Goal: Task Accomplishment & Management: Manage account settings

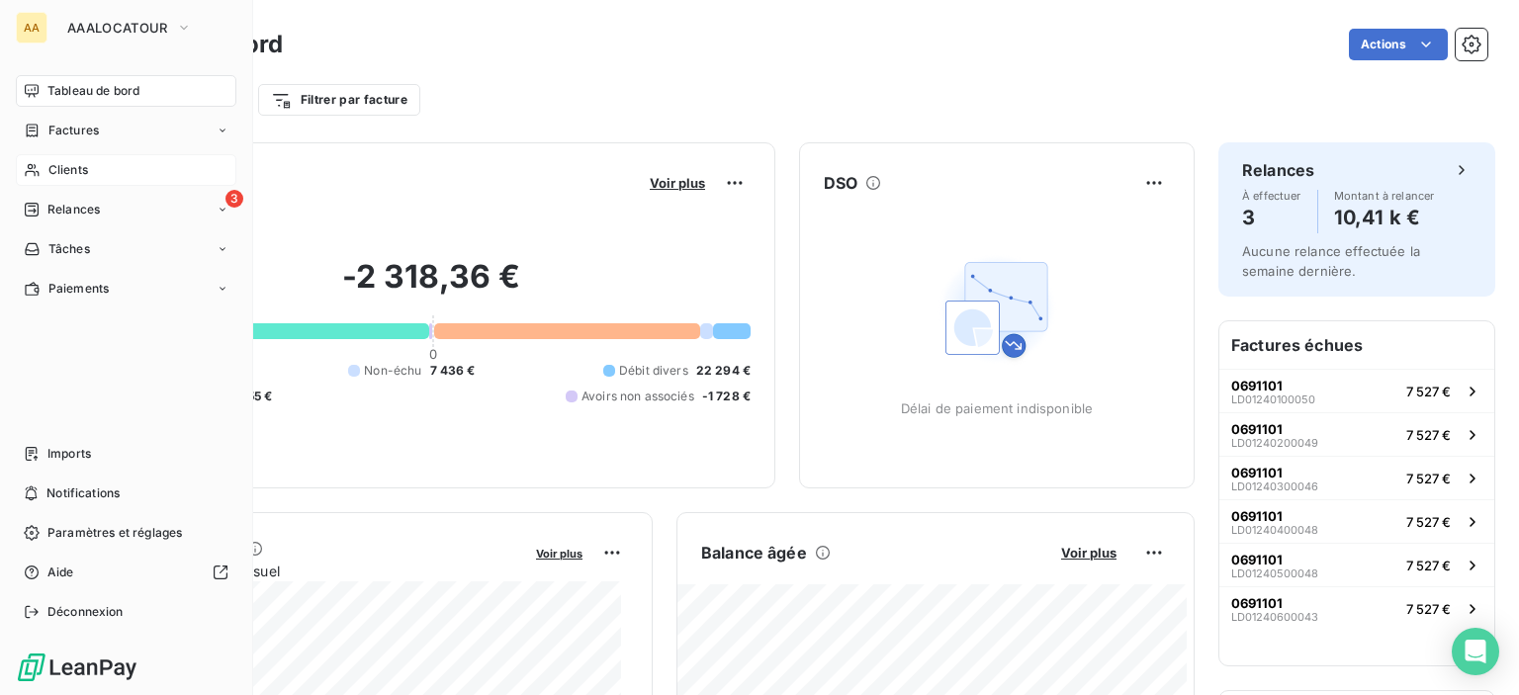
click at [79, 167] on span "Clients" at bounding box center [68, 170] width 40 height 18
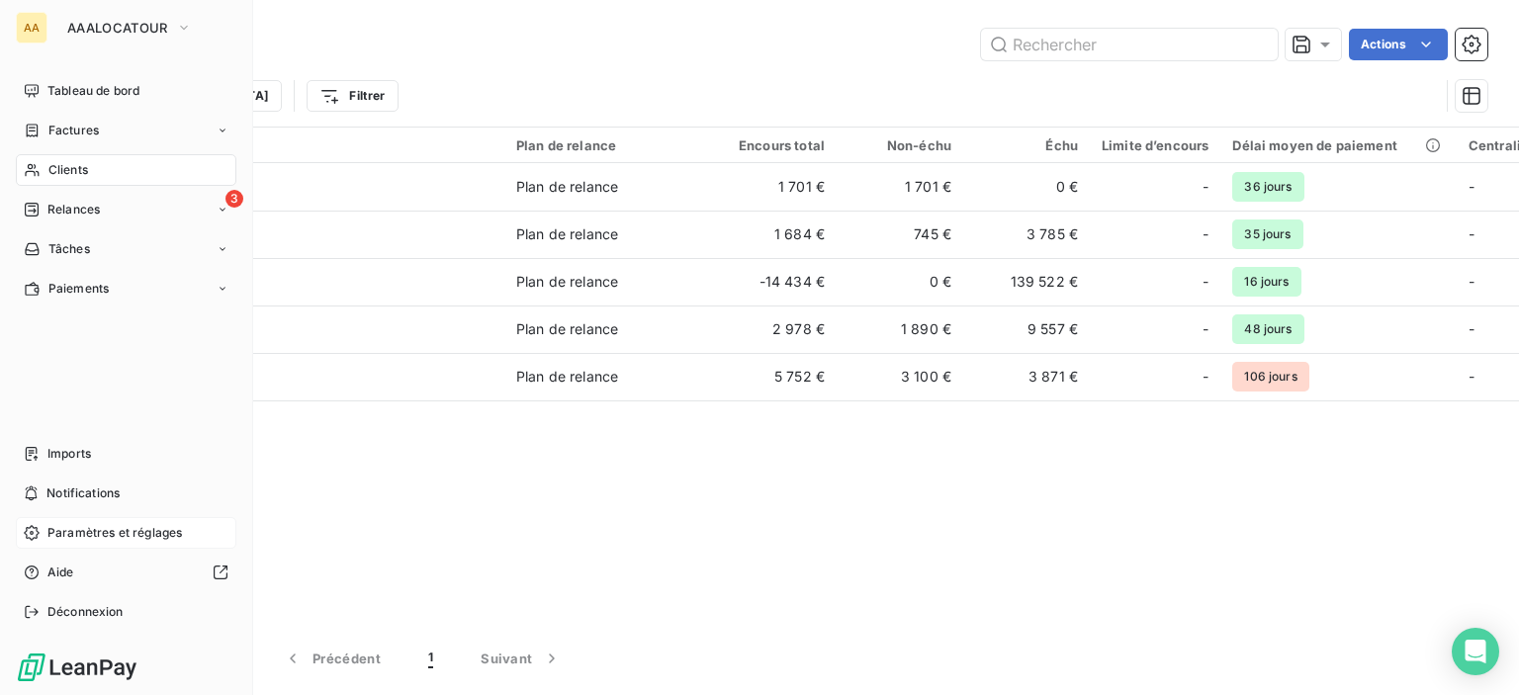
click at [79, 536] on span "Paramètres et réglages" at bounding box center [114, 533] width 135 height 18
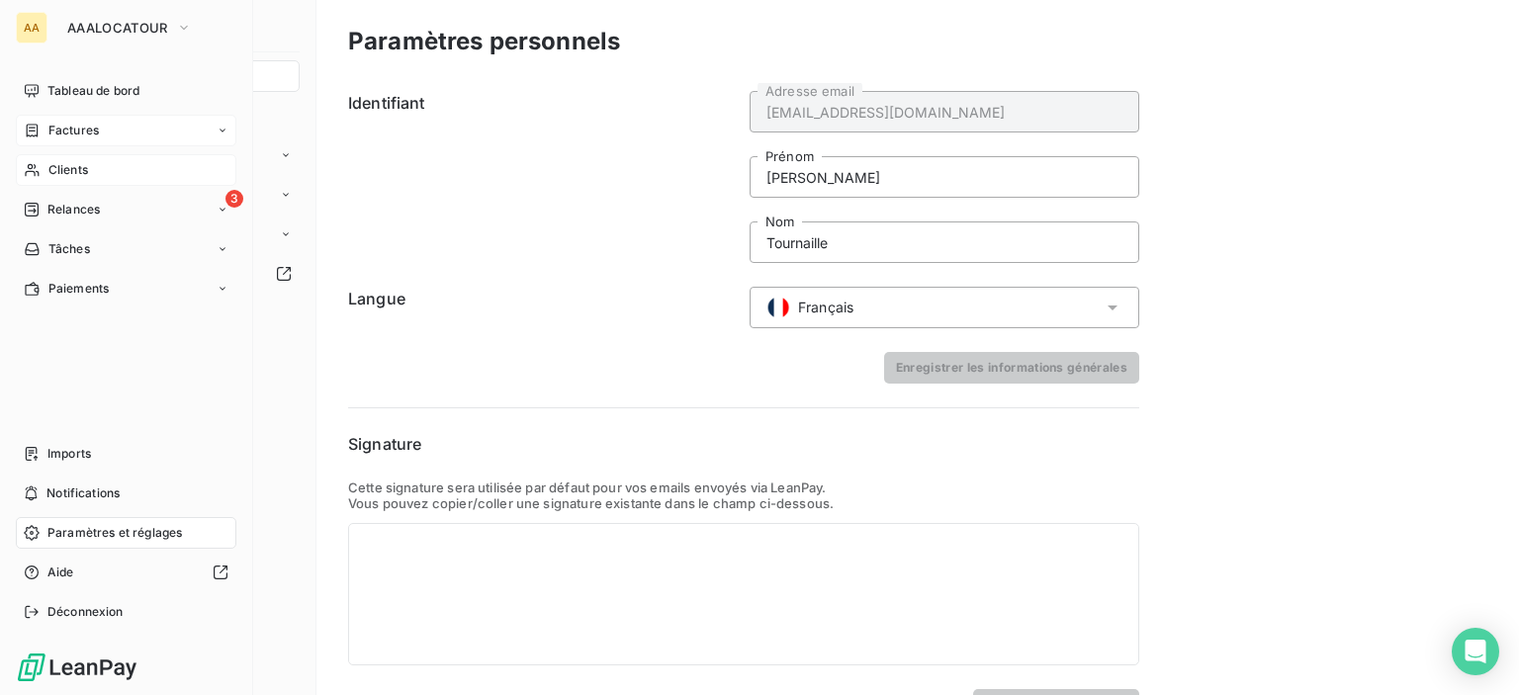
click at [59, 128] on span "Factures" at bounding box center [73, 131] width 50 height 18
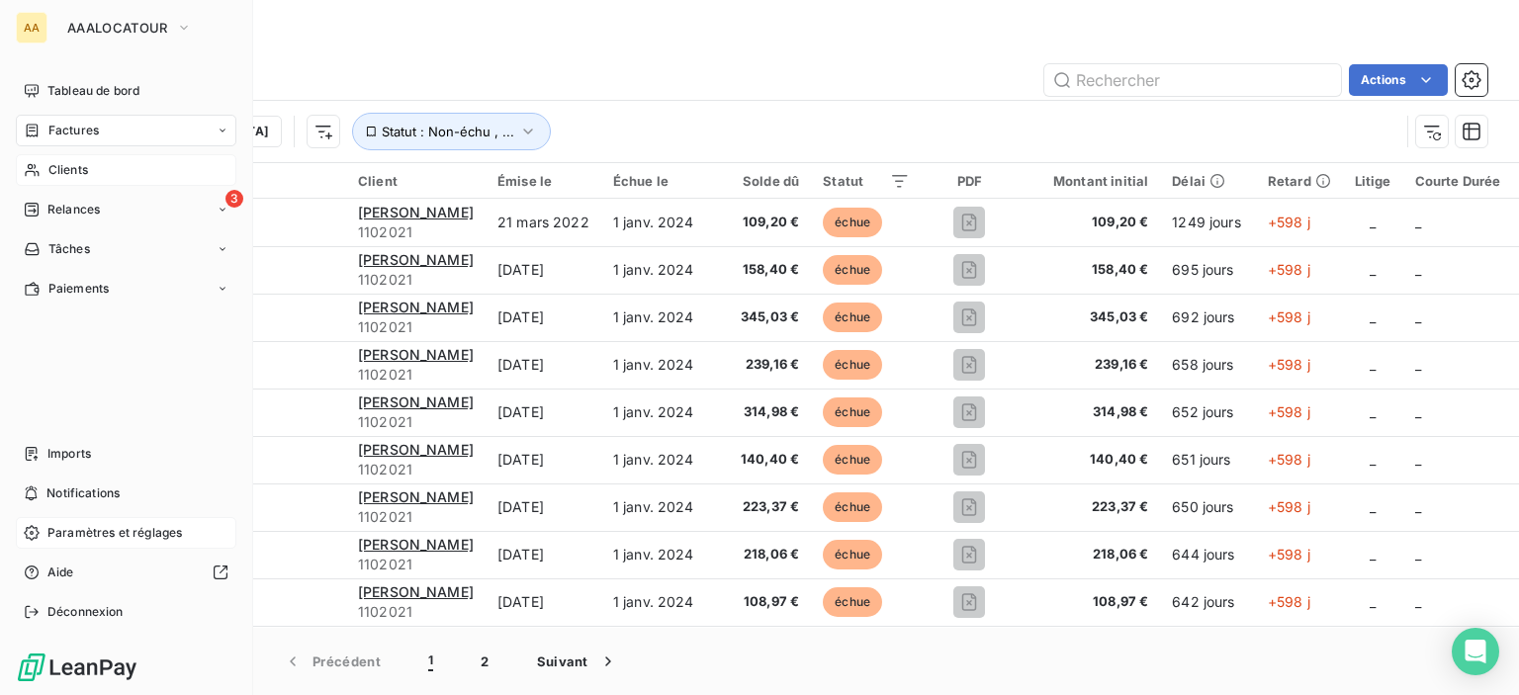
click at [90, 539] on span "Paramètres et réglages" at bounding box center [114, 533] width 135 height 18
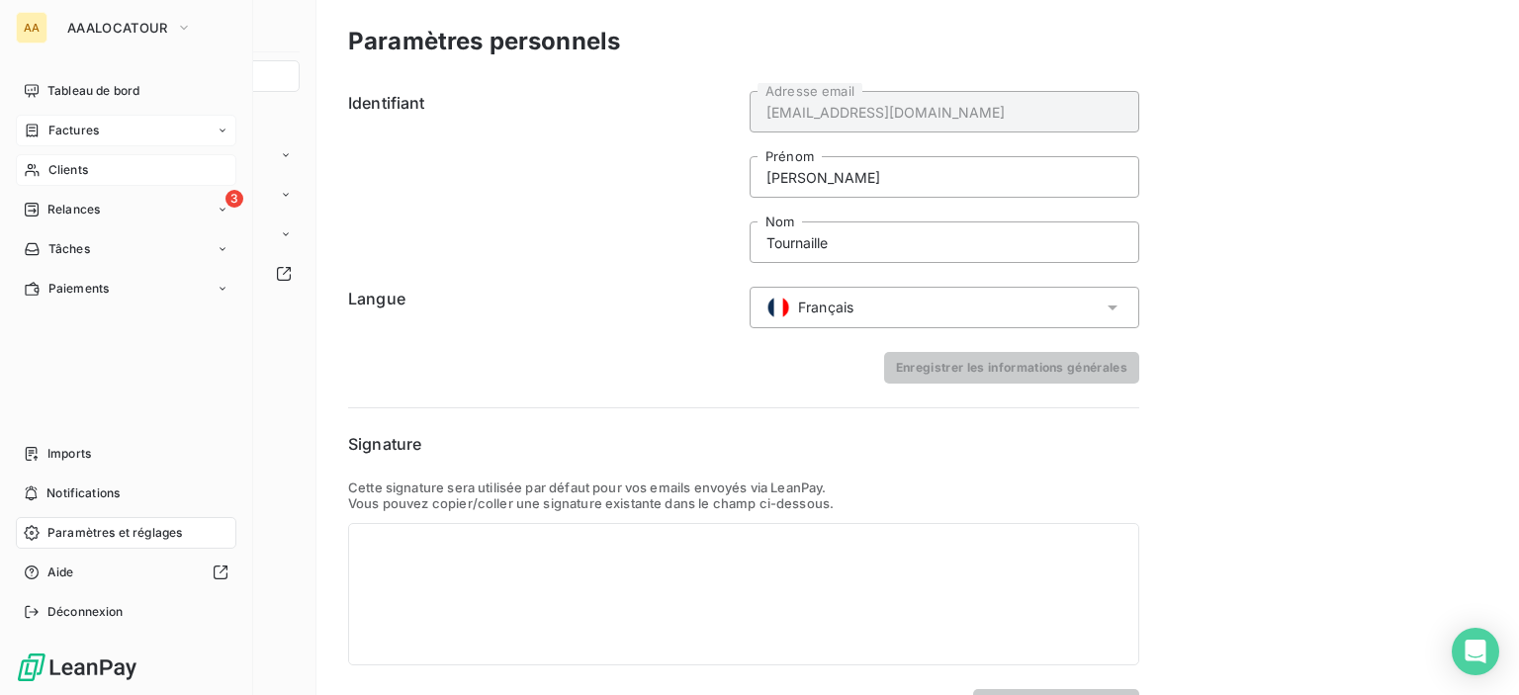
click at [92, 526] on span "Paramètres et réglages" at bounding box center [114, 533] width 135 height 18
click at [117, 535] on span "Paramètres et réglages" at bounding box center [114, 533] width 135 height 18
click at [129, 535] on span "Paramètres et réglages" at bounding box center [114, 533] width 135 height 18
click at [70, 488] on span "Notifications" at bounding box center [82, 494] width 73 height 18
click at [79, 94] on span "Tableau de bord" at bounding box center [93, 91] width 92 height 18
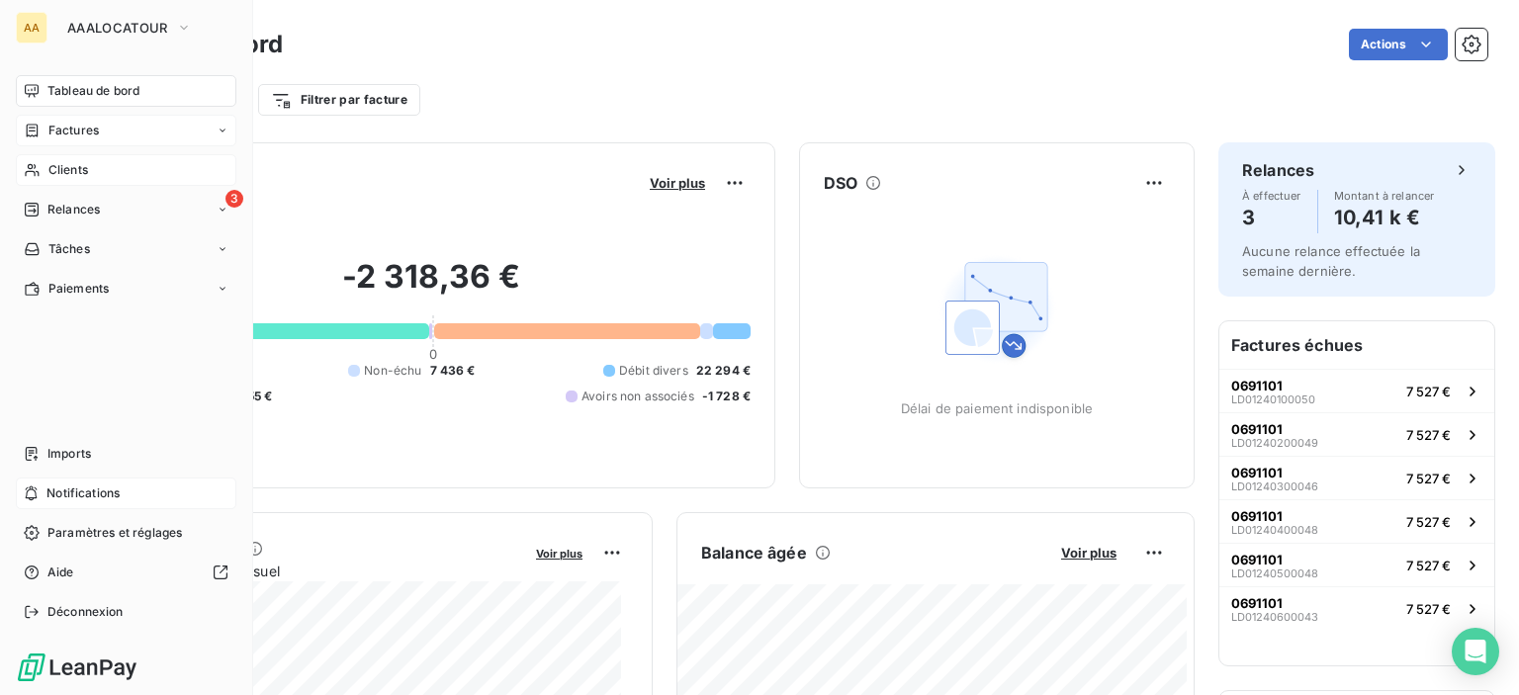
click at [72, 511] on nav "Imports Notifications Paramètres et réglages Aide Déconnexion" at bounding box center [126, 533] width 221 height 190
click at [72, 525] on span "Paramètres et réglages" at bounding box center [114, 533] width 135 height 18
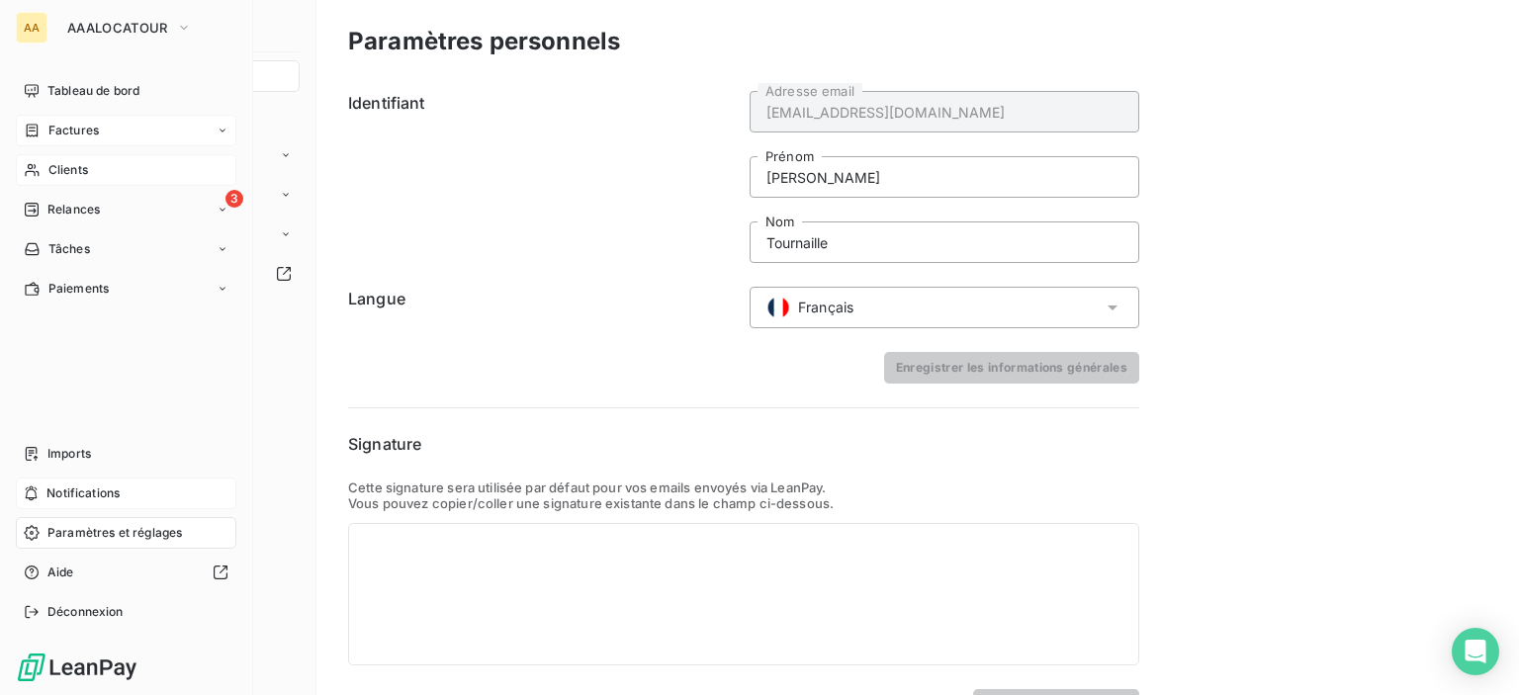
click at [70, 174] on span "Clients" at bounding box center [68, 170] width 40 height 18
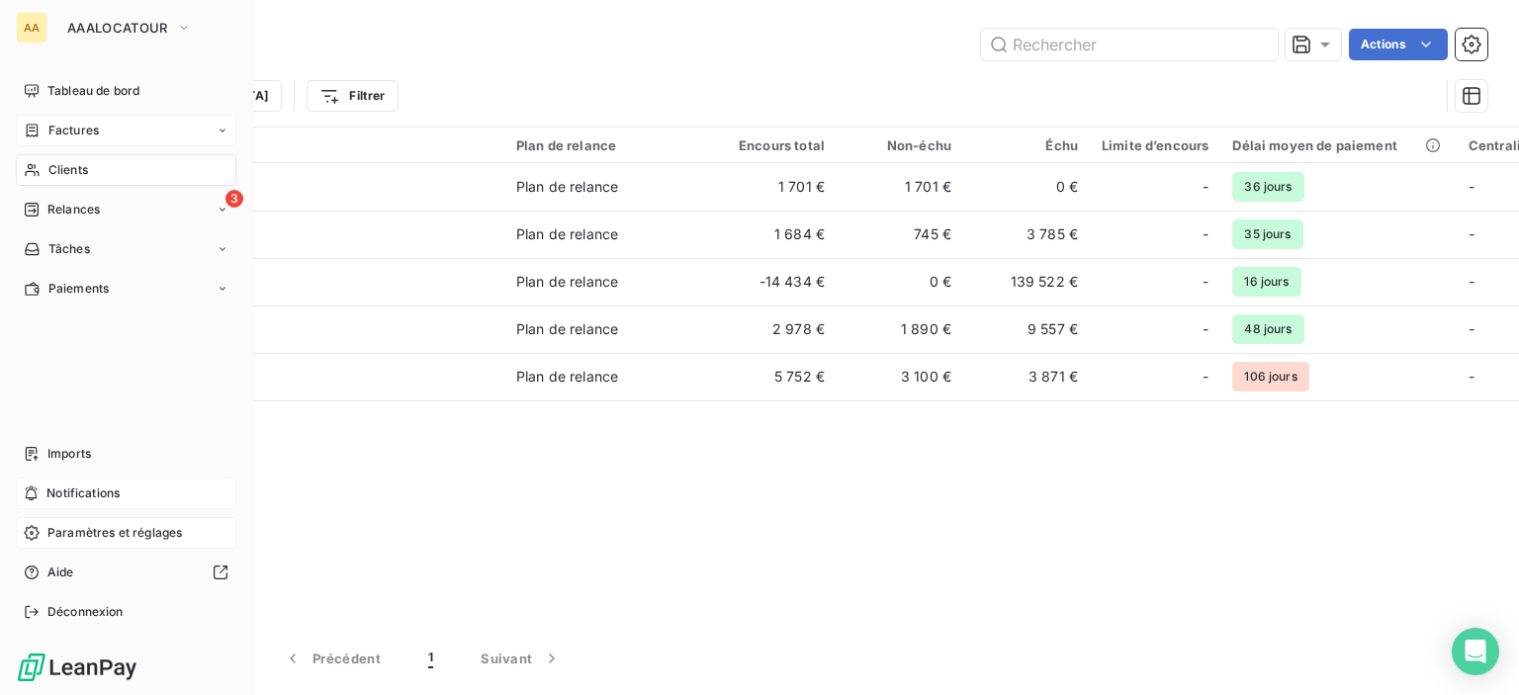
click at [78, 534] on span "Paramètres et réglages" at bounding box center [114, 533] width 135 height 18
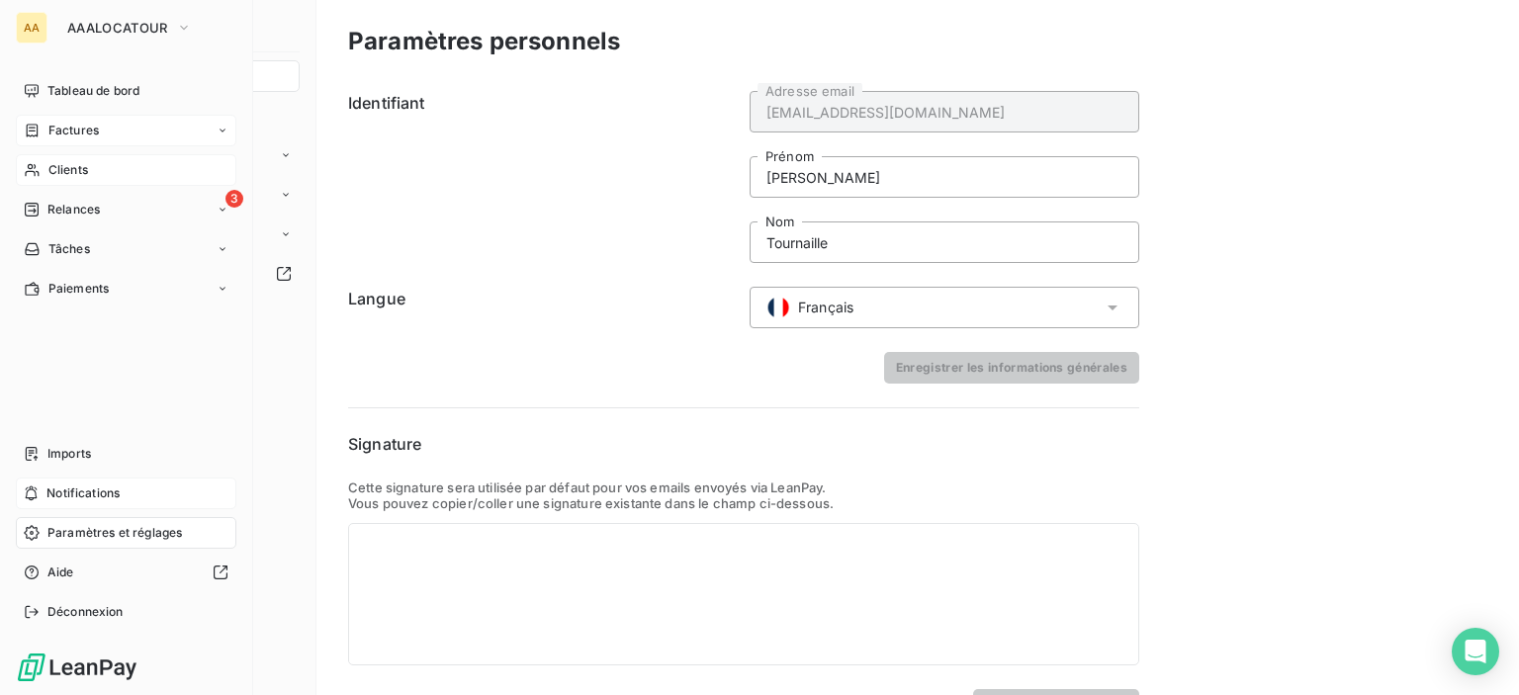
click at [74, 133] on span "Factures" at bounding box center [73, 131] width 50 height 18
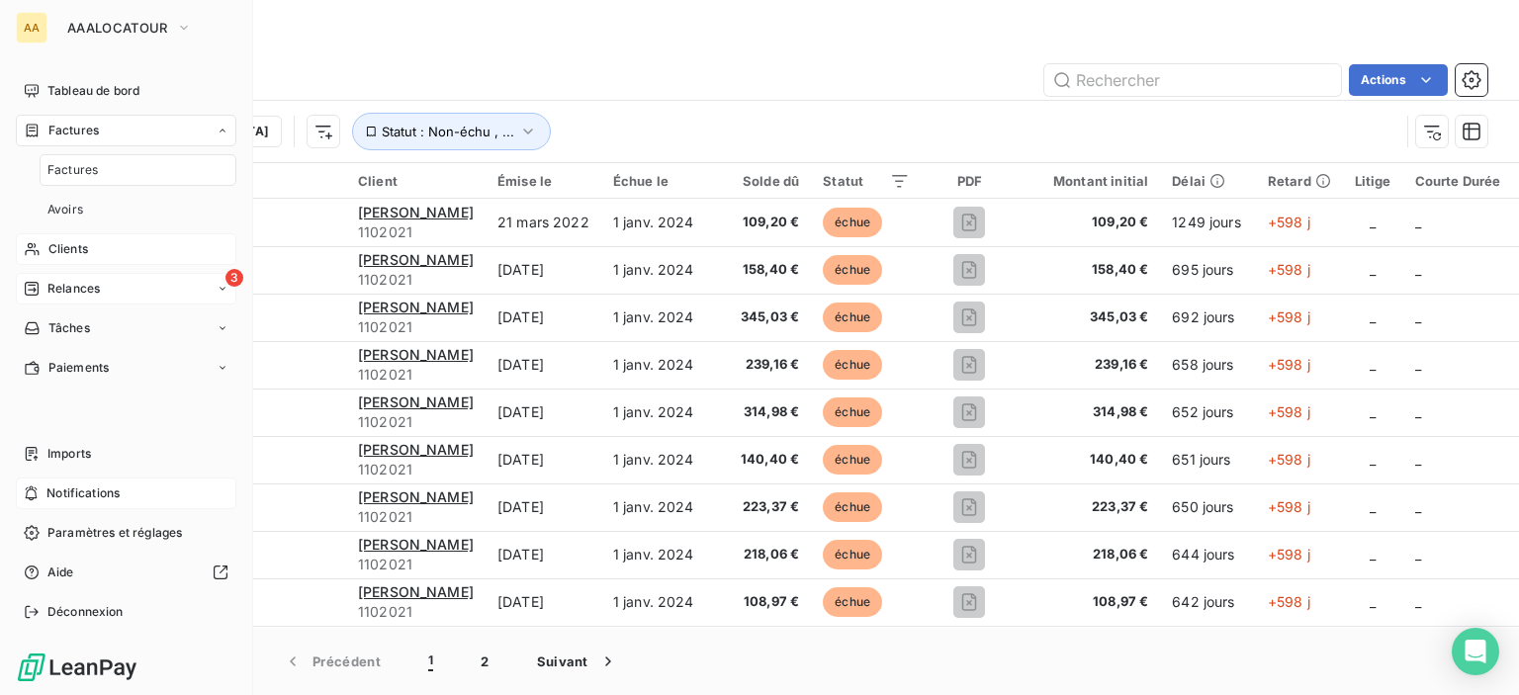
click at [83, 285] on span "Relances" at bounding box center [73, 289] width 52 height 18
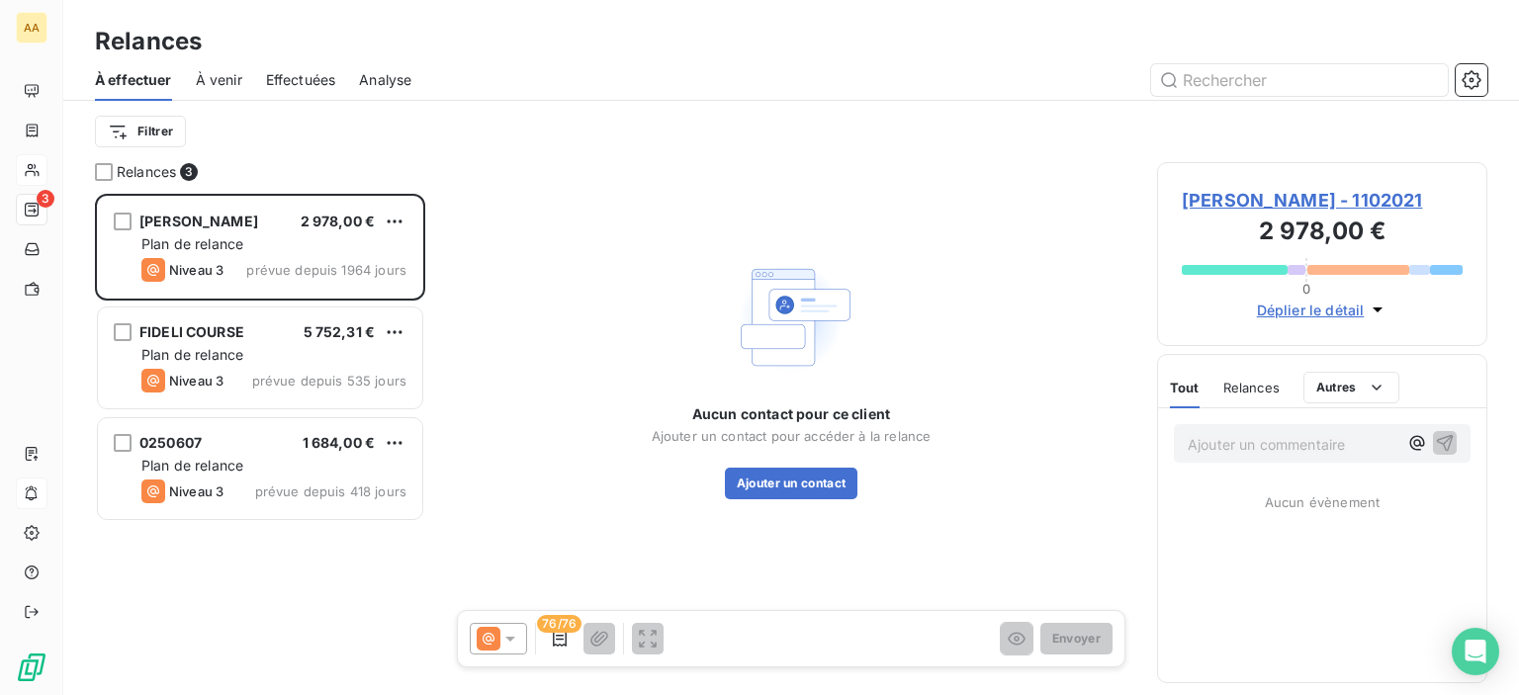
scroll to position [487, 315]
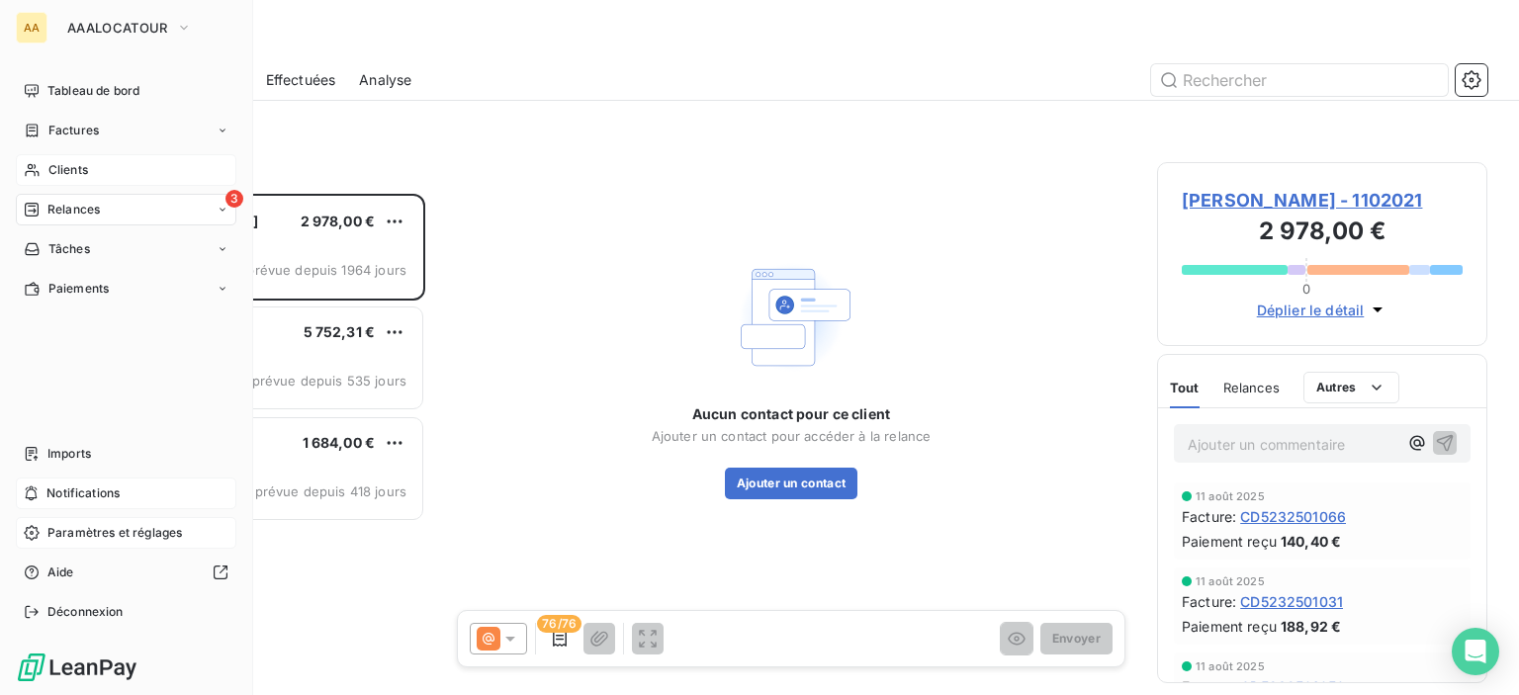
click at [70, 521] on div "Paramètres et réglages" at bounding box center [126, 533] width 221 height 32
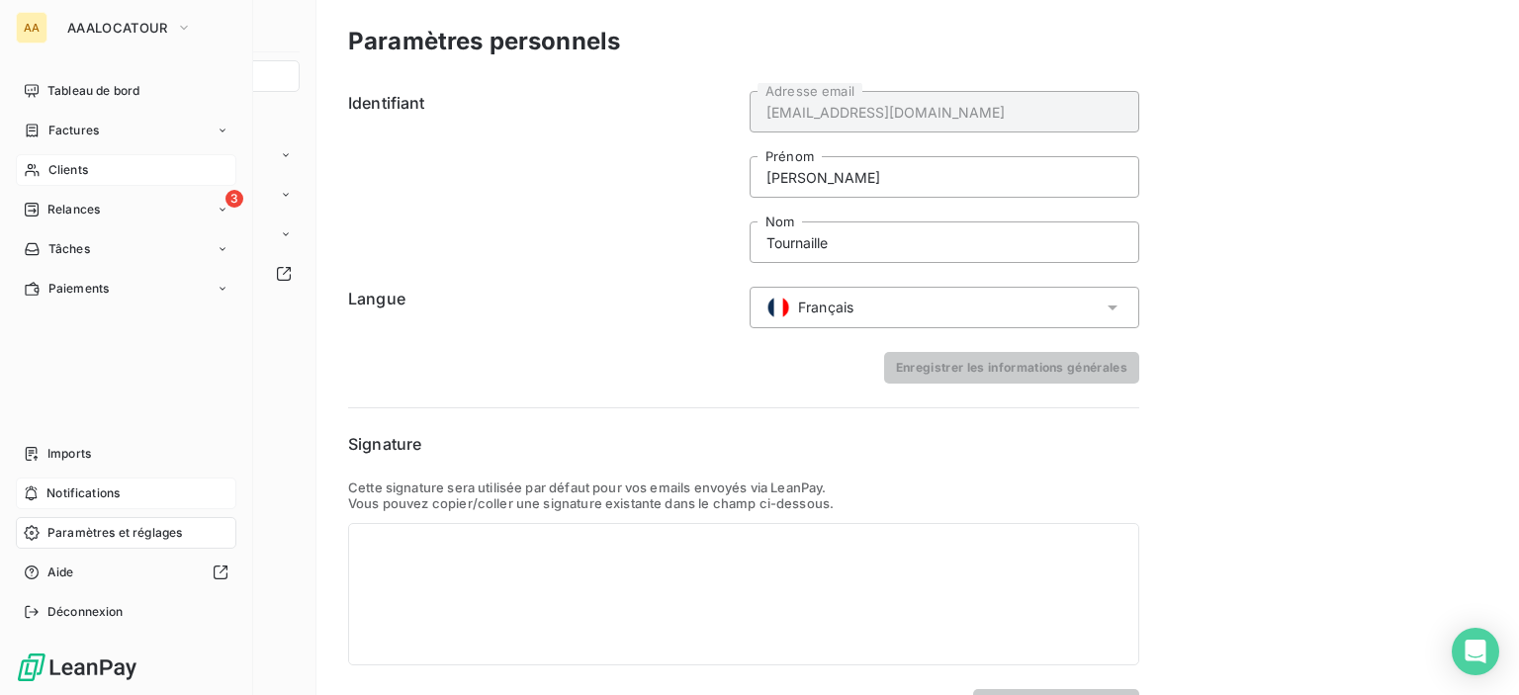
click at [49, 166] on span "Clients" at bounding box center [68, 170] width 40 height 18
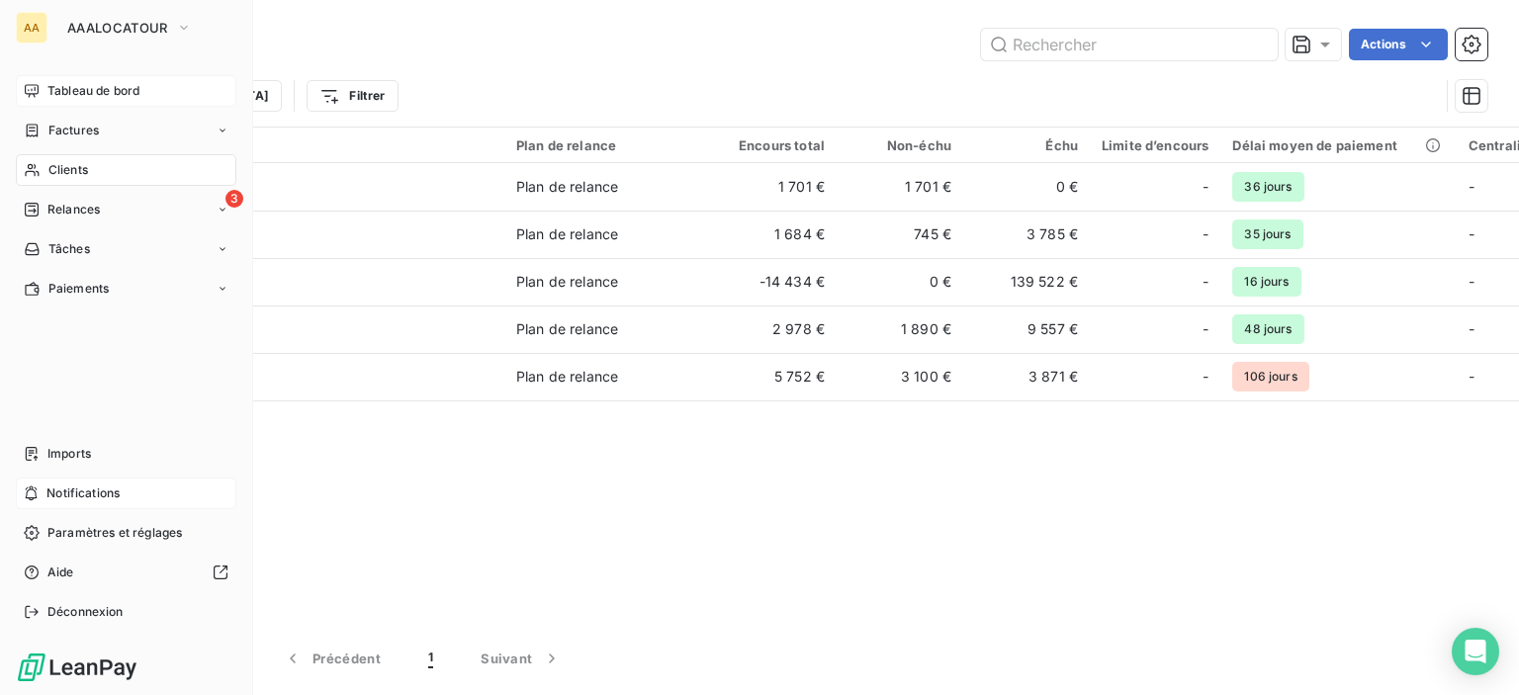
click at [81, 76] on div "Tableau de bord" at bounding box center [126, 91] width 221 height 32
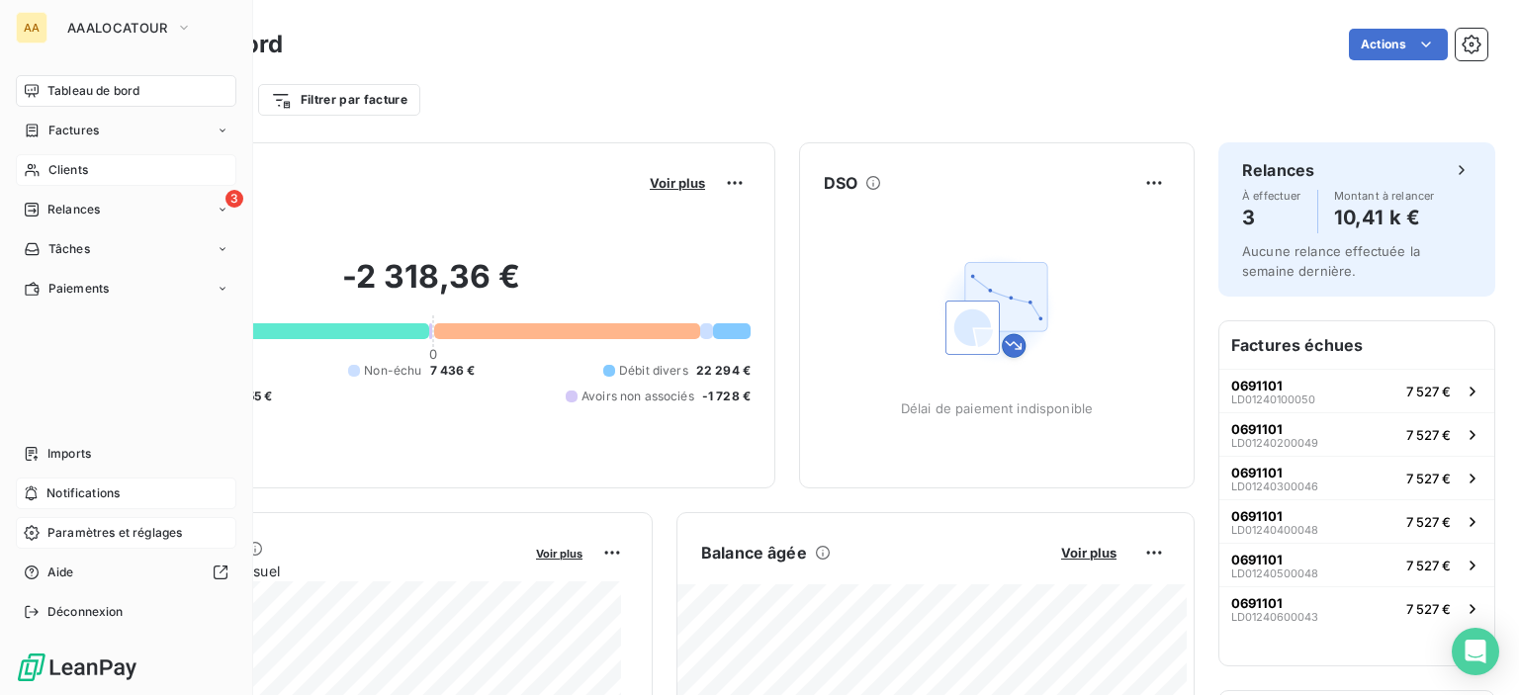
click at [70, 530] on span "Paramètres et réglages" at bounding box center [114, 533] width 135 height 18
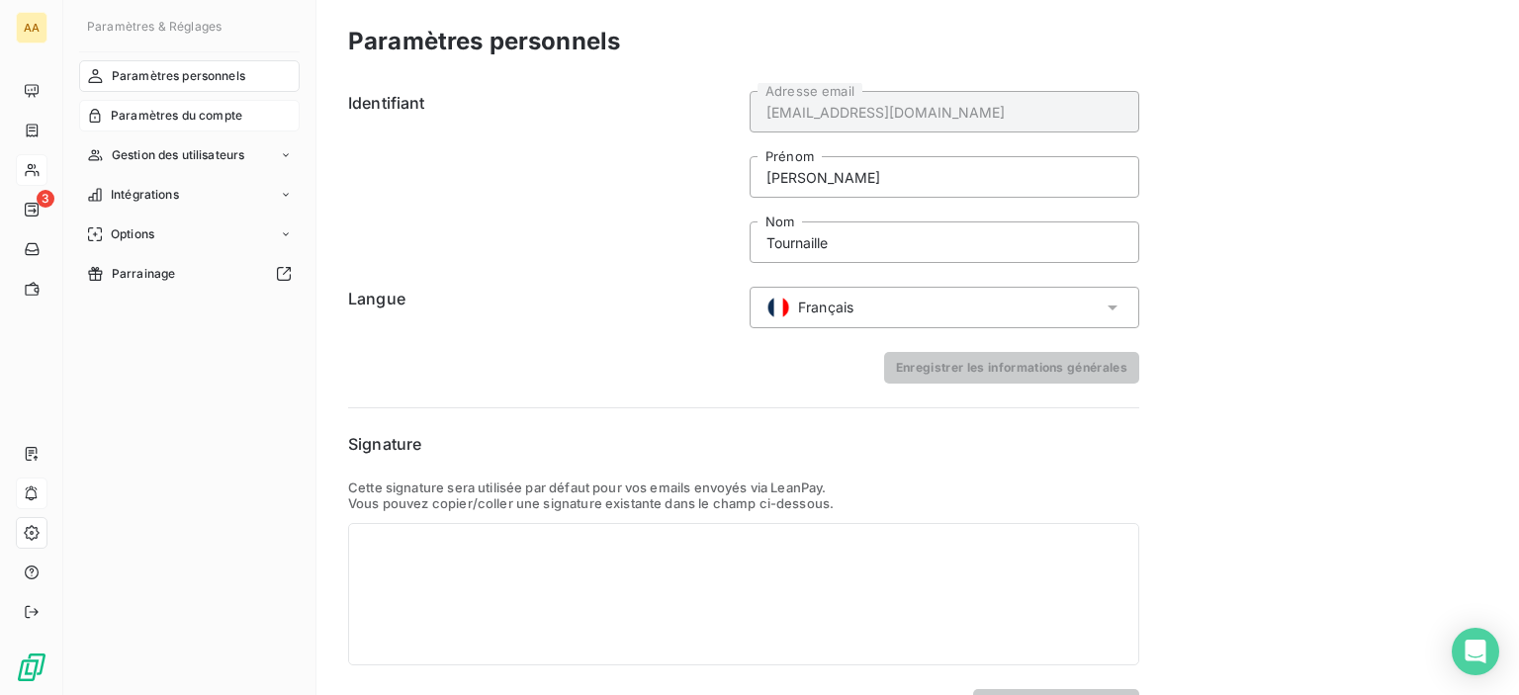
click at [204, 119] on span "Paramètres du compte" at bounding box center [177, 116] width 132 height 18
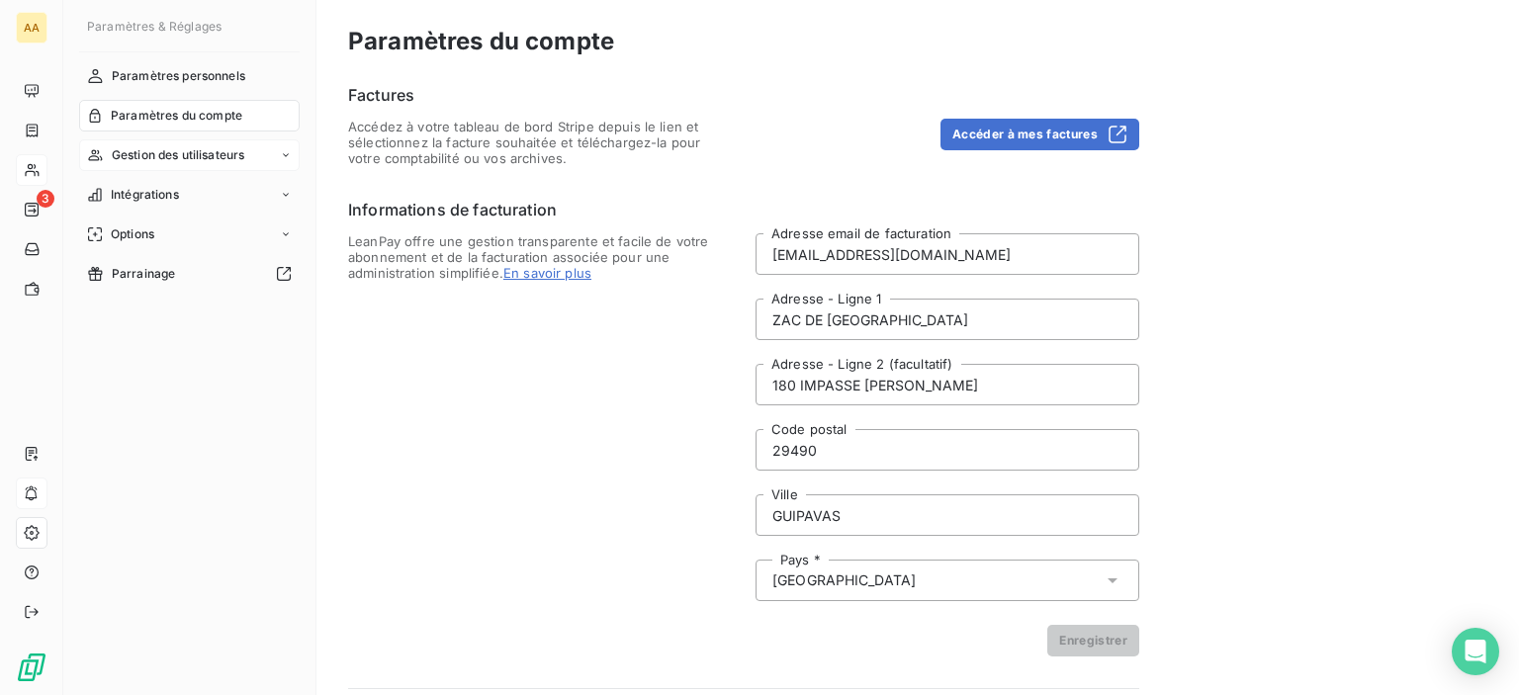
click at [135, 160] on span "Gestion des utilisateurs" at bounding box center [179, 155] width 134 height 18
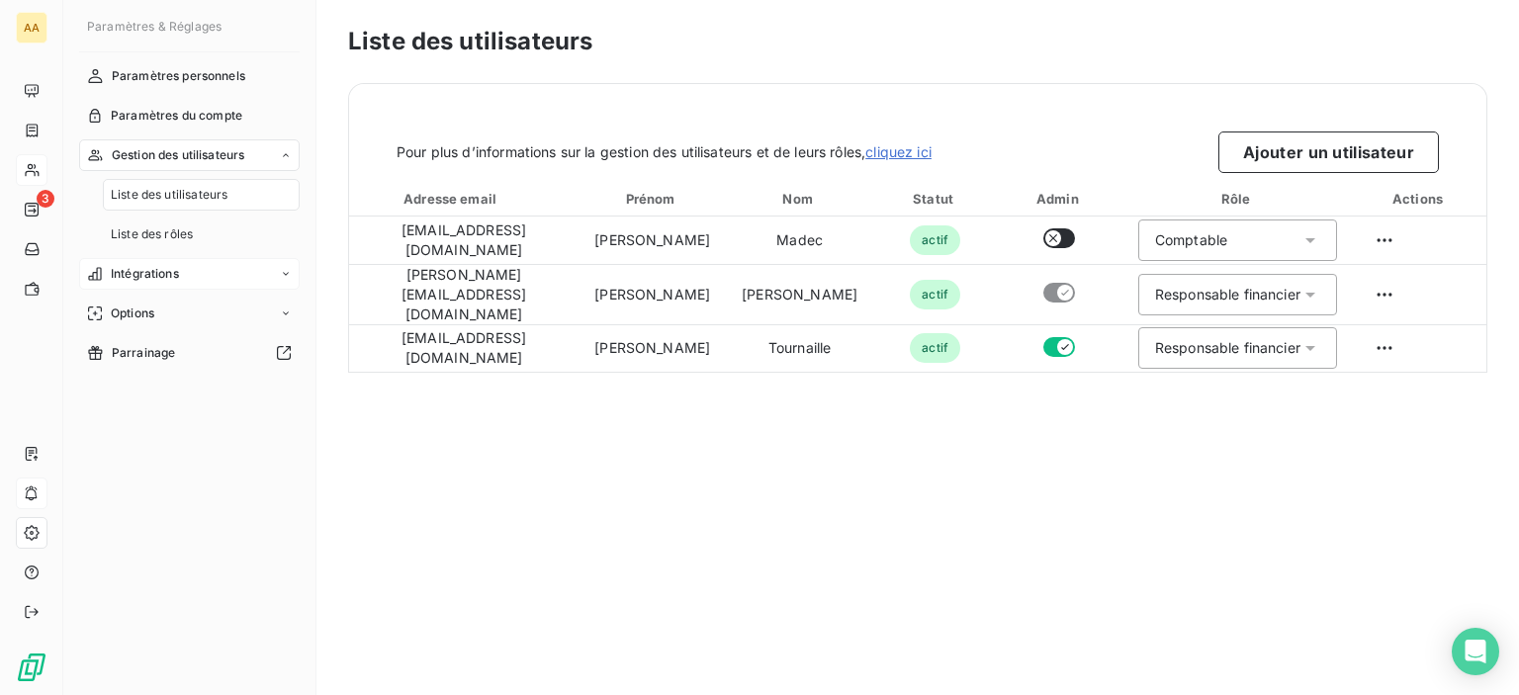
click at [145, 268] on span "Intégrations" at bounding box center [145, 274] width 68 height 18
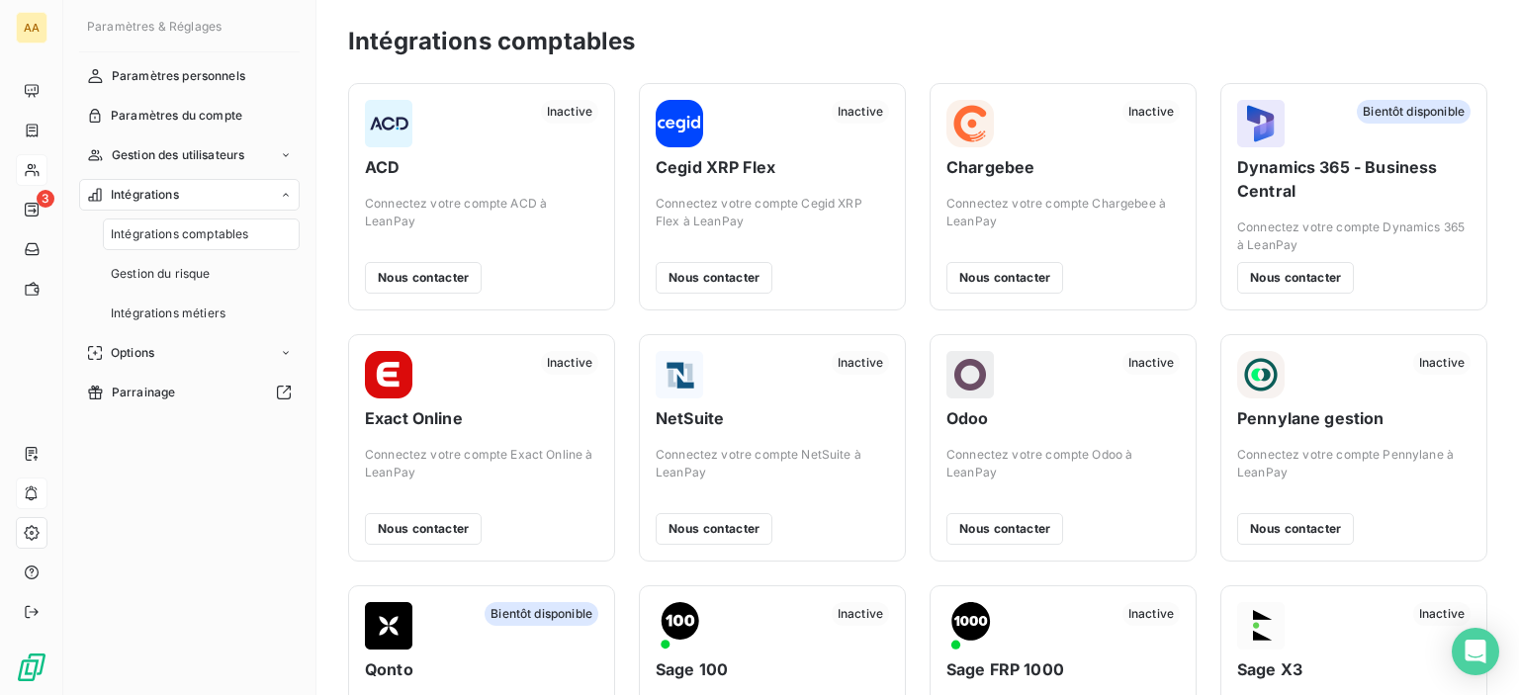
click at [142, 186] on span "Intégrations" at bounding box center [145, 195] width 68 height 18
click at [134, 227] on span "Options" at bounding box center [133, 235] width 44 height 18
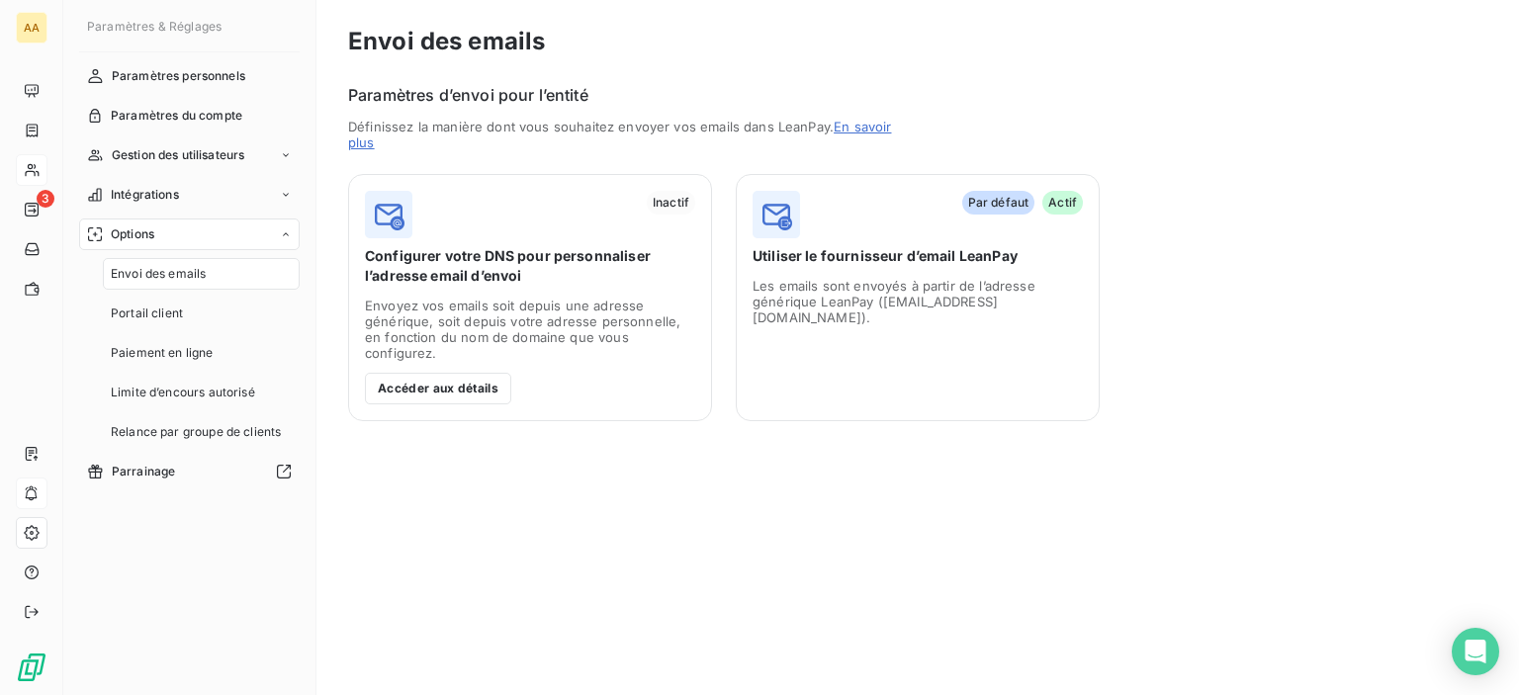
click at [129, 230] on span "Options" at bounding box center [133, 235] width 44 height 18
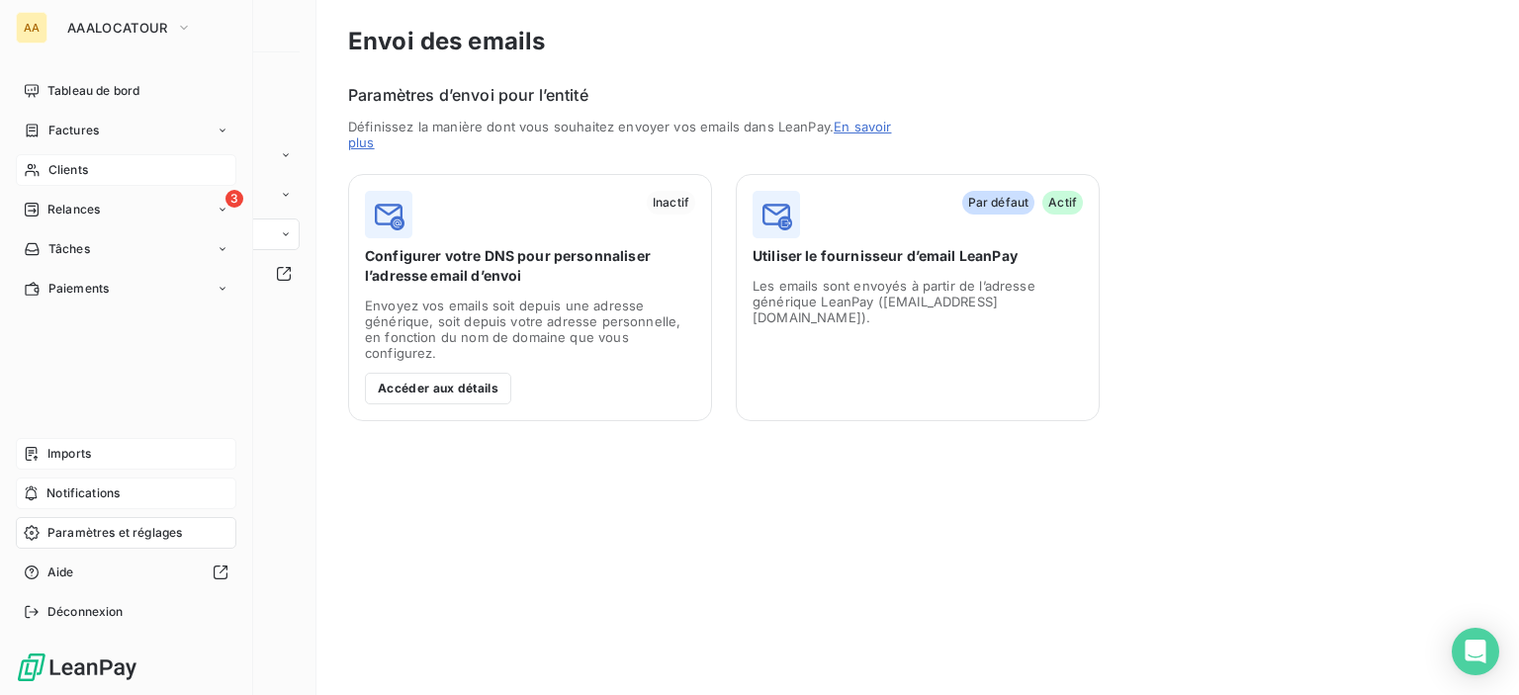
click at [83, 449] on span "Imports" at bounding box center [69, 454] width 44 height 18
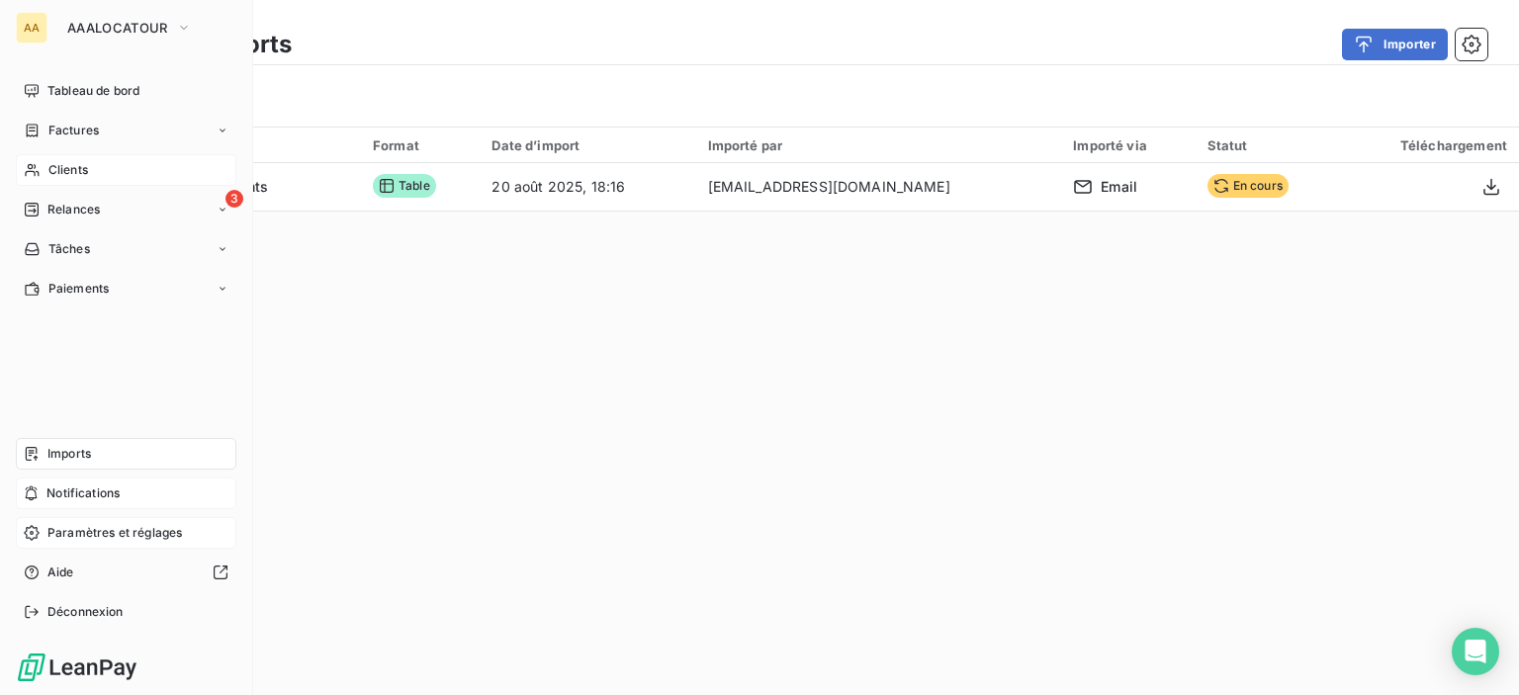
click at [120, 538] on span "Paramètres et réglages" at bounding box center [114, 533] width 135 height 18
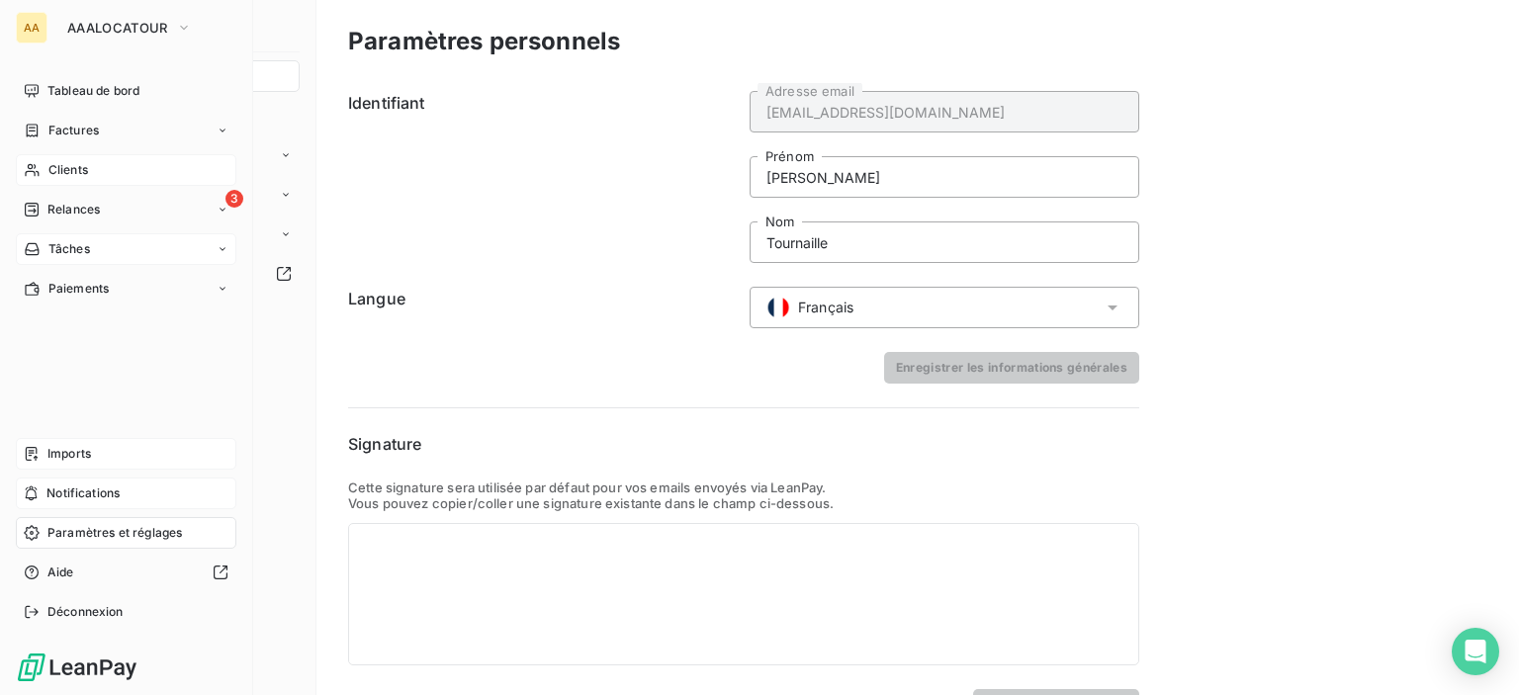
click at [76, 242] on span "Tâches" at bounding box center [69, 249] width 42 height 18
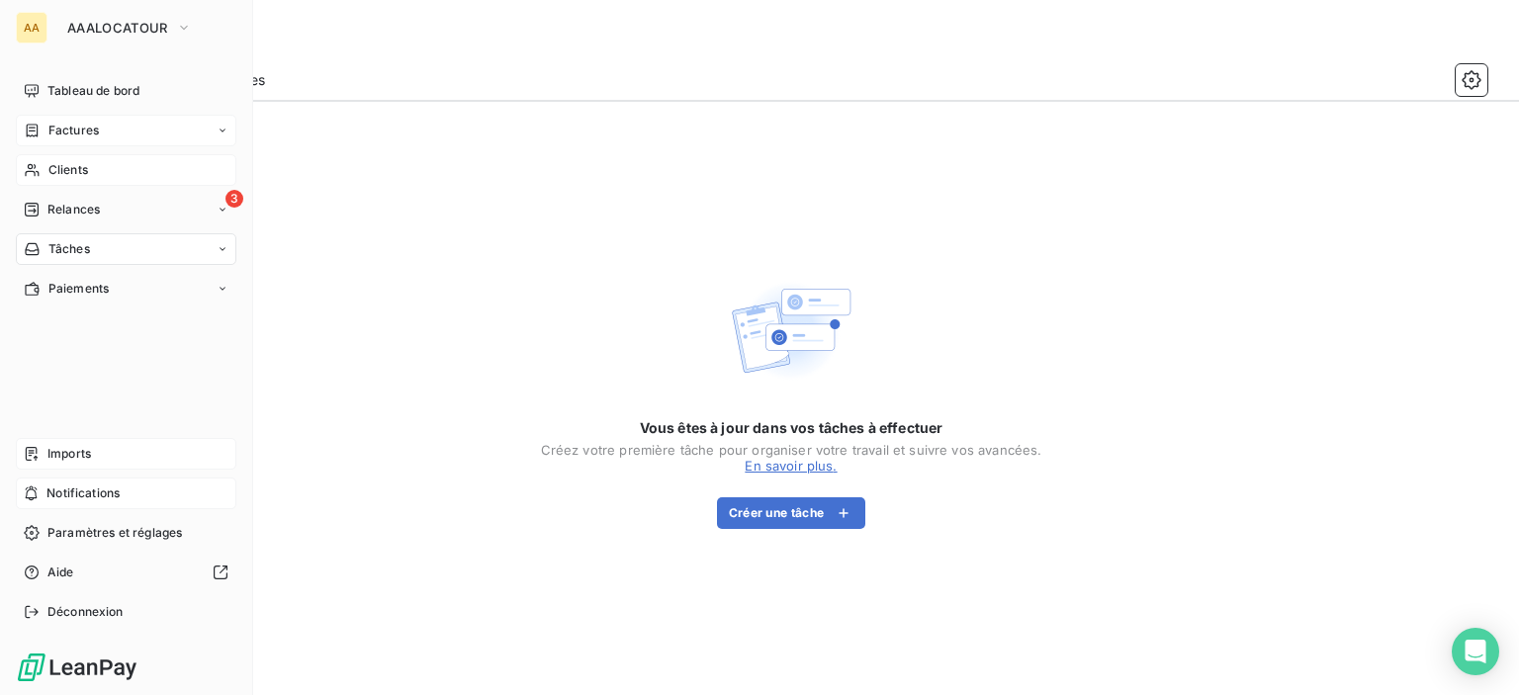
click at [49, 131] on span "Factures" at bounding box center [73, 131] width 50 height 18
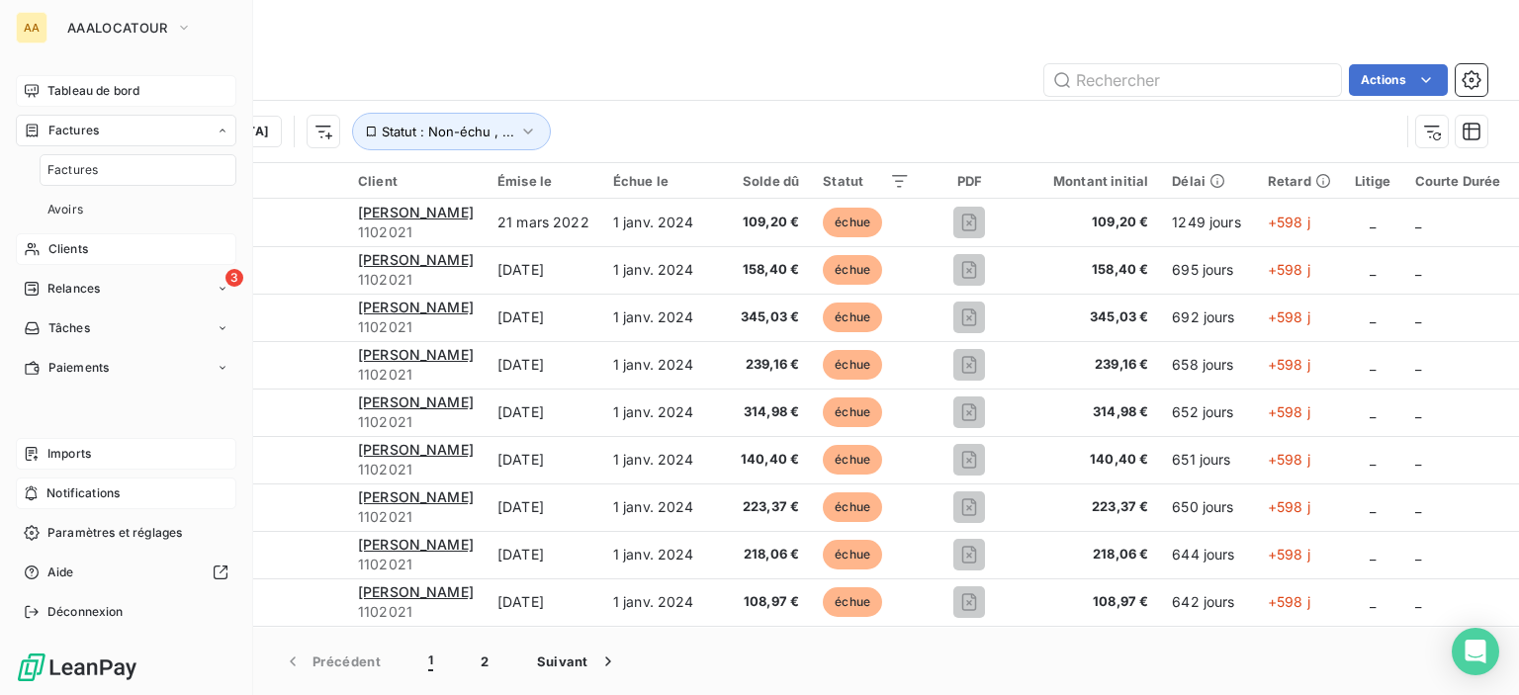
click at [95, 82] on span "Tableau de bord" at bounding box center [93, 91] width 92 height 18
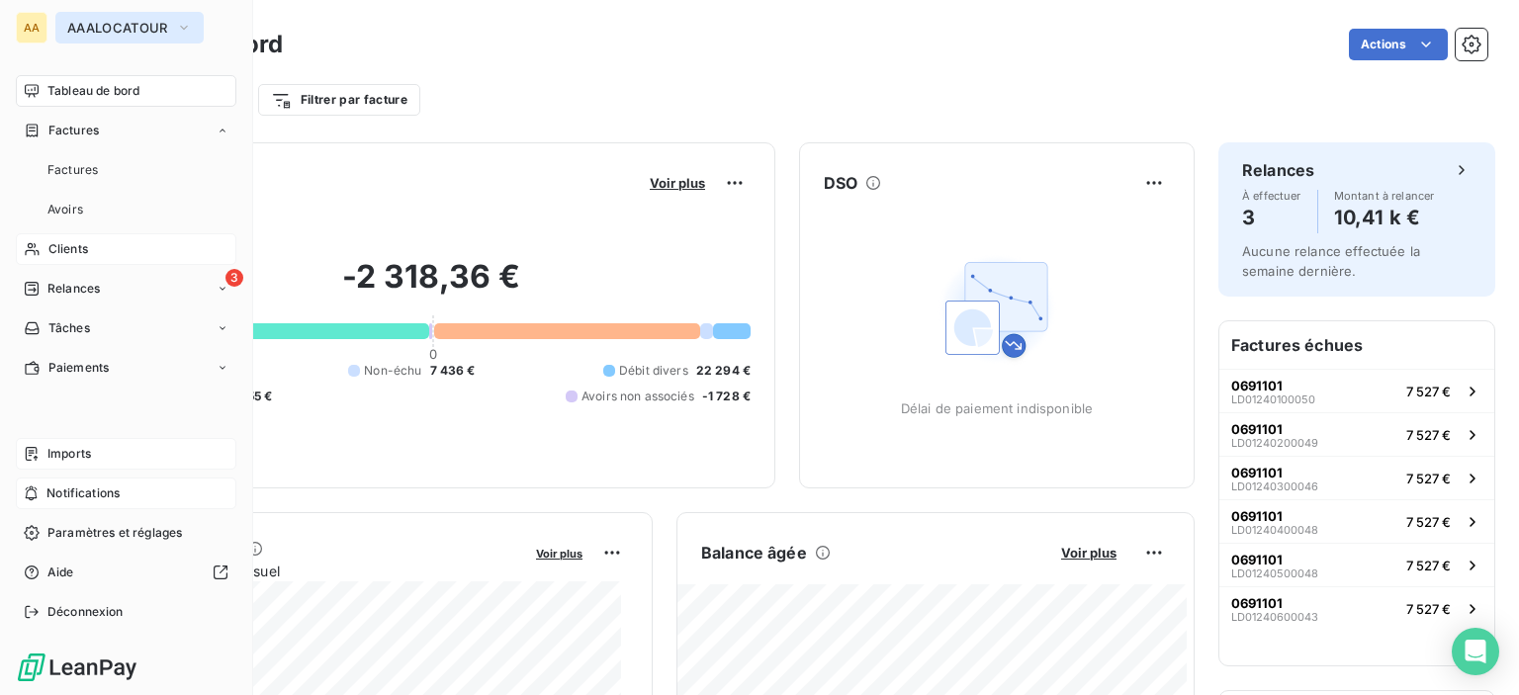
click at [107, 34] on span "AAALOCATOUR" at bounding box center [117, 28] width 101 height 16
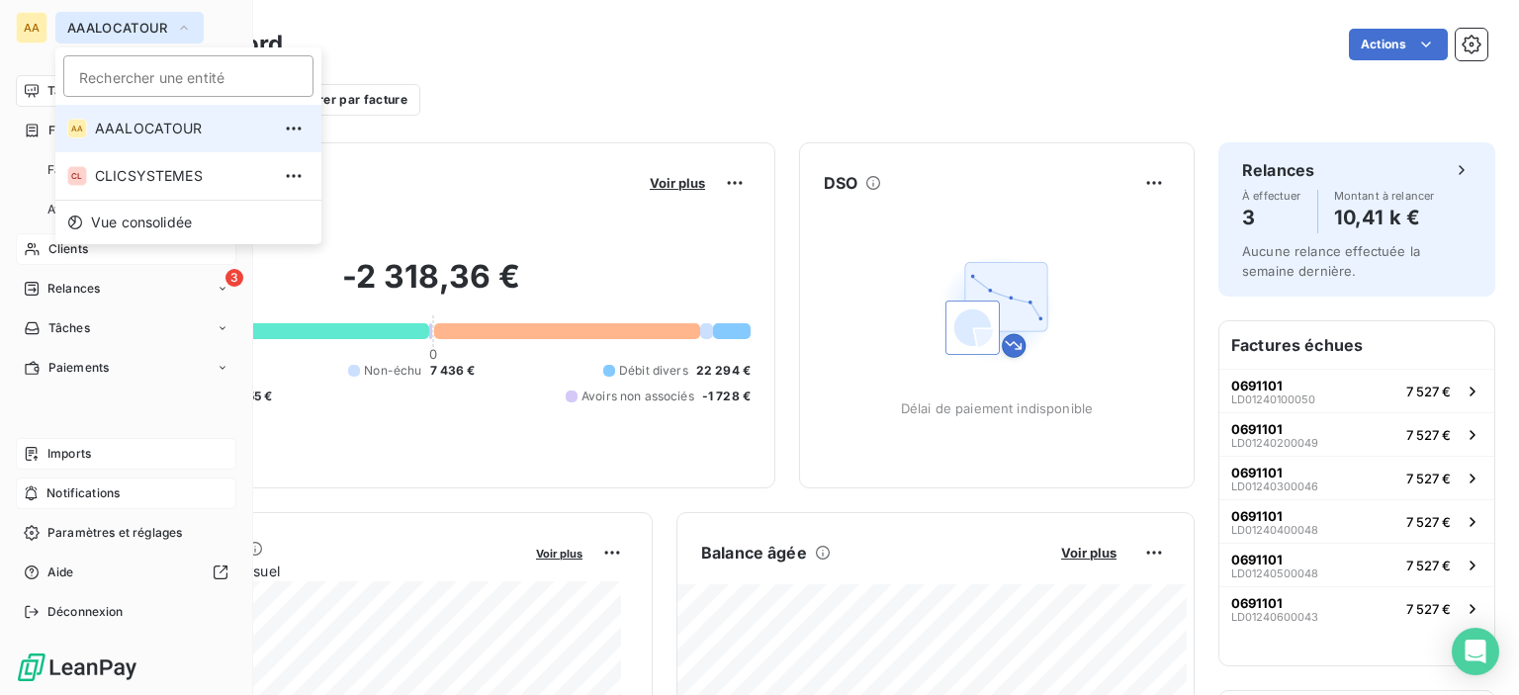
click at [114, 31] on span "AAALOCATOUR" at bounding box center [117, 28] width 101 height 16
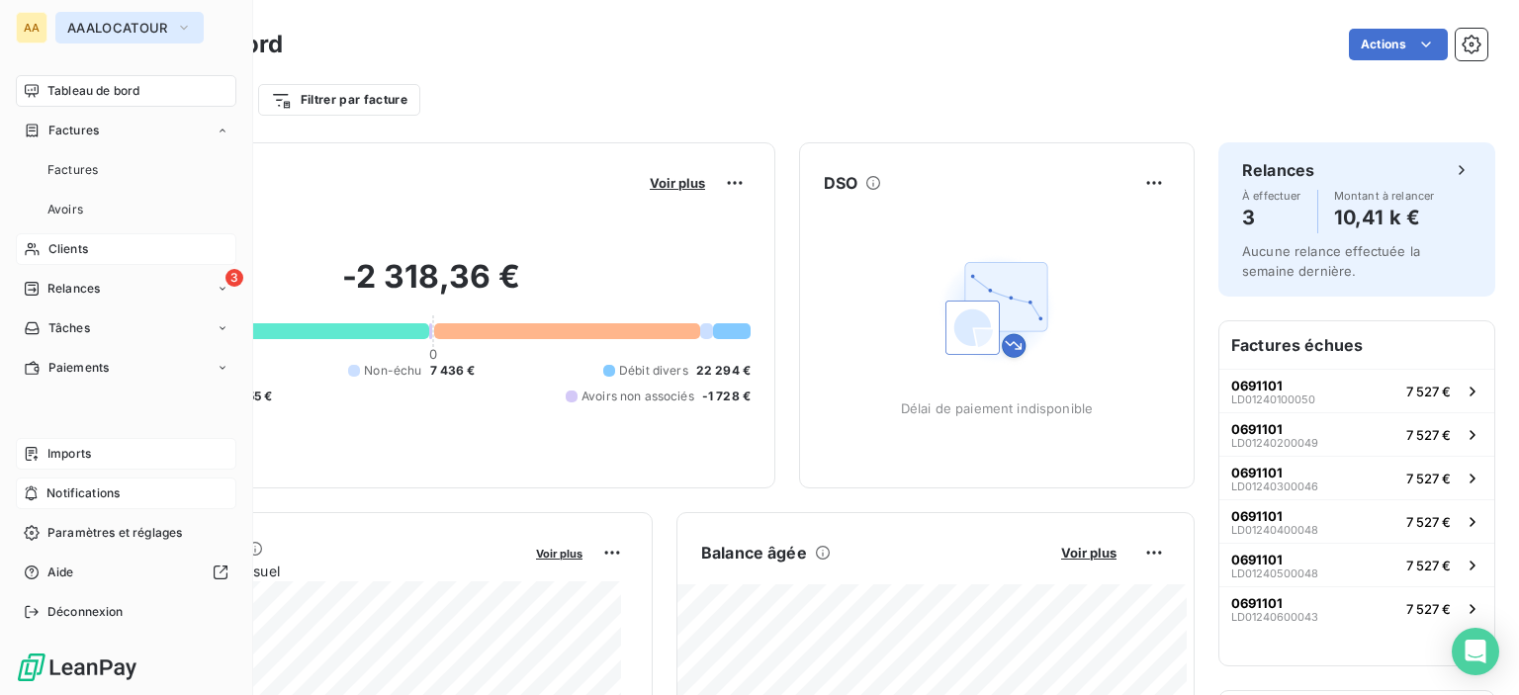
click at [114, 31] on span "AAALOCATOUR" at bounding box center [117, 28] width 101 height 16
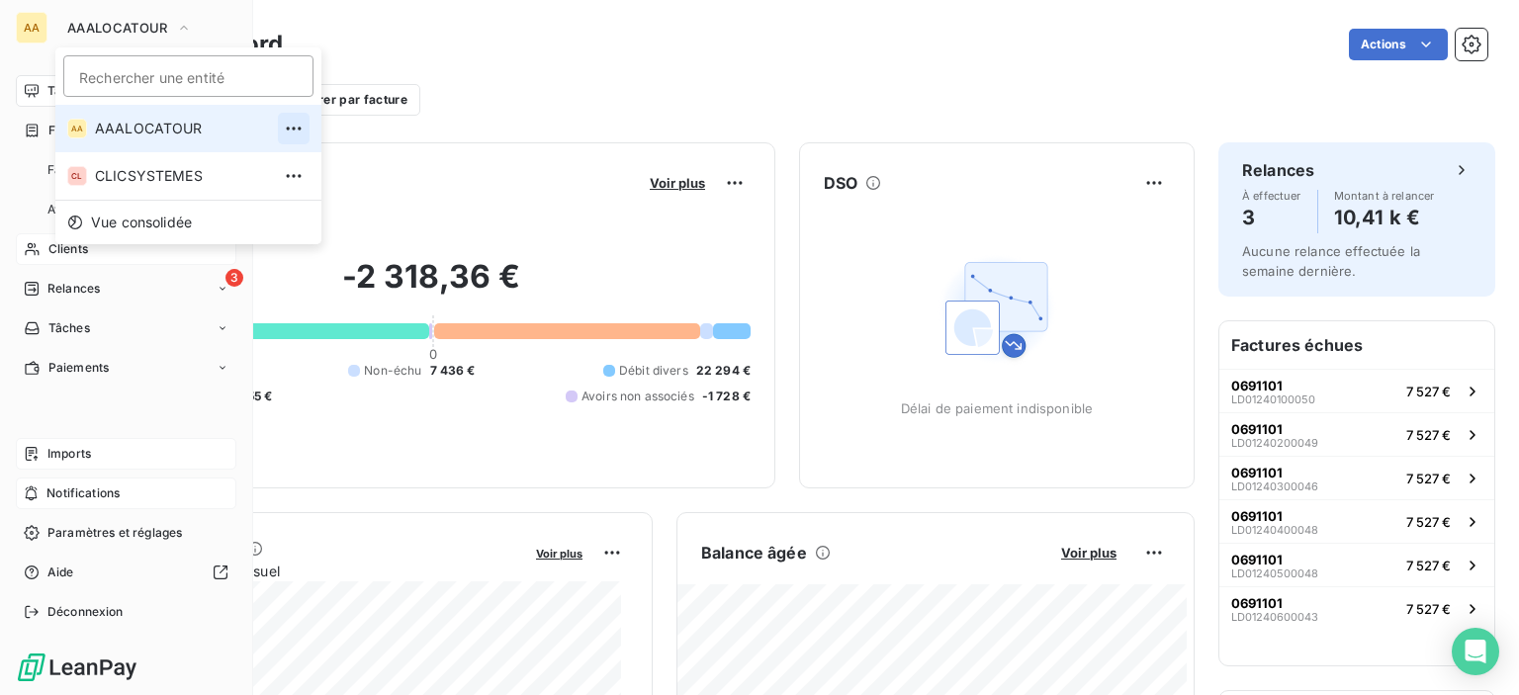
click at [284, 131] on icon "button" at bounding box center [294, 129] width 20 height 20
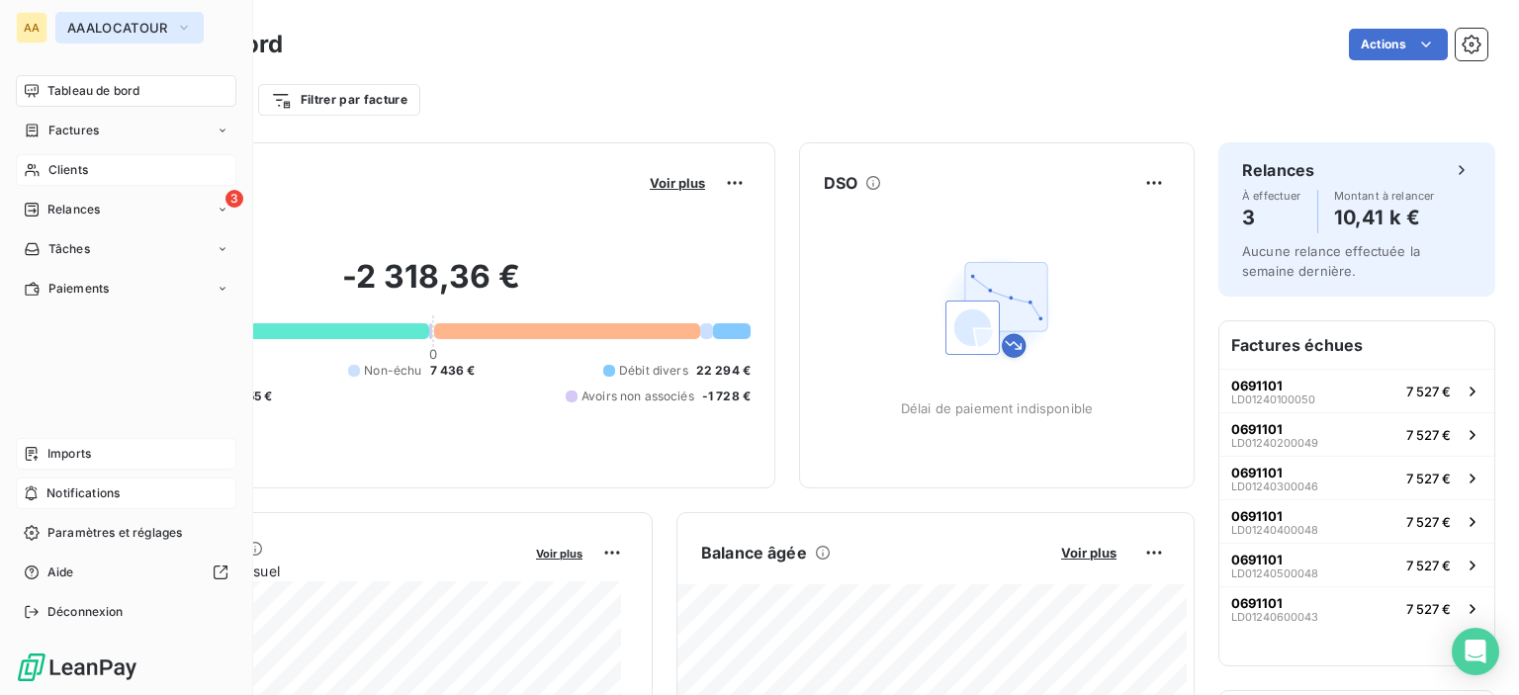
click at [71, 27] on span "AAALOCATOUR" at bounding box center [117, 28] width 101 height 16
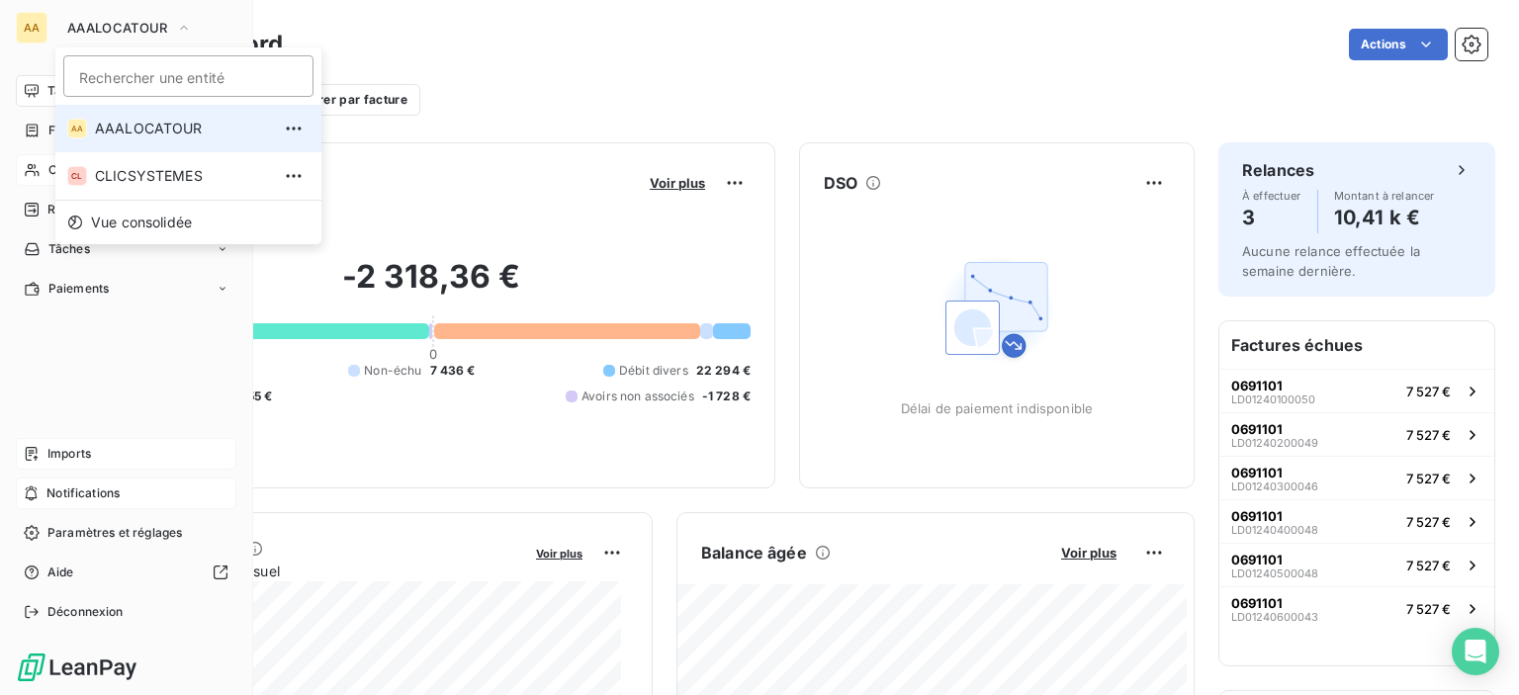
click at [31, 31] on div "AA" at bounding box center [32, 28] width 32 height 32
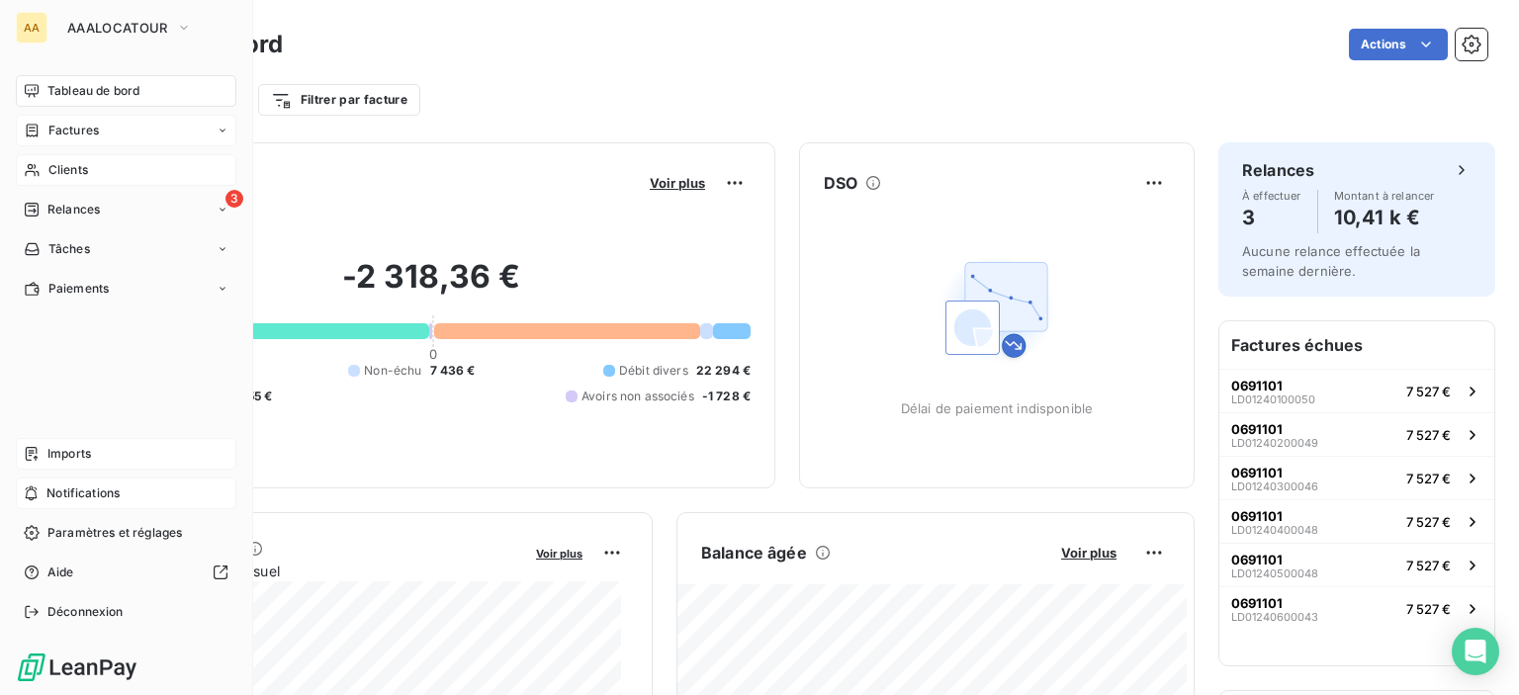
click at [86, 126] on span "Factures" at bounding box center [73, 131] width 50 height 18
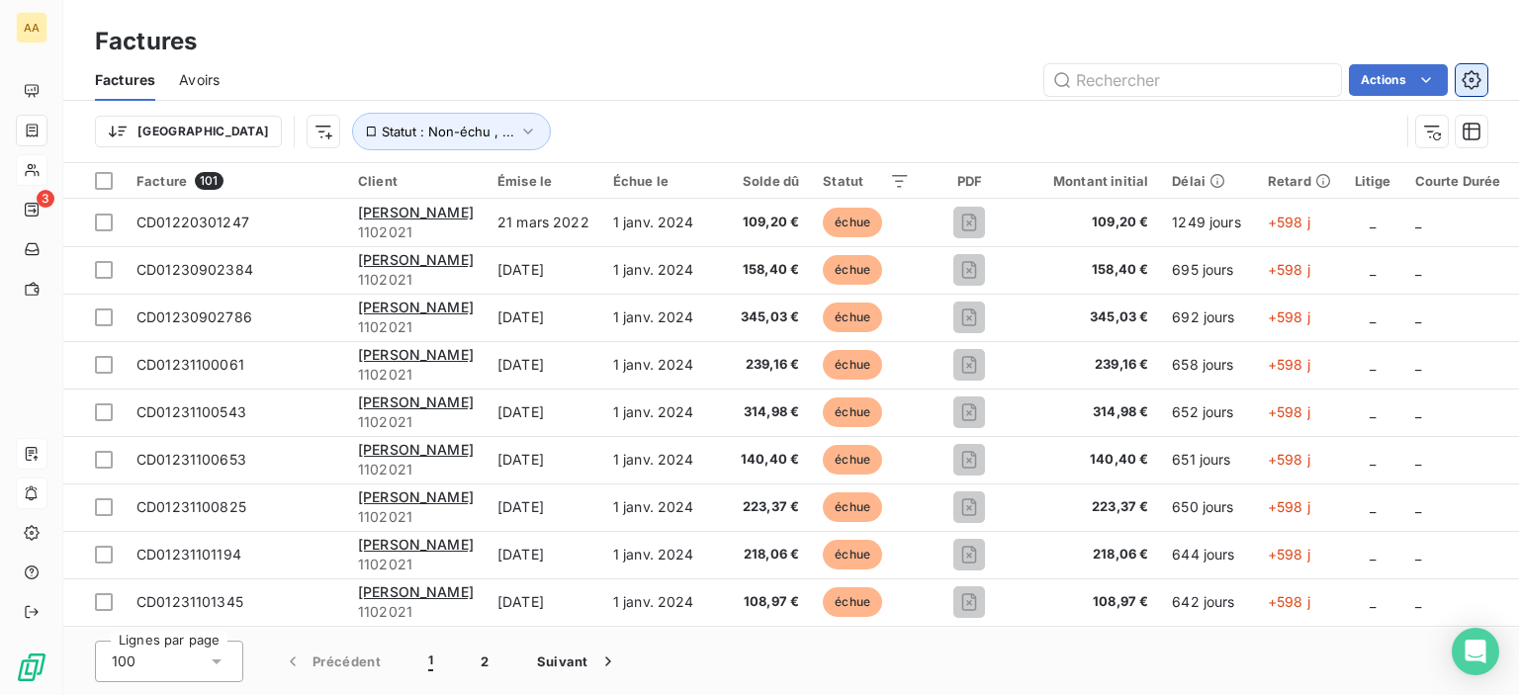
click at [1474, 90] on button "button" at bounding box center [1472, 80] width 32 height 32
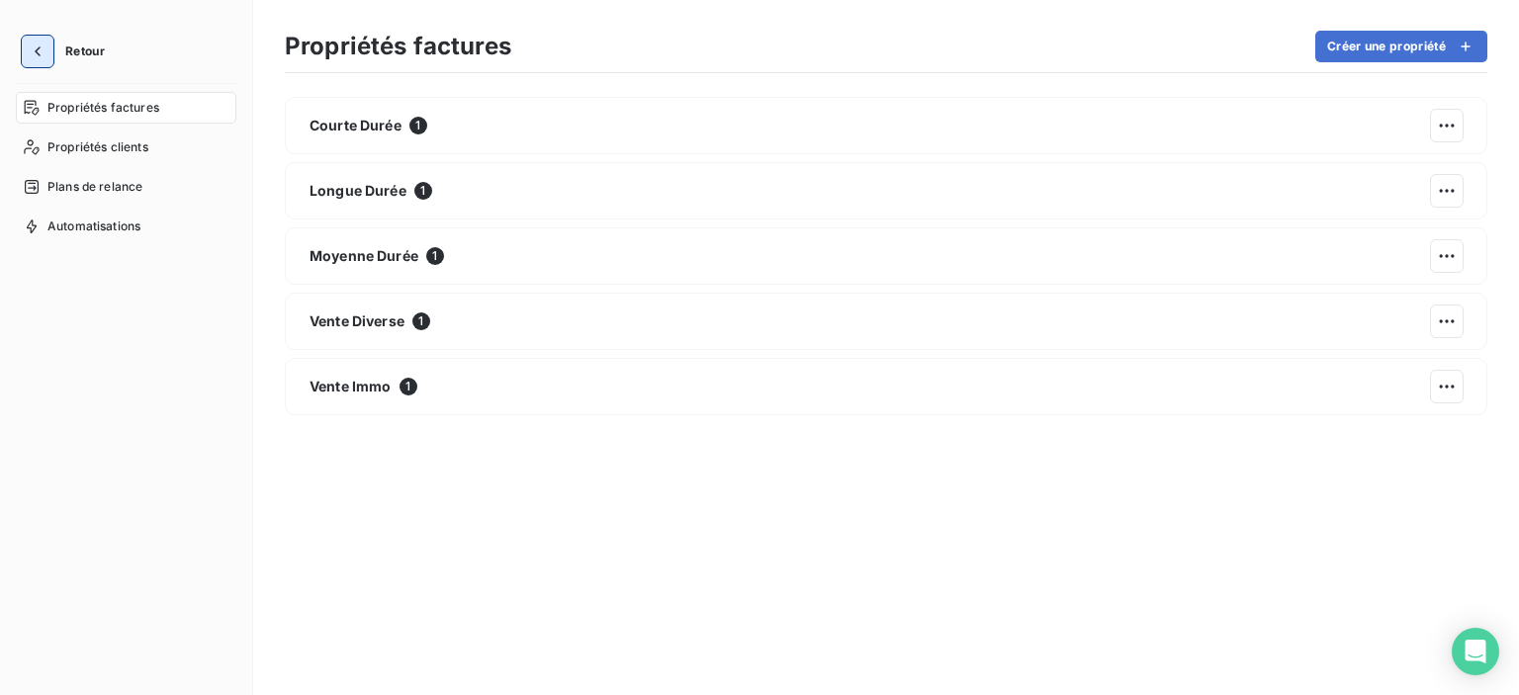
click at [35, 56] on icon "button" at bounding box center [38, 52] width 20 height 20
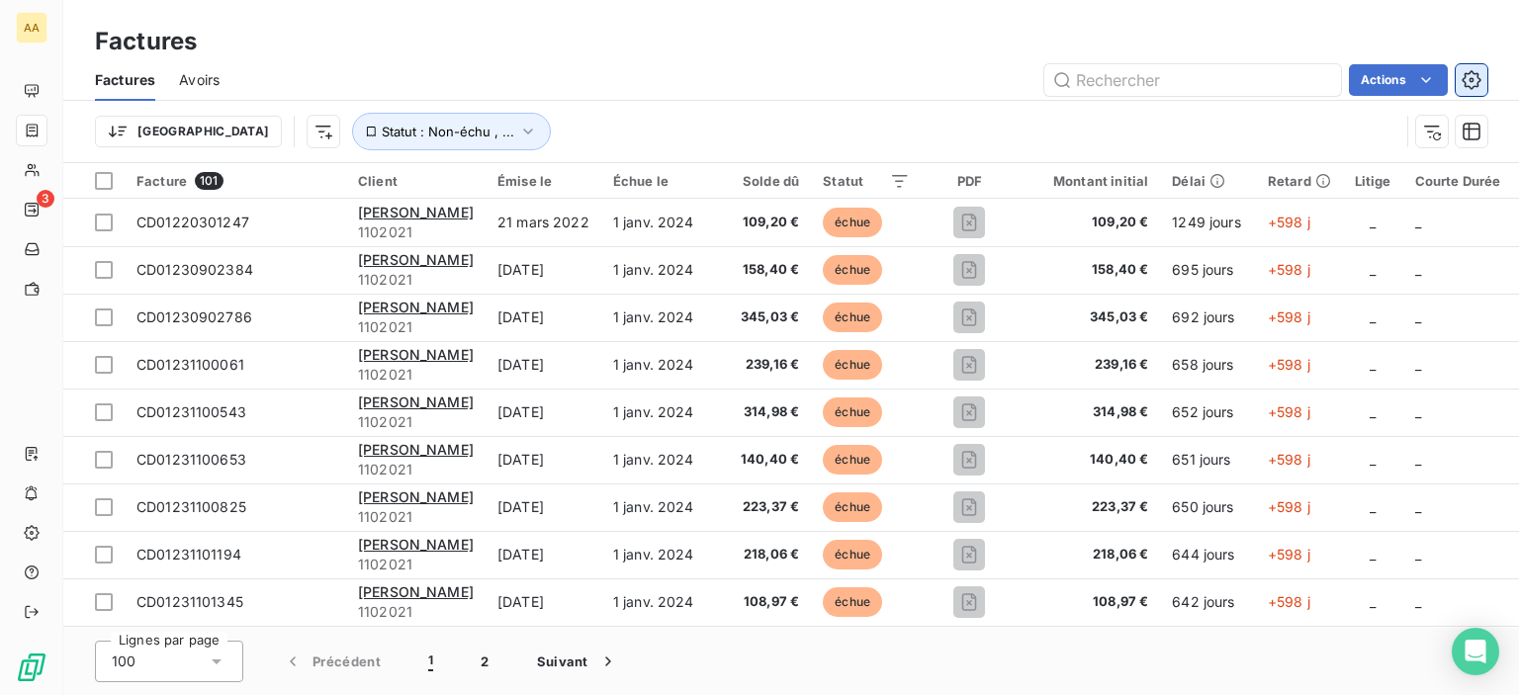
click at [1467, 79] on icon "button" at bounding box center [1472, 80] width 20 height 20
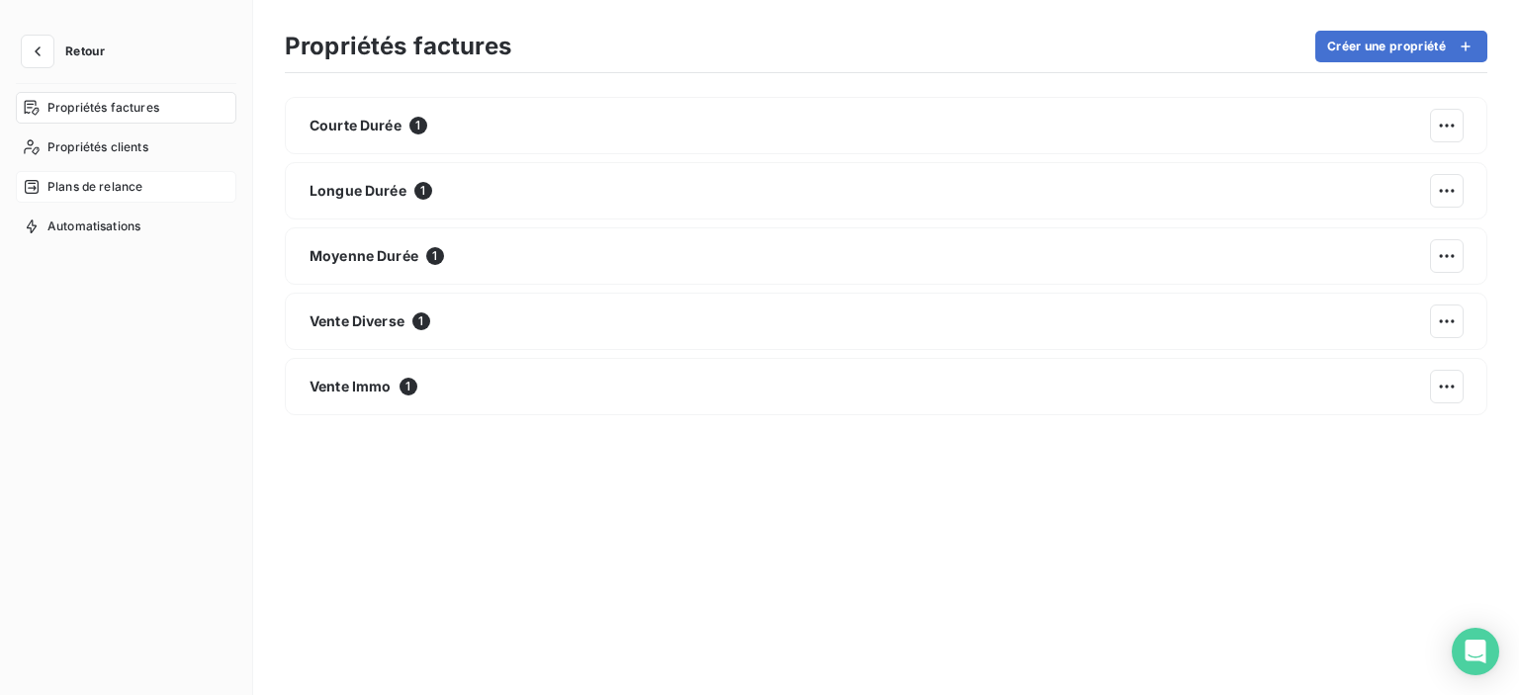
click at [71, 184] on span "Plans de relance" at bounding box center [94, 187] width 95 height 18
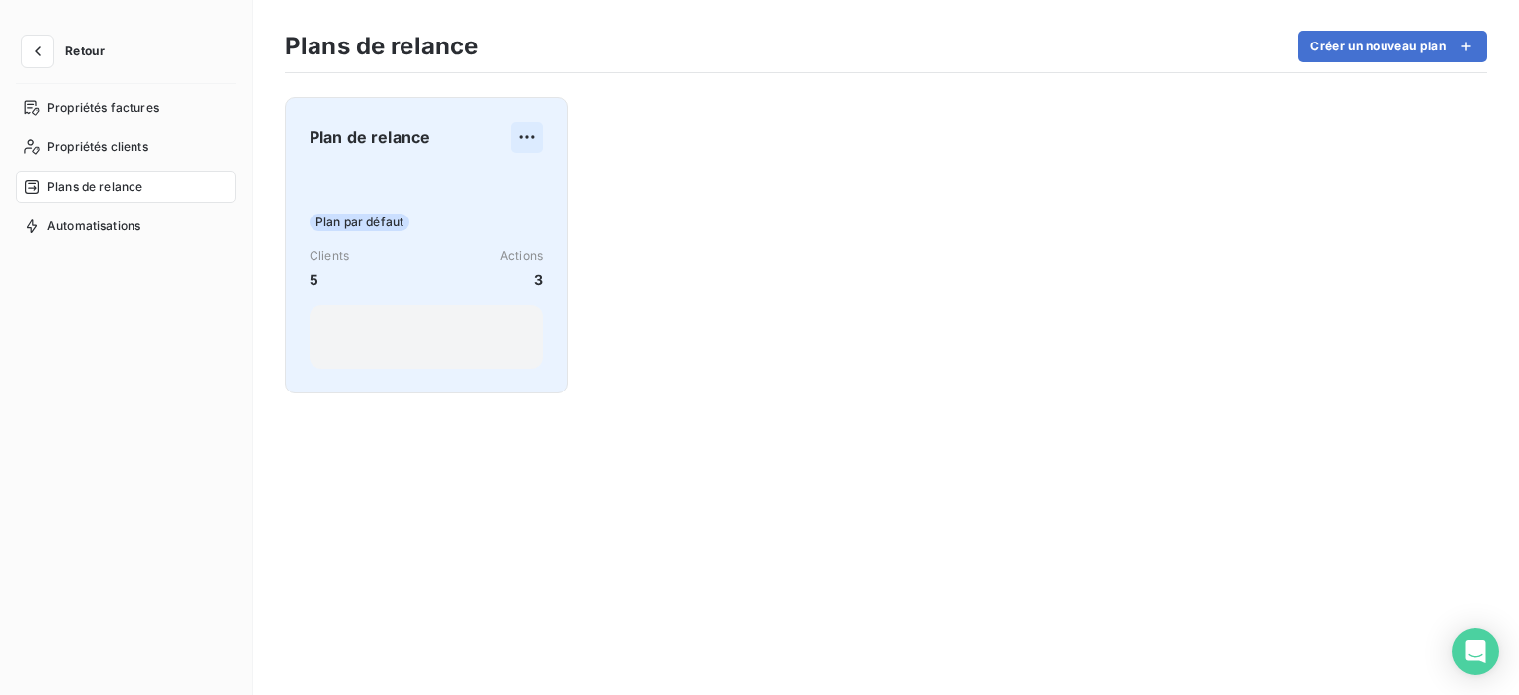
click at [518, 134] on html "Retour Propriétés factures Propriétés clients Plans de relance Automatisations …" at bounding box center [759, 347] width 1519 height 695
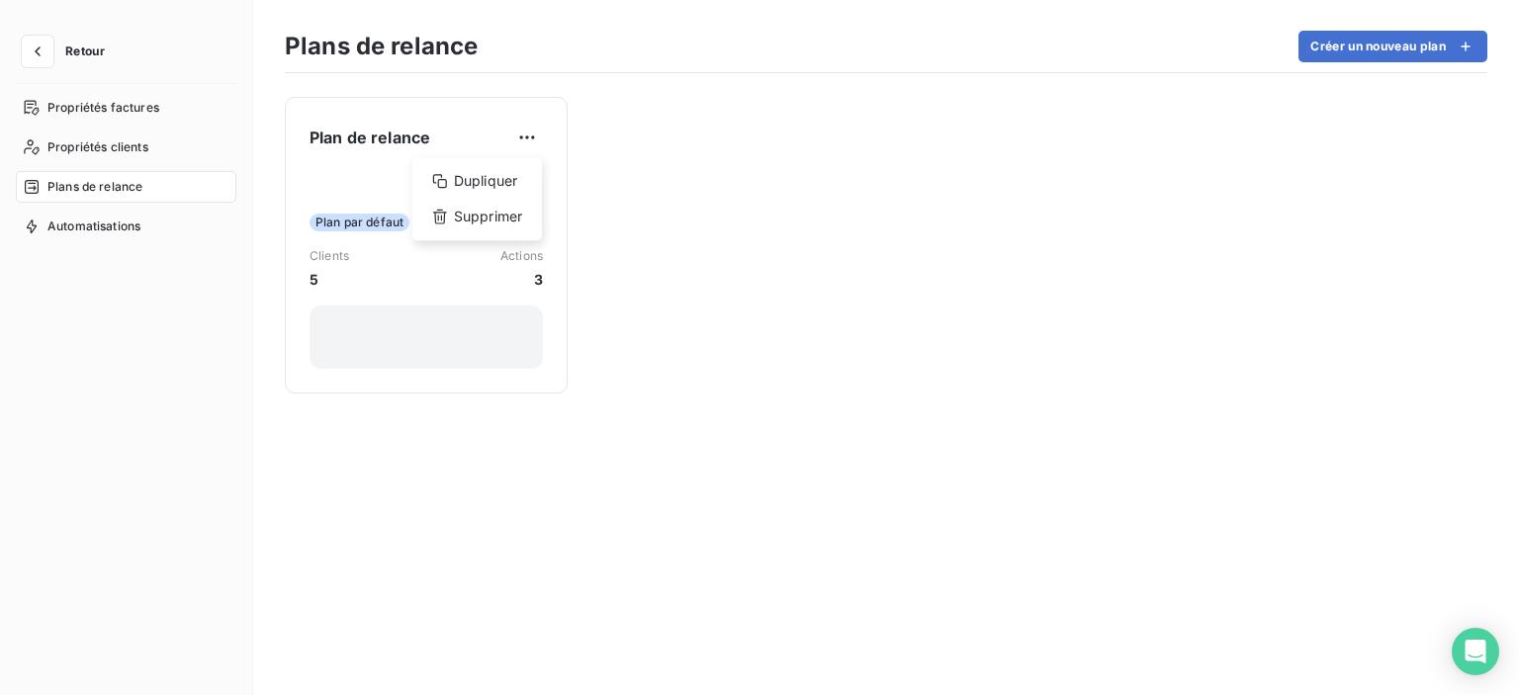
click at [529, 133] on html "Retour Propriétés factures Propriétés clients Plans de relance Automatisations …" at bounding box center [759, 347] width 1519 height 695
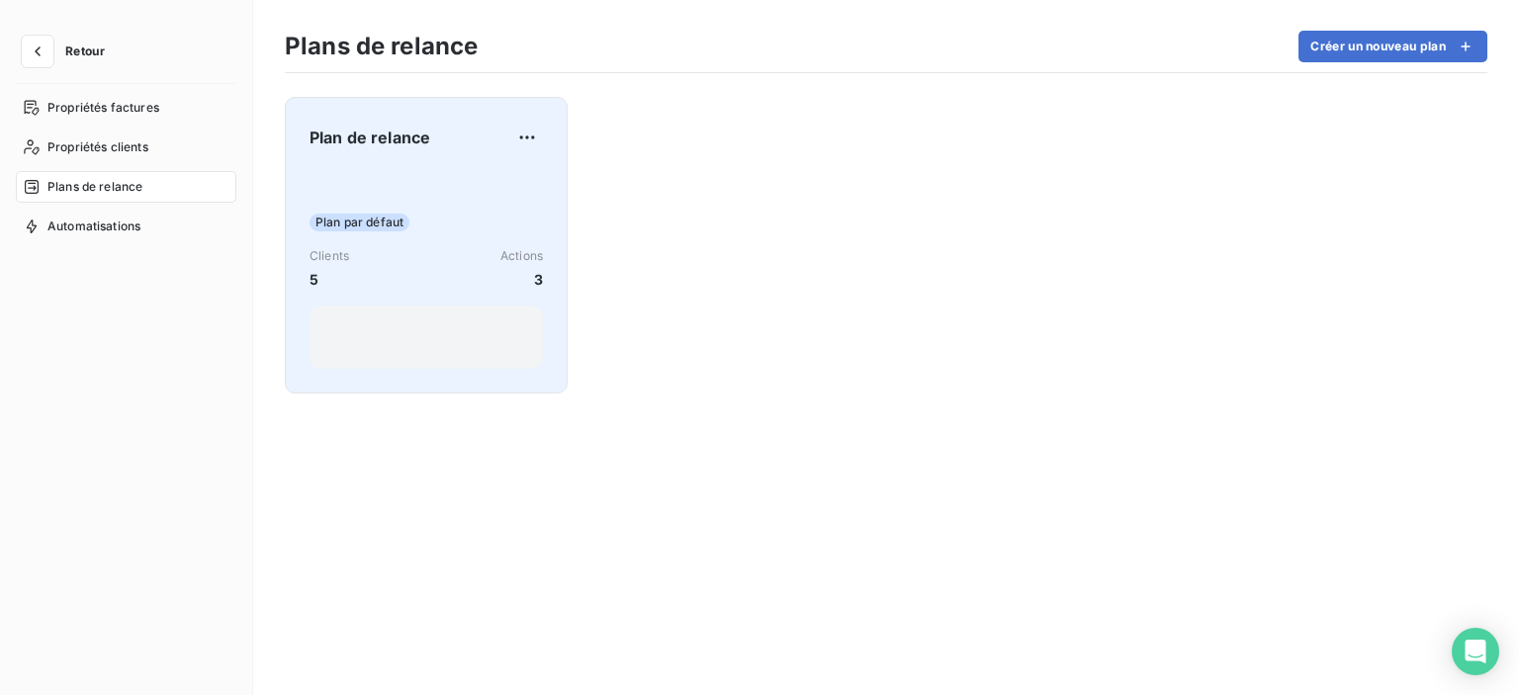
click at [408, 209] on div "Plan par défaut Clients 5 Actions 3" at bounding box center [426, 269] width 233 height 200
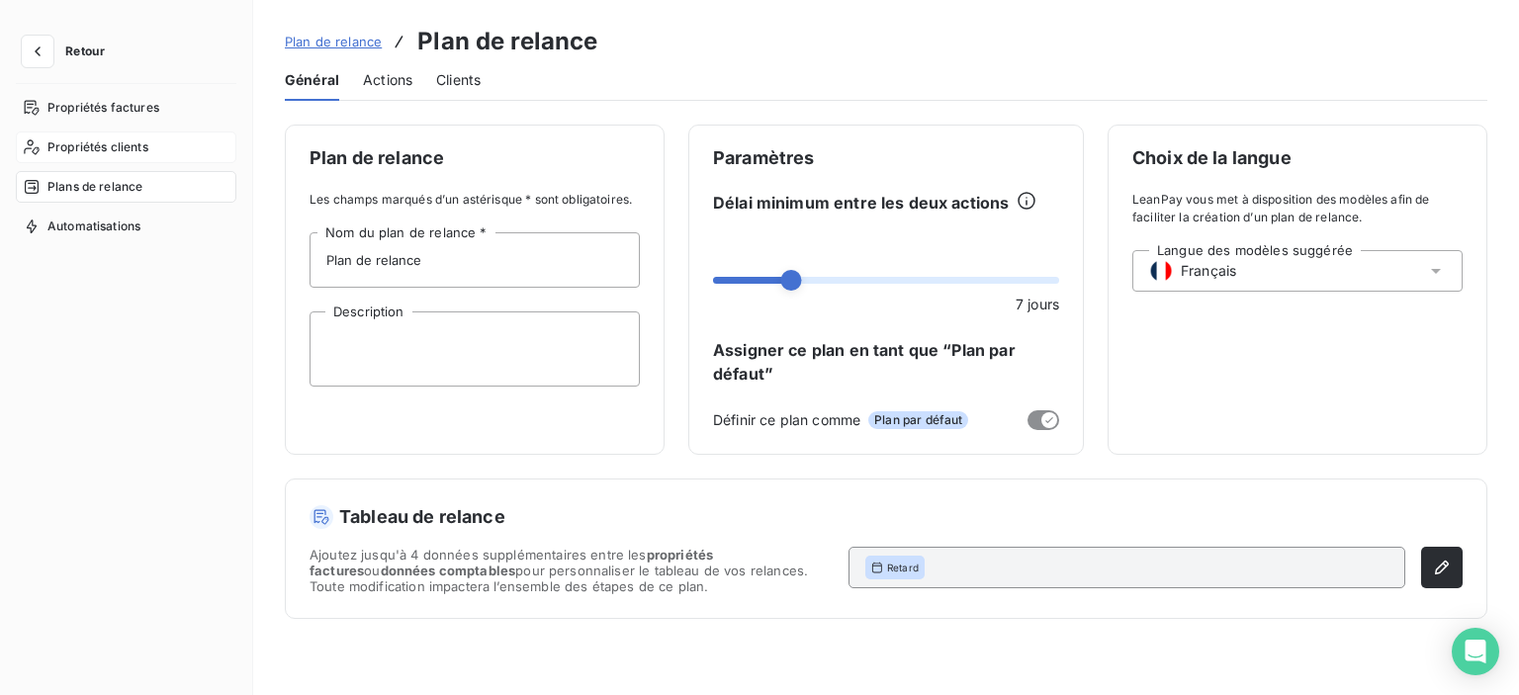
click at [83, 152] on span "Propriétés clients" at bounding box center [97, 147] width 101 height 18
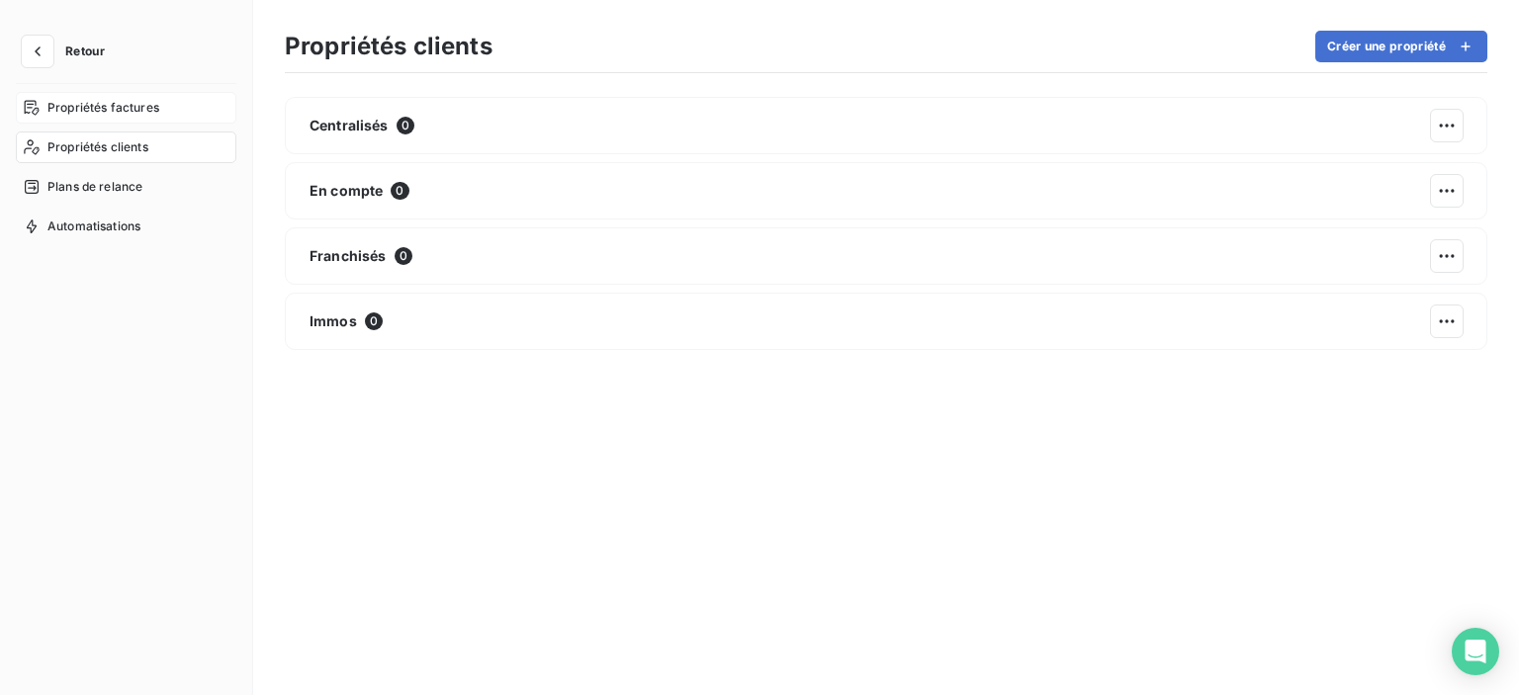
click at [98, 120] on div "Propriétés factures" at bounding box center [126, 108] width 221 height 32
click at [103, 145] on span "Propriétés clients" at bounding box center [97, 147] width 101 height 18
click at [122, 106] on span "Propriétés factures" at bounding box center [103, 108] width 112 height 18
click at [119, 142] on span "Propriétés clients" at bounding box center [97, 147] width 101 height 18
click at [116, 180] on span "Plans de relance" at bounding box center [94, 187] width 95 height 18
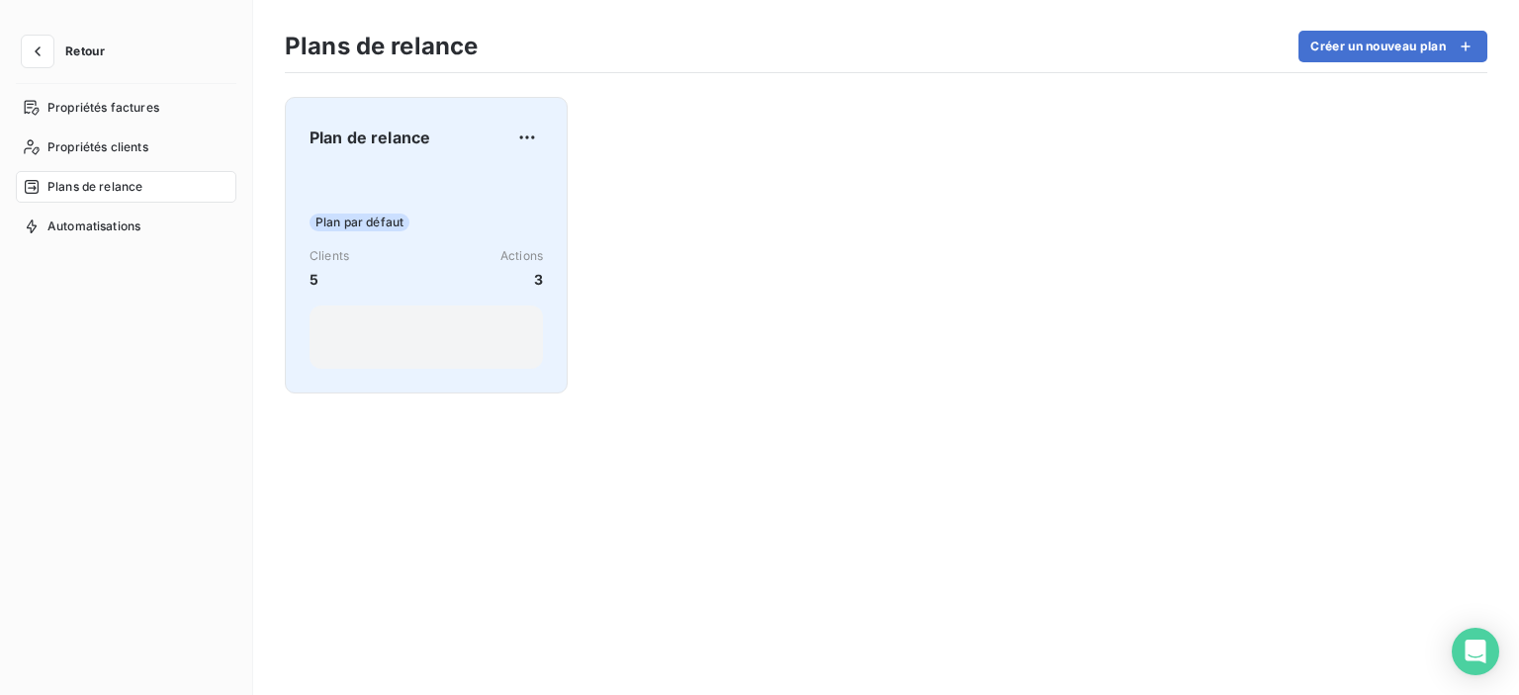
click at [482, 199] on div "Plan par défaut Clients 5 Actions 3" at bounding box center [426, 269] width 233 height 200
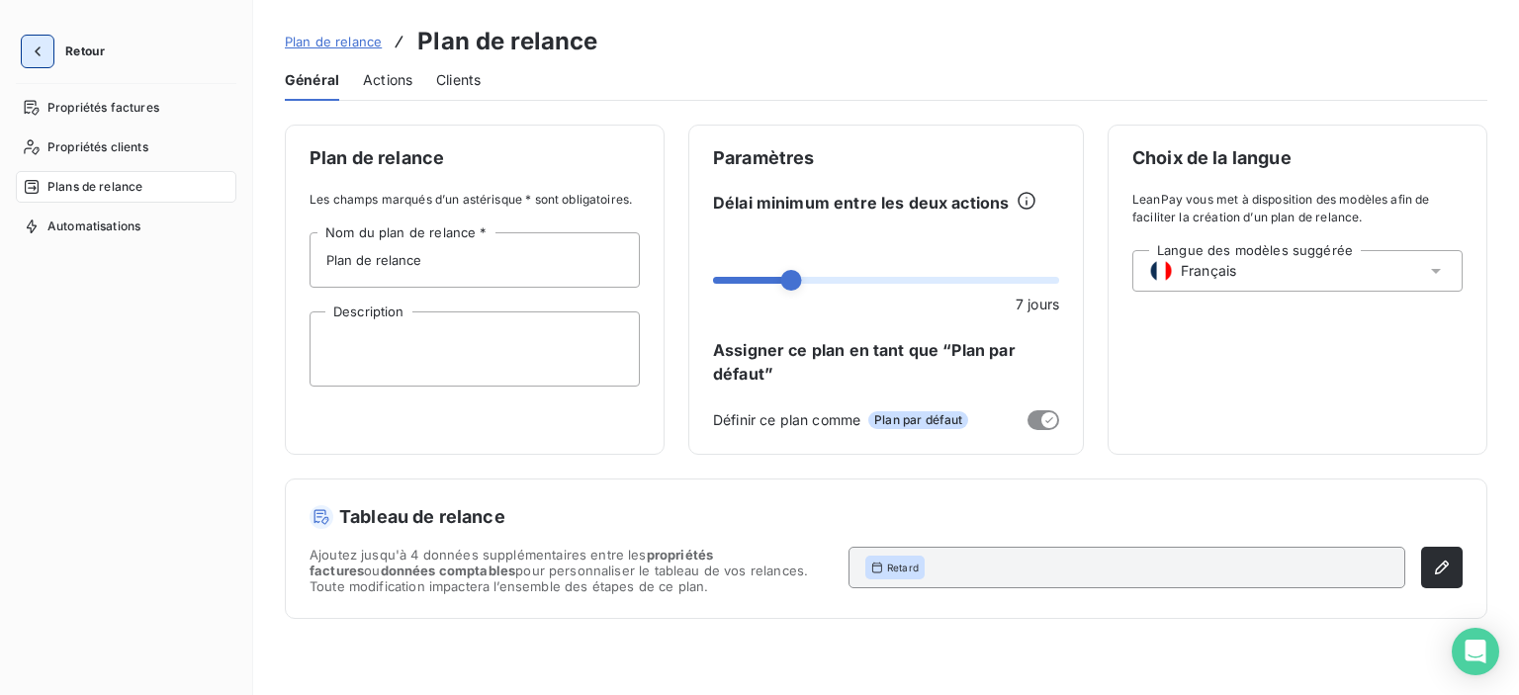
click at [46, 52] on icon "button" at bounding box center [38, 52] width 20 height 20
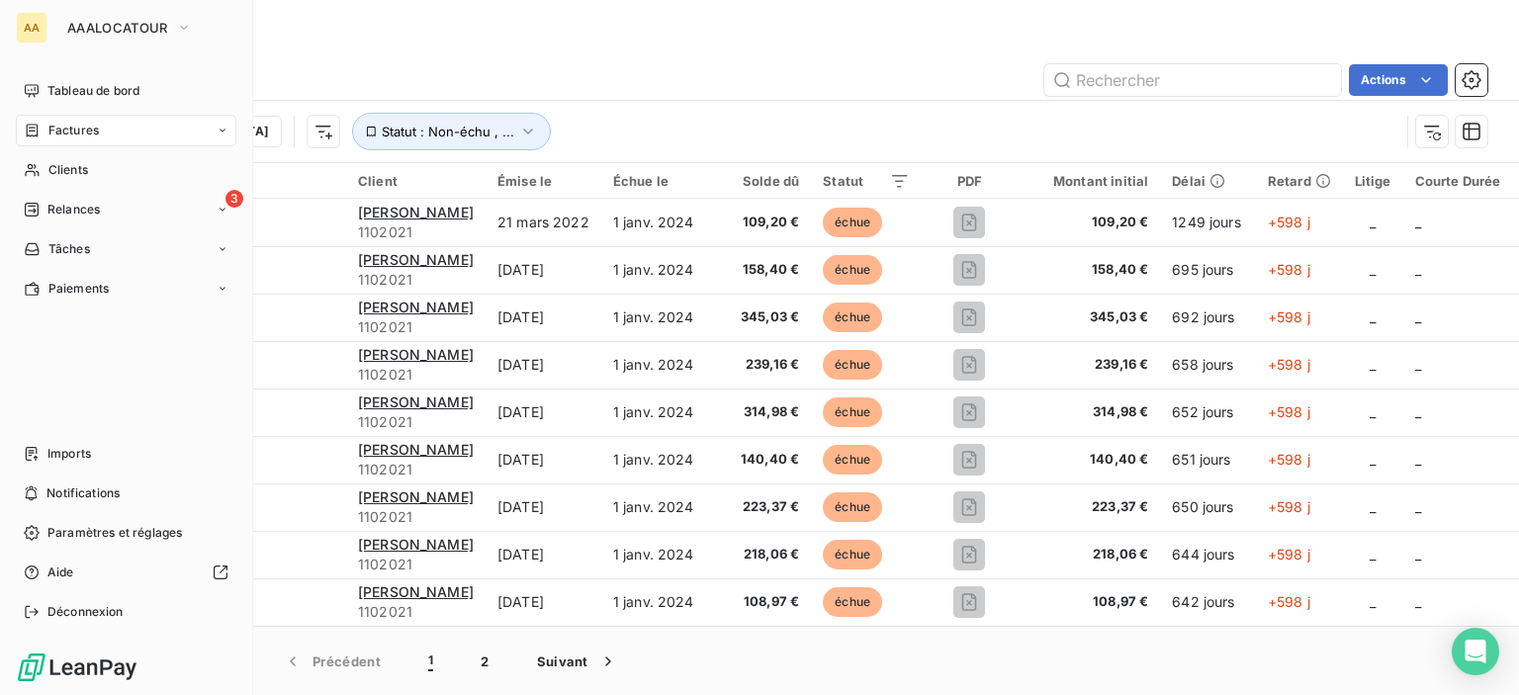
click at [51, 26] on div "AA AAALOCATOUR Tableau de bord Factures Clients 3 Relances Tâches Paiements Imp…" at bounding box center [126, 347] width 253 height 695
click at [181, 27] on icon "button" at bounding box center [184, 28] width 16 height 20
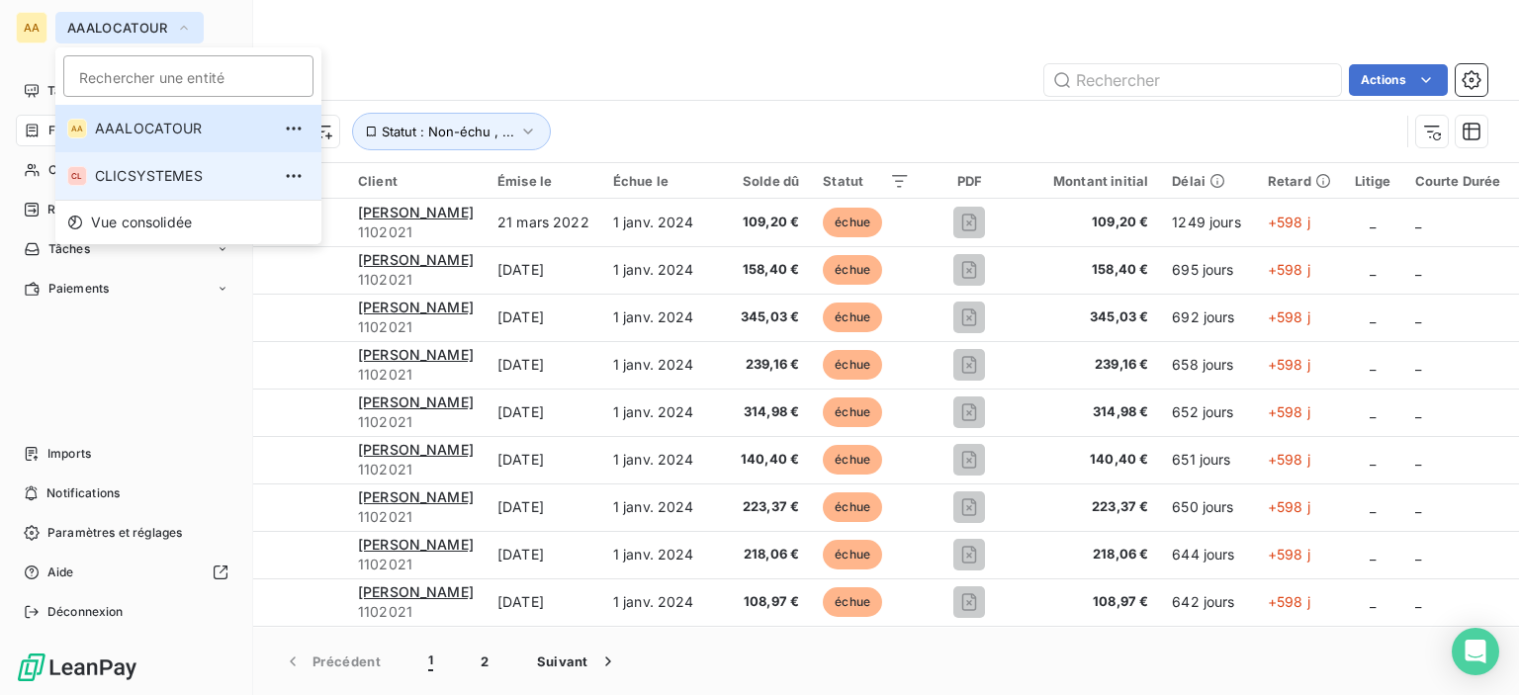
click at [151, 176] on span "CLICSYSTEMES" at bounding box center [182, 176] width 175 height 20
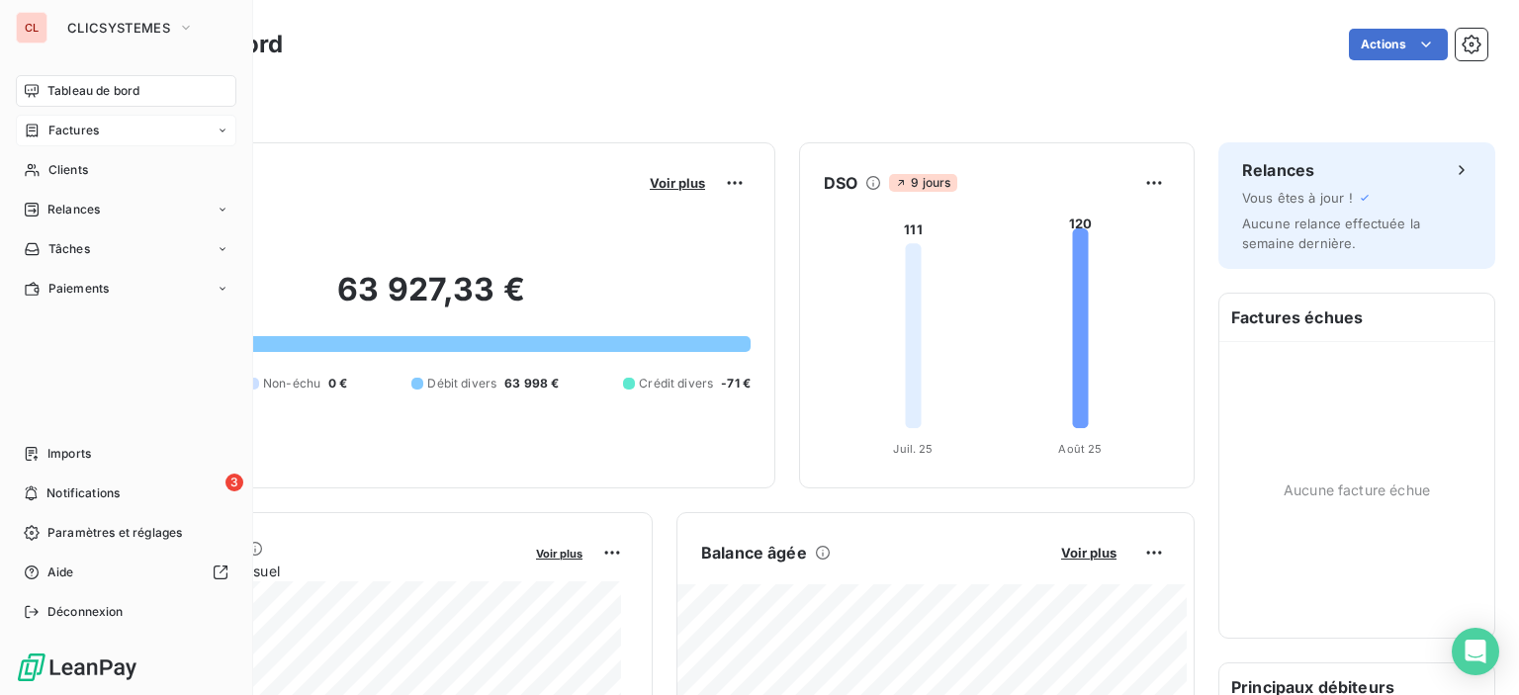
click at [75, 136] on span "Factures" at bounding box center [73, 131] width 50 height 18
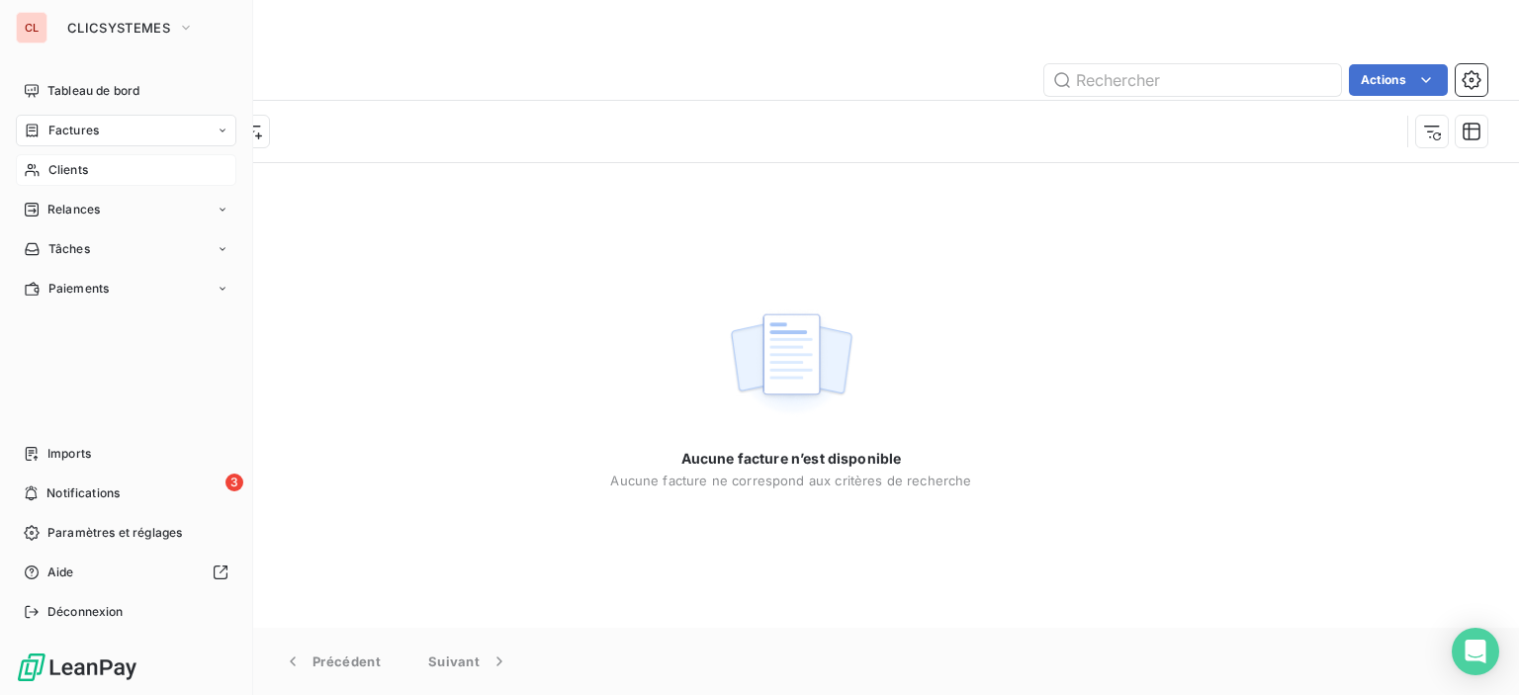
click at [39, 163] on icon at bounding box center [32, 170] width 17 height 16
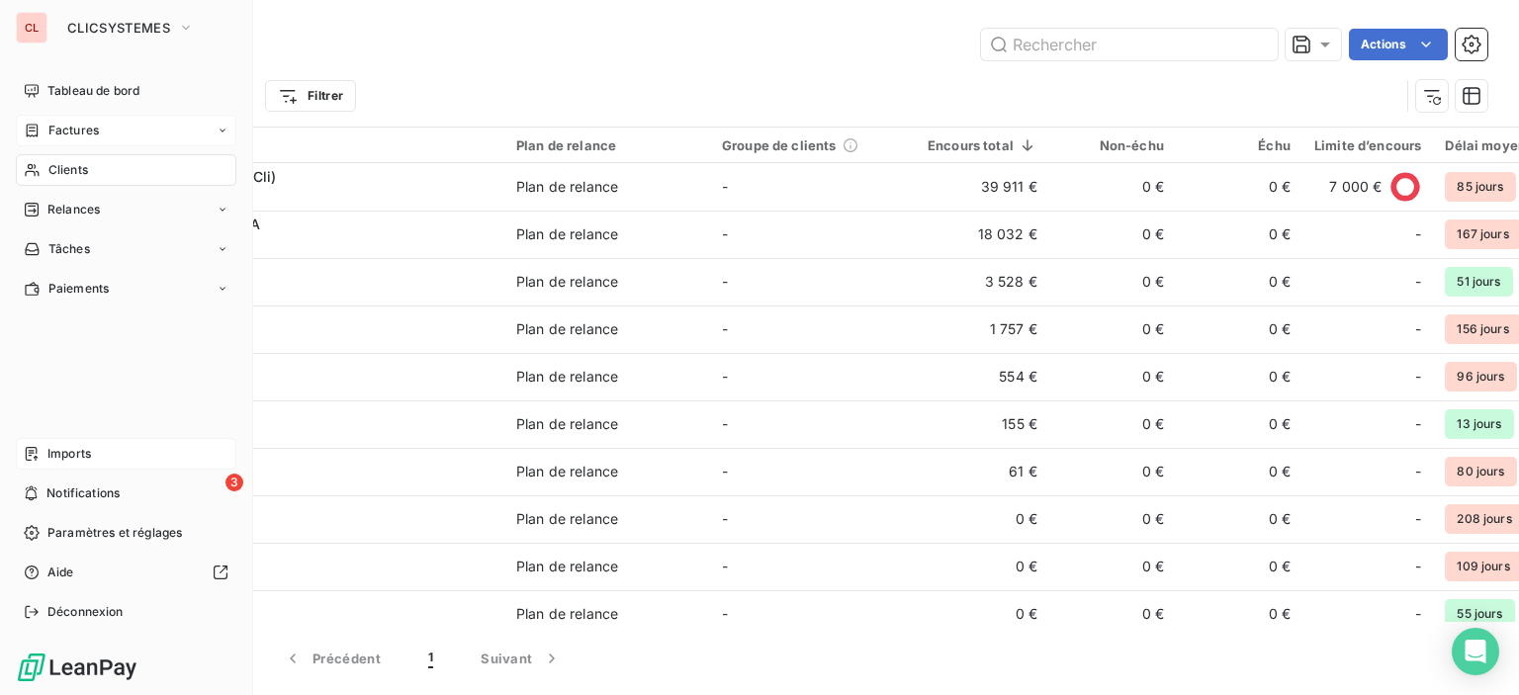
click at [49, 451] on span "Imports" at bounding box center [69, 454] width 44 height 18
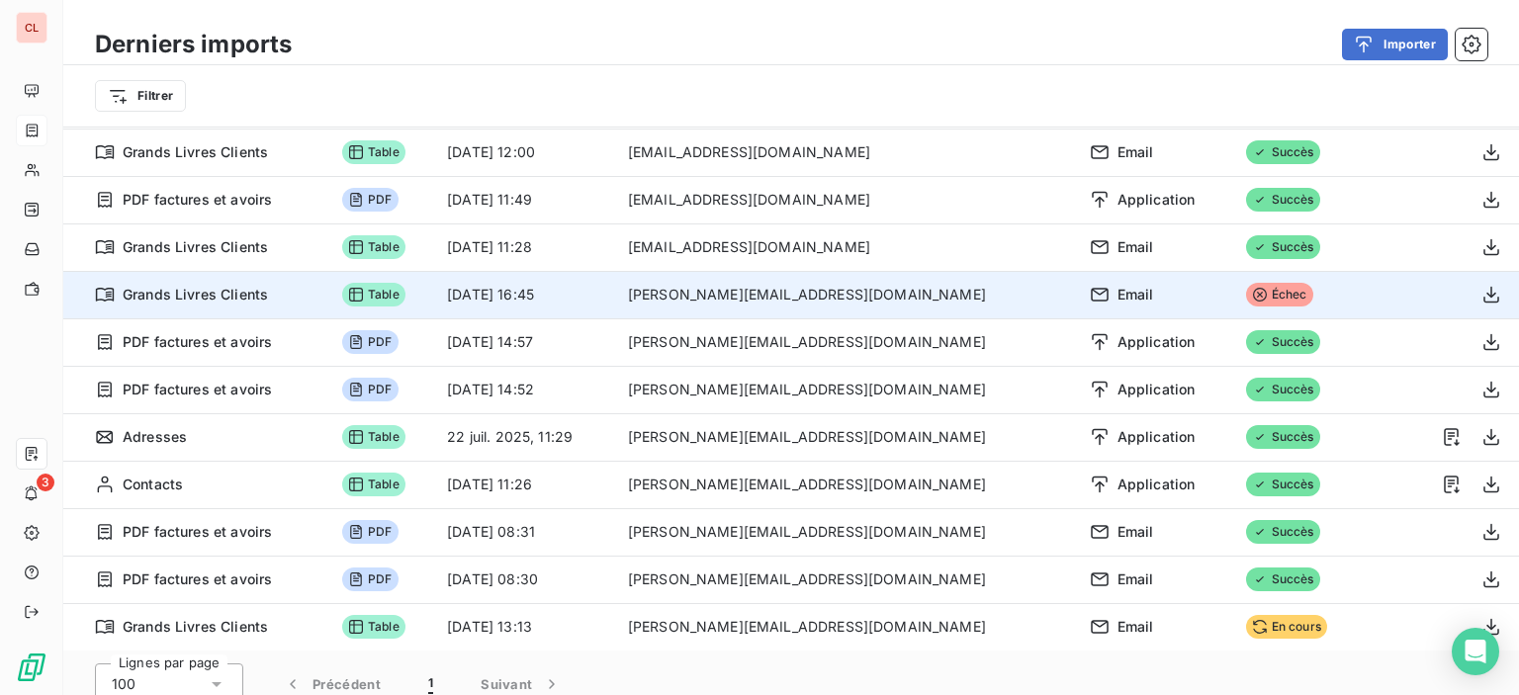
scroll to position [67, 0]
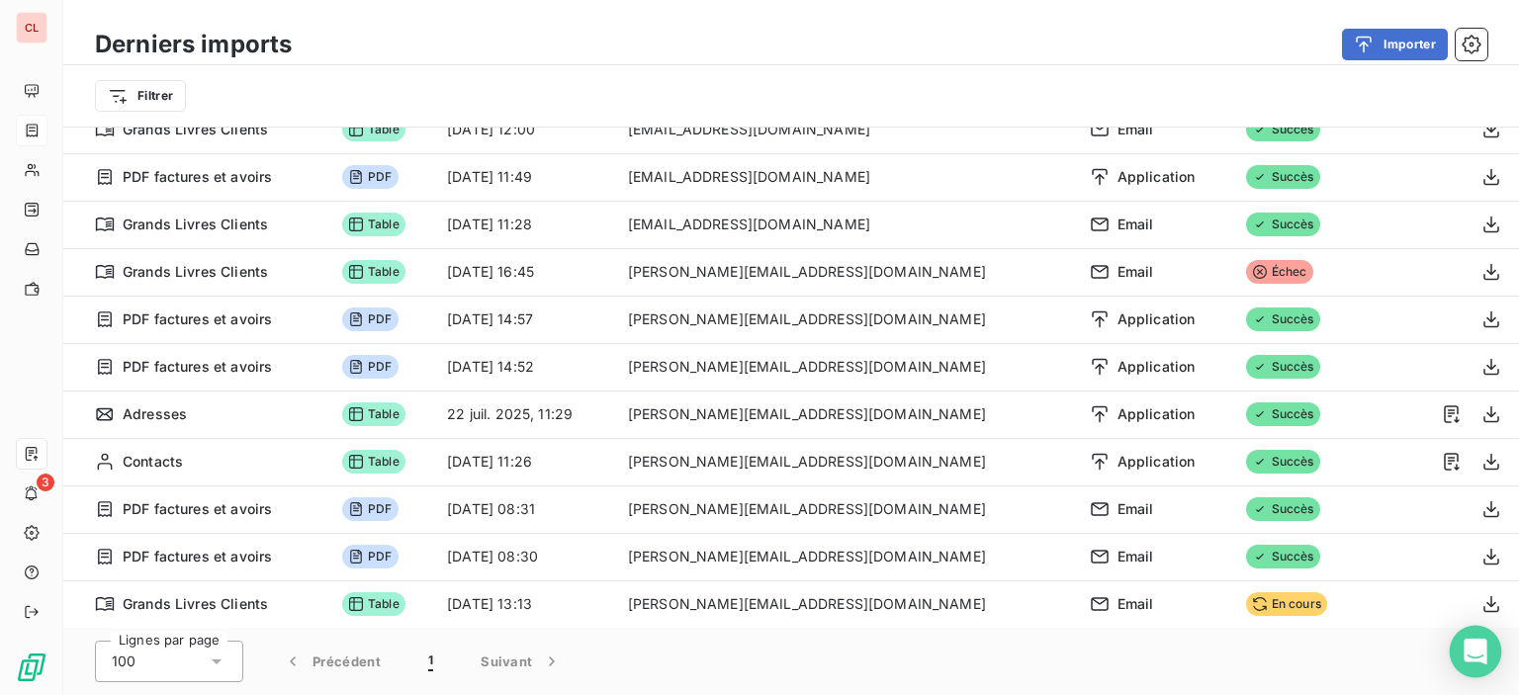
click at [1471, 652] on icon "Open Intercom Messenger" at bounding box center [1475, 652] width 23 height 26
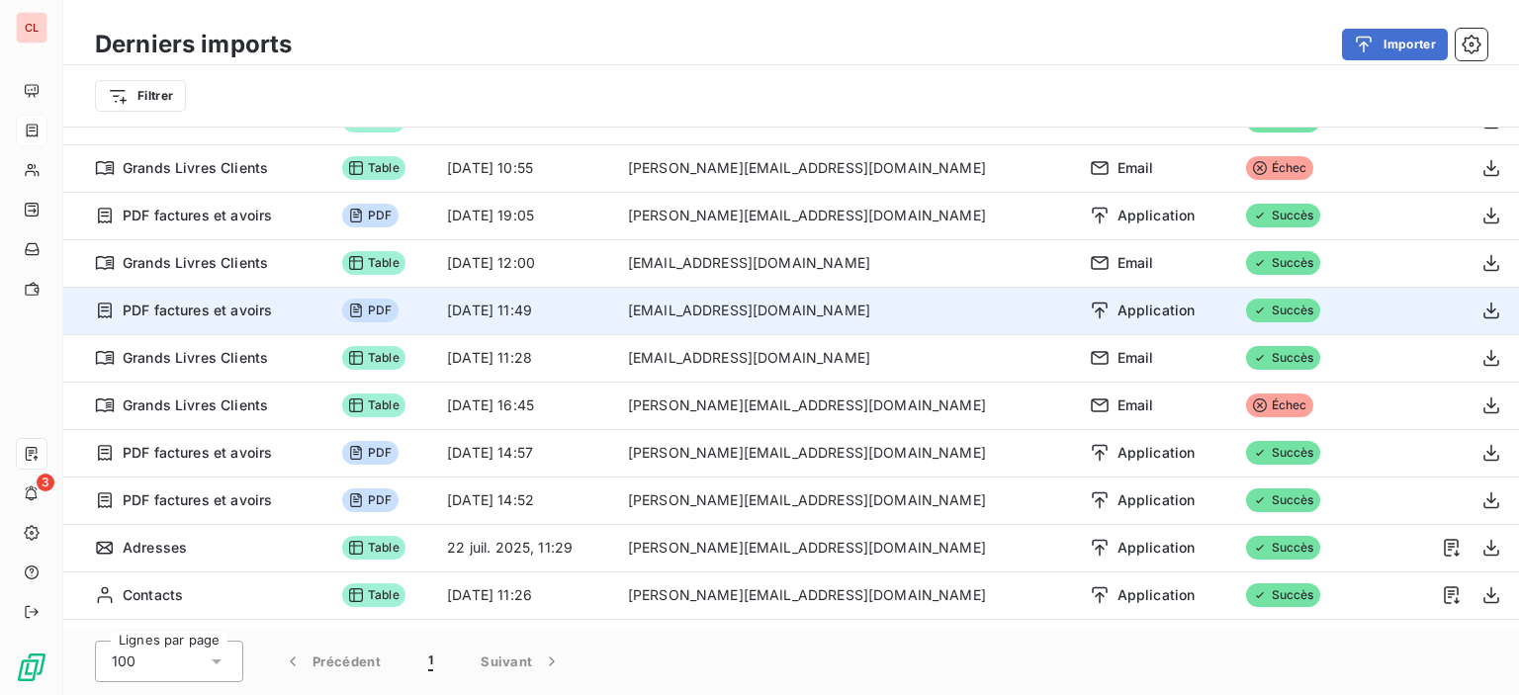
scroll to position [227, 0]
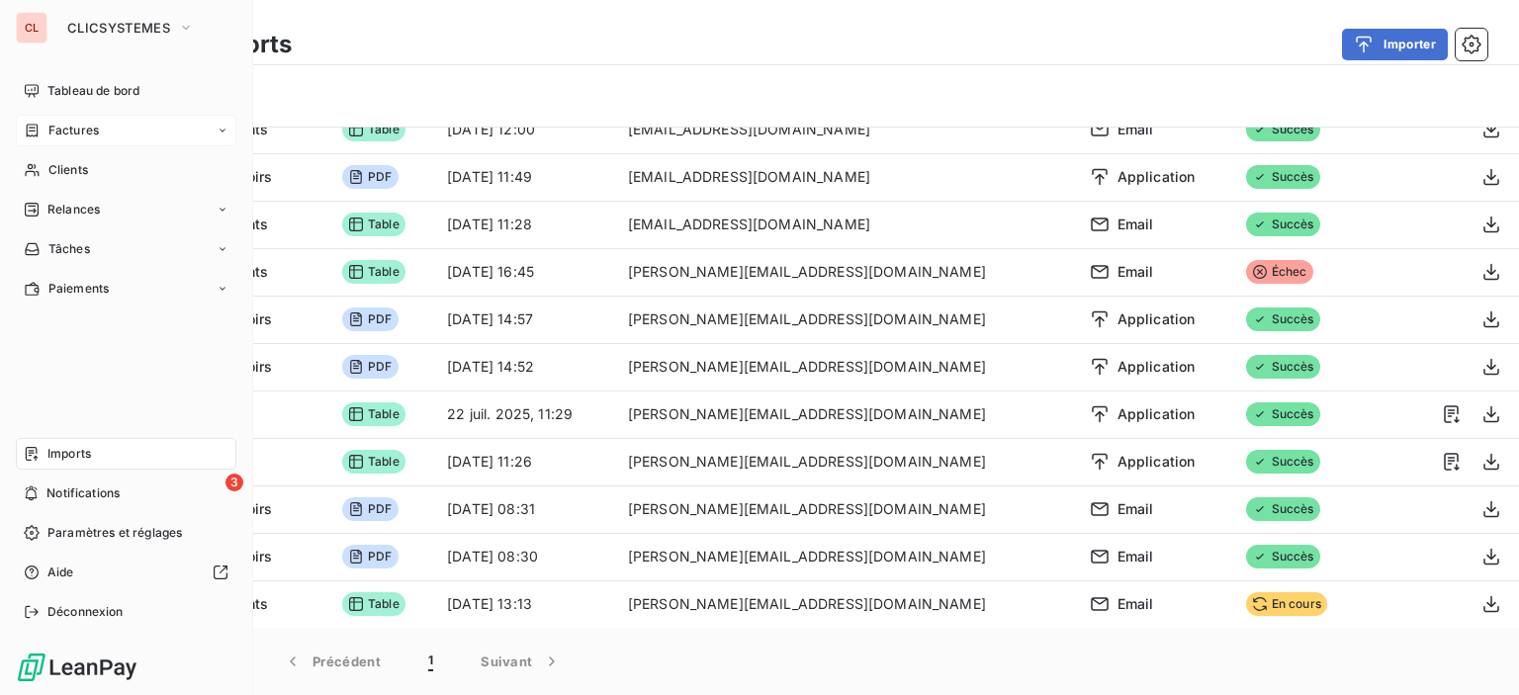
click at [61, 136] on span "Factures" at bounding box center [73, 131] width 50 height 18
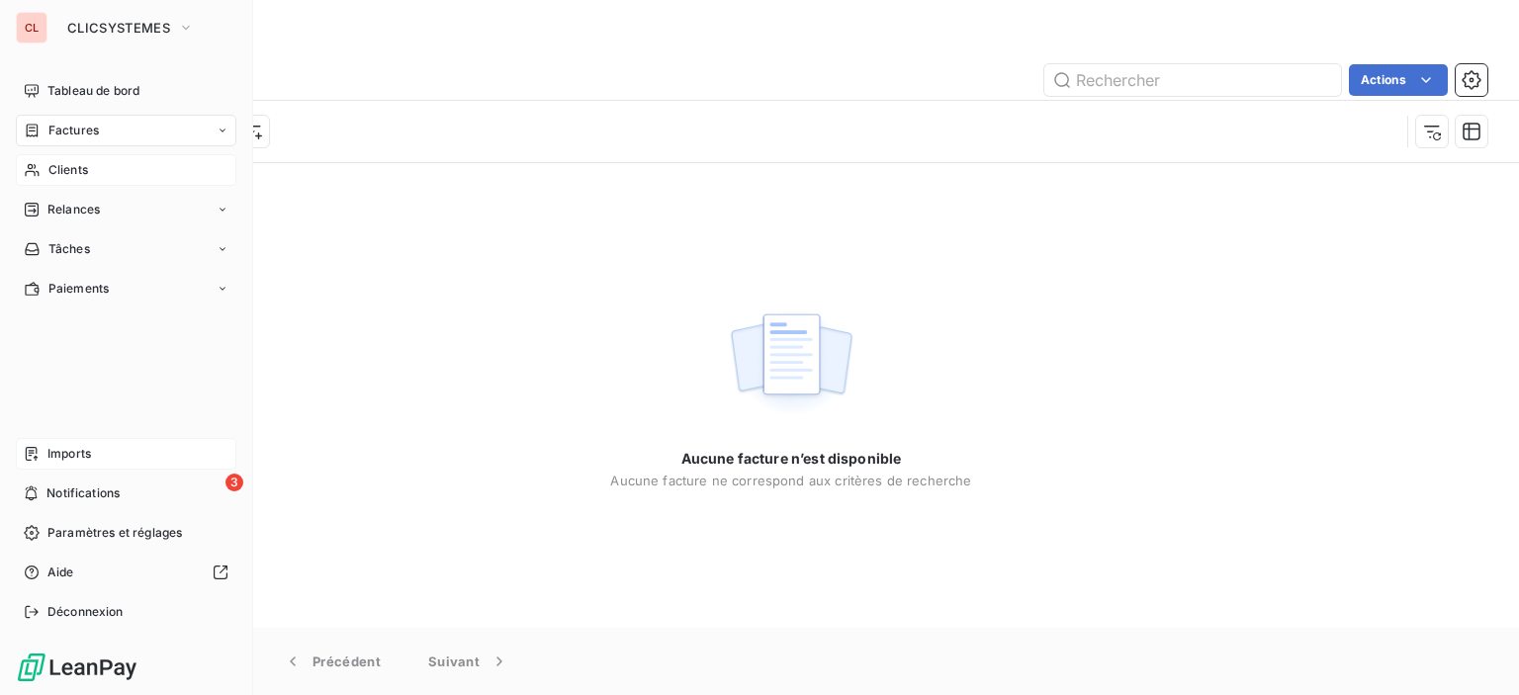
click at [63, 166] on span "Clients" at bounding box center [68, 170] width 40 height 18
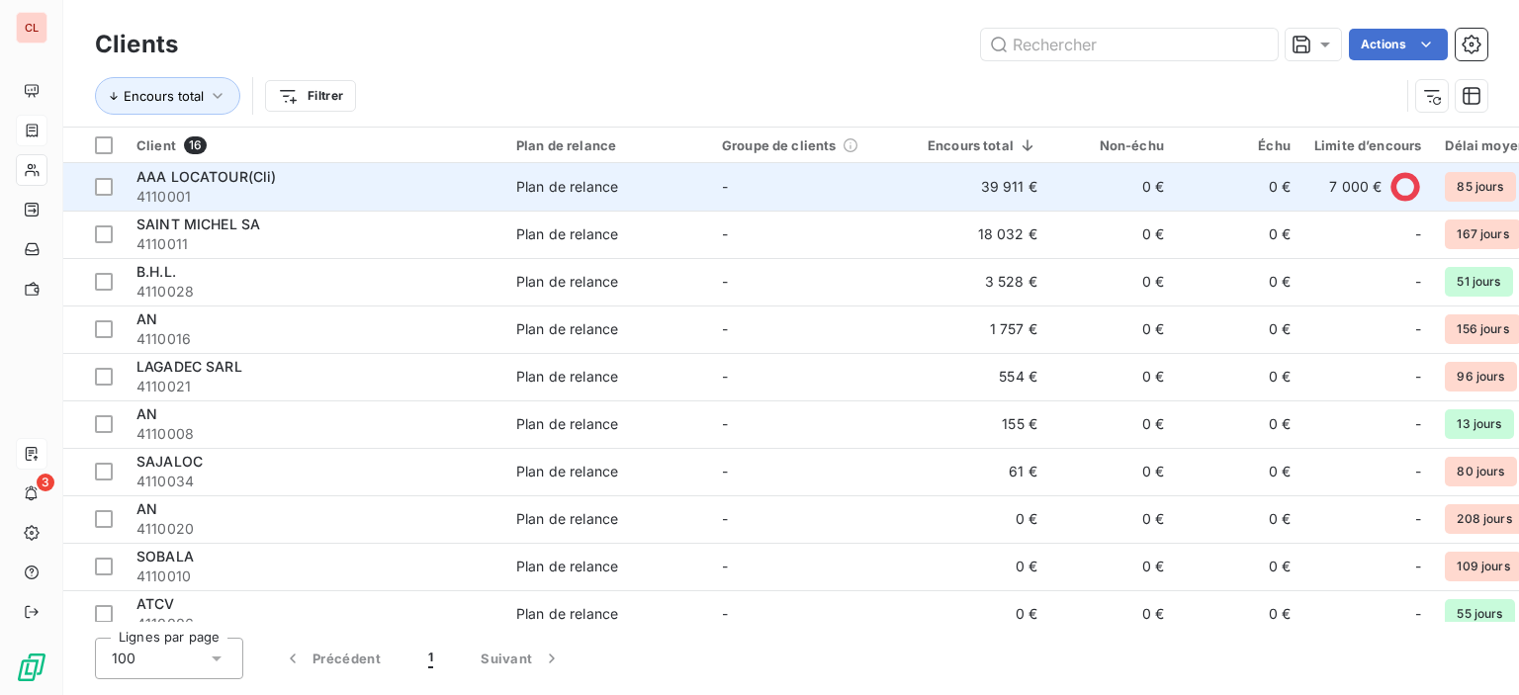
click at [205, 182] on span "AAA LOCATOUR(Cli)" at bounding box center [206, 176] width 140 height 17
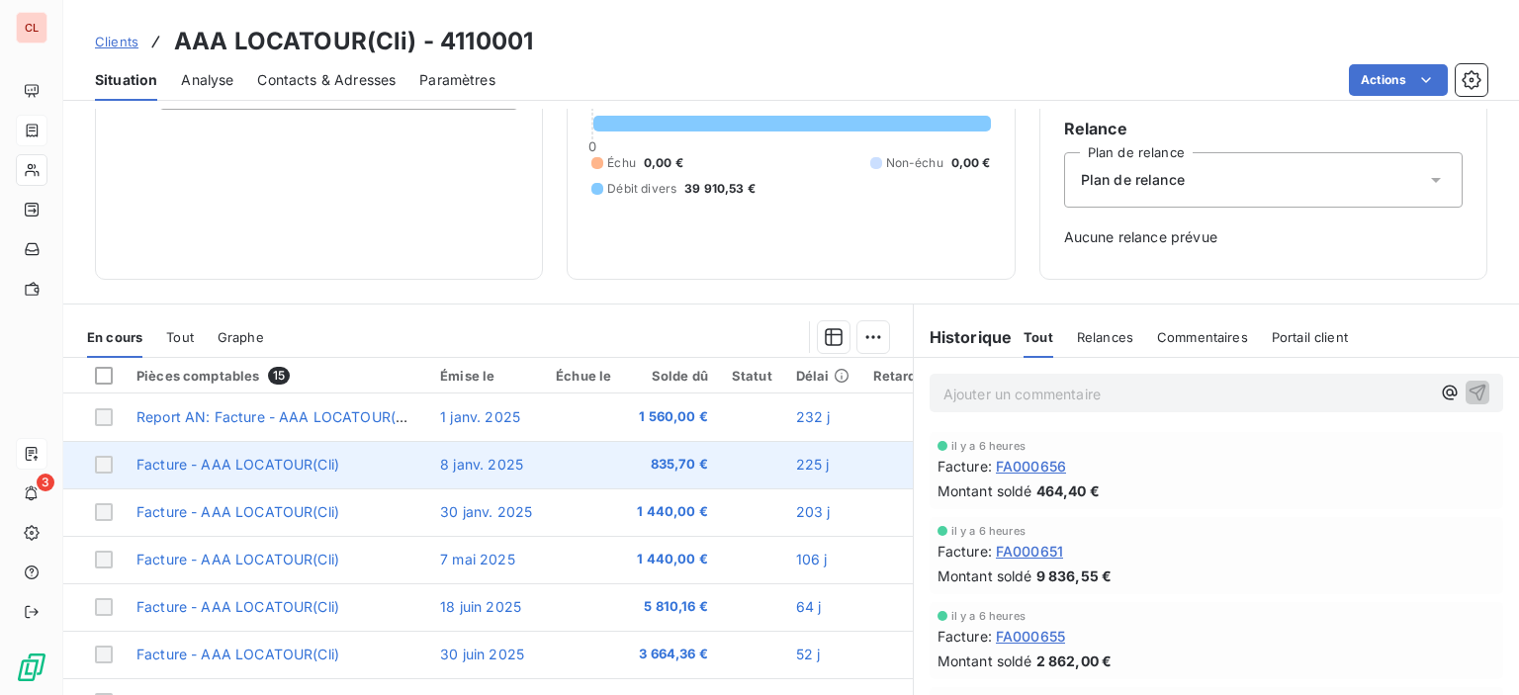
scroll to position [198, 0]
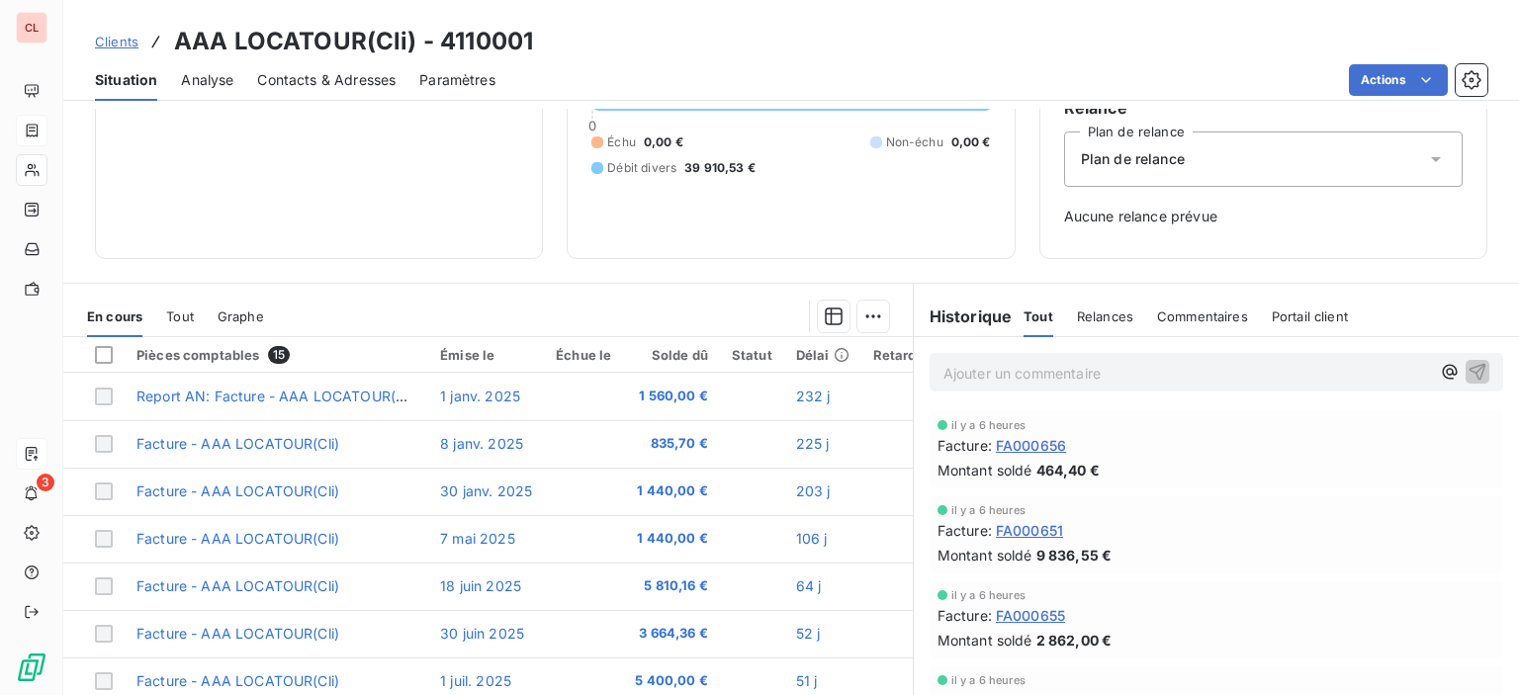
click at [1041, 442] on span "FA000656" at bounding box center [1031, 445] width 70 height 21
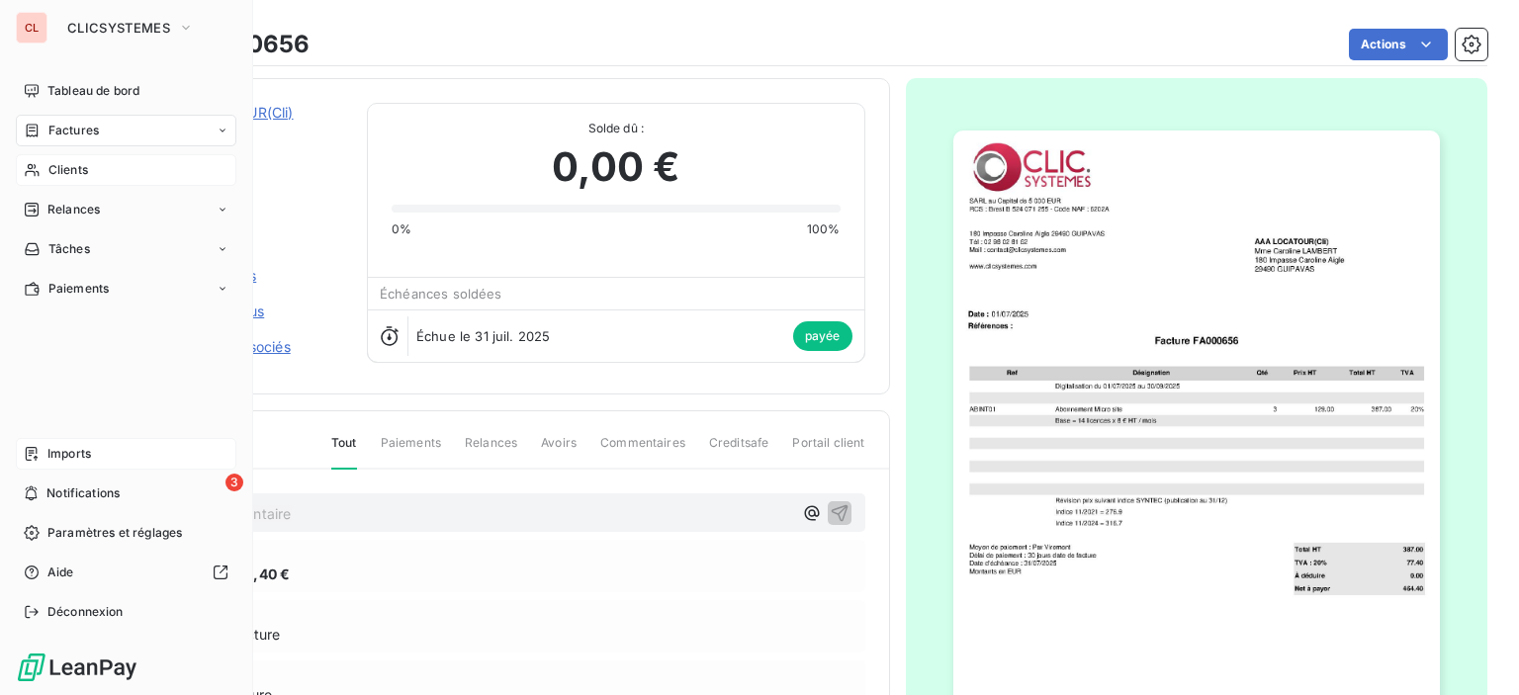
click at [53, 132] on span "Factures" at bounding box center [73, 131] width 50 height 18
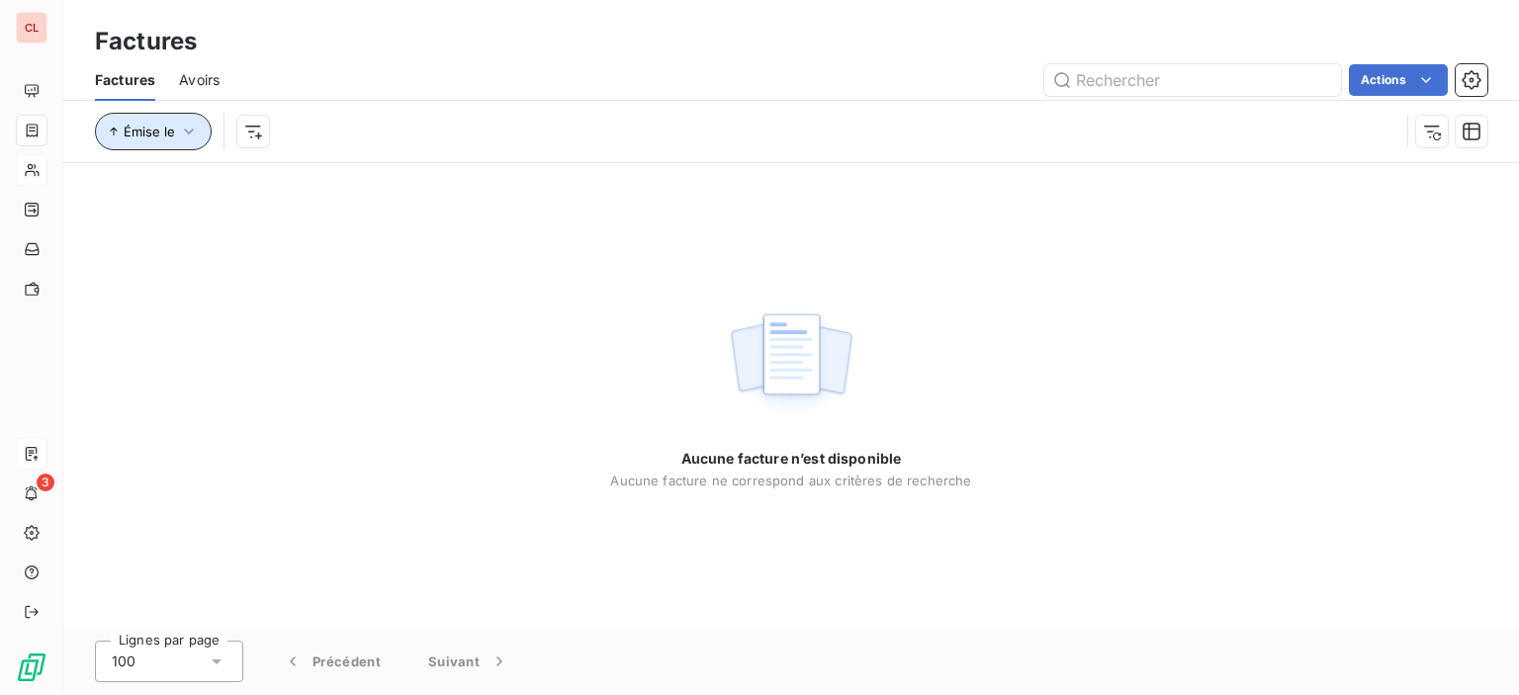
click at [190, 134] on icon "button" at bounding box center [189, 132] width 20 height 20
click at [190, 134] on icon "button" at bounding box center [189, 132] width 10 height 6
click at [392, 350] on div "Aucune facture n’est disponible Aucune facture ne correspond aux critères de re…" at bounding box center [791, 395] width 1456 height 465
click at [799, 424] on img at bounding box center [791, 364] width 127 height 123
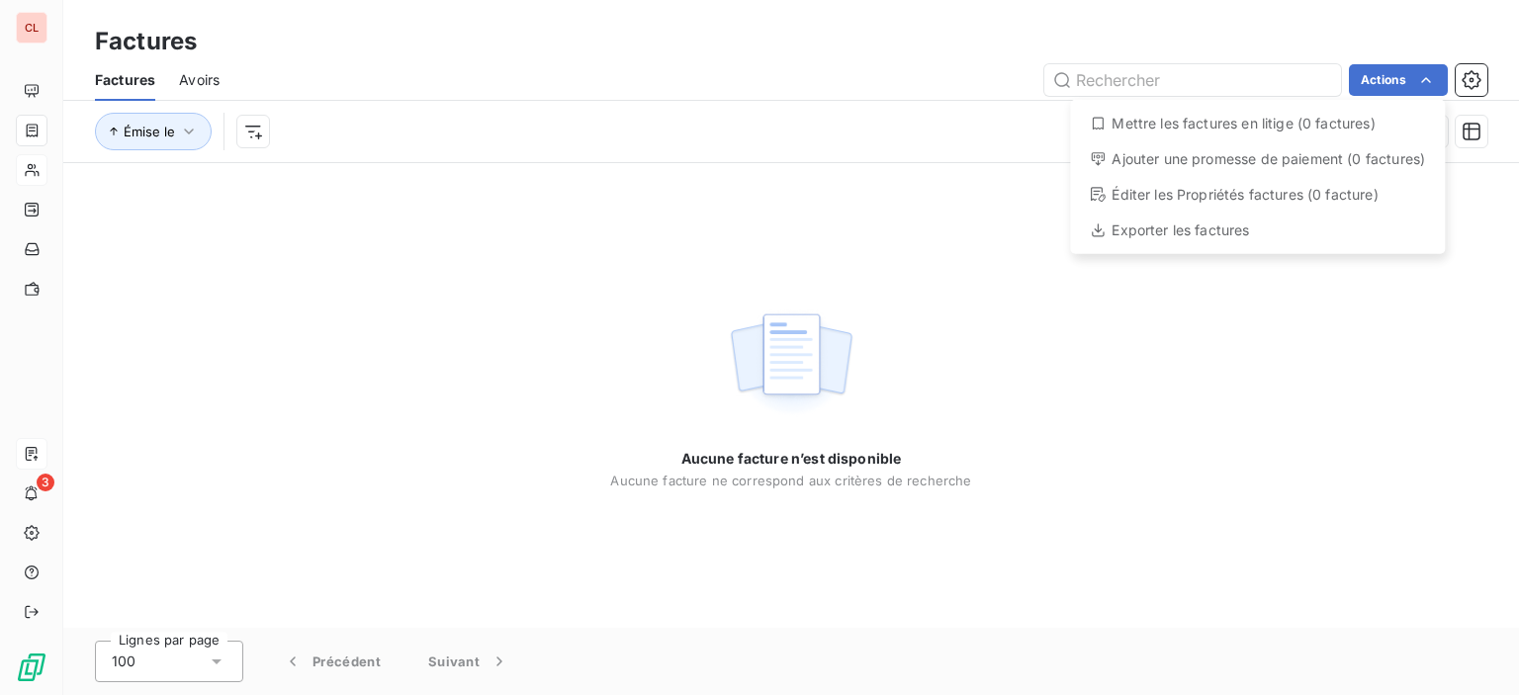
click at [341, 225] on html "CL 3 Factures Factures Avoirs Actions Mettre les factures en litige (0 factures…" at bounding box center [759, 347] width 1519 height 695
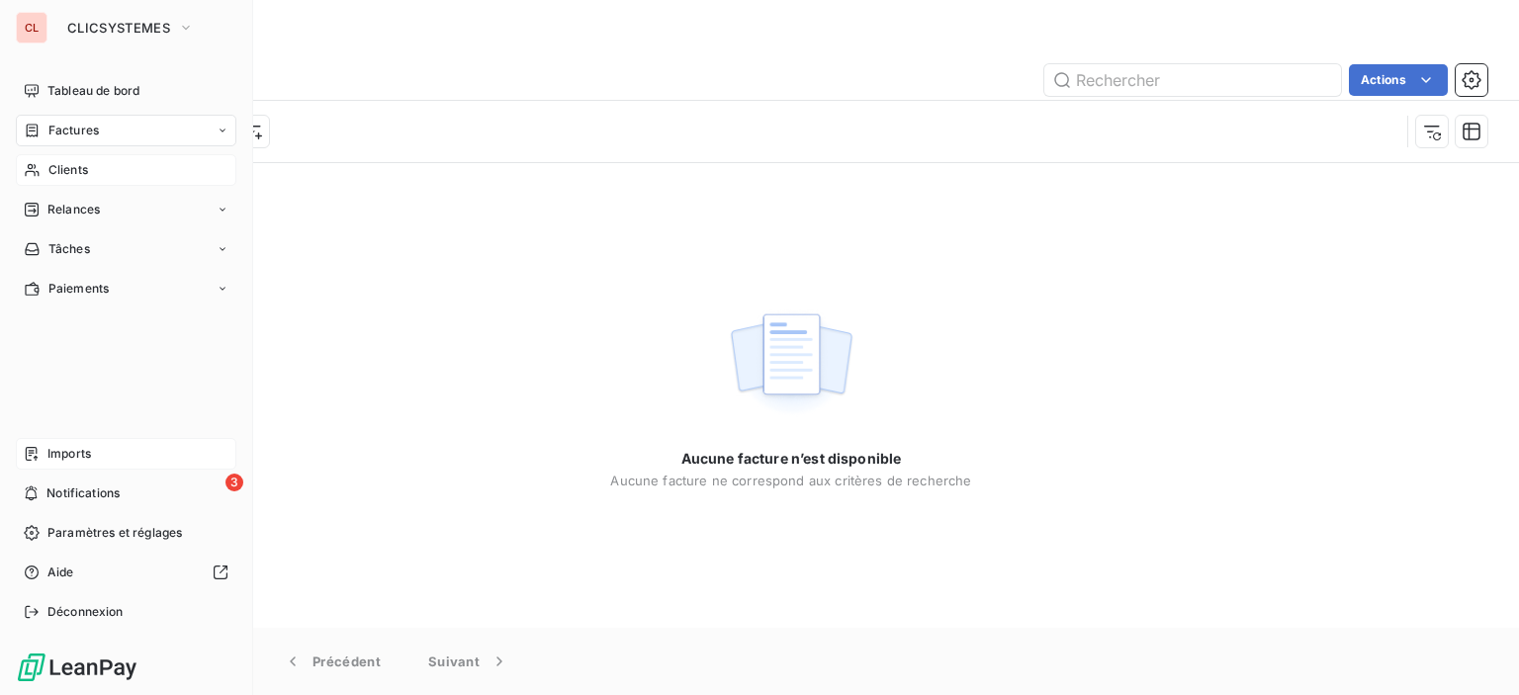
click at [71, 179] on div "Clients" at bounding box center [126, 170] width 221 height 32
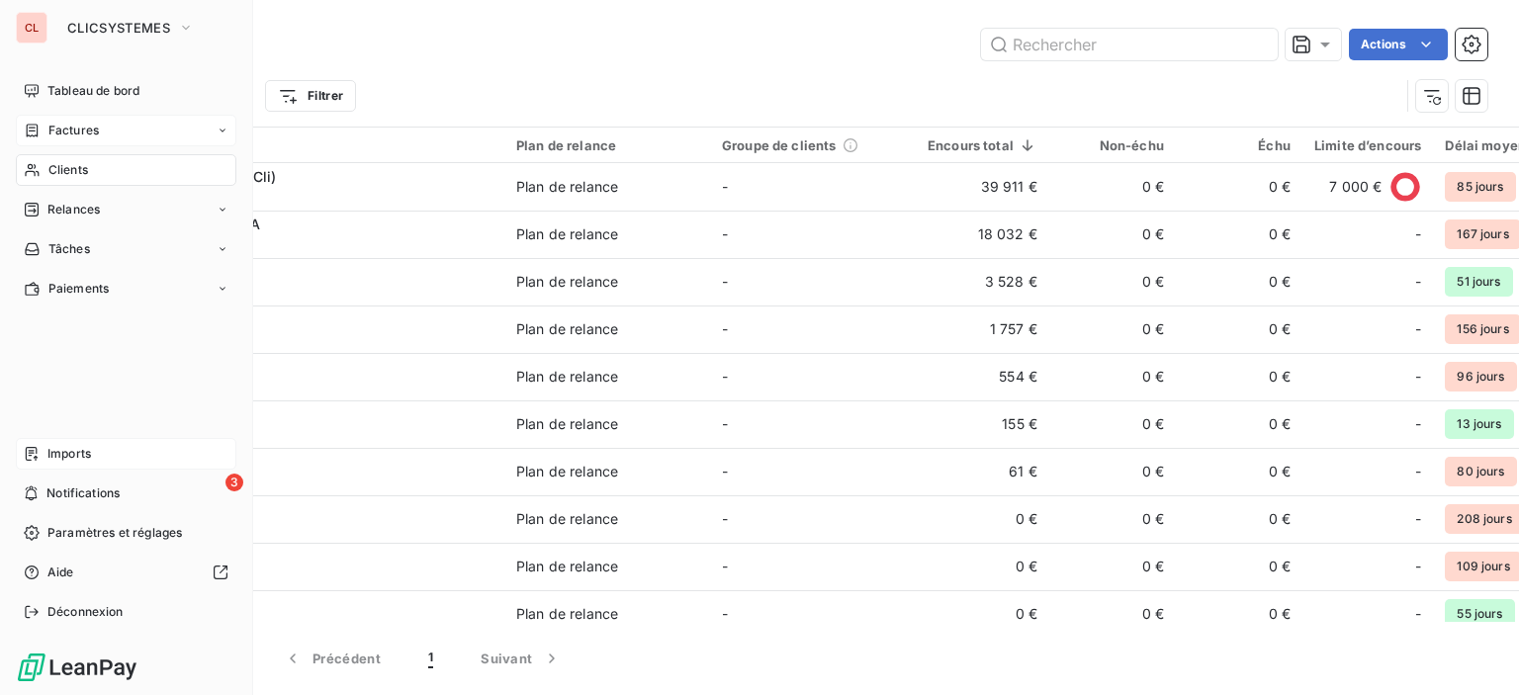
click at [60, 135] on span "Factures" at bounding box center [73, 131] width 50 height 18
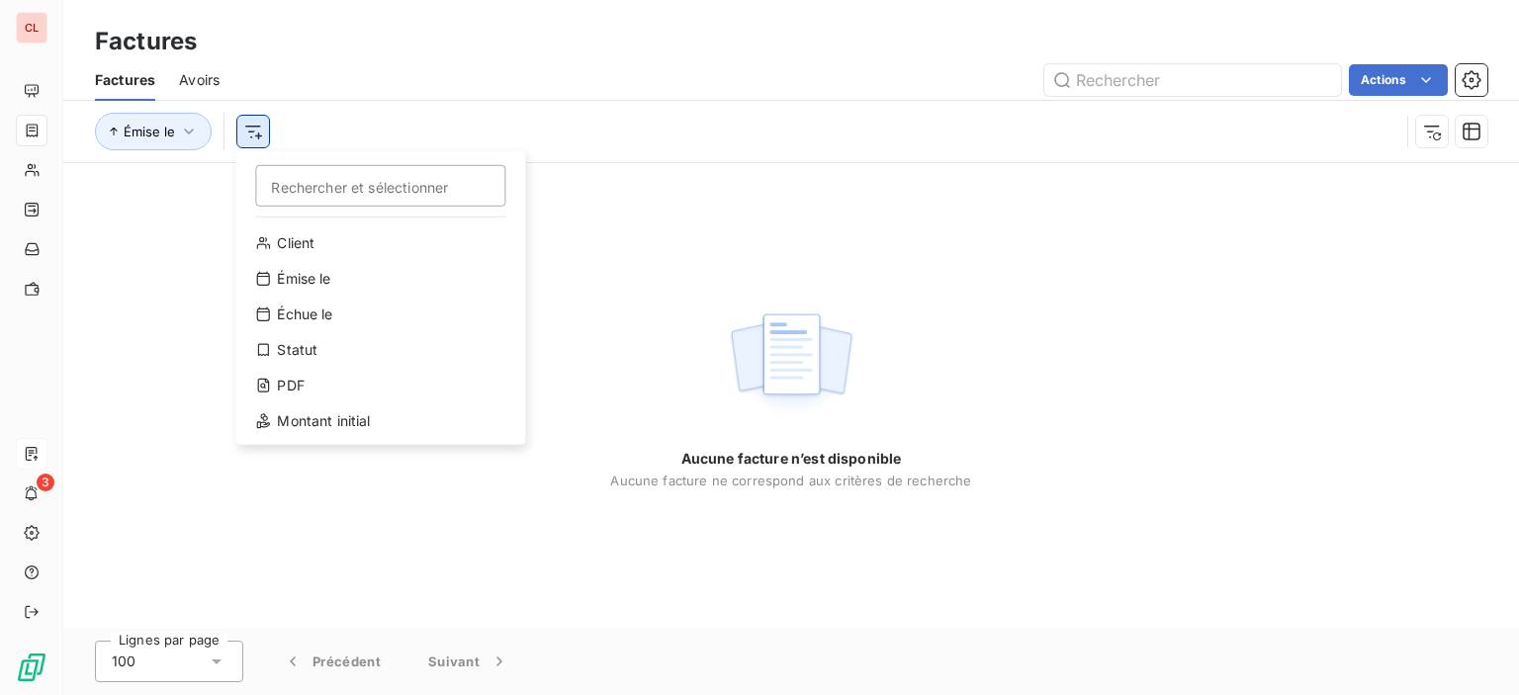
click at [257, 134] on html "CL 3 Factures Factures Avoirs Actions Émise le Rechercher et sélectionner Clien…" at bounding box center [759, 347] width 1519 height 695
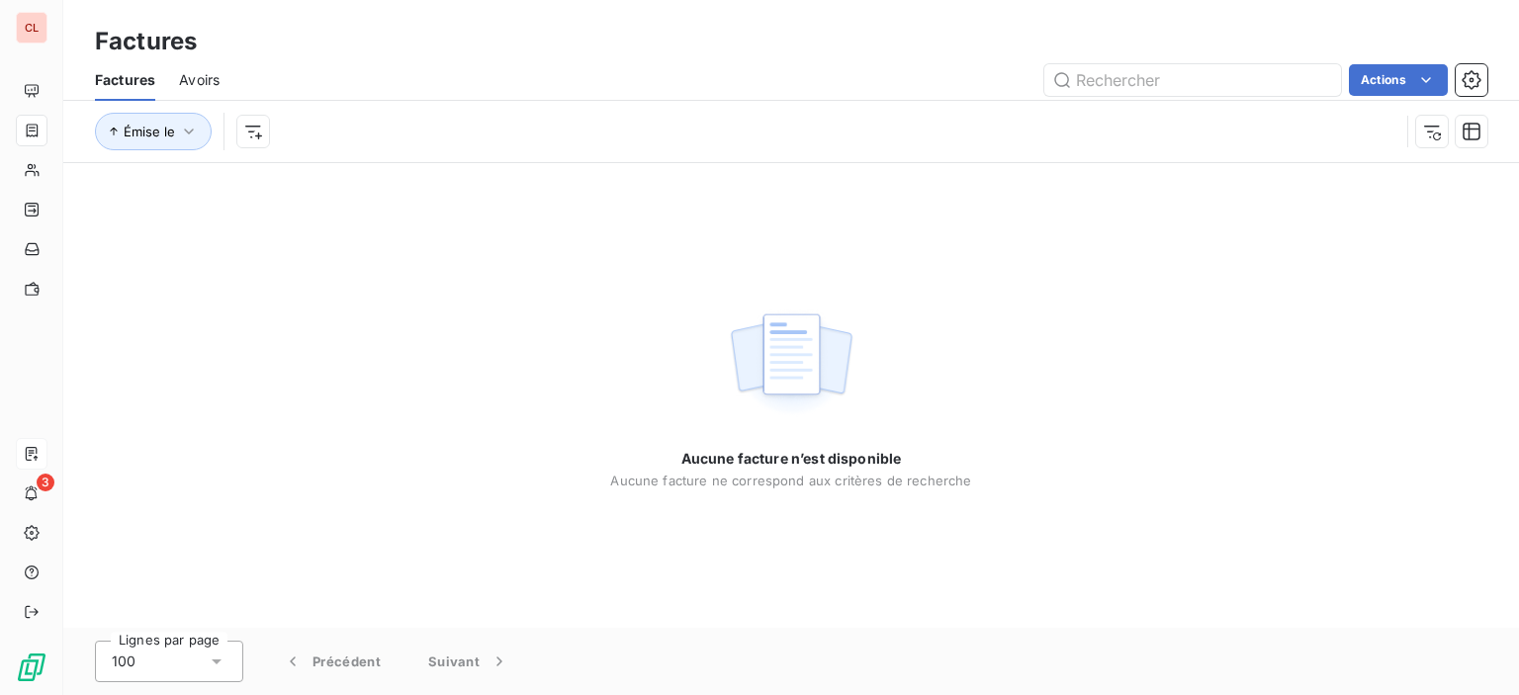
click at [202, 82] on span "Avoirs" at bounding box center [199, 80] width 41 height 20
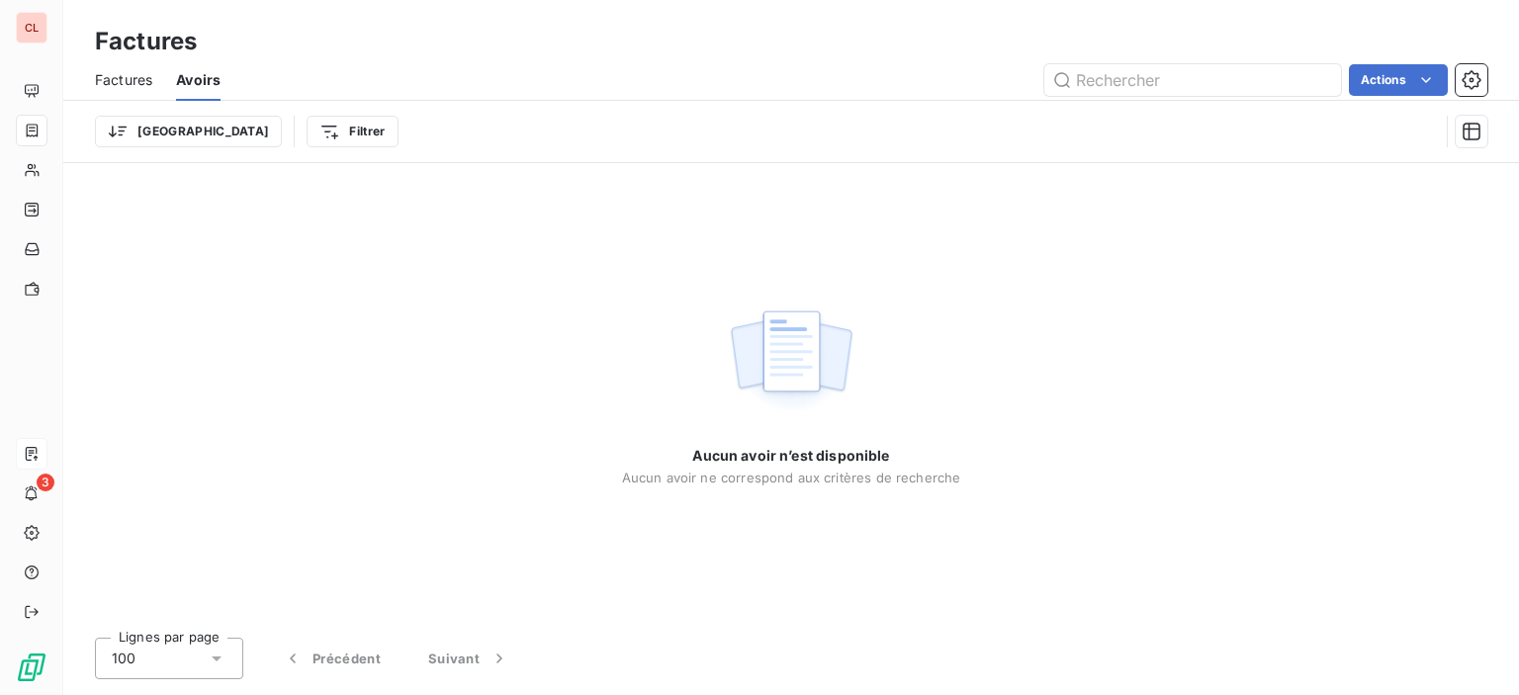
click at [128, 79] on span "Factures" at bounding box center [123, 80] width 57 height 20
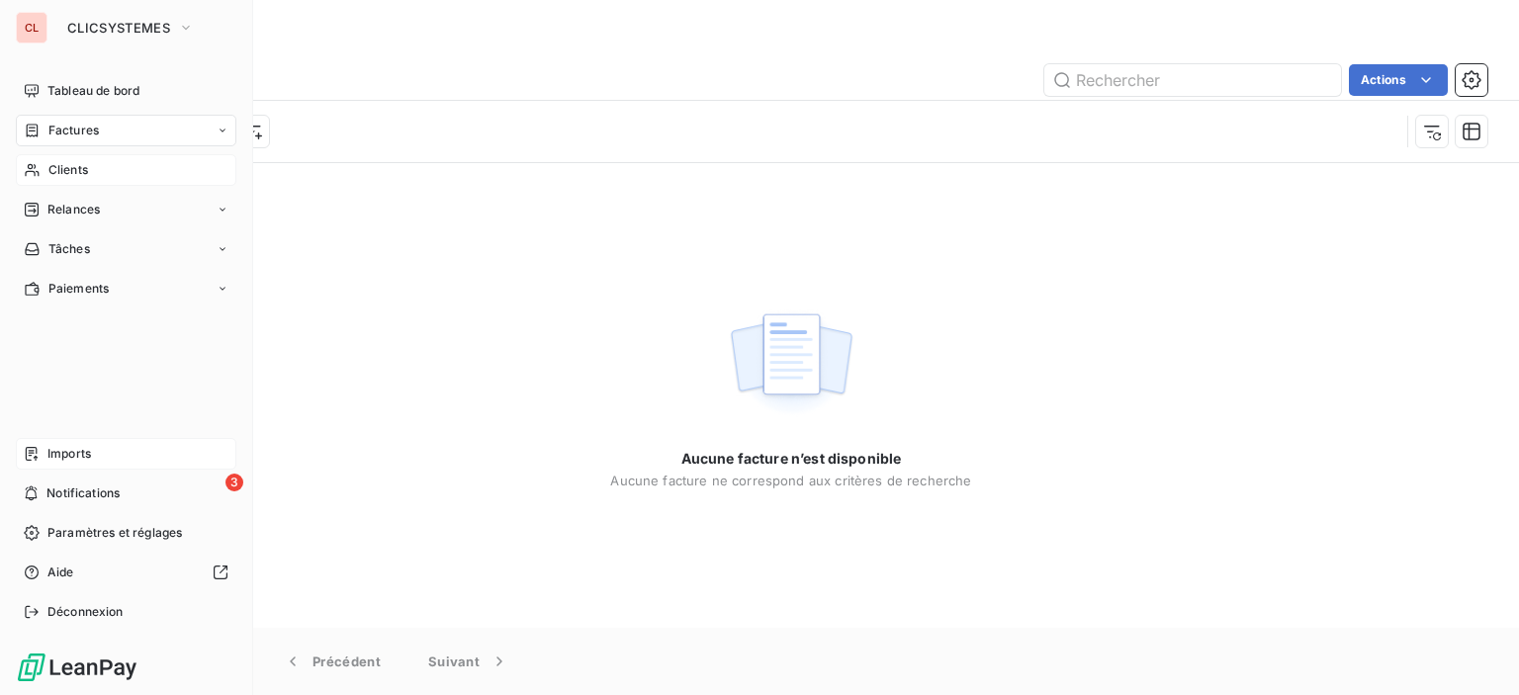
click at [53, 169] on span "Clients" at bounding box center [68, 170] width 40 height 18
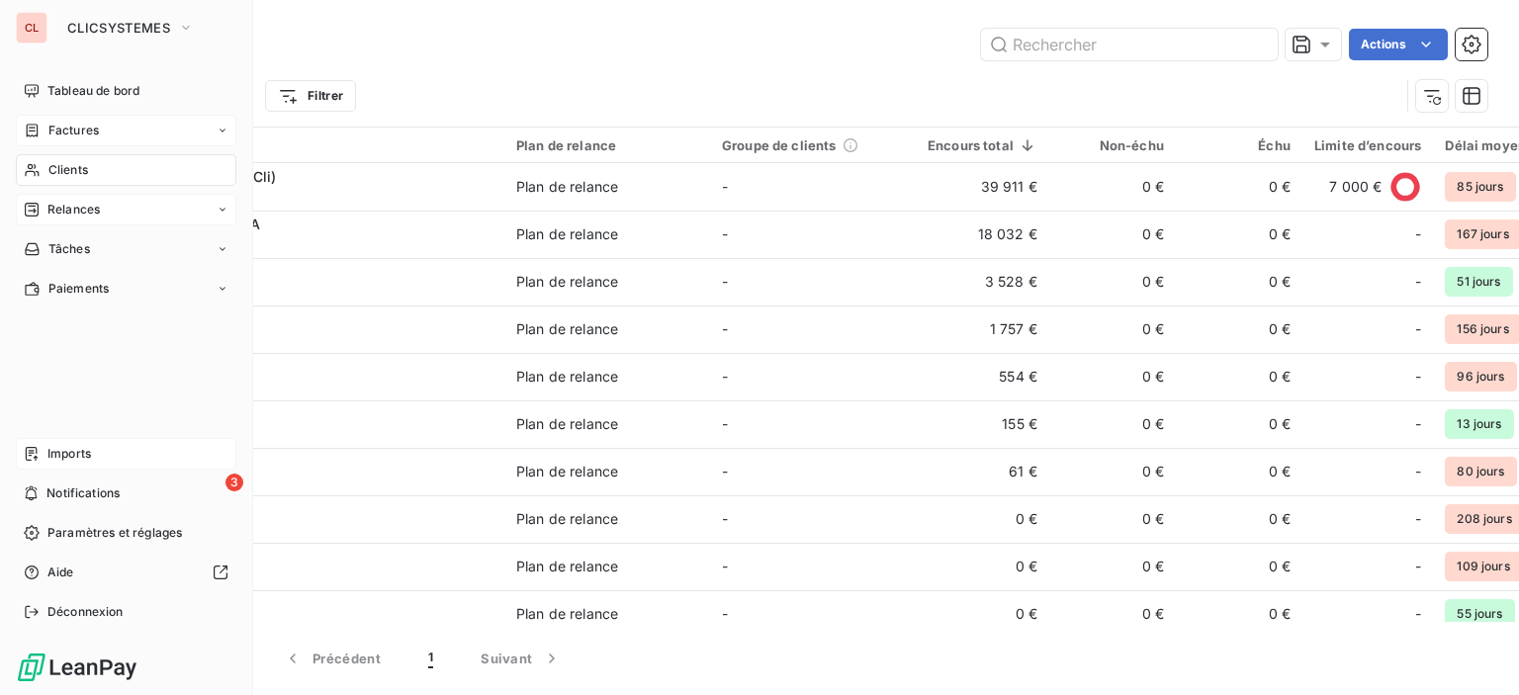
click at [57, 208] on span "Relances" at bounding box center [73, 210] width 52 height 18
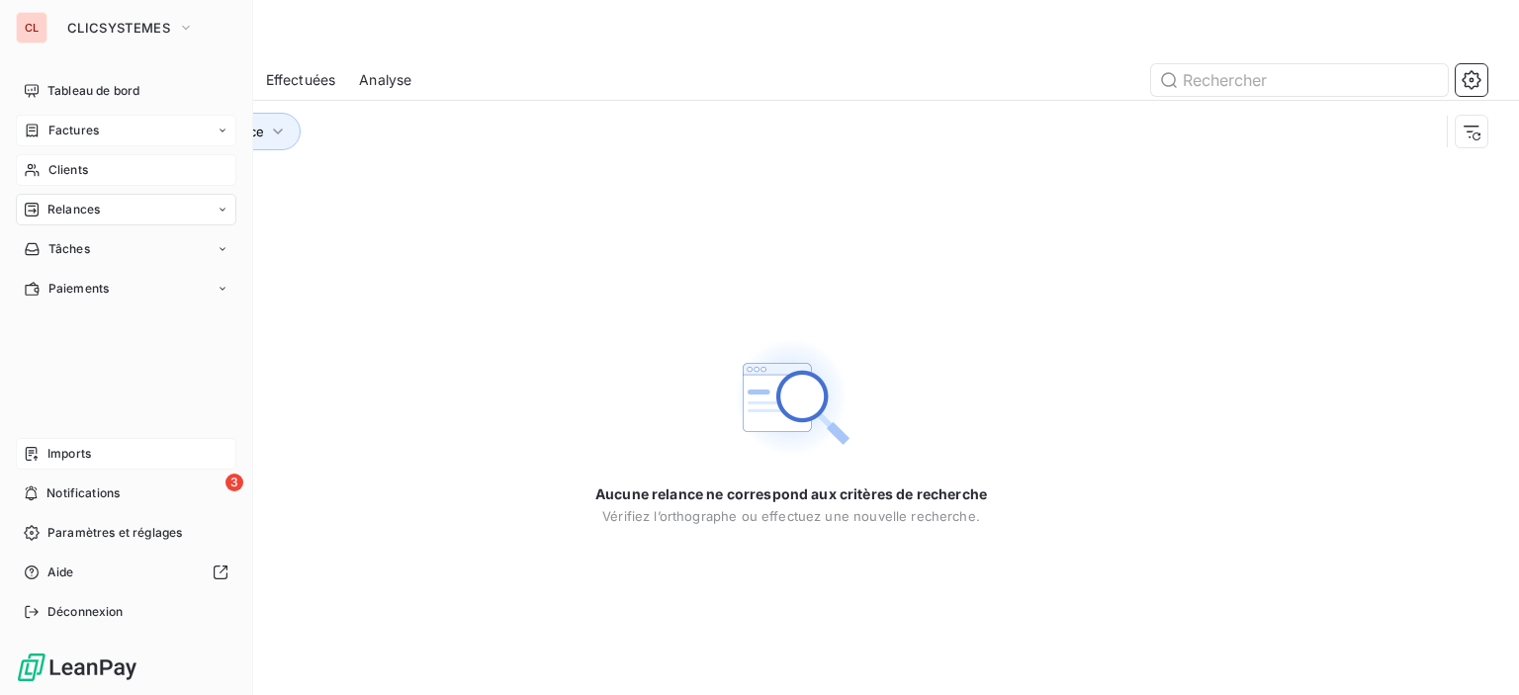
click at [70, 173] on span "Clients" at bounding box center [68, 170] width 40 height 18
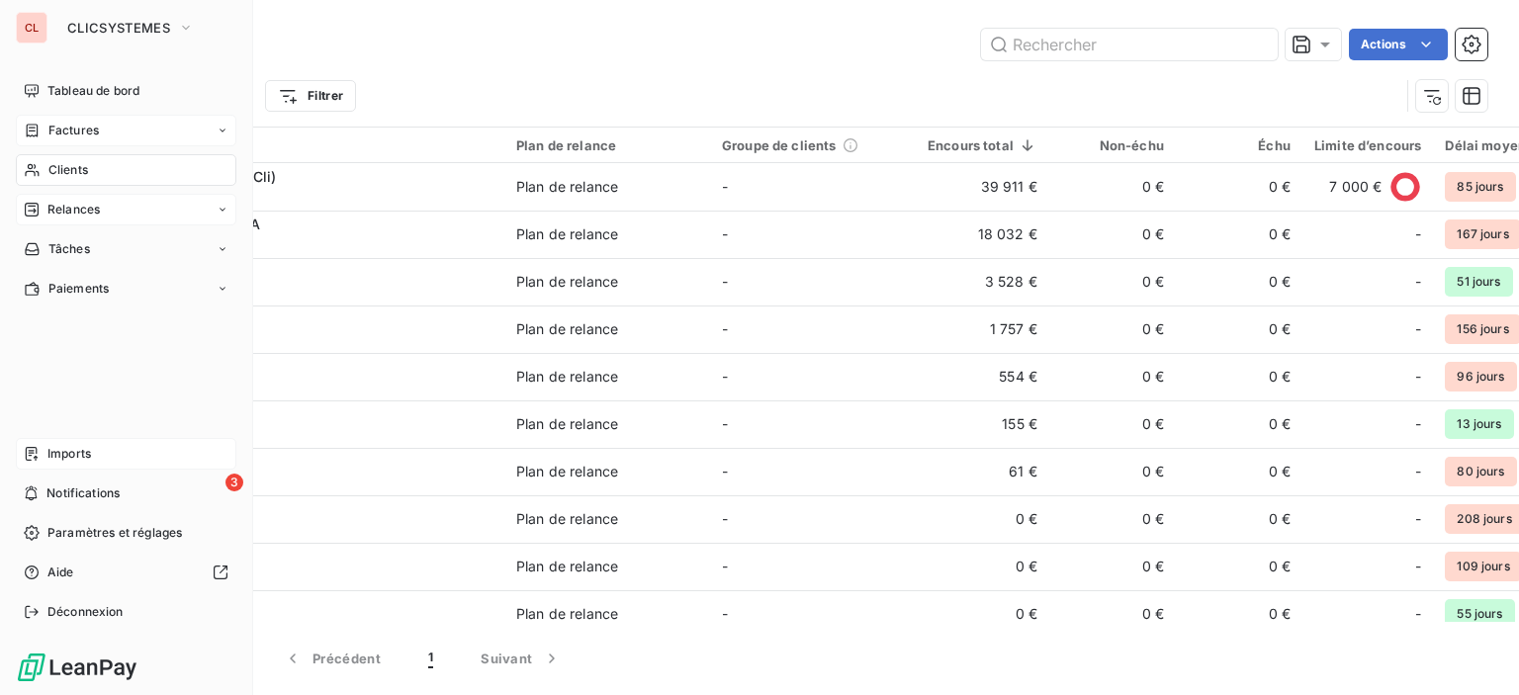
click at [211, 20] on div "CLICSYSTEMES" at bounding box center [145, 28] width 180 height 32
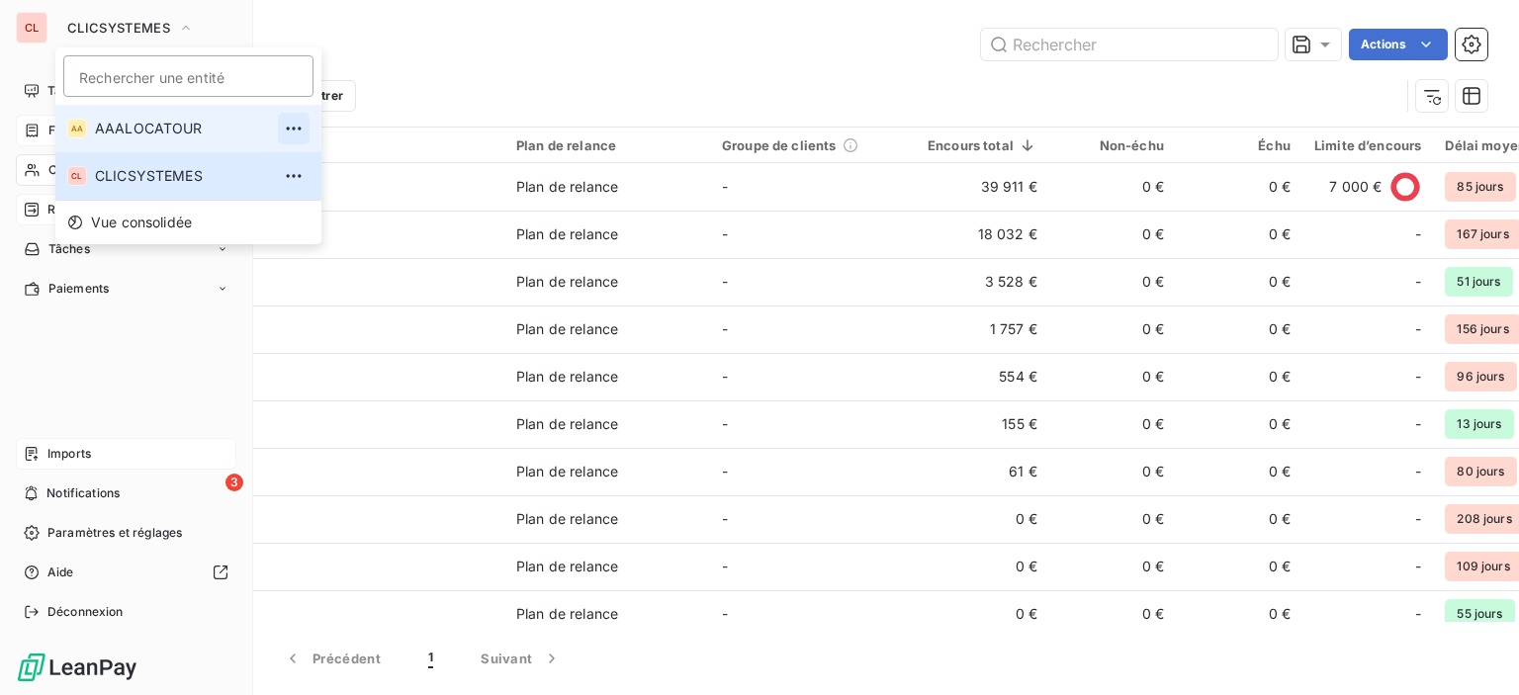
click at [284, 136] on icon "button" at bounding box center [294, 129] width 20 height 20
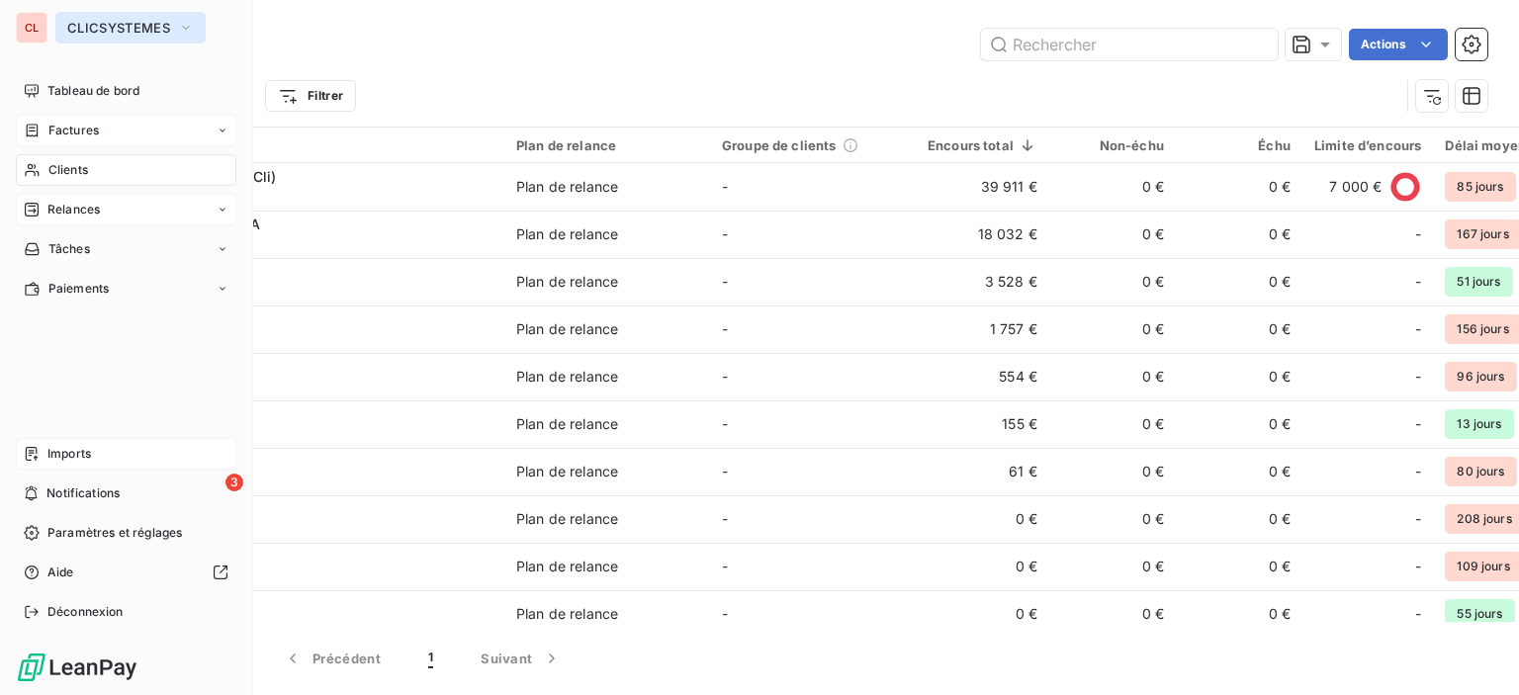
click at [198, 31] on button "CLICSYSTEMES" at bounding box center [130, 28] width 150 height 32
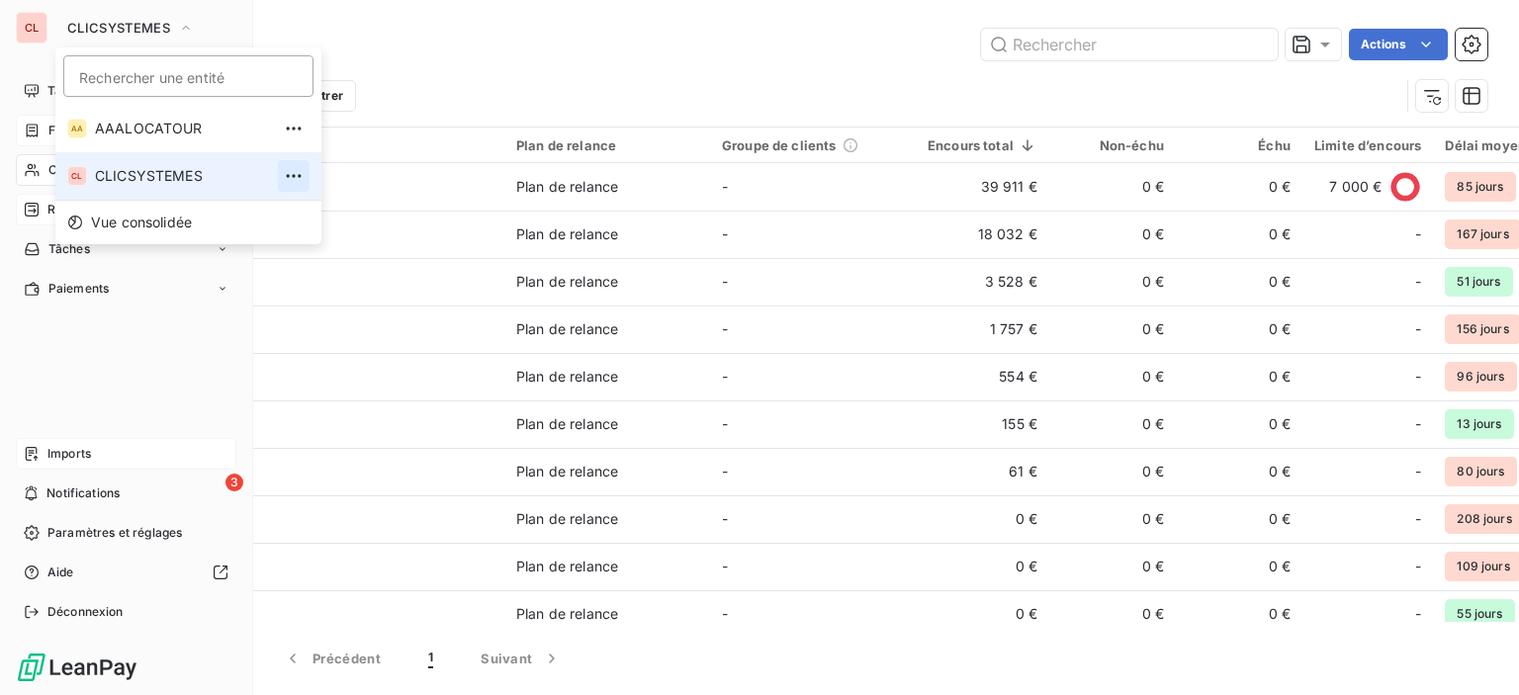
click at [284, 176] on icon "button" at bounding box center [294, 176] width 20 height 20
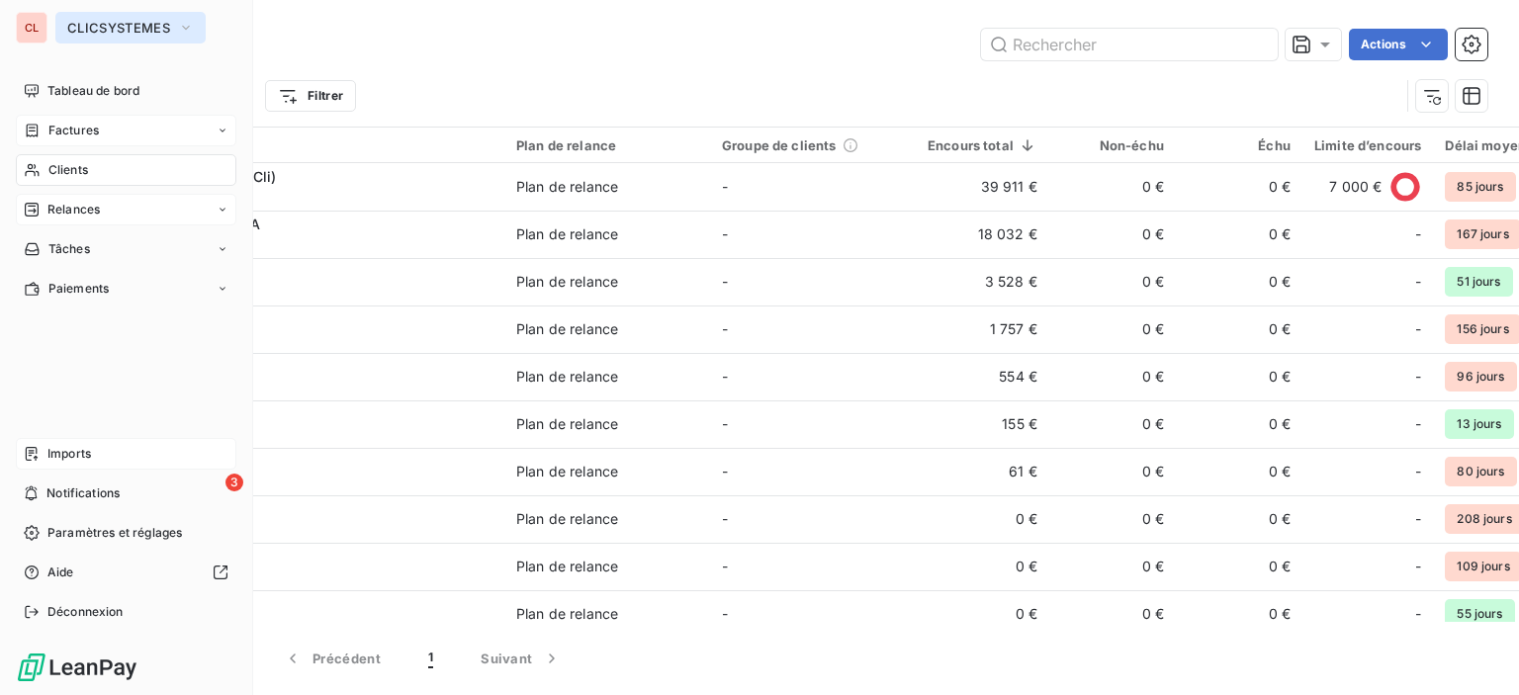
click at [188, 26] on icon "button" at bounding box center [186, 28] width 16 height 20
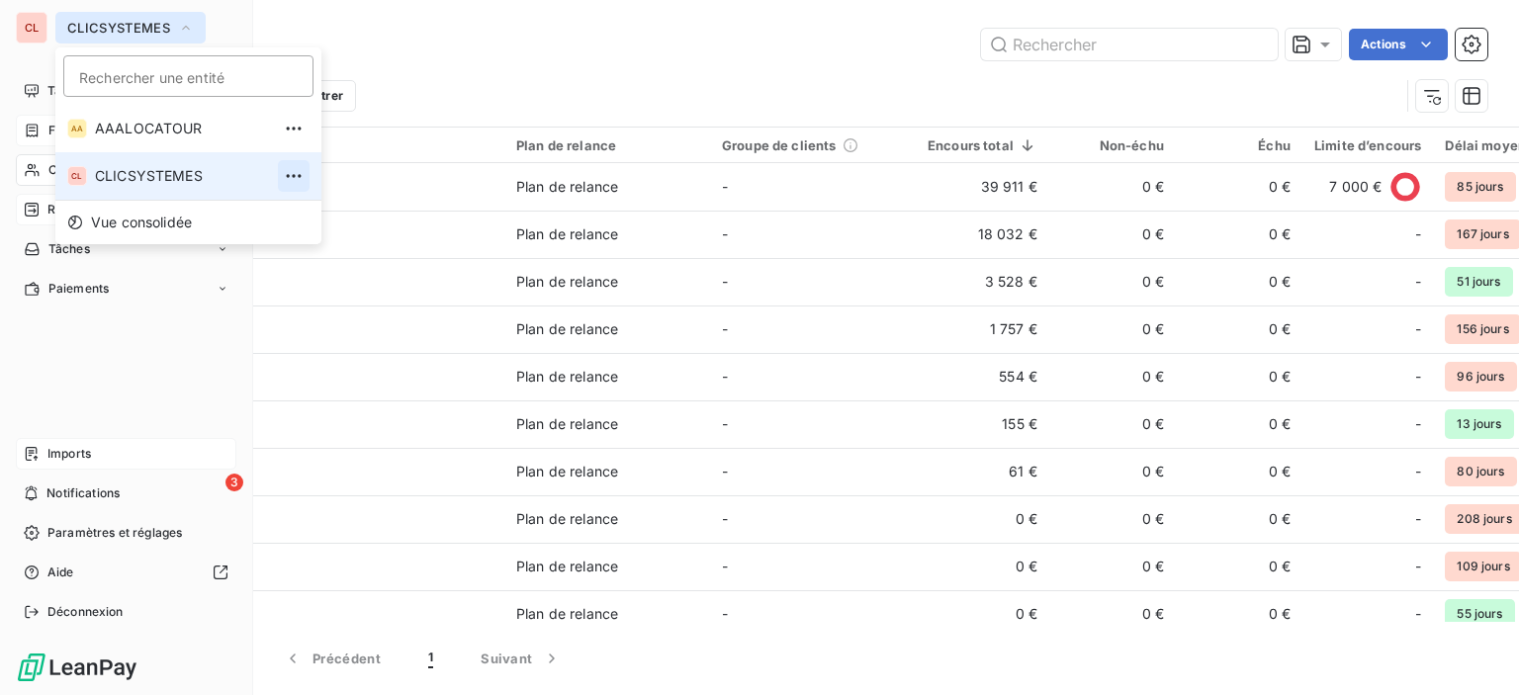
click at [284, 174] on icon "button" at bounding box center [294, 176] width 20 height 20
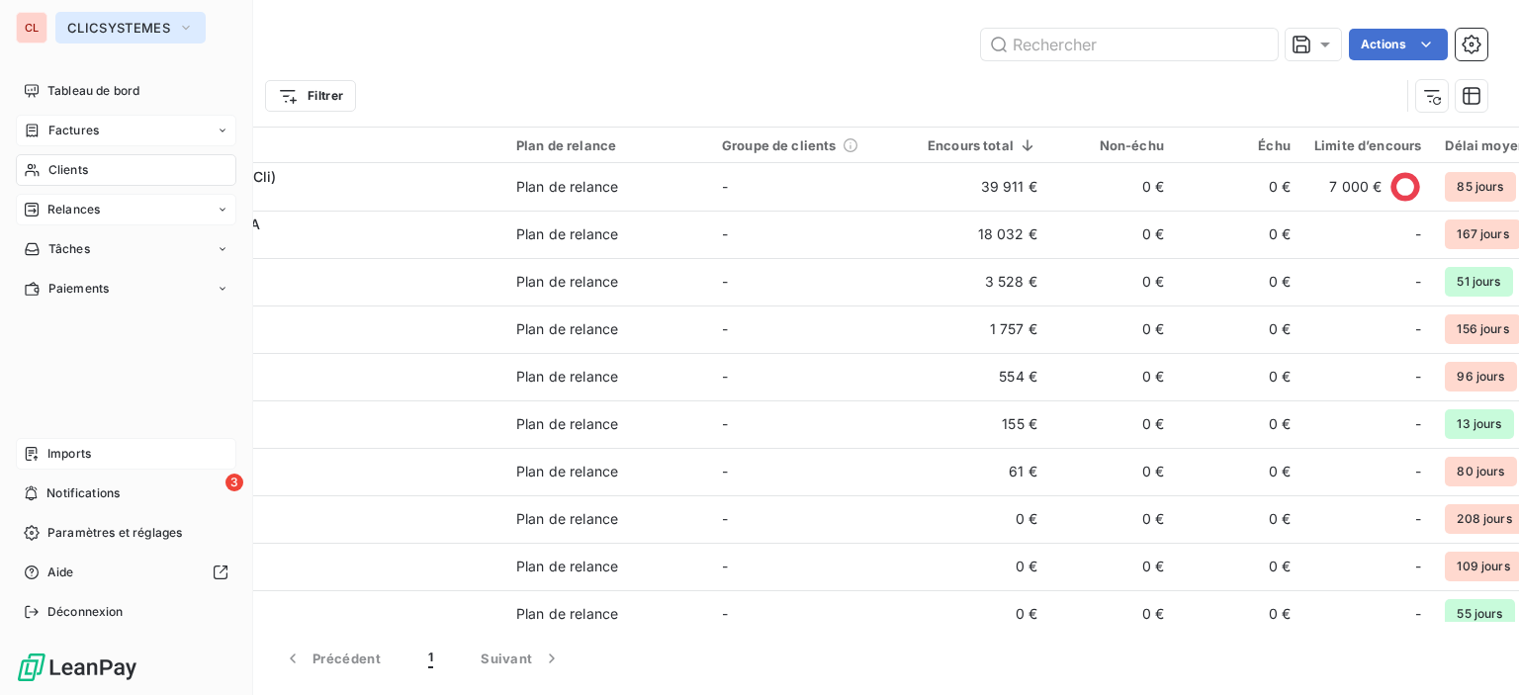
click at [174, 27] on button "CLICSYSTEMES" at bounding box center [130, 28] width 150 height 32
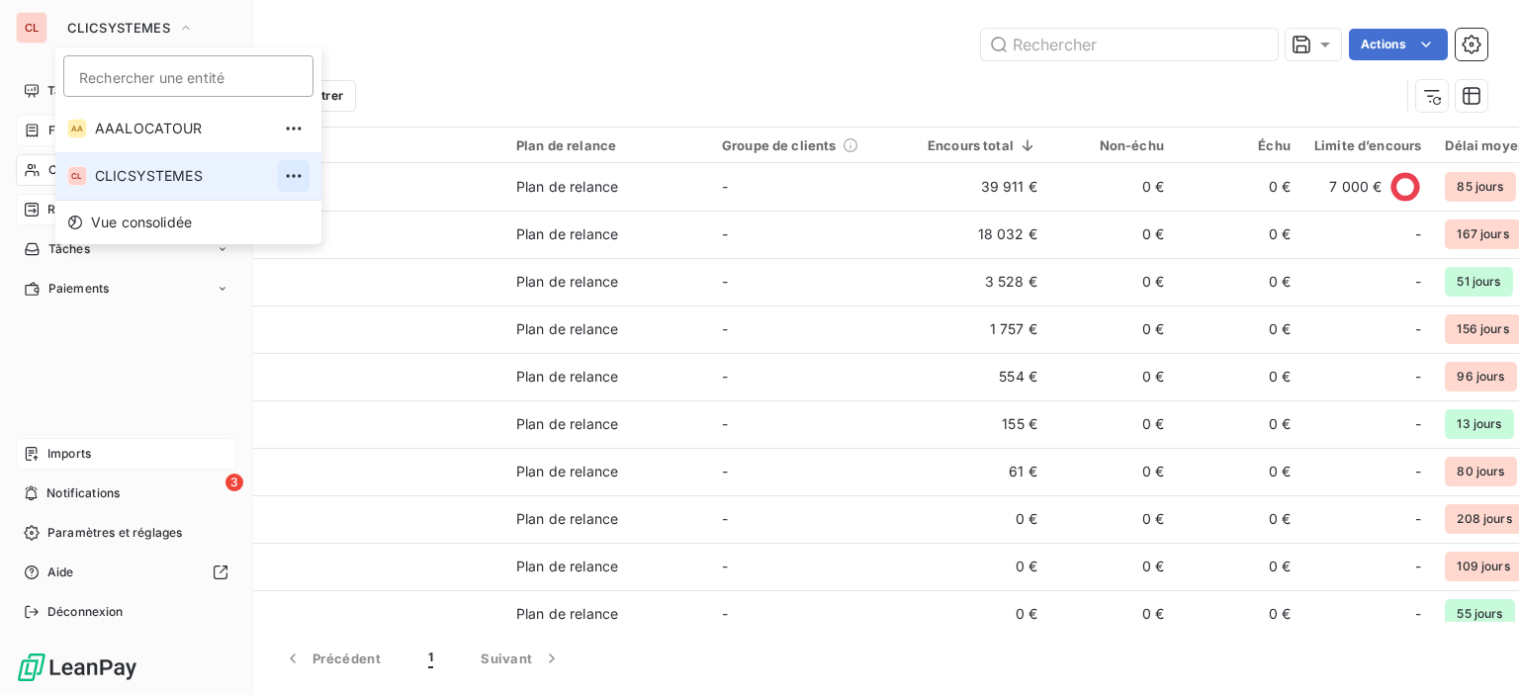
click at [284, 181] on icon "button" at bounding box center [294, 176] width 20 height 20
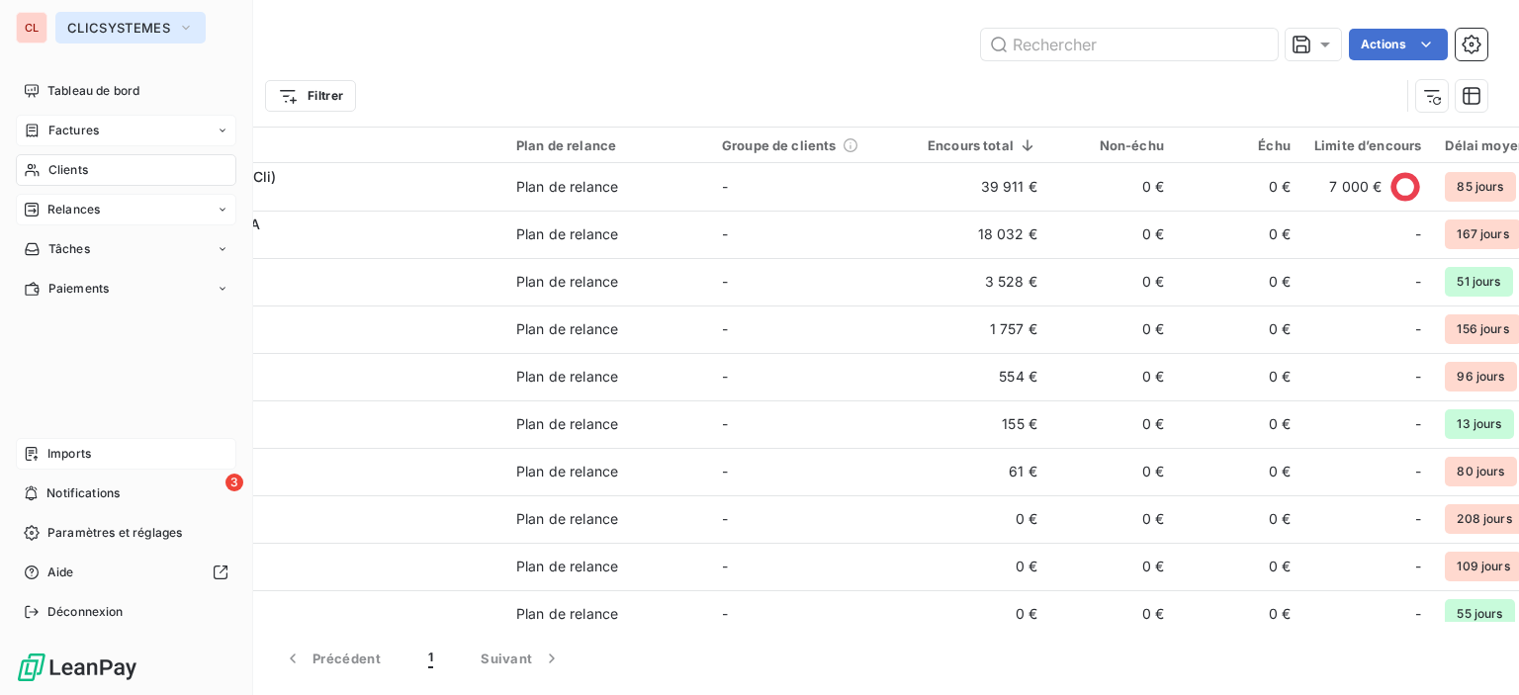
drag, startPoint x: 69, startPoint y: 28, endPoint x: 85, endPoint y: 27, distance: 15.9
click at [69, 28] on span "CLICSYSTEMES" at bounding box center [118, 28] width 103 height 16
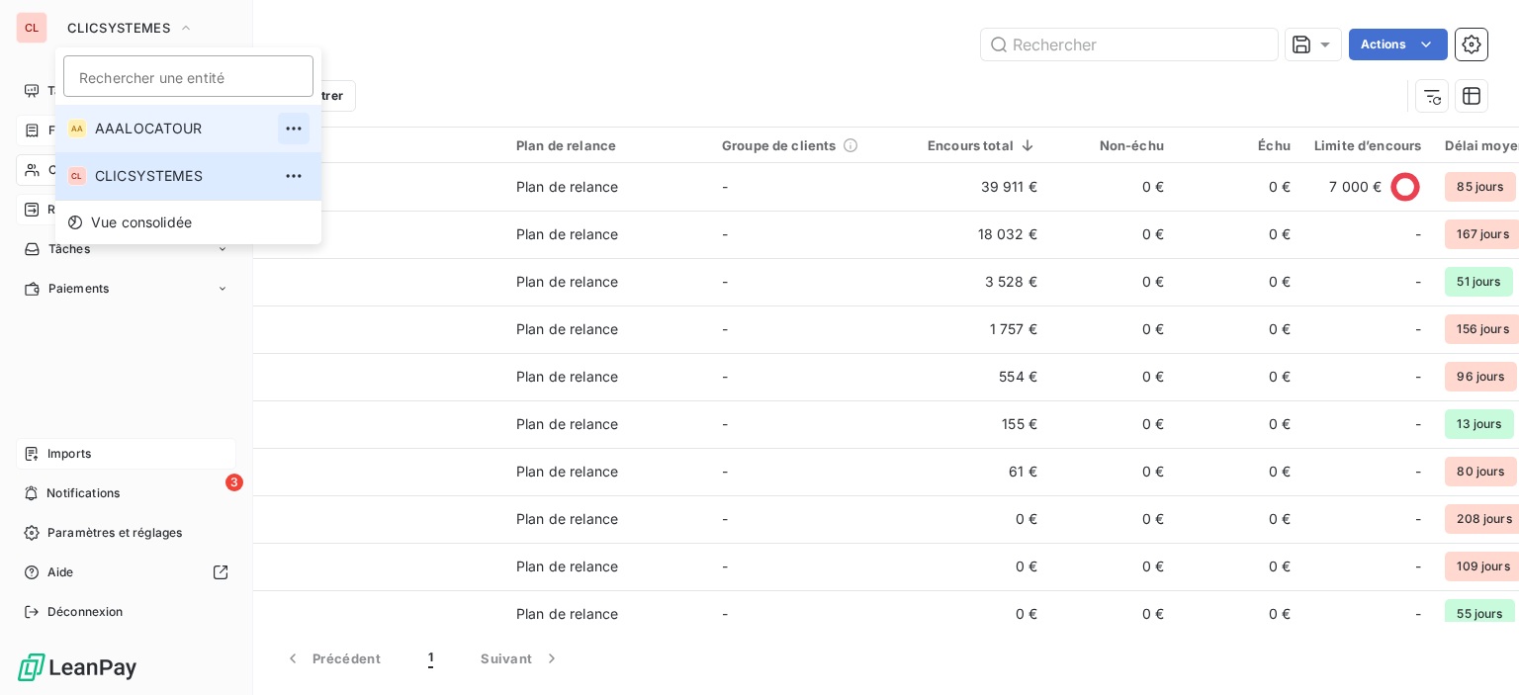
click at [284, 129] on icon "button" at bounding box center [294, 129] width 20 height 20
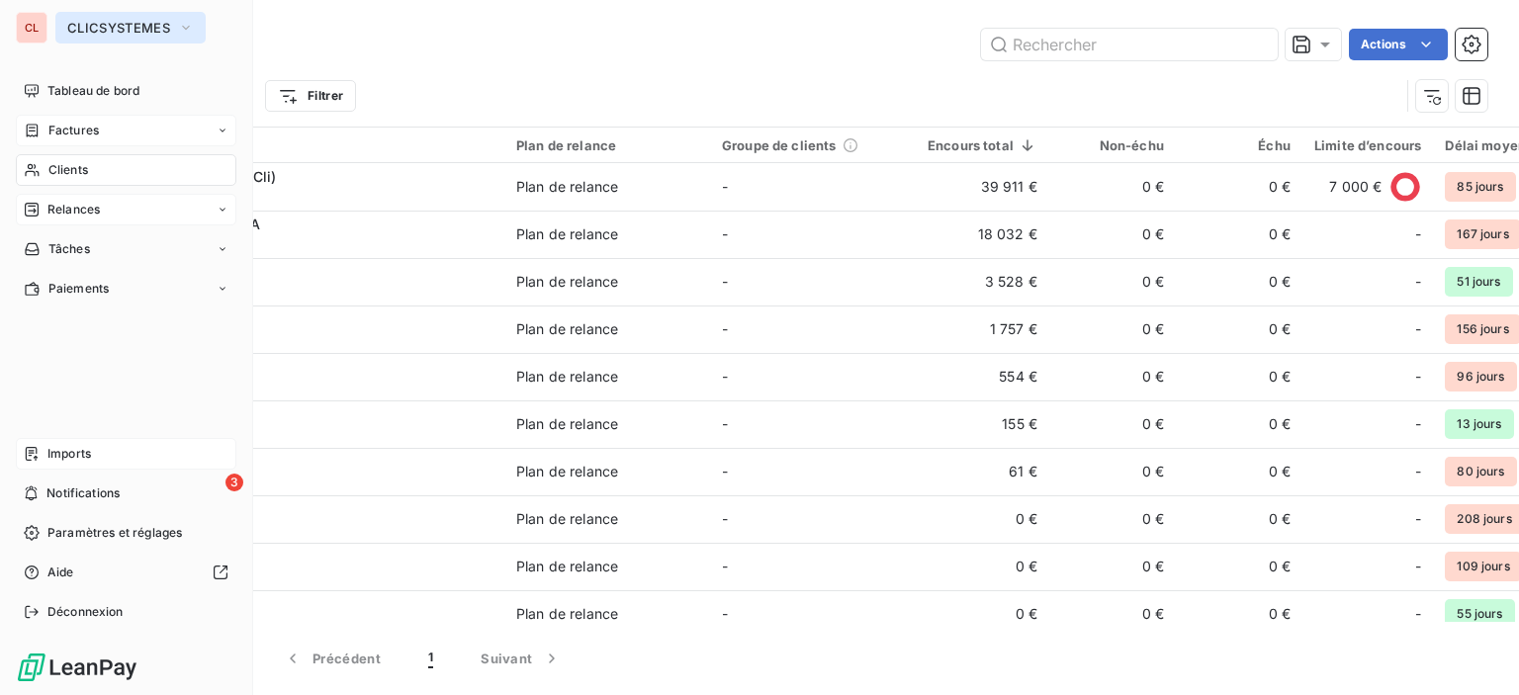
click at [191, 35] on icon "button" at bounding box center [186, 28] width 16 height 20
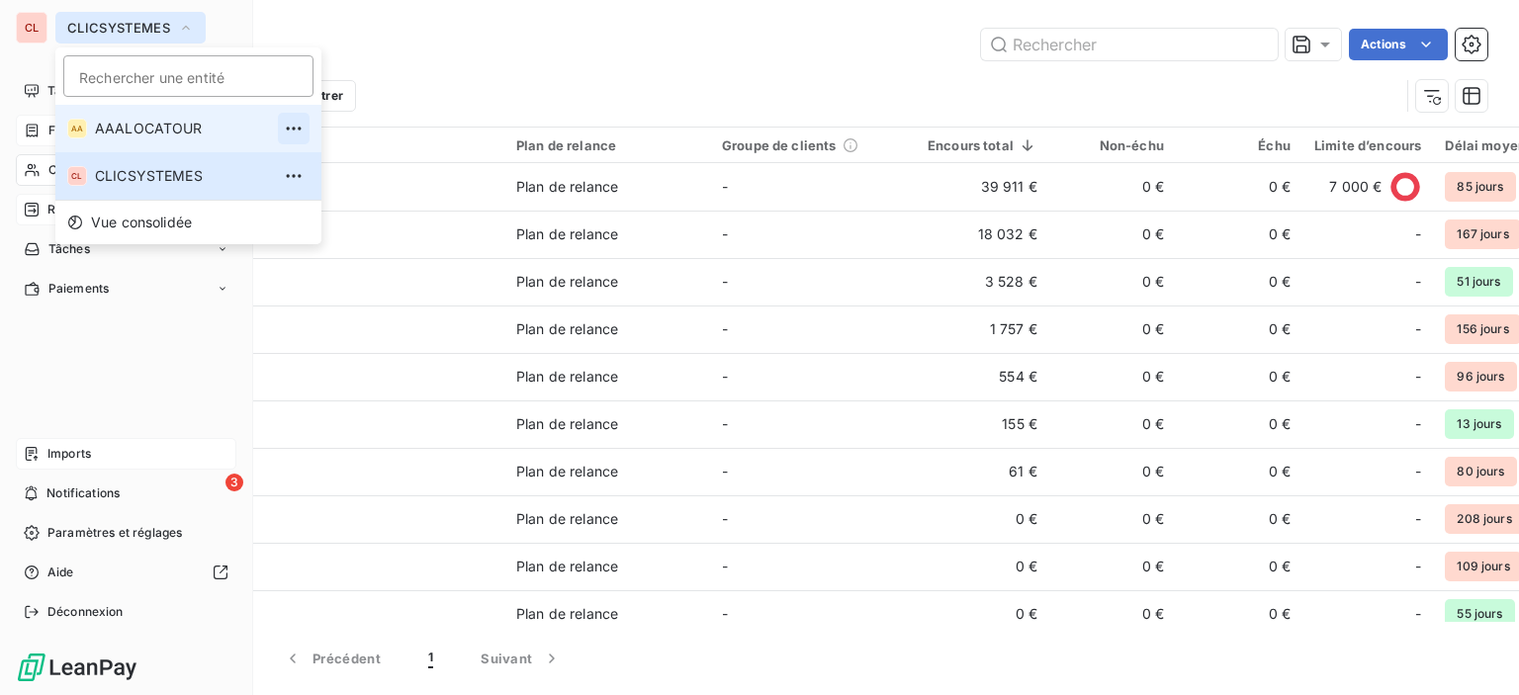
click at [284, 130] on icon "button" at bounding box center [294, 129] width 20 height 20
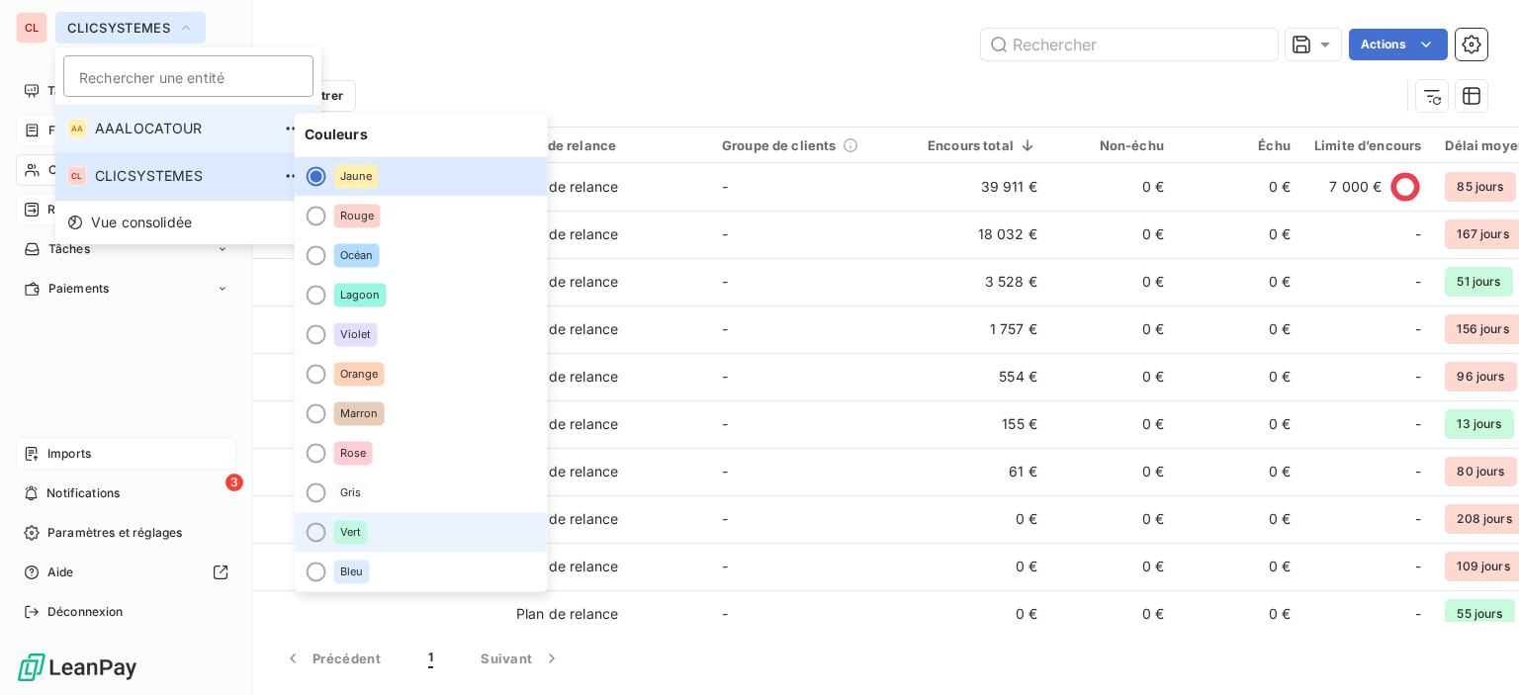
click at [371, 532] on li "Vert" at bounding box center [421, 532] width 253 height 40
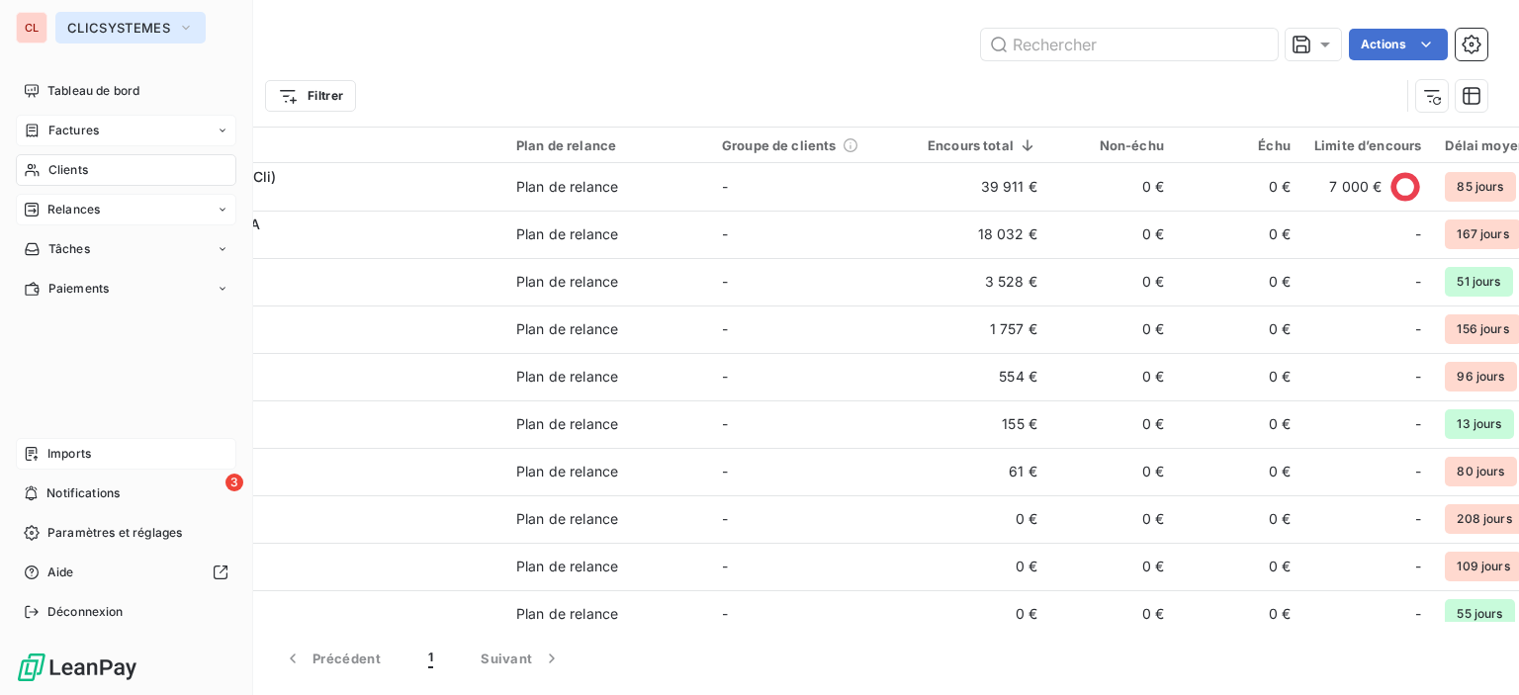
click at [178, 25] on icon "button" at bounding box center [186, 28] width 16 height 20
click at [204, 26] on button "CLICSYSTEMES" at bounding box center [130, 28] width 150 height 32
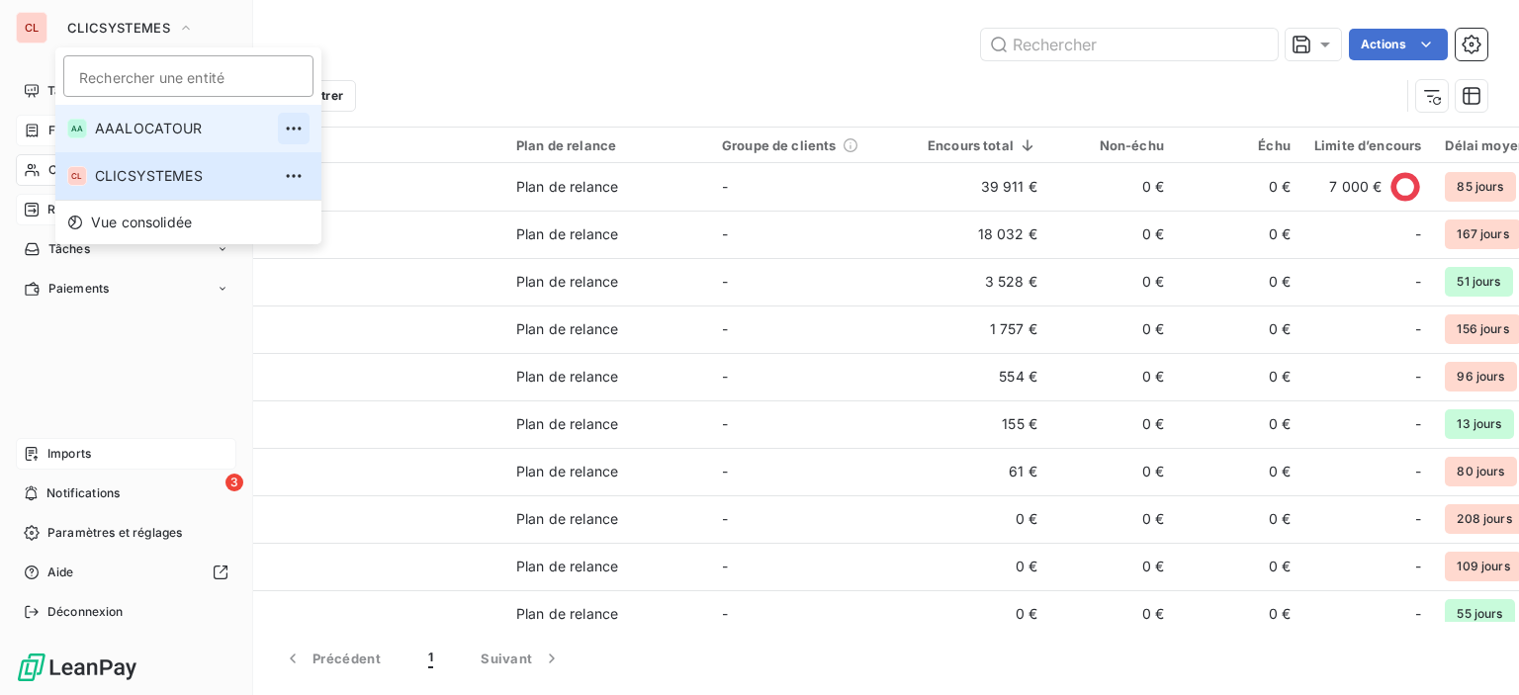
click at [284, 126] on icon "button" at bounding box center [294, 129] width 20 height 20
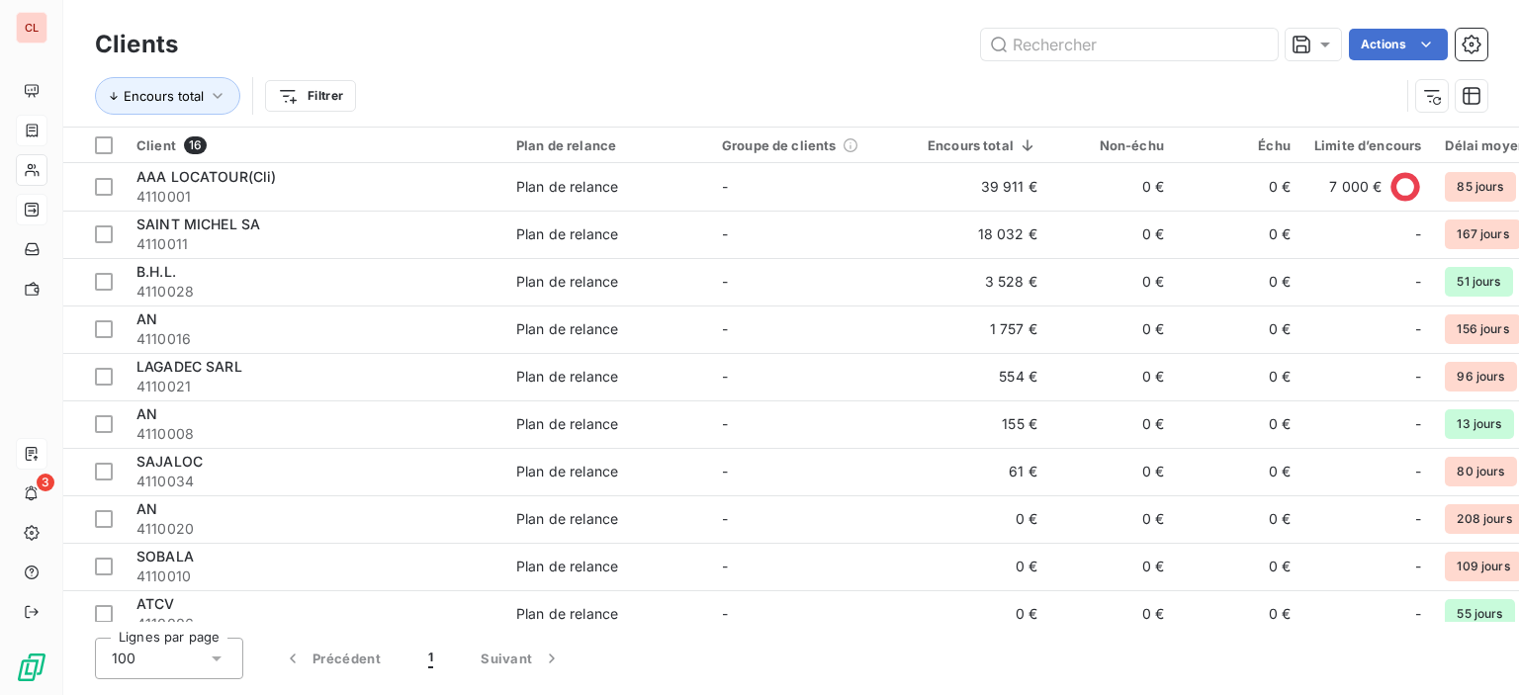
click at [424, 31] on div "Actions" at bounding box center [845, 45] width 1286 height 32
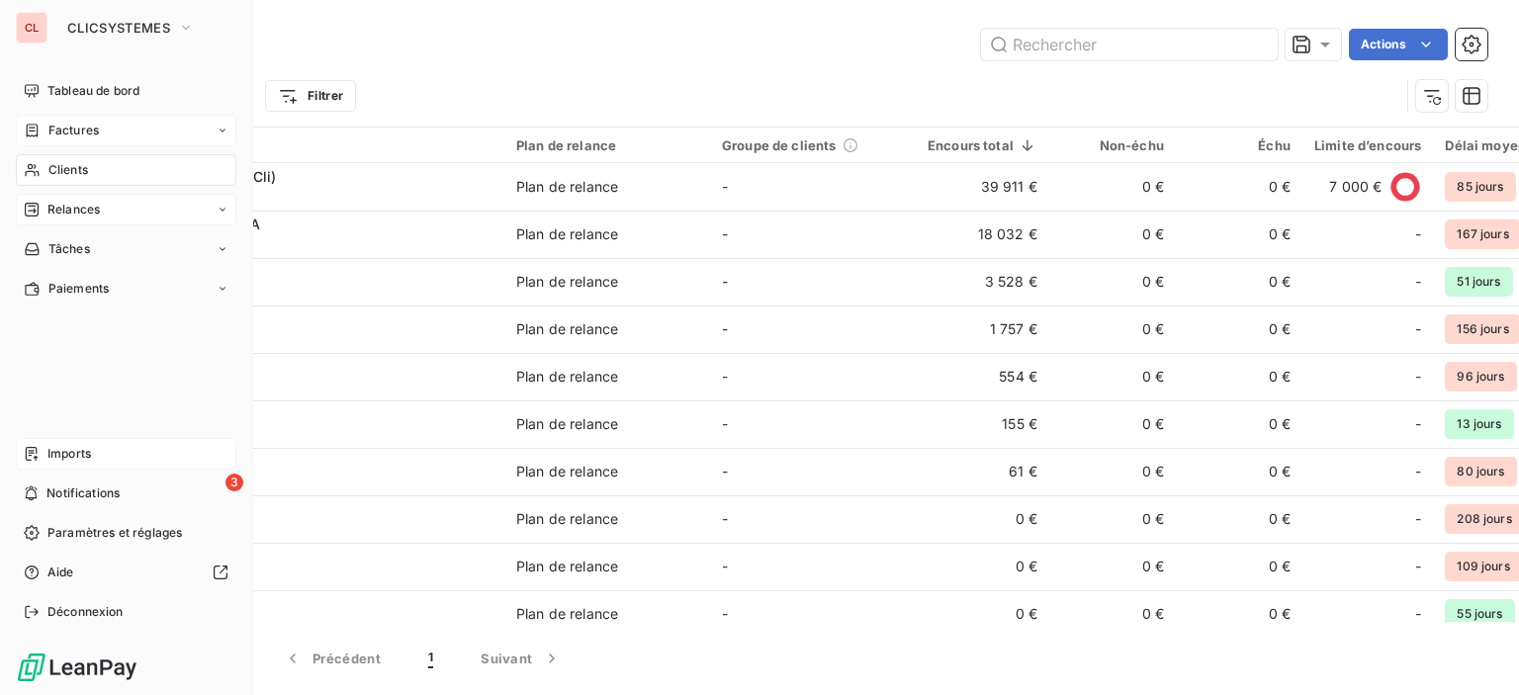
click at [39, 36] on div "CL" at bounding box center [32, 28] width 32 height 32
click at [176, 27] on button "CLICSYSTEMES" at bounding box center [130, 28] width 150 height 32
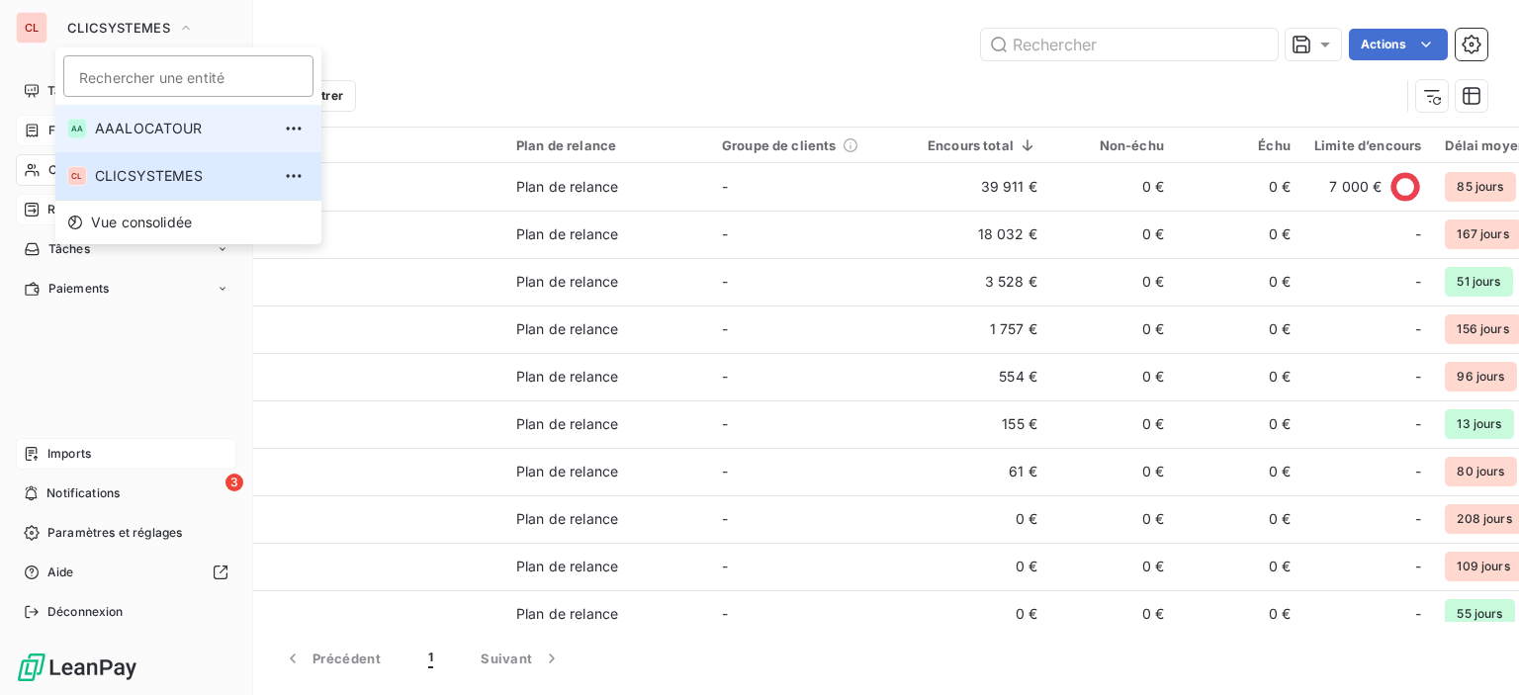
click at [132, 130] on span "AAALOCATOUR" at bounding box center [182, 129] width 175 height 20
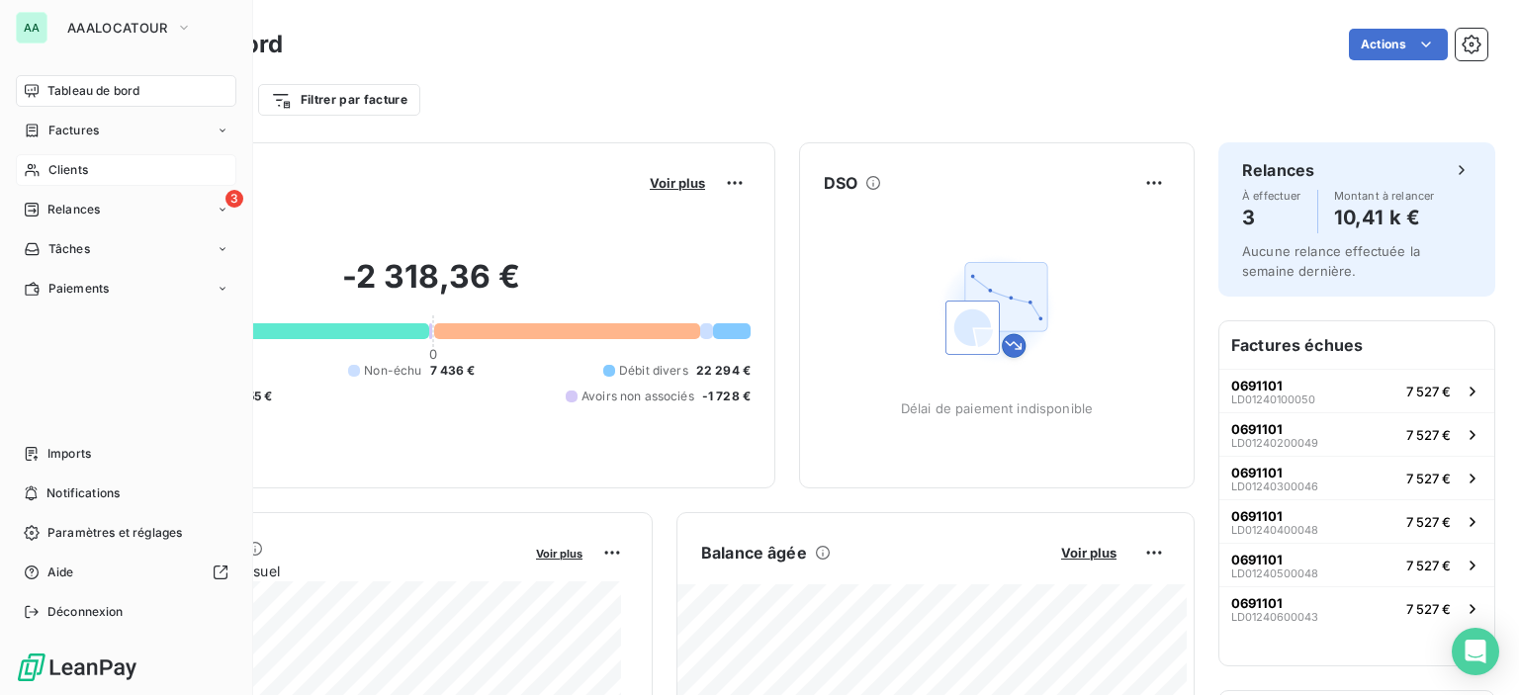
click at [66, 177] on span "Clients" at bounding box center [68, 170] width 40 height 18
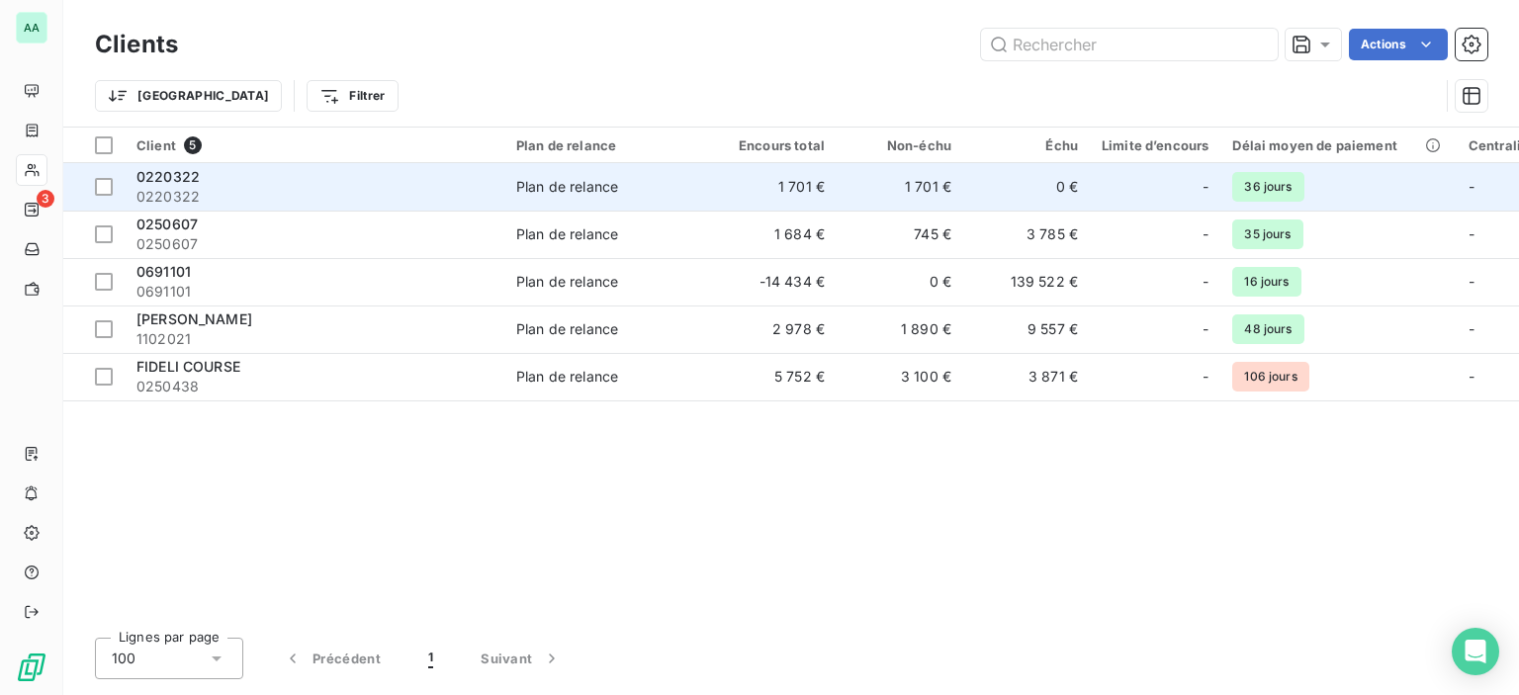
click at [226, 185] on div "0220322" at bounding box center [314, 177] width 356 height 20
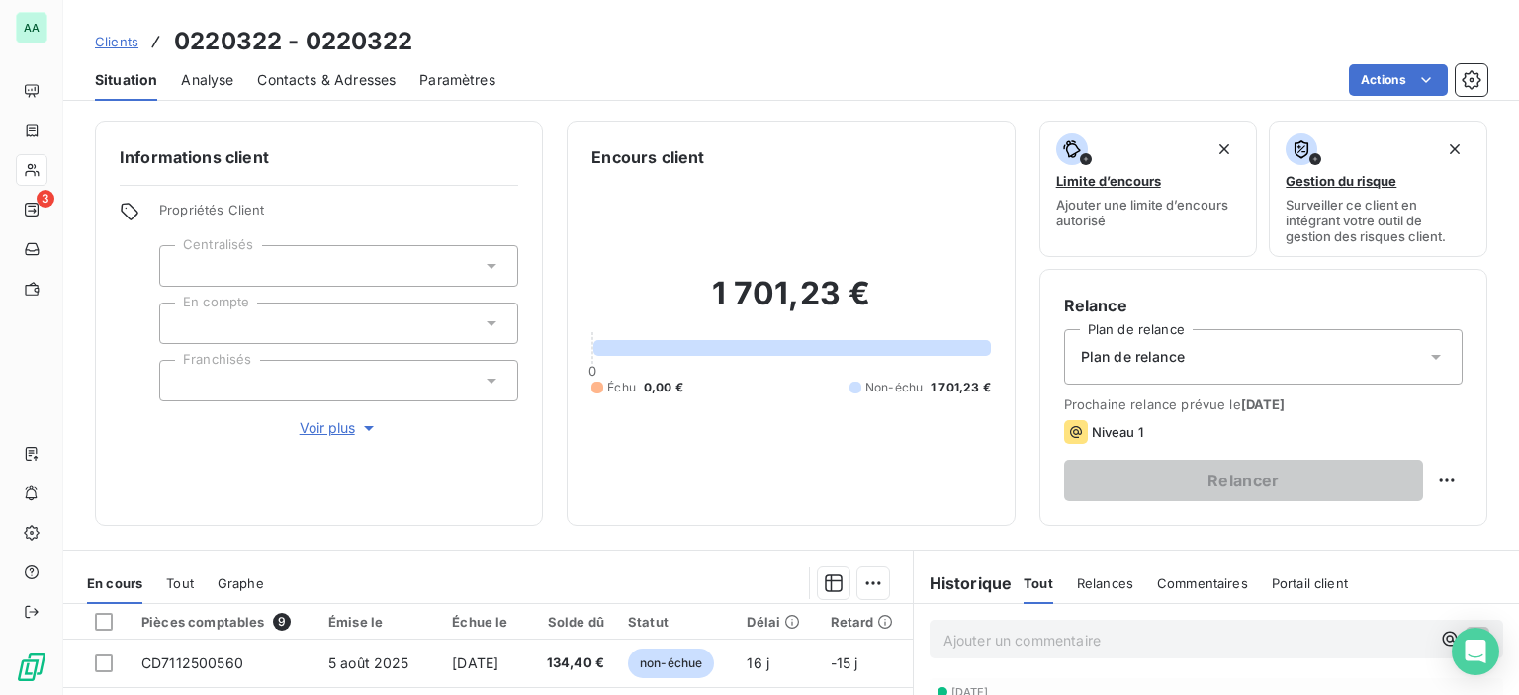
click at [435, 84] on span "Paramètres" at bounding box center [457, 80] width 76 height 20
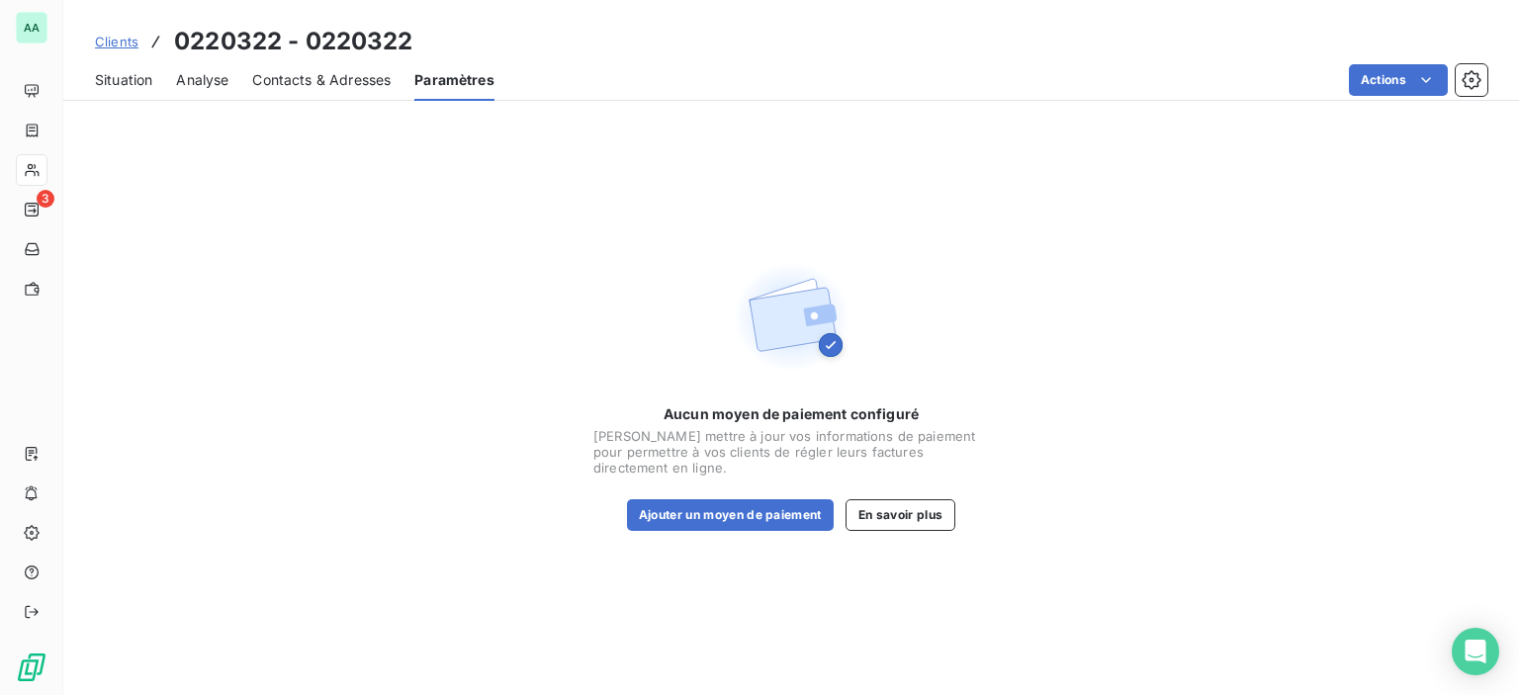
click at [353, 74] on span "Contacts & Adresses" at bounding box center [321, 80] width 138 height 20
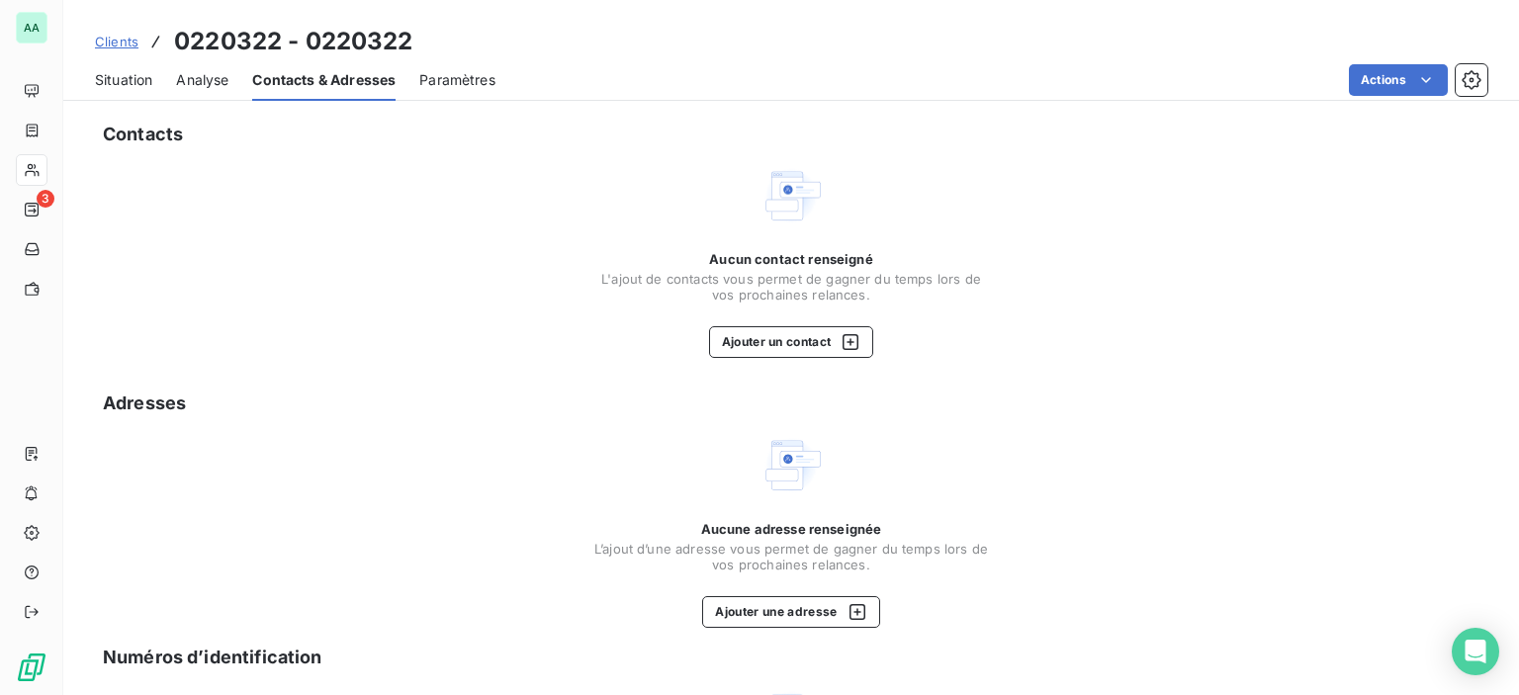
click at [193, 78] on span "Analyse" at bounding box center [202, 80] width 52 height 20
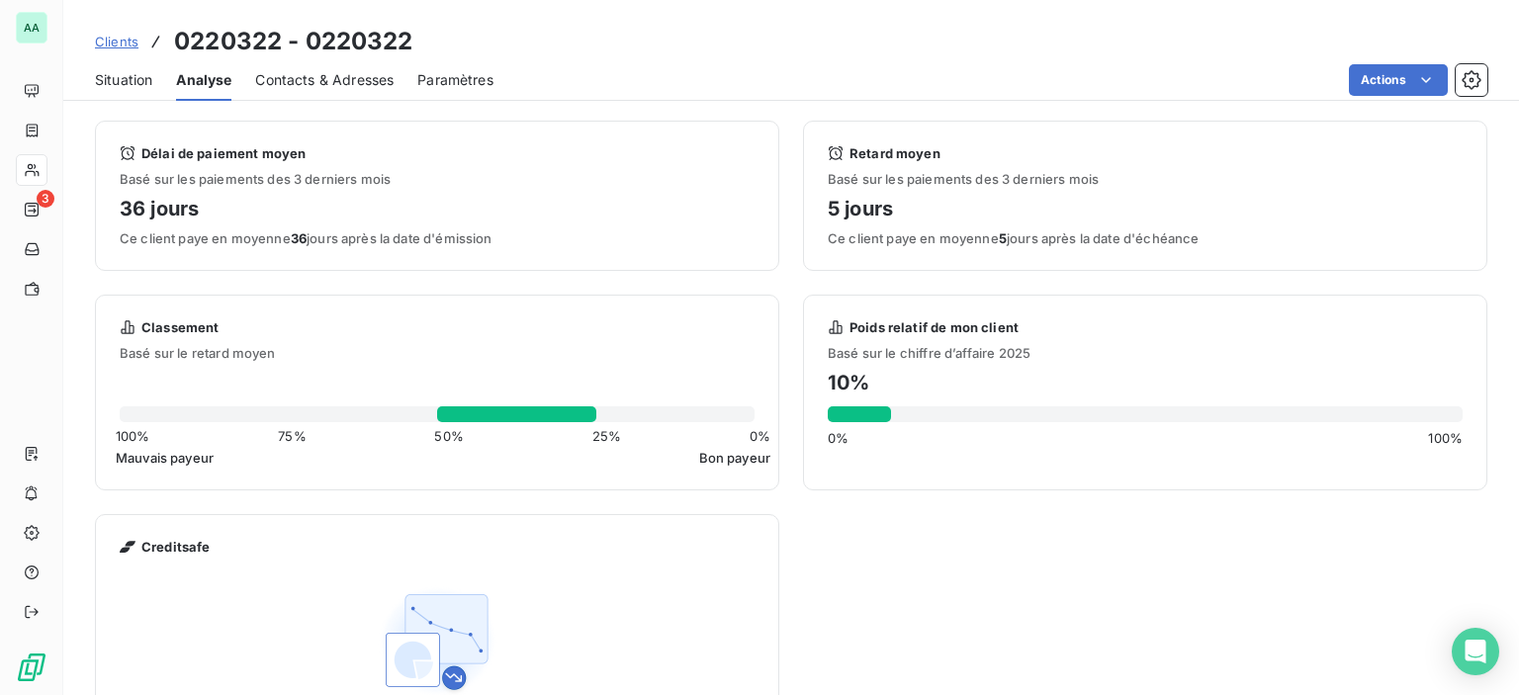
click at [138, 78] on span "Situation" at bounding box center [123, 80] width 57 height 20
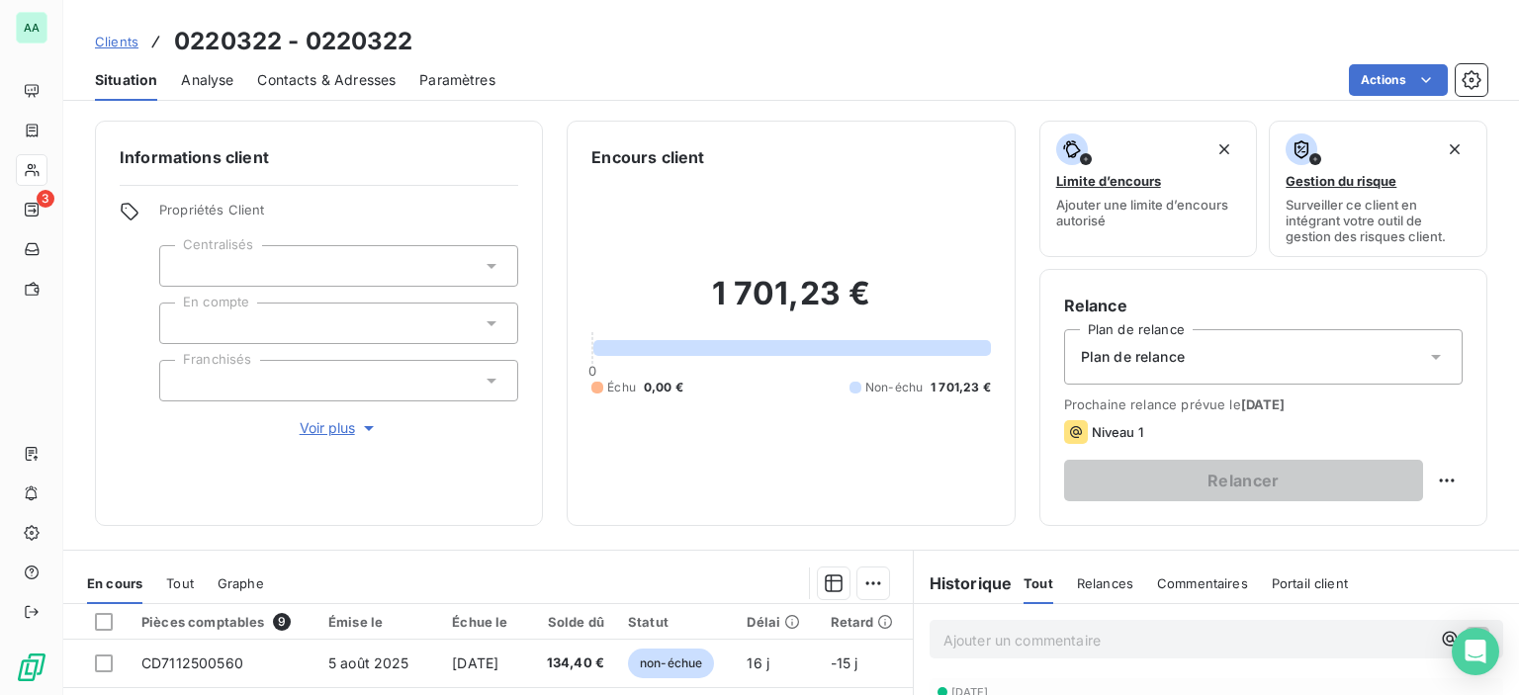
click at [261, 263] on div at bounding box center [338, 266] width 359 height 42
click at [425, 164] on h6 "Informations client" at bounding box center [319, 157] width 399 height 24
click at [328, 422] on span "Voir plus" at bounding box center [339, 428] width 79 height 20
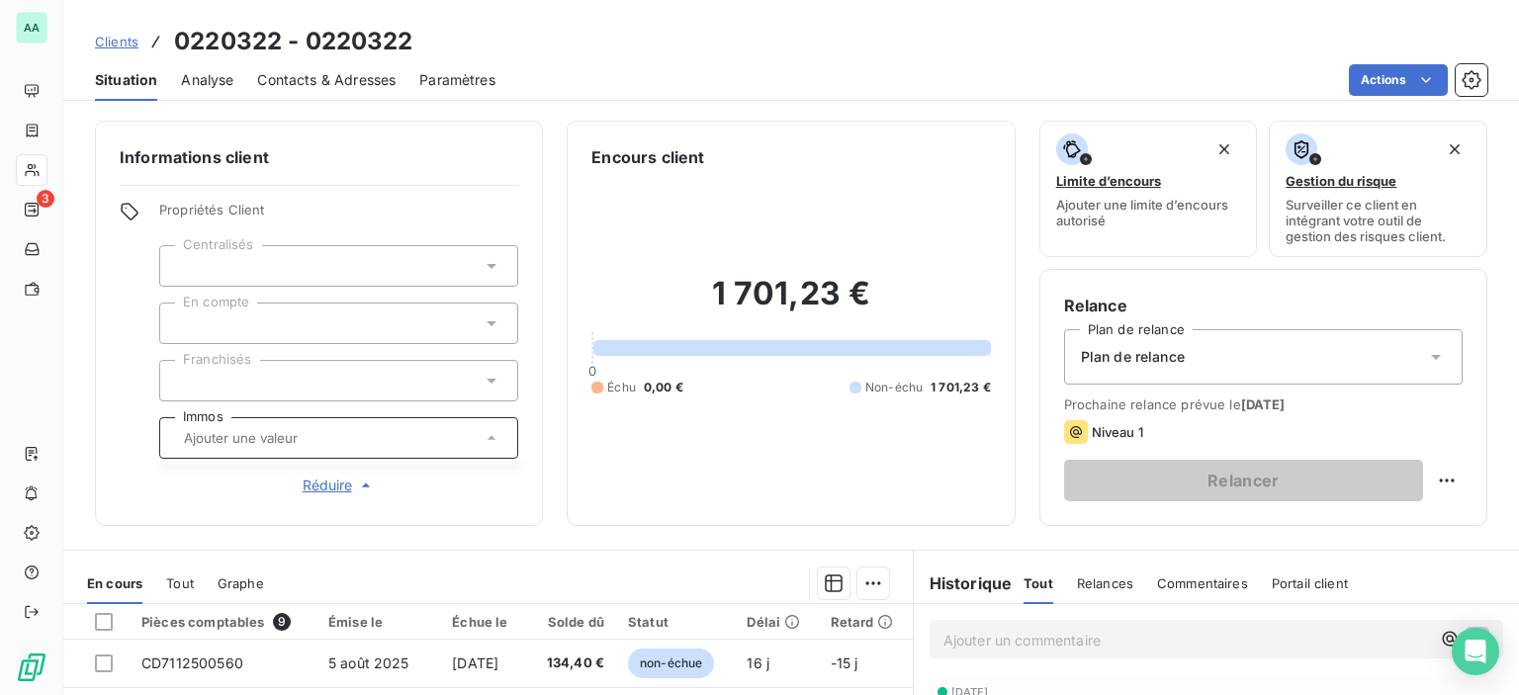
click at [326, 479] on span "Réduire" at bounding box center [339, 486] width 73 height 20
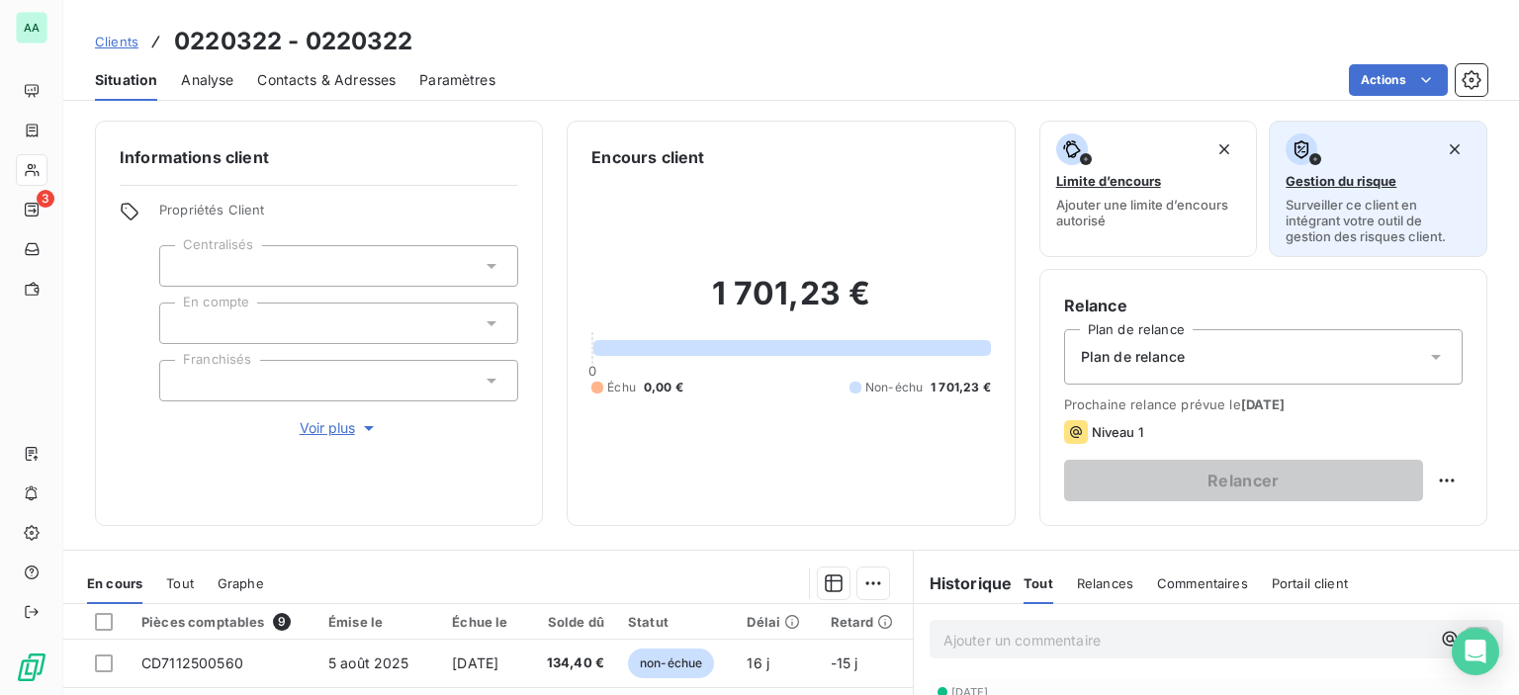
click at [1368, 180] on span "Gestion du risque" at bounding box center [1341, 181] width 111 height 16
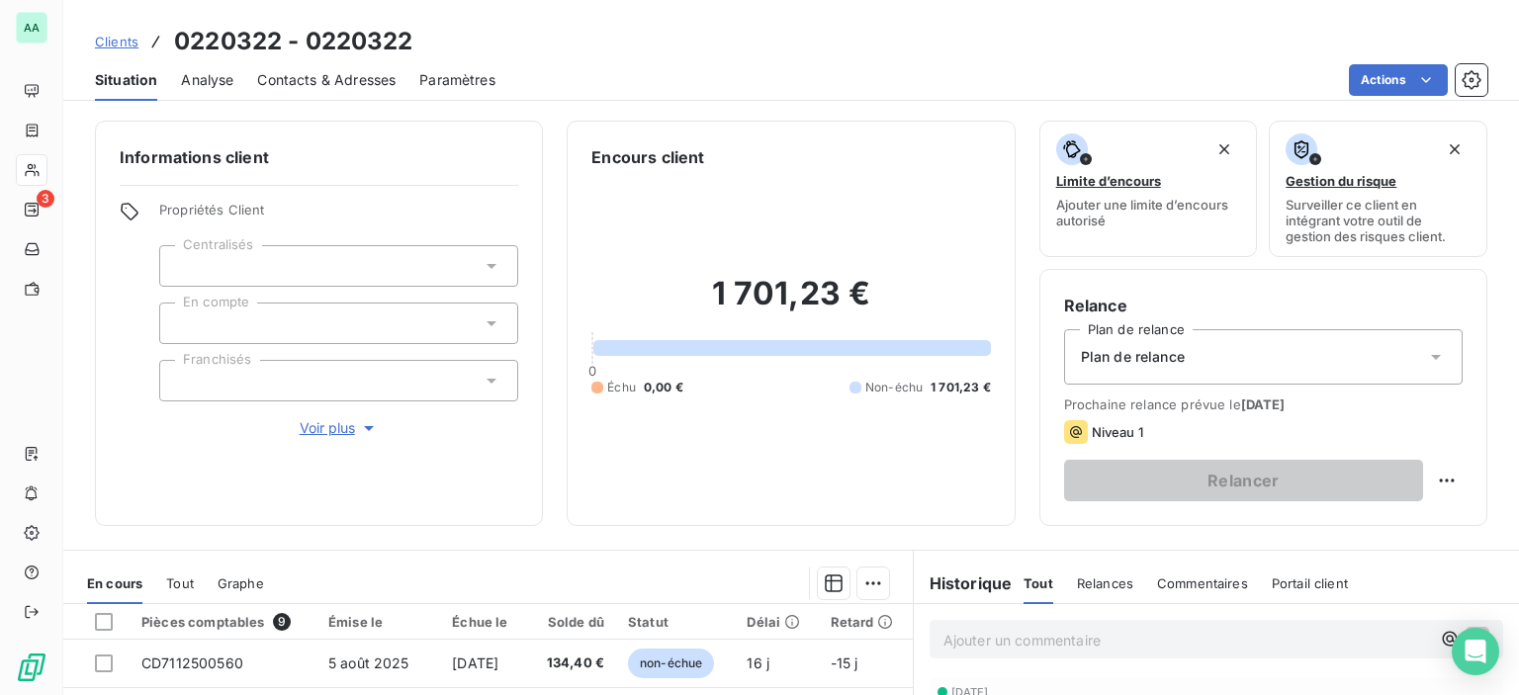
click at [119, 47] on span "Clients" at bounding box center [117, 42] width 44 height 16
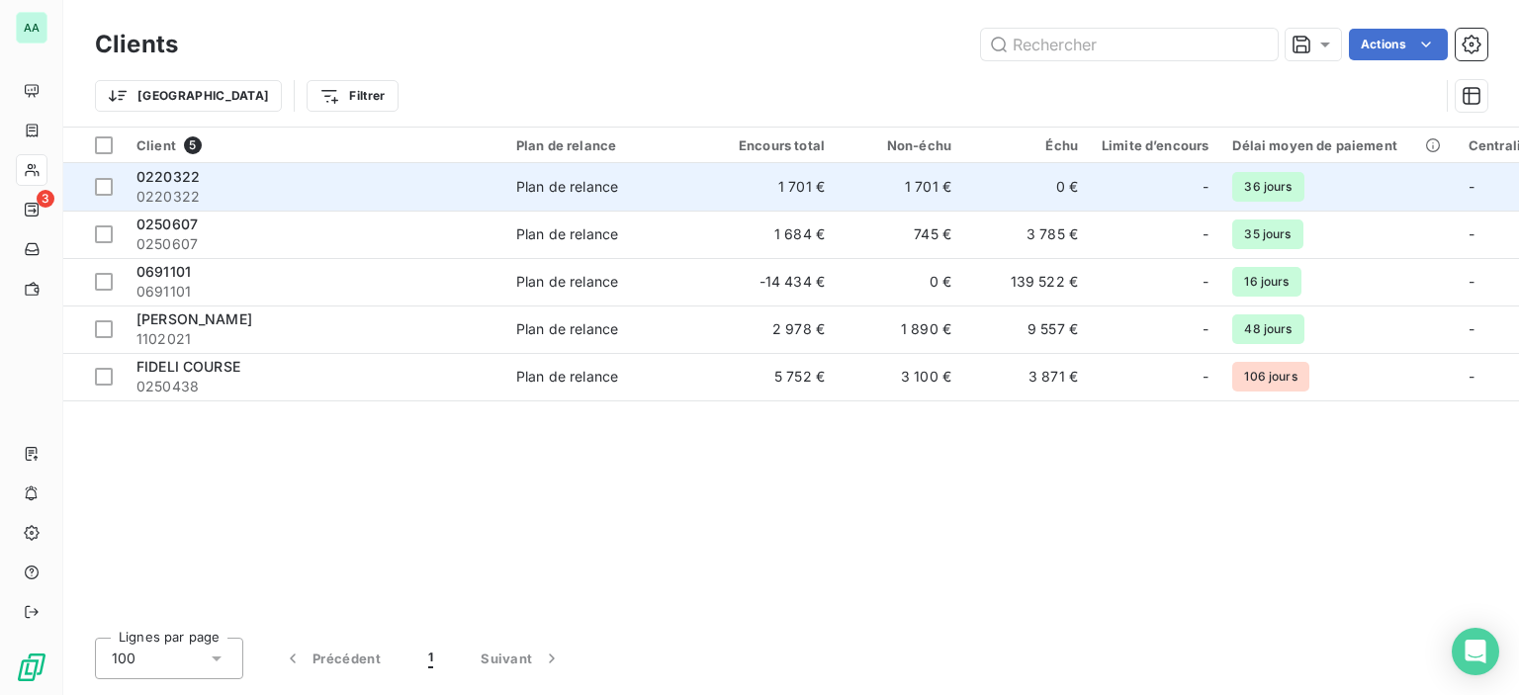
drag, startPoint x: 226, startPoint y: 187, endPoint x: 206, endPoint y: 181, distance: 20.7
click at [206, 181] on div "0220322" at bounding box center [314, 177] width 356 height 20
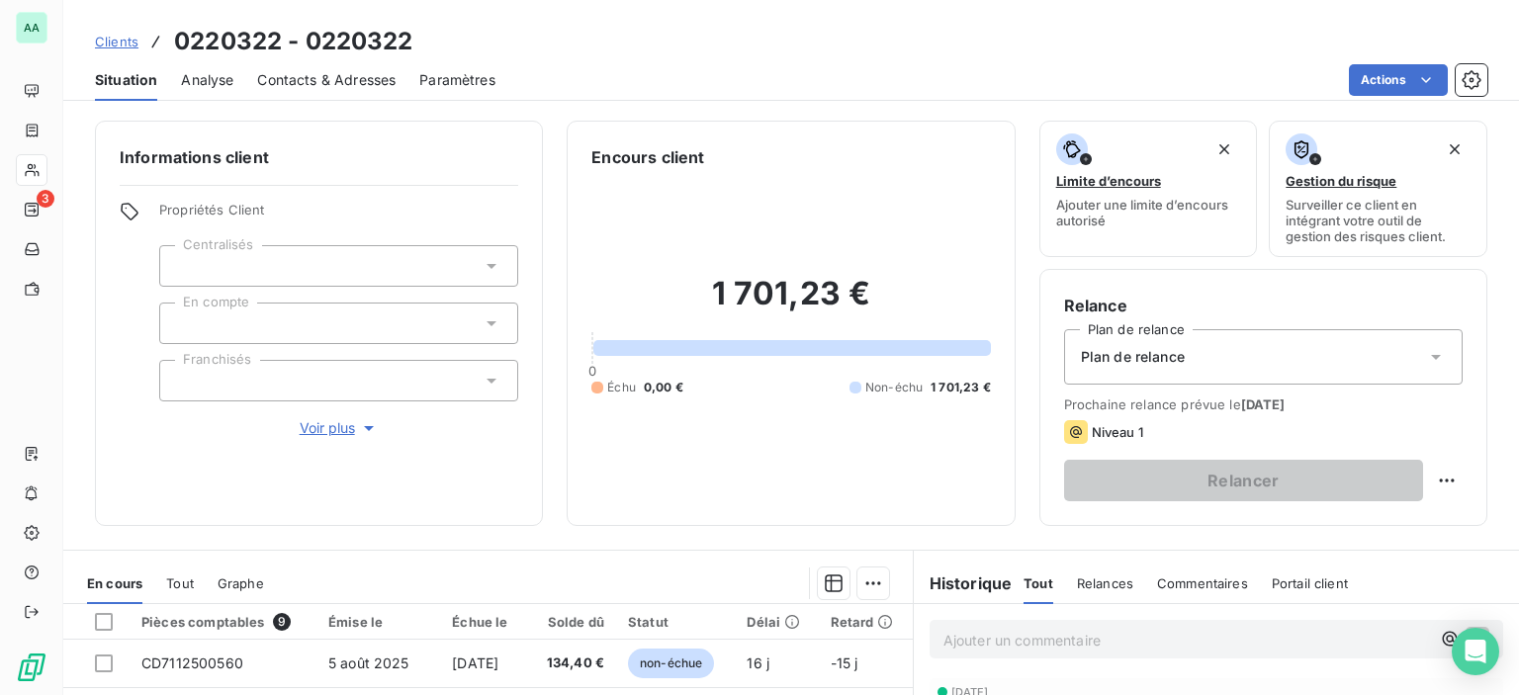
click at [212, 157] on h6 "Informations client" at bounding box center [319, 157] width 399 height 24
click at [230, 152] on h6 "Informations client" at bounding box center [319, 157] width 399 height 24
click at [281, 152] on h6 "Informations client" at bounding box center [319, 157] width 399 height 24
click at [1476, 78] on icon "button" at bounding box center [1472, 80] width 20 height 20
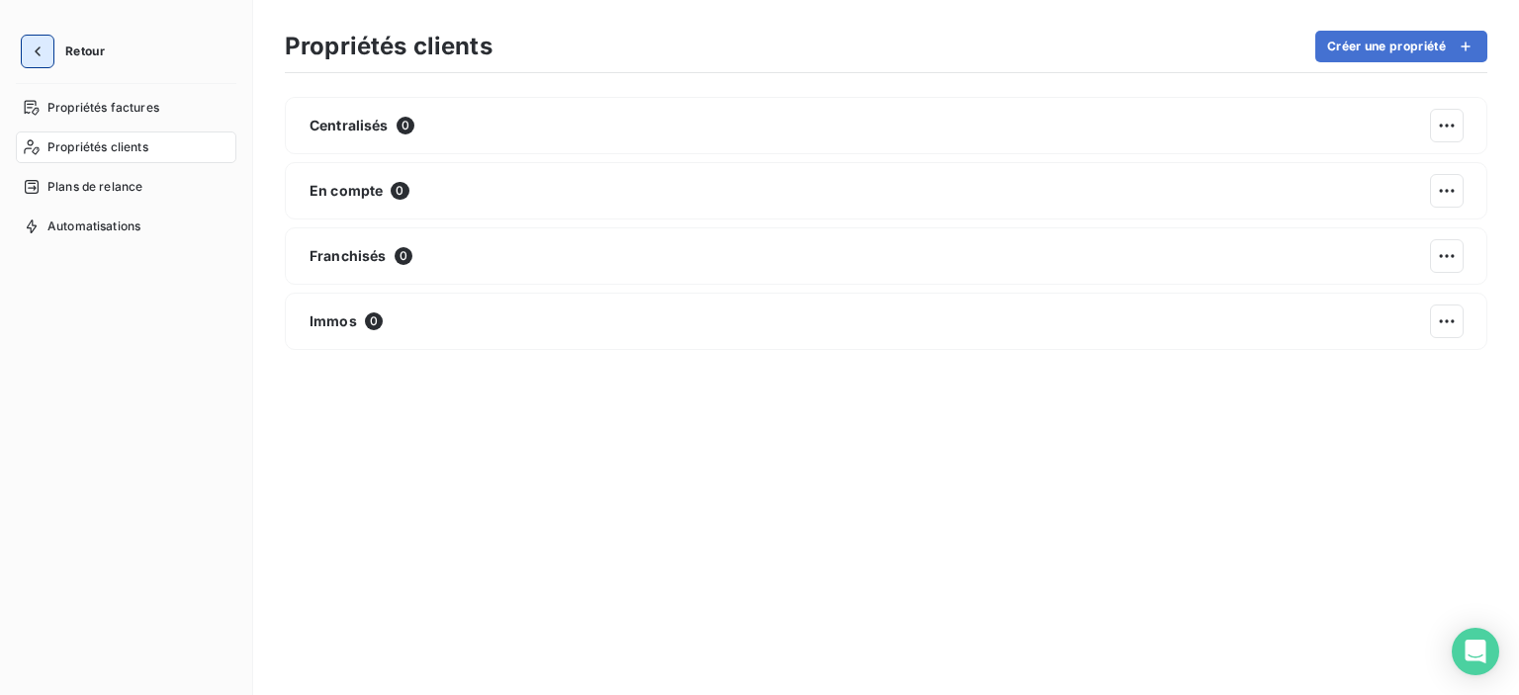
click at [45, 46] on icon "button" at bounding box center [38, 52] width 20 height 20
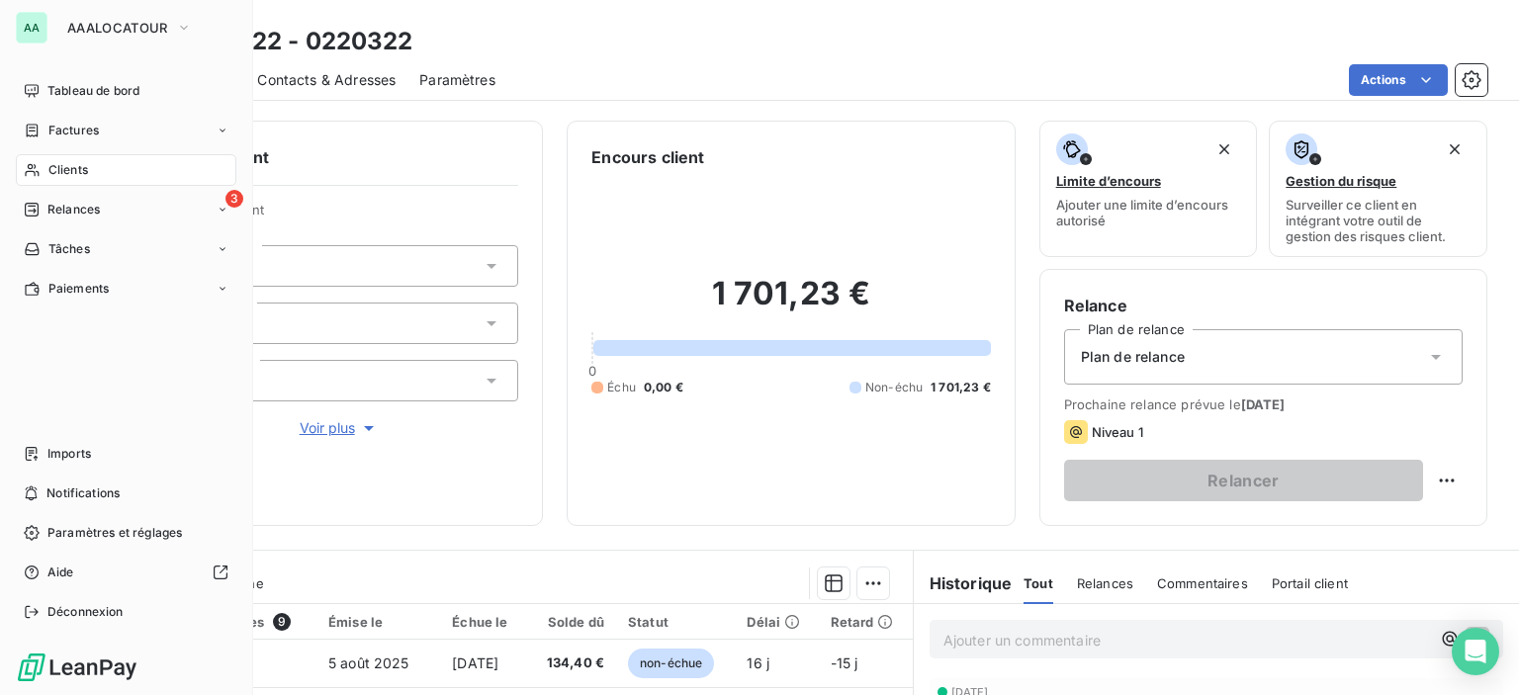
click at [135, 173] on div "Clients" at bounding box center [126, 170] width 221 height 32
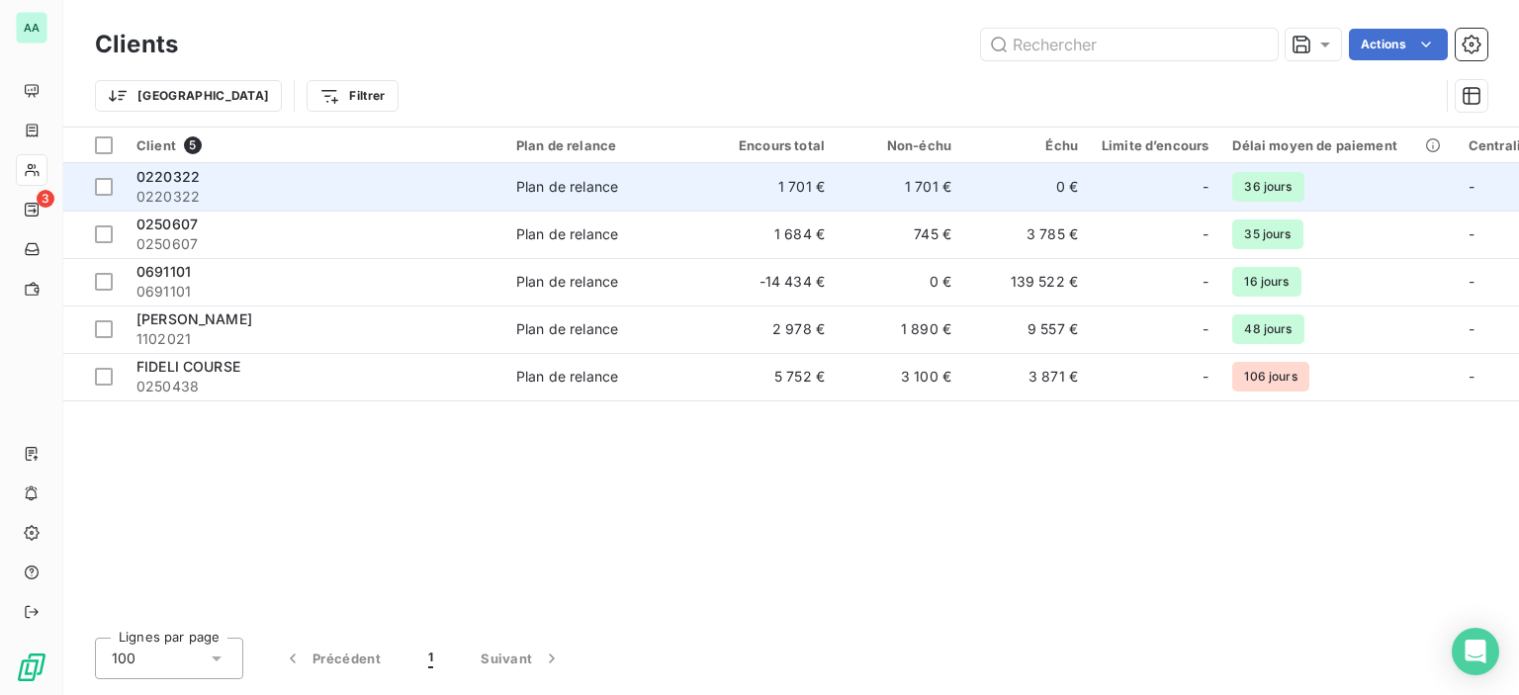
click at [257, 181] on div "0220322" at bounding box center [314, 177] width 356 height 20
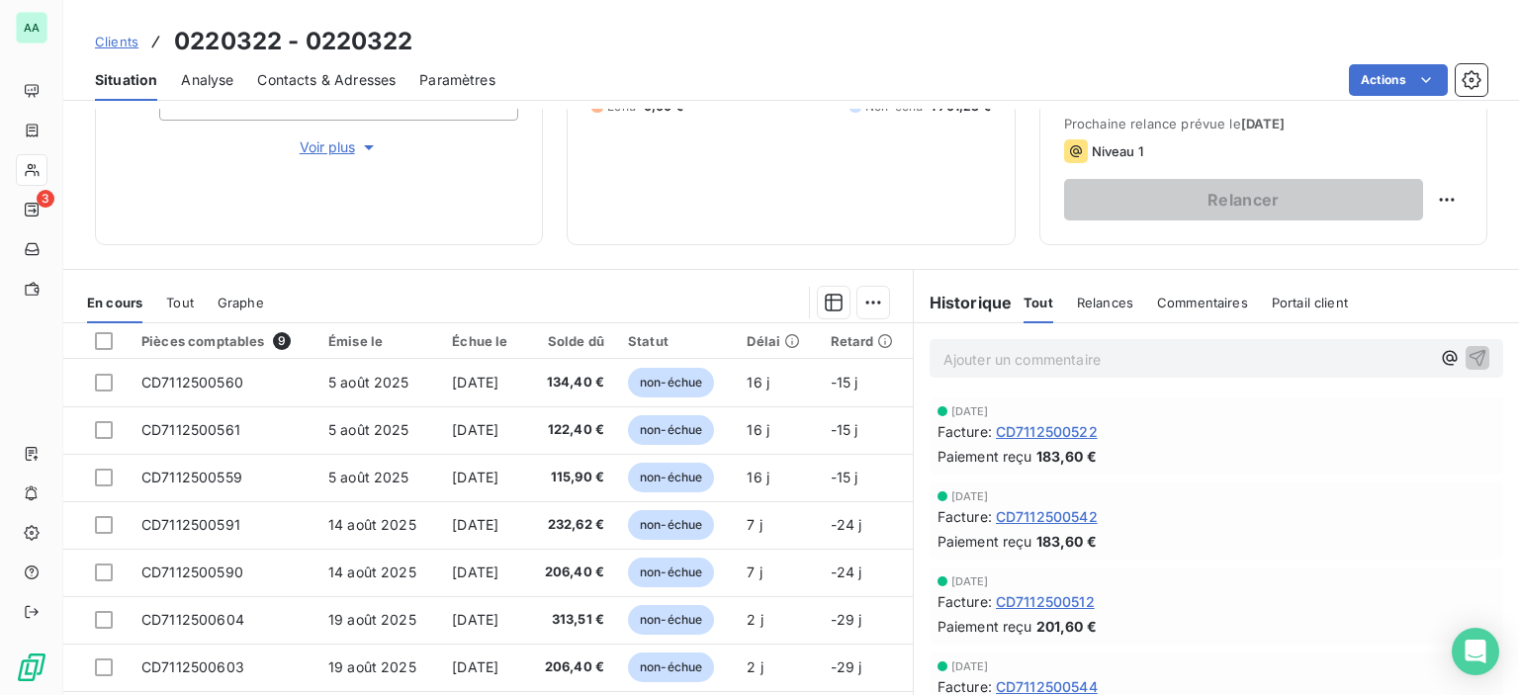
scroll to position [297, 0]
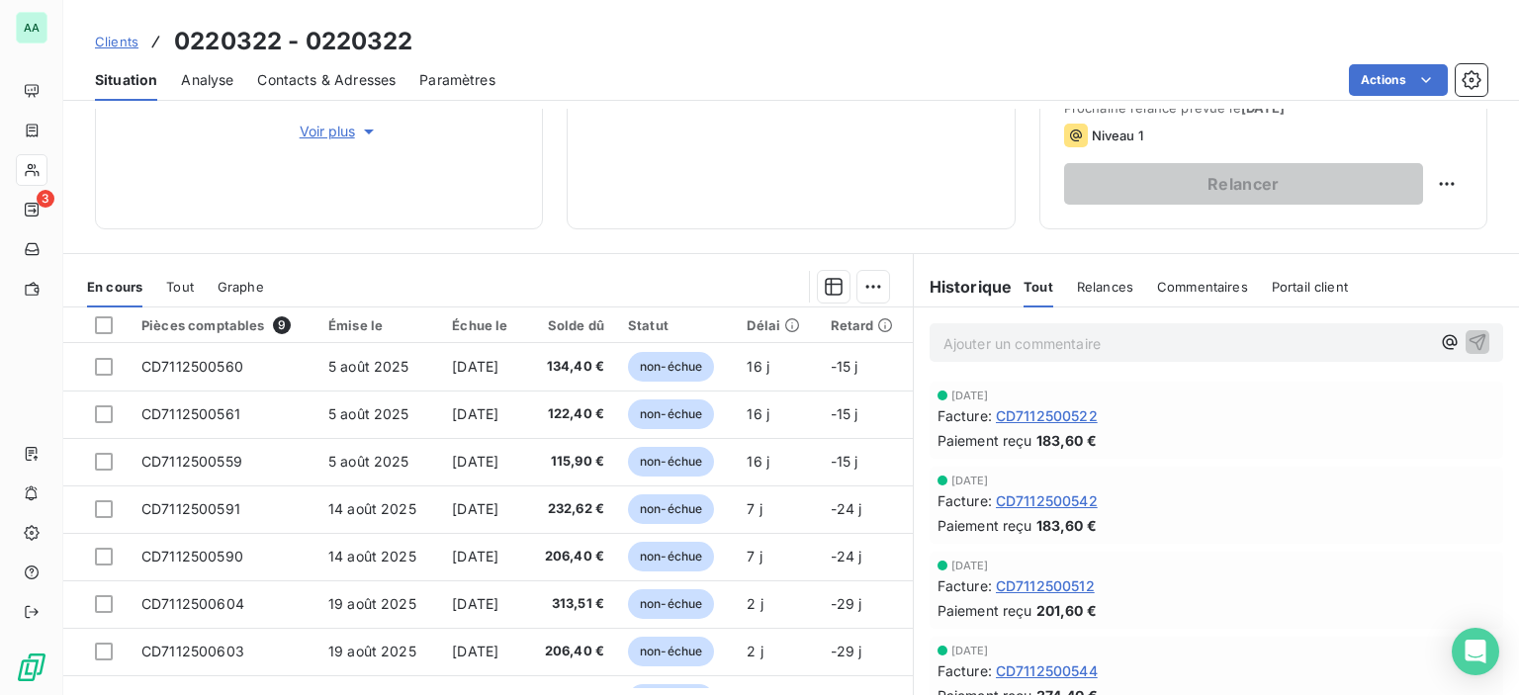
click at [1292, 290] on span "Portail client" at bounding box center [1310, 287] width 76 height 16
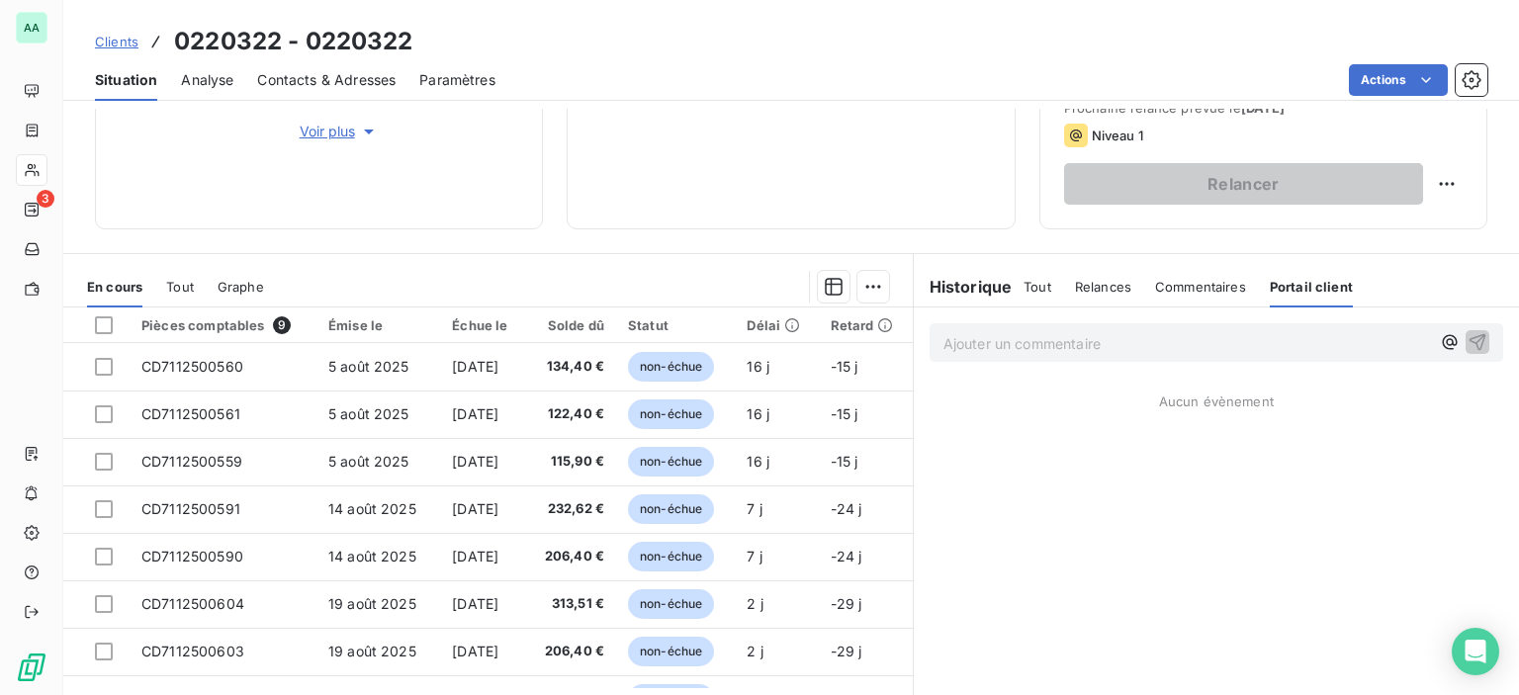
scroll to position [0, 0]
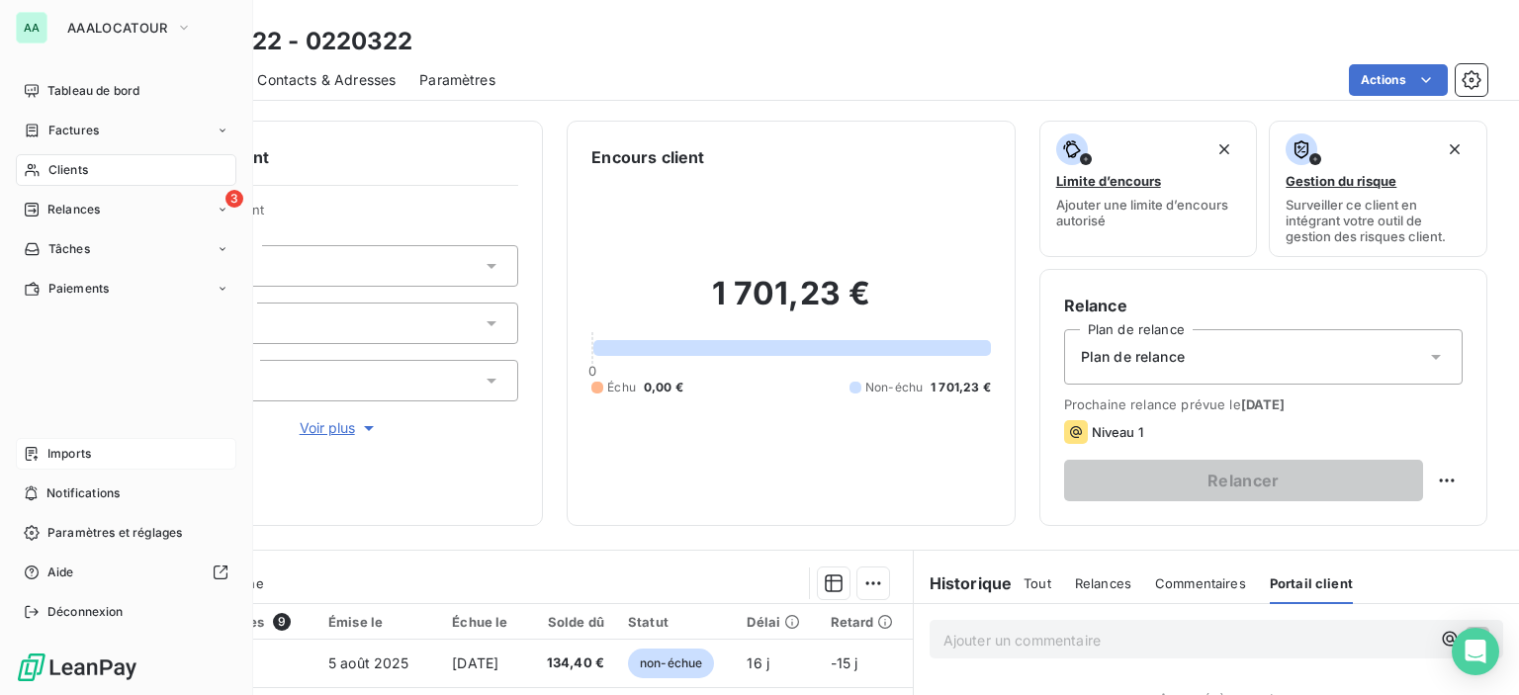
click at [74, 450] on span "Imports" at bounding box center [69, 454] width 44 height 18
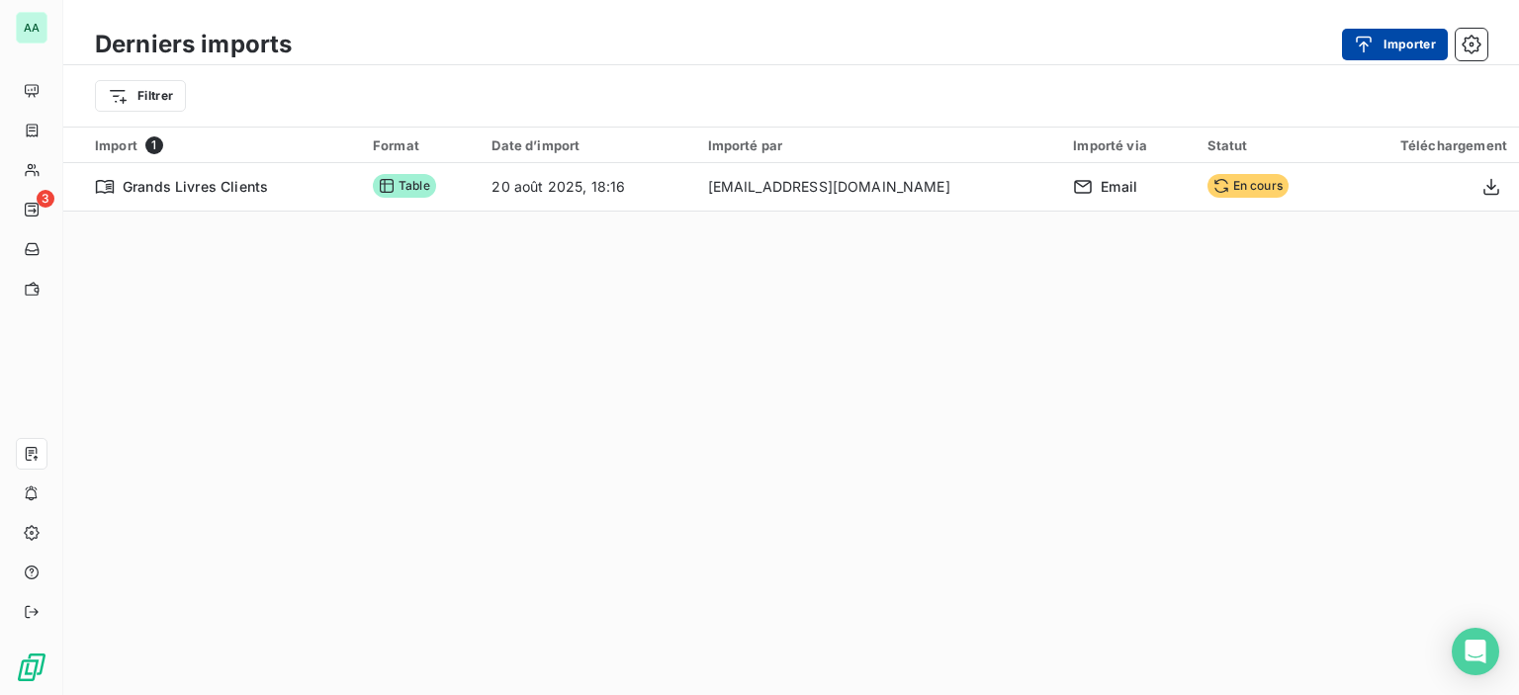
click at [1401, 53] on button "Importer" at bounding box center [1395, 45] width 106 height 32
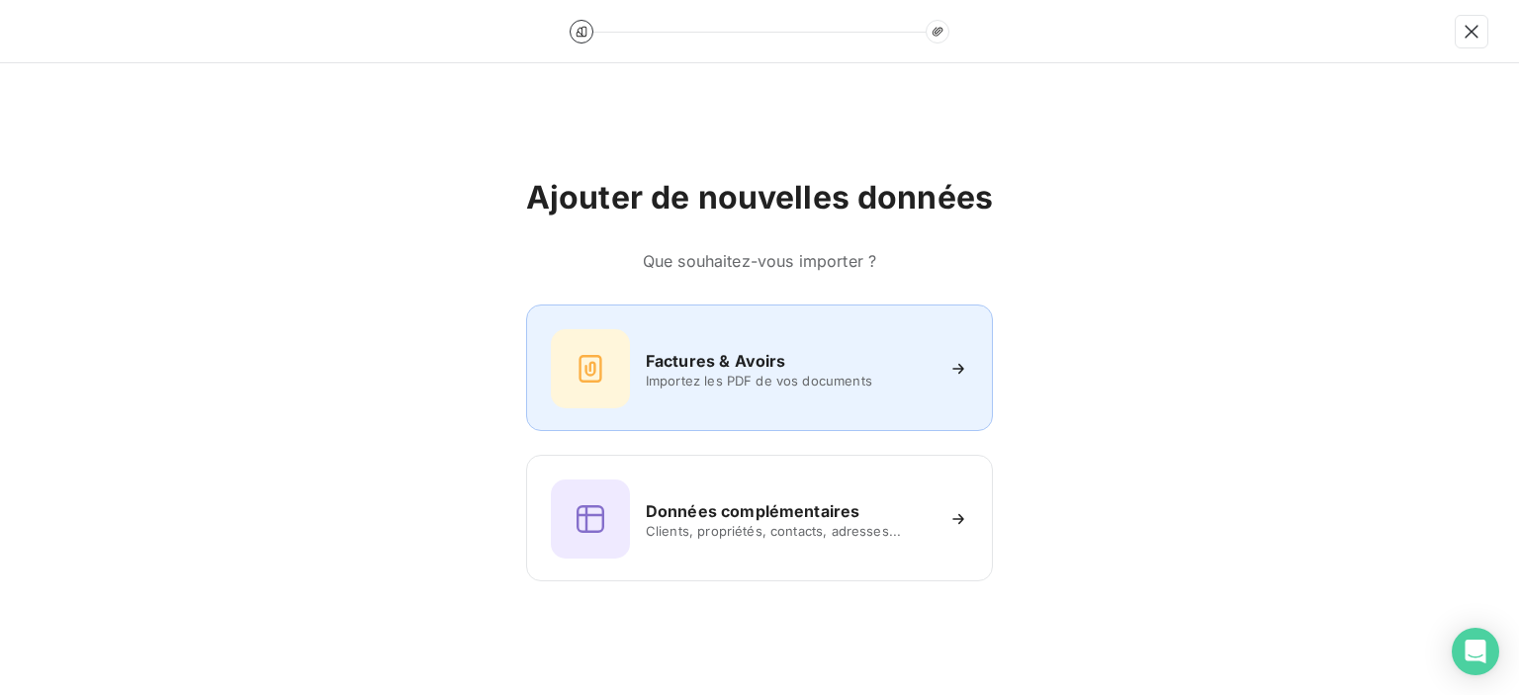
click at [775, 410] on div "Factures & Avoirs Importez les PDF de vos documents" at bounding box center [759, 368] width 467 height 127
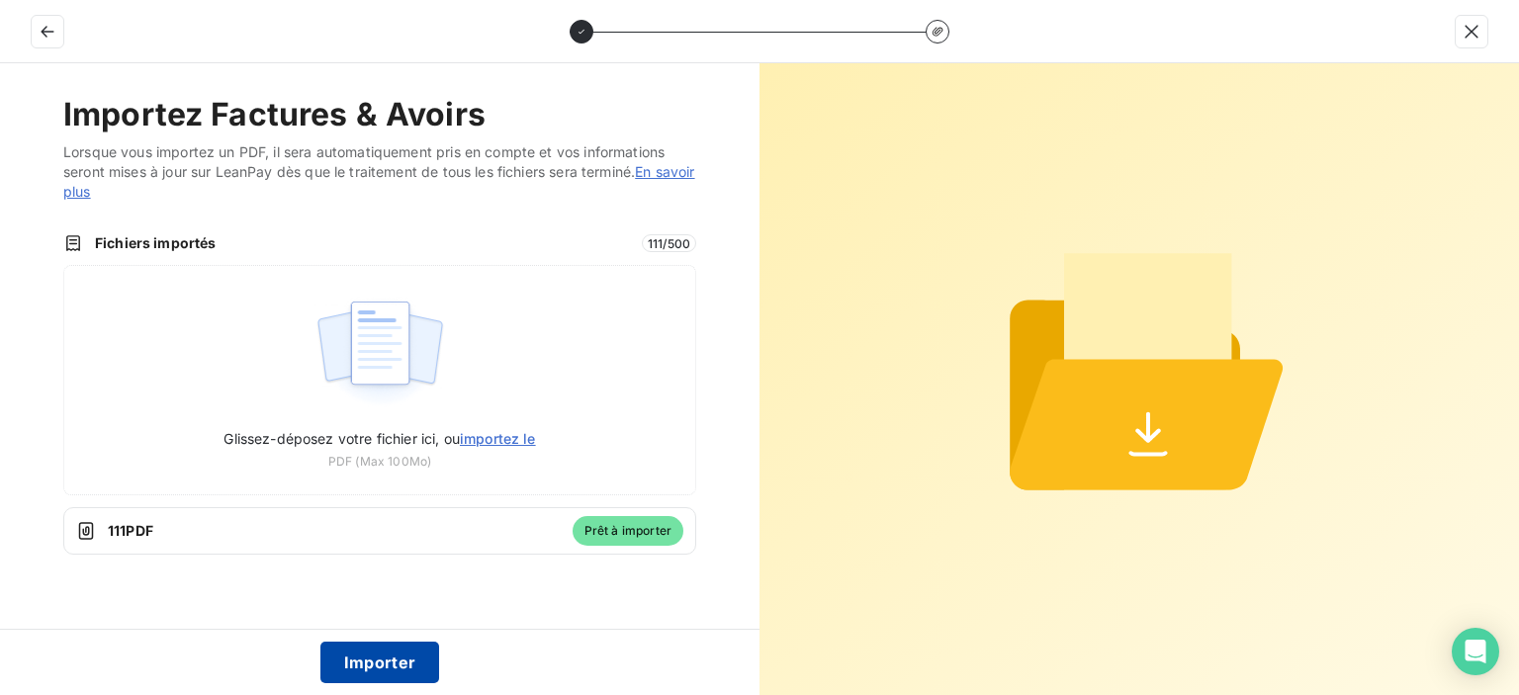
click at [369, 660] on button "Importer" at bounding box center [380, 663] width 120 height 42
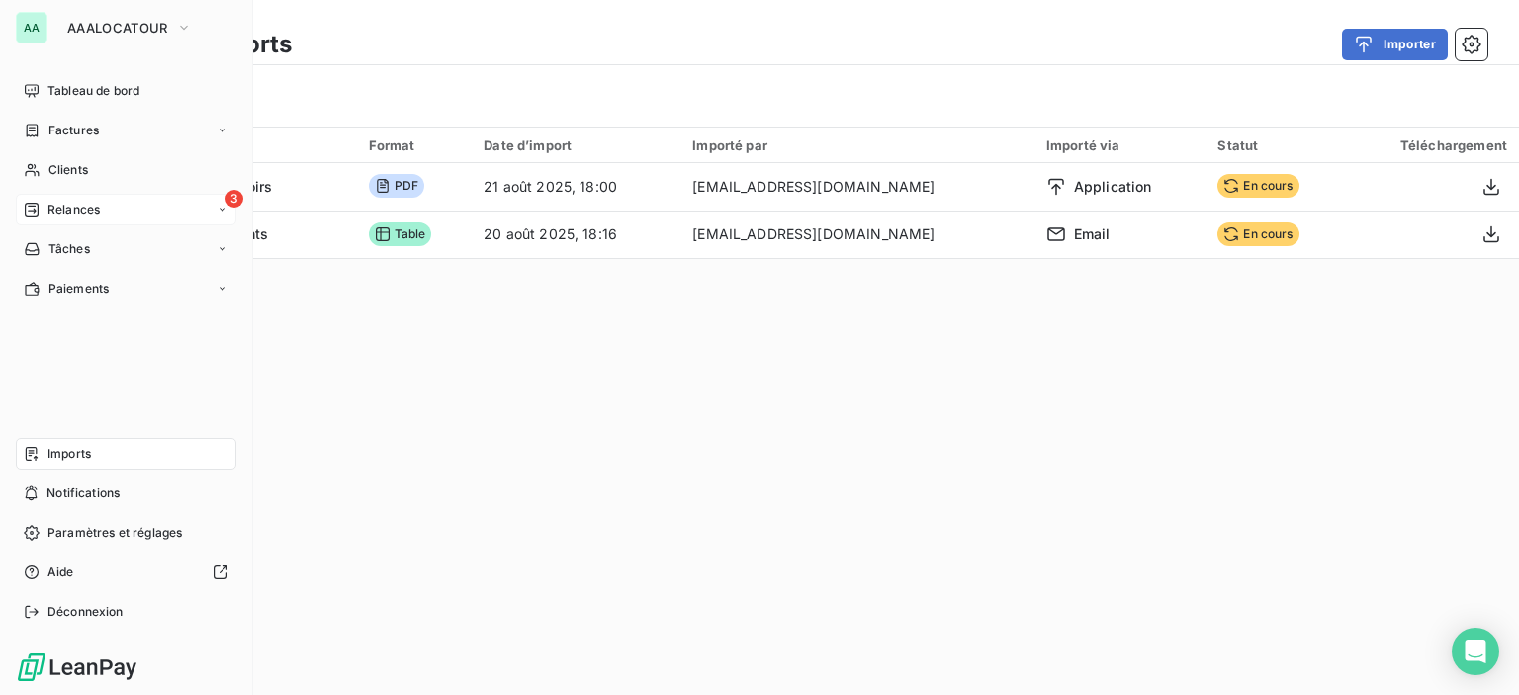
click at [61, 208] on span "Relances" at bounding box center [73, 210] width 52 height 18
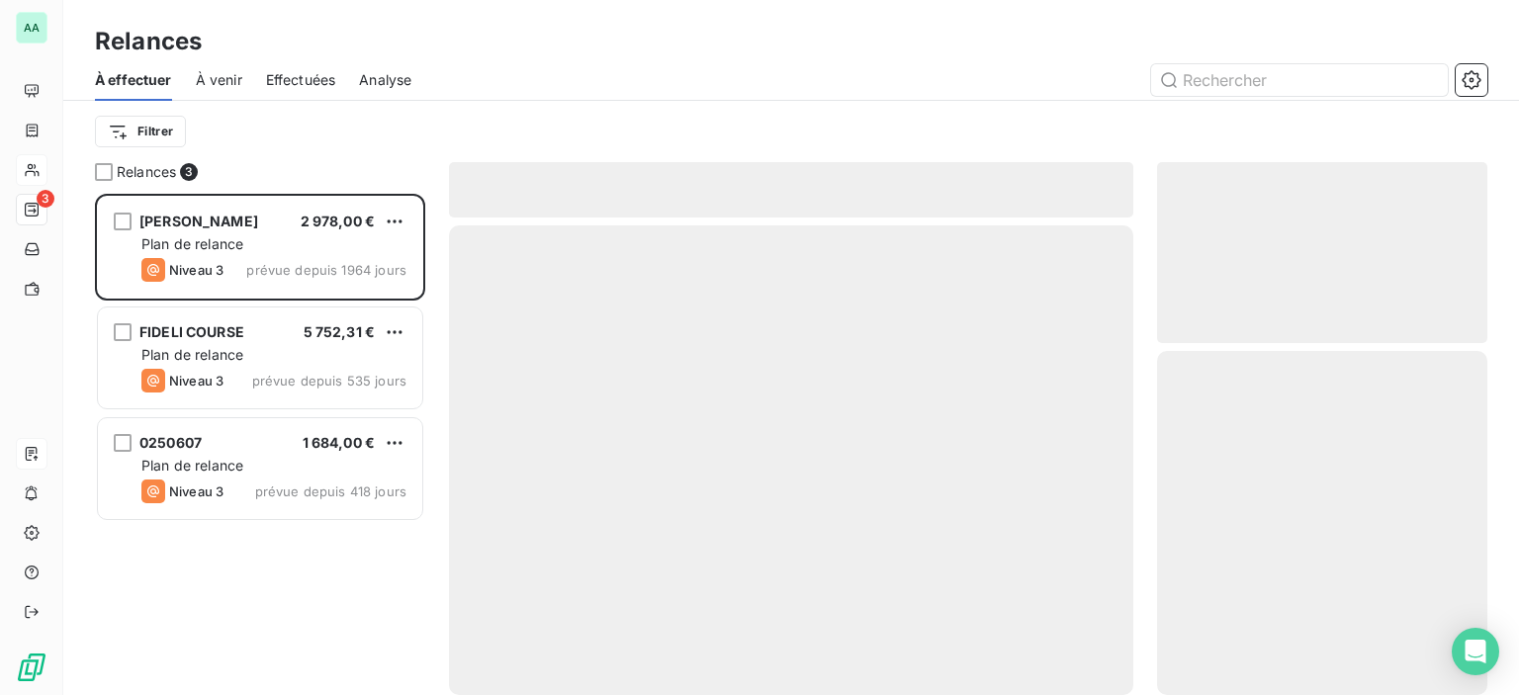
scroll to position [487, 315]
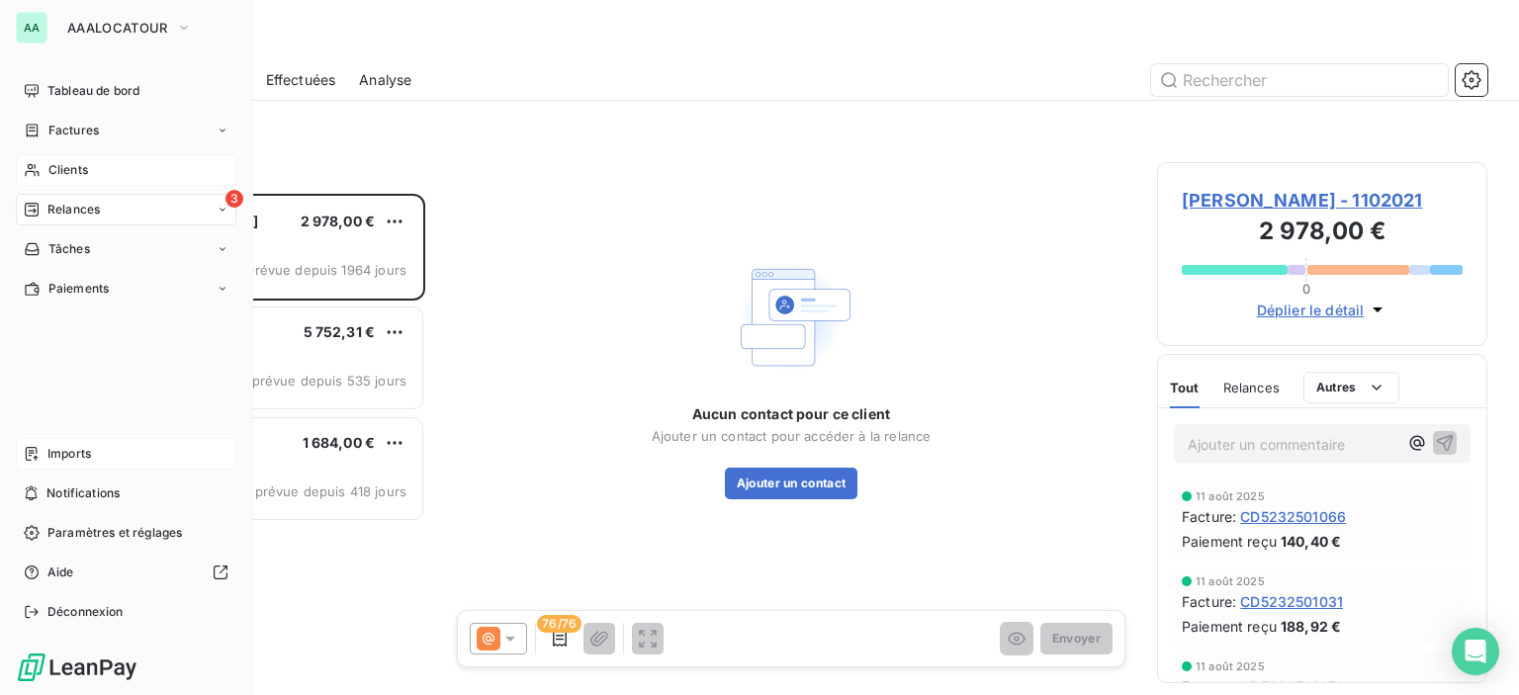
click at [45, 169] on div "Clients" at bounding box center [126, 170] width 221 height 32
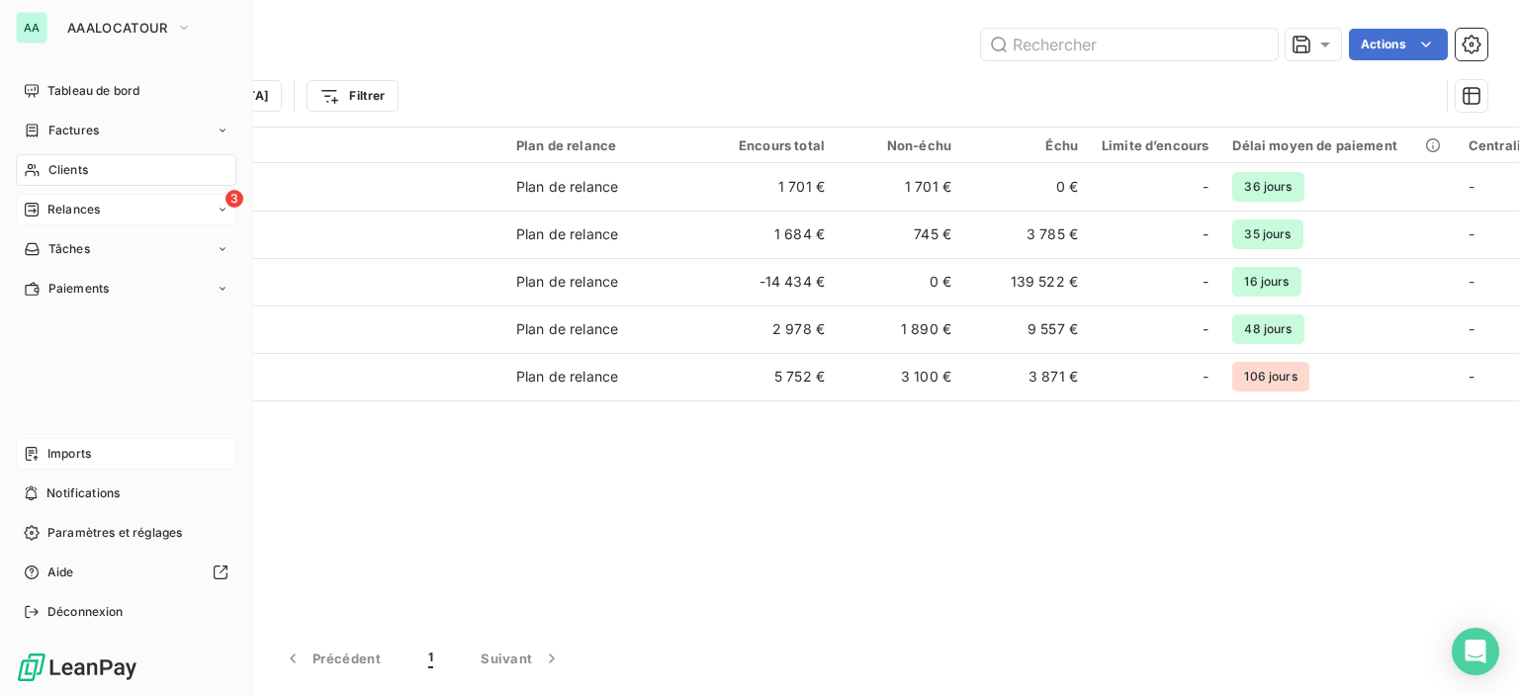
click at [45, 198] on div "3 Relances" at bounding box center [126, 210] width 221 height 32
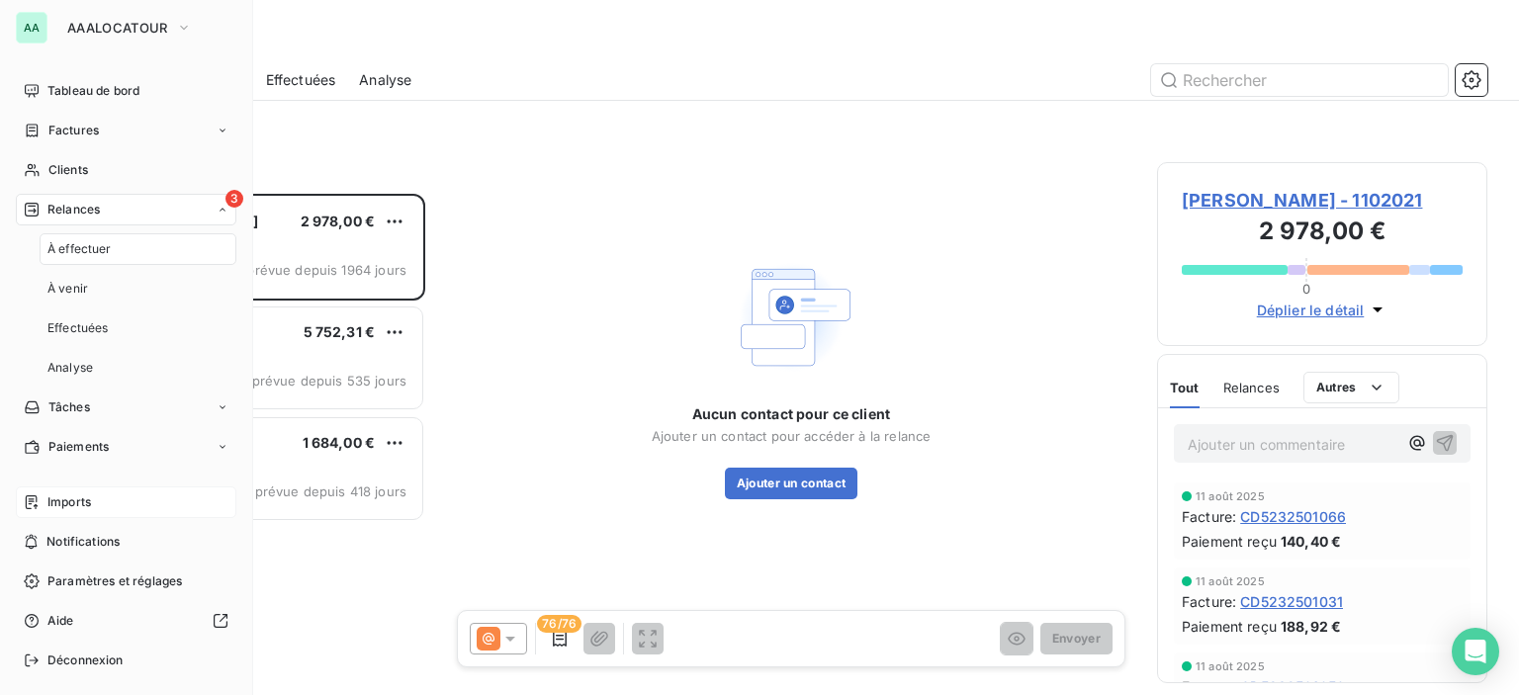
scroll to position [487, 315]
click at [84, 174] on span "Clients" at bounding box center [68, 170] width 40 height 18
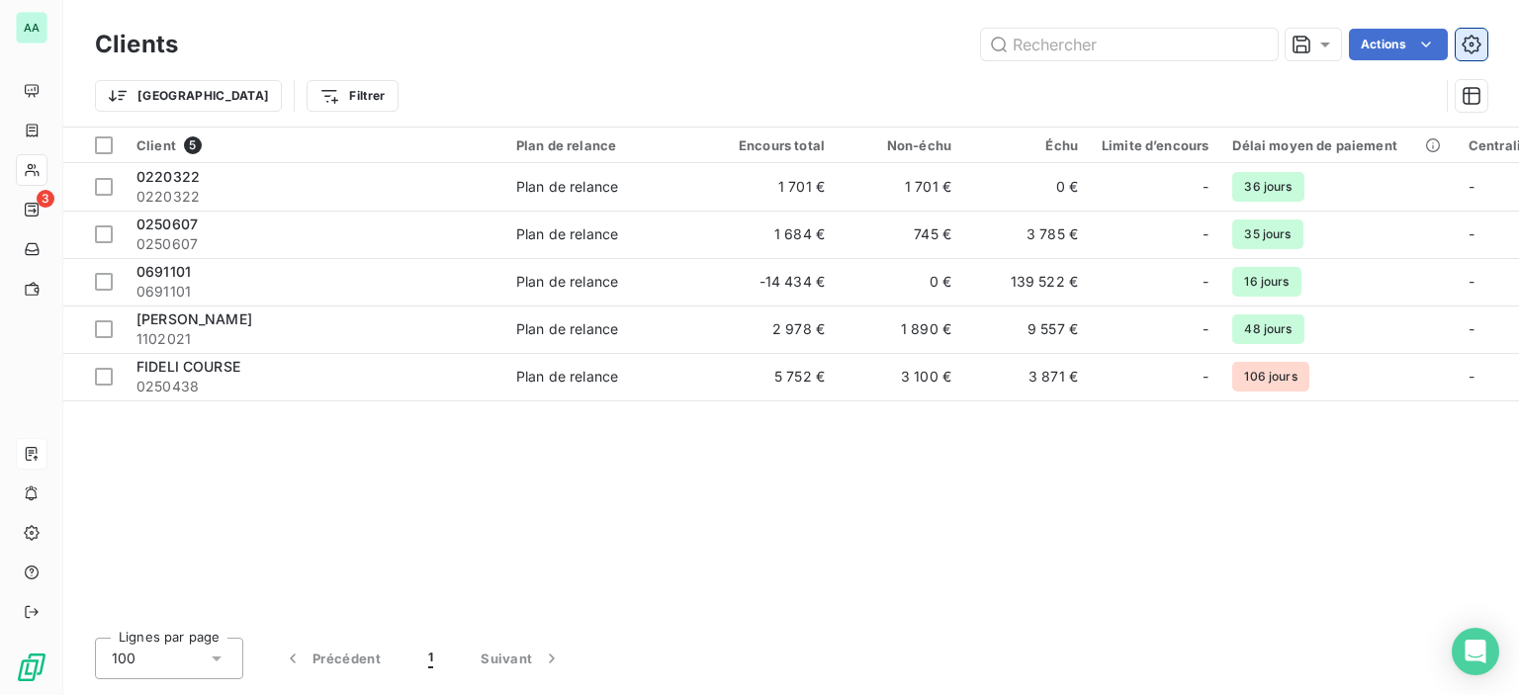
click at [1472, 32] on button "button" at bounding box center [1472, 45] width 32 height 32
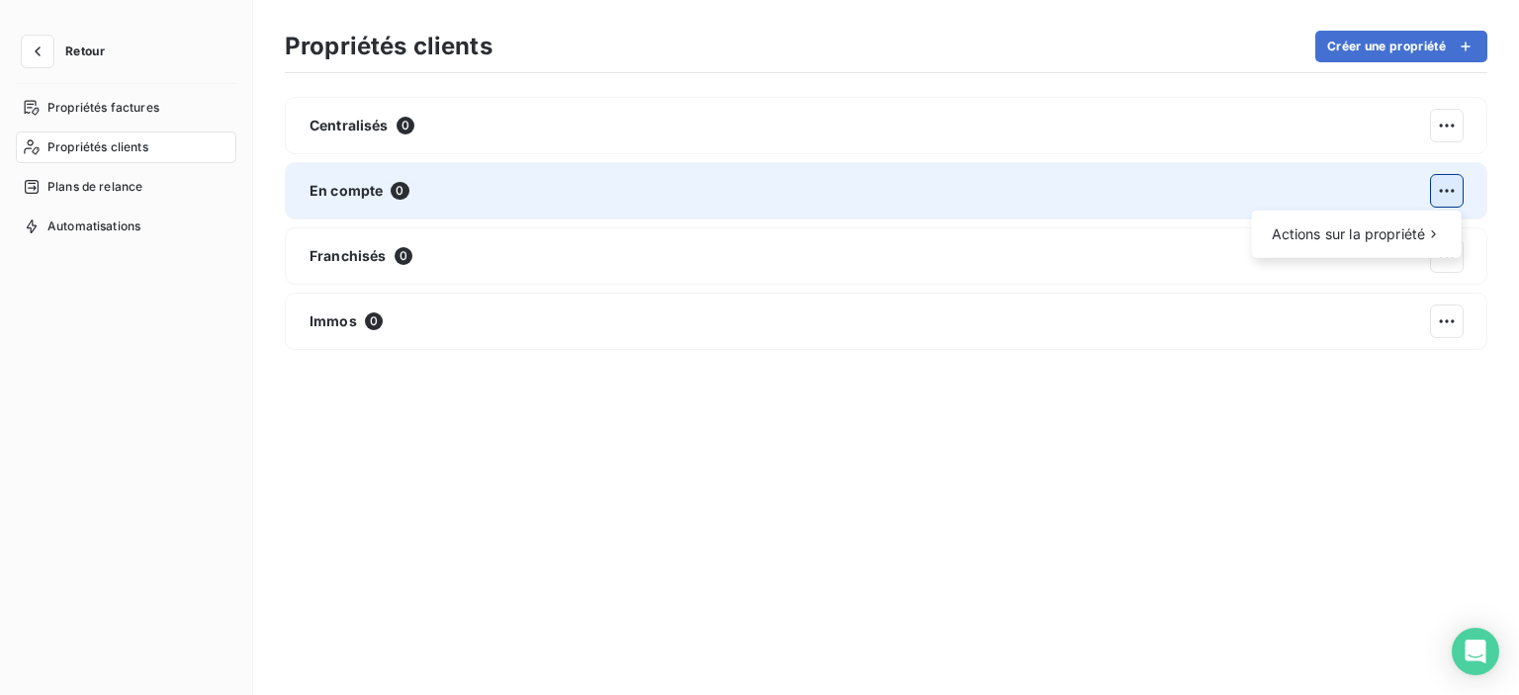
click at [1451, 183] on html "Retour Propriétés factures Propriétés clients Plans de relance Automatisations …" at bounding box center [759, 347] width 1519 height 695
click at [1216, 241] on div "Modifier" at bounding box center [1183, 242] width 114 height 32
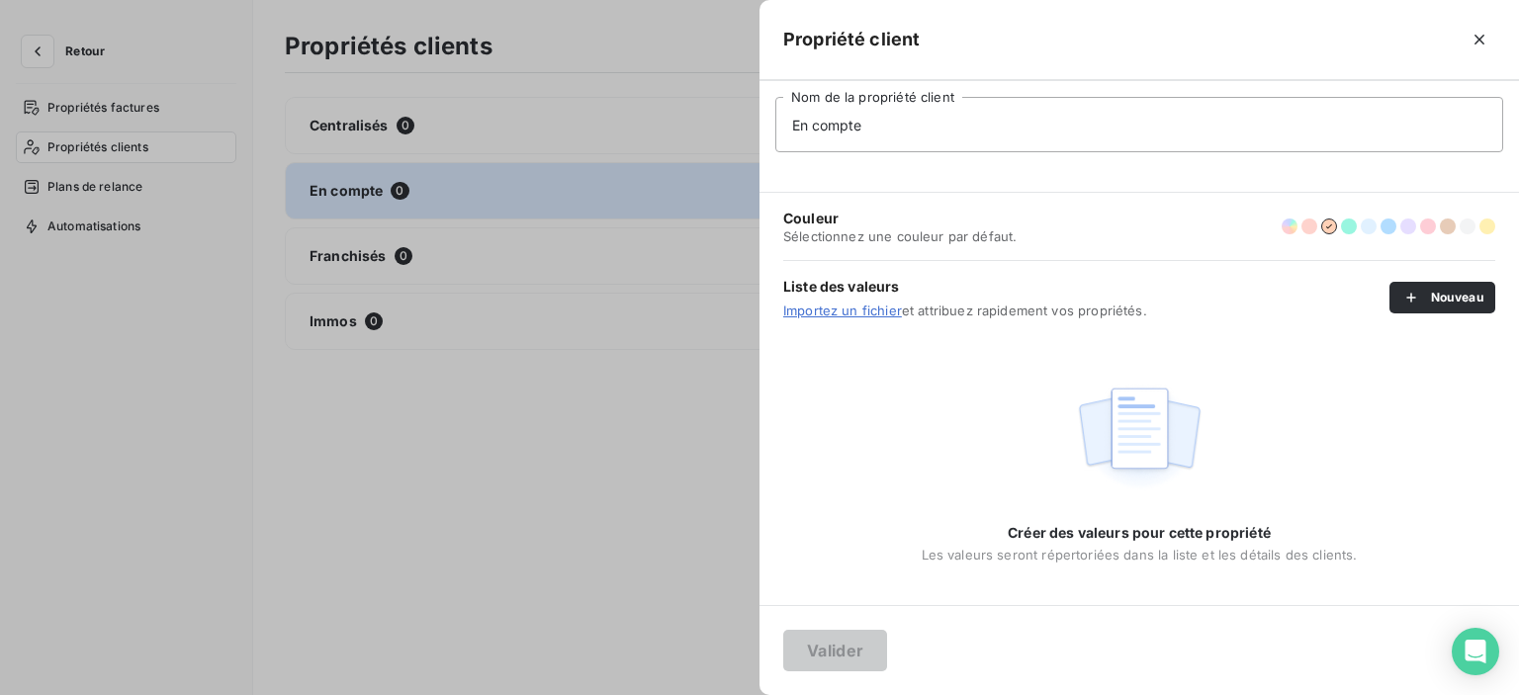
drag, startPoint x: 895, startPoint y: 138, endPoint x: 821, endPoint y: 135, distance: 74.3
click at [886, 137] on input "En compte" at bounding box center [1139, 124] width 728 height 55
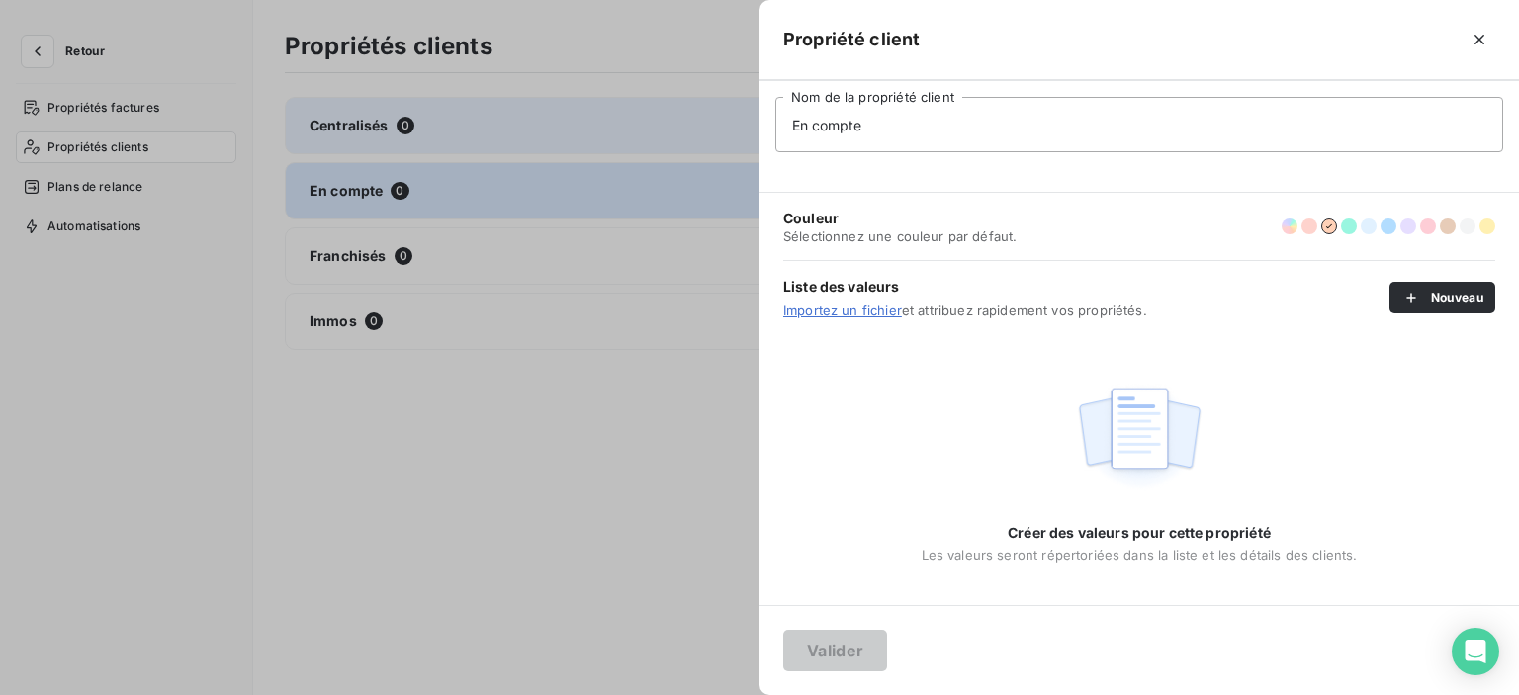
click at [706, 134] on div at bounding box center [759, 347] width 1519 height 695
click at [682, 134] on div "Centralisés 0" at bounding box center [886, 125] width 1203 height 57
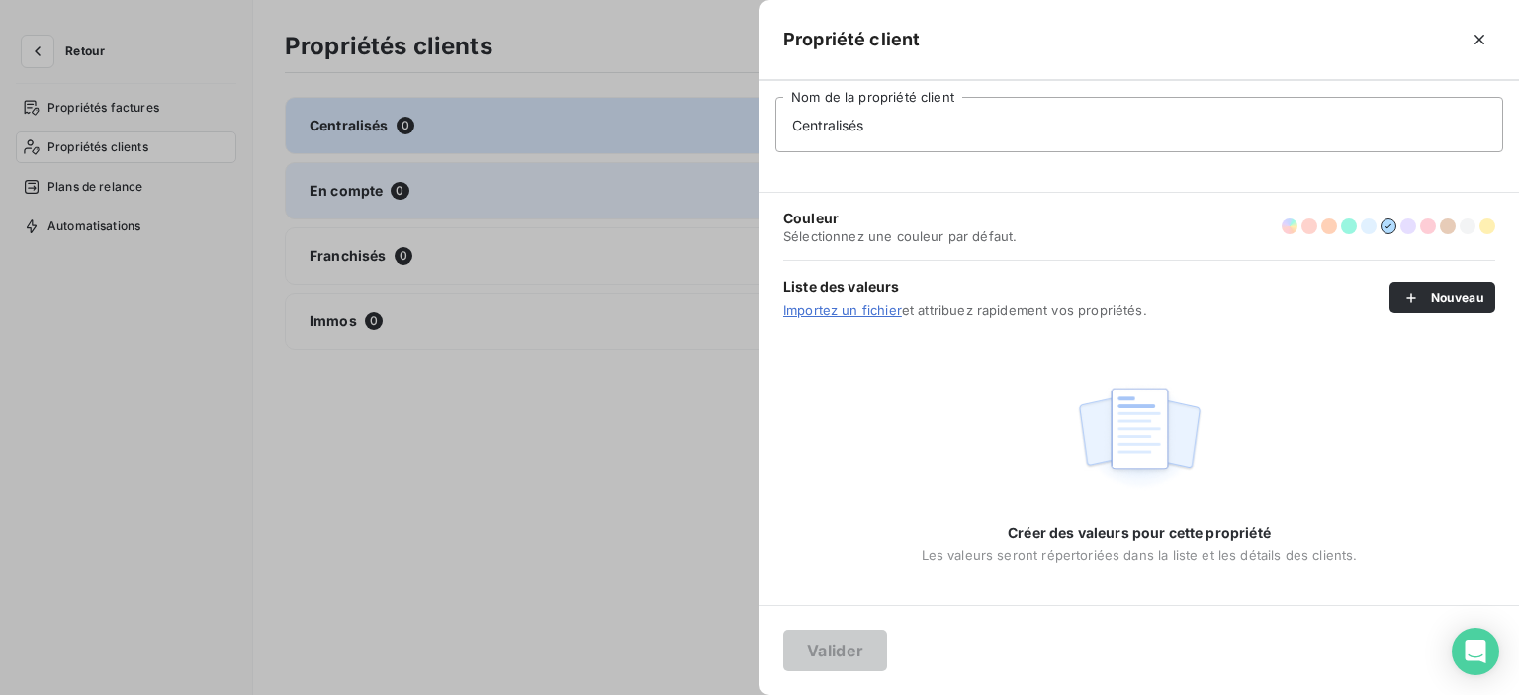
click at [339, 186] on div at bounding box center [759, 347] width 1519 height 695
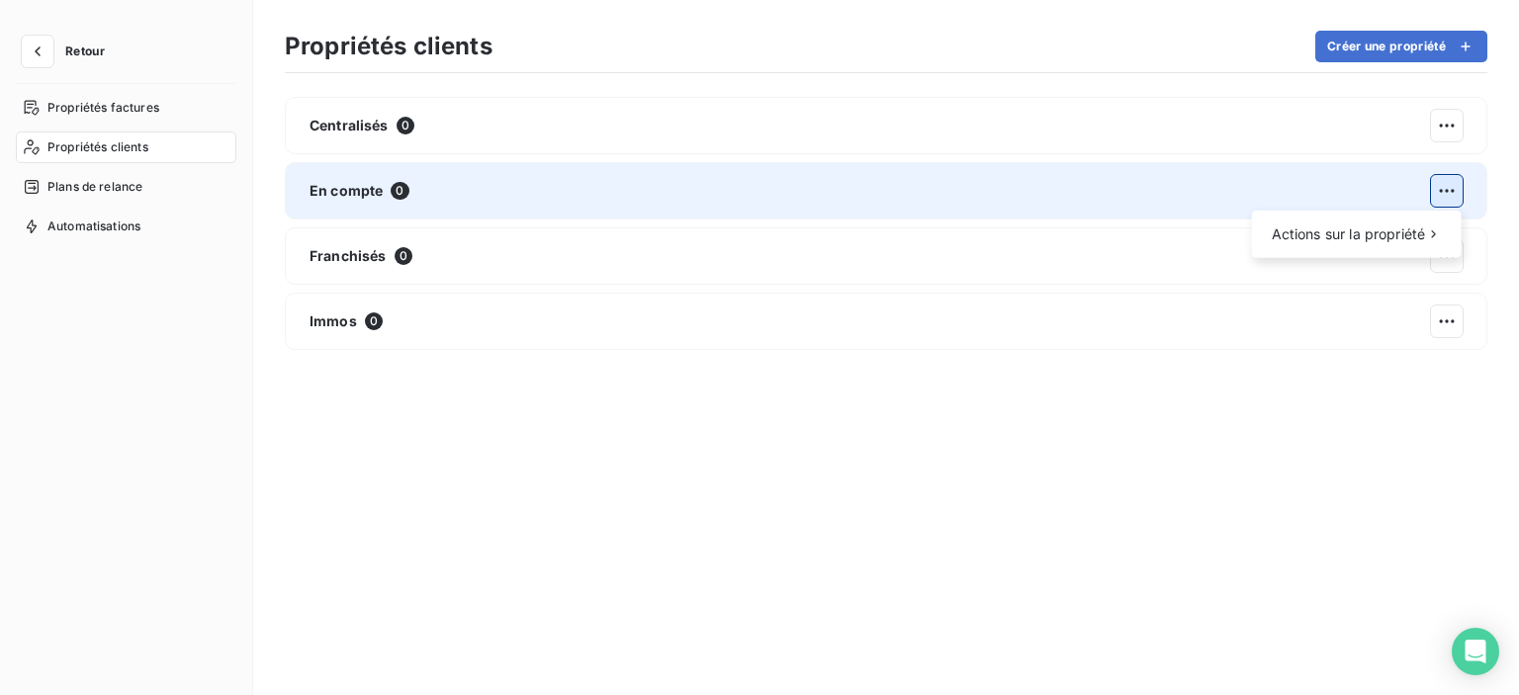
click at [1447, 193] on html "Retour Propriétés factures Propriétés clients Plans de relance Automatisations …" at bounding box center [759, 347] width 1519 height 695
click at [1219, 238] on div "Modifier" at bounding box center [1183, 242] width 114 height 32
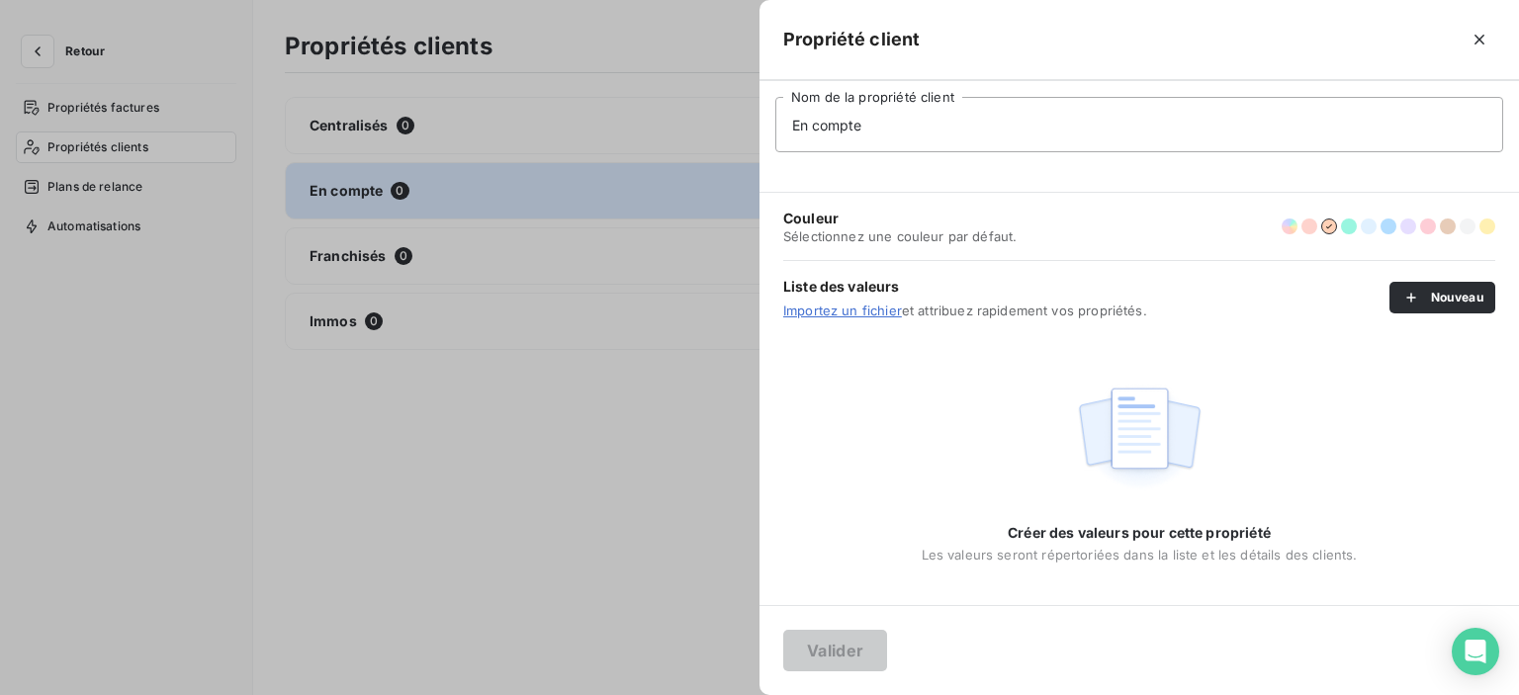
drag, startPoint x: 874, startPoint y: 131, endPoint x: 751, endPoint y: 129, distance: 123.7
click at [751, 694] on div "Propriété client En compte Nom de la propriété client Couleur Sélectionnez une …" at bounding box center [759, 695] width 1519 height 0
type input "Compte"
click at [848, 652] on button "Valider" at bounding box center [835, 651] width 104 height 42
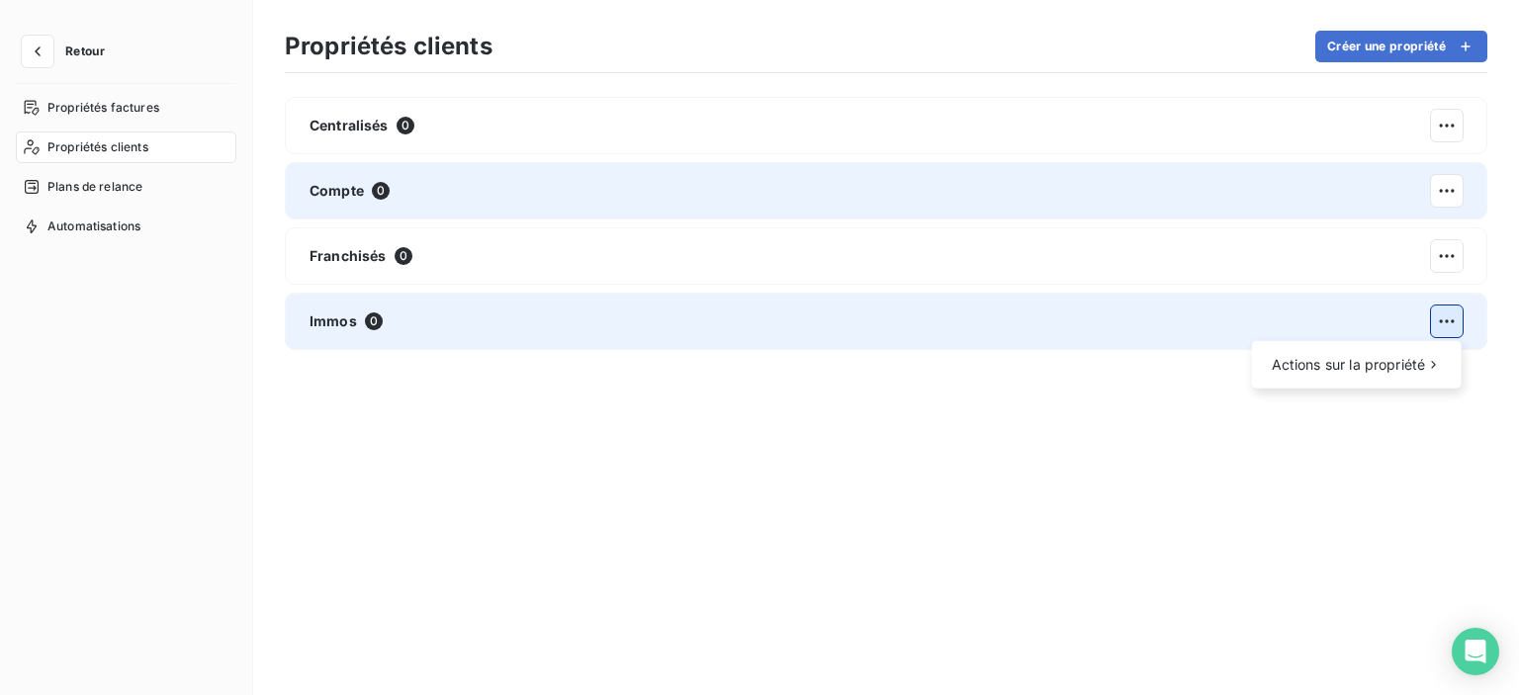
click at [1450, 320] on html "Retour Propriétés factures Propriétés clients Plans de relance Automatisations …" at bounding box center [759, 347] width 1519 height 695
click at [1171, 367] on div "Modifier" at bounding box center [1183, 373] width 114 height 32
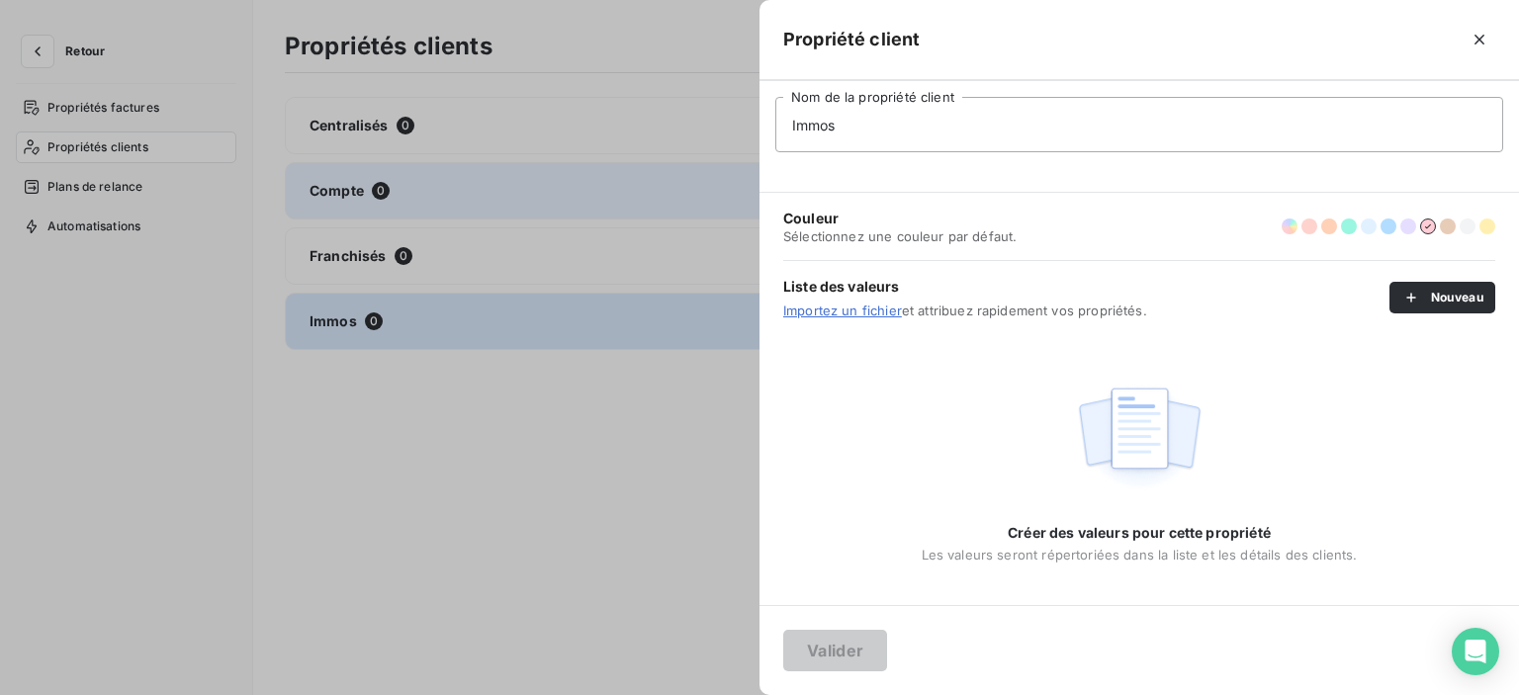
drag, startPoint x: 848, startPoint y: 124, endPoint x: 696, endPoint y: 134, distance: 151.7
click at [696, 694] on div "Propriété client Immos Nom de la propriété client Couleur Sélectionnez une coul…" at bounding box center [759, 695] width 1519 height 0
type input "BuyBack"
click at [1475, 41] on icon "button" at bounding box center [1480, 40] width 20 height 20
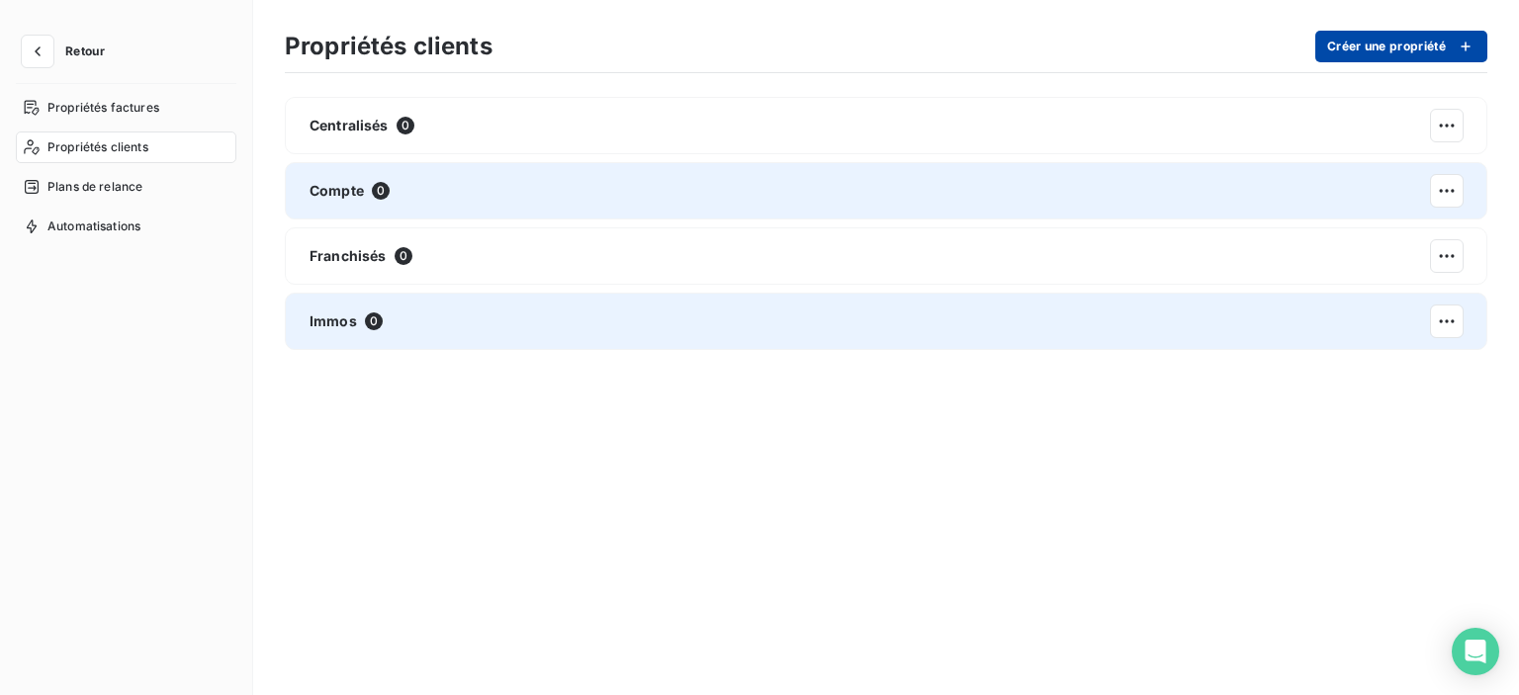
click at [1470, 44] on icon "button" at bounding box center [1466, 47] width 20 height 20
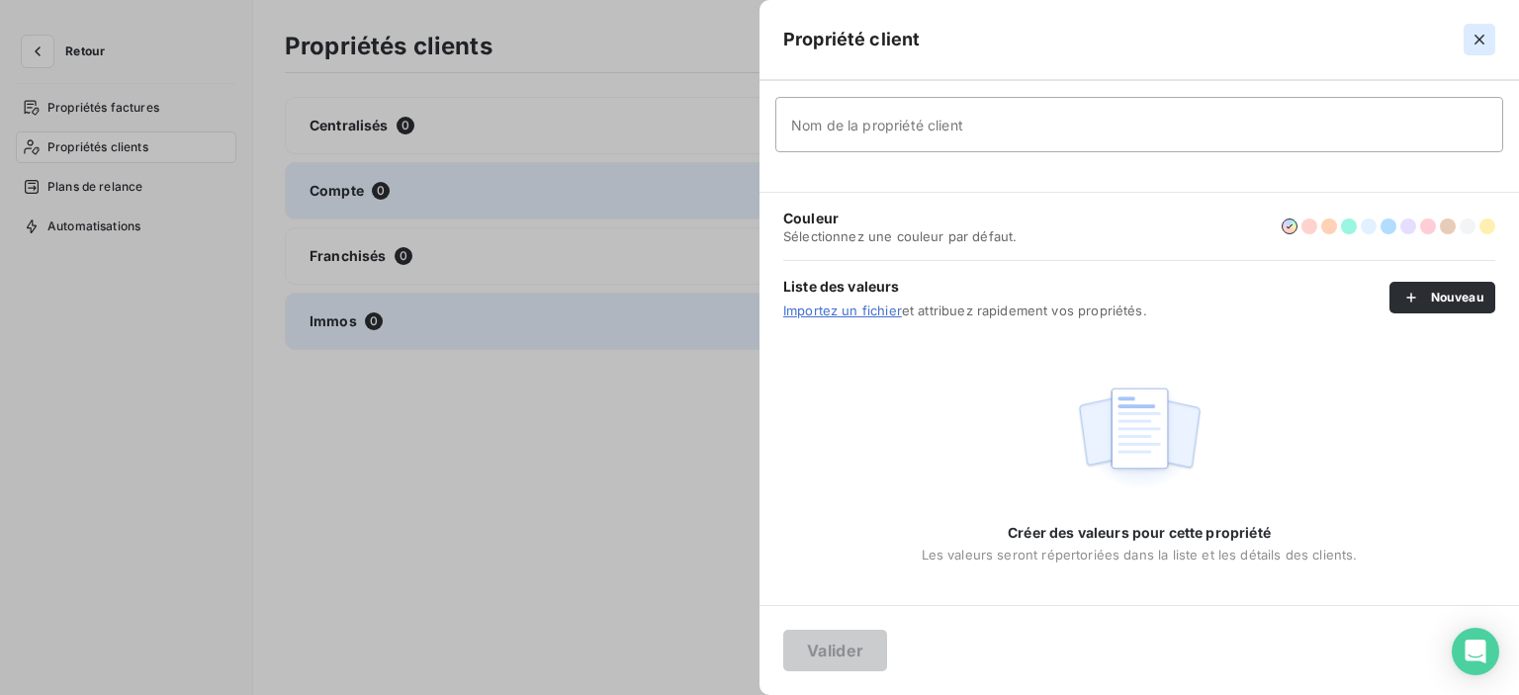
click at [1470, 35] on icon "button" at bounding box center [1480, 40] width 20 height 20
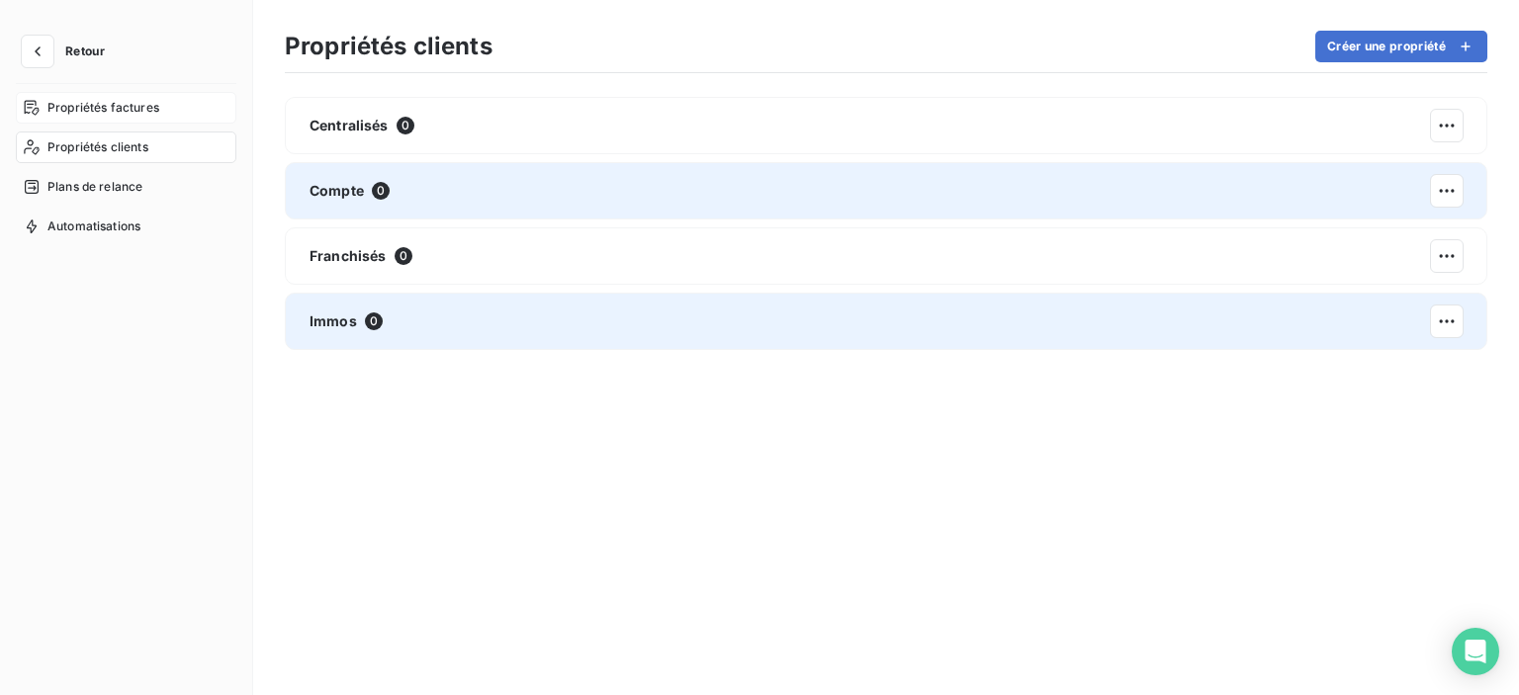
click at [123, 99] on span "Propriétés factures" at bounding box center [103, 108] width 112 height 18
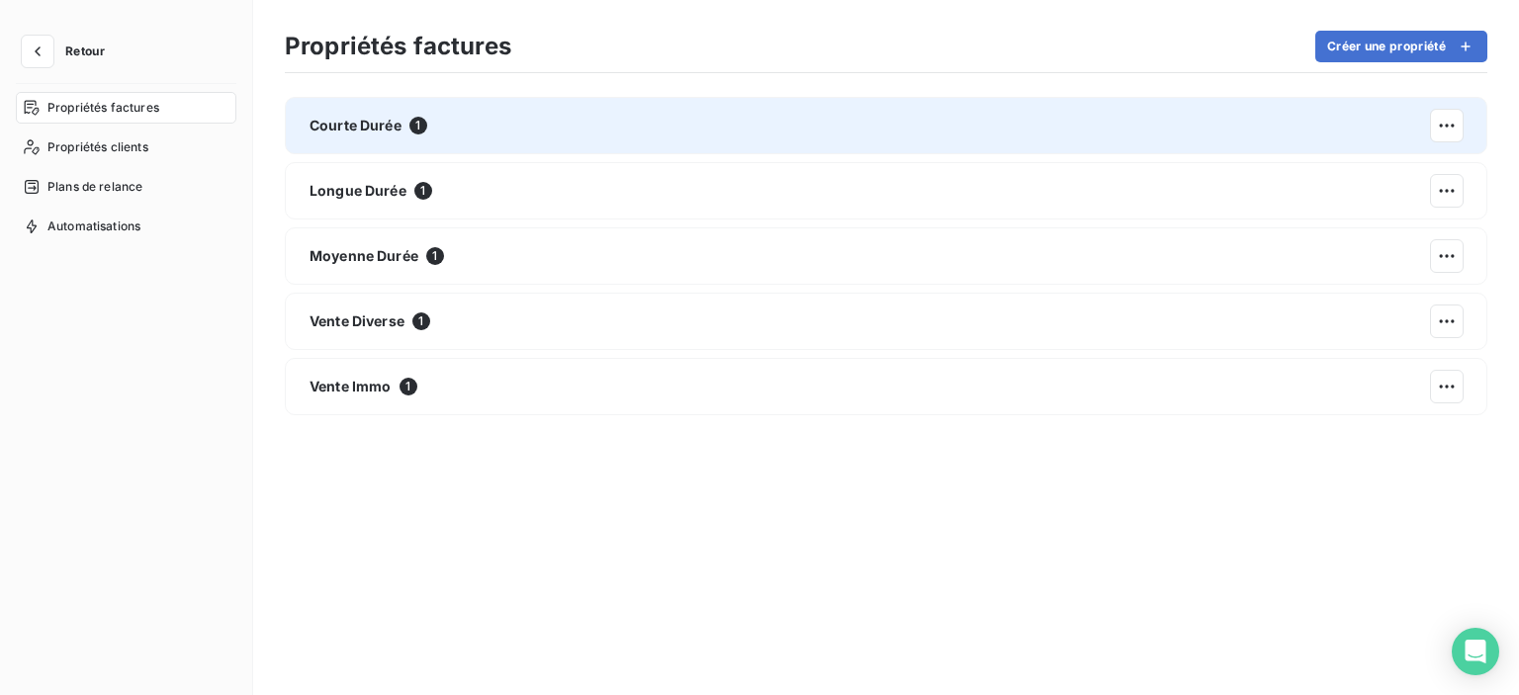
click at [448, 133] on div "Courte Durée 1" at bounding box center [886, 125] width 1203 height 57
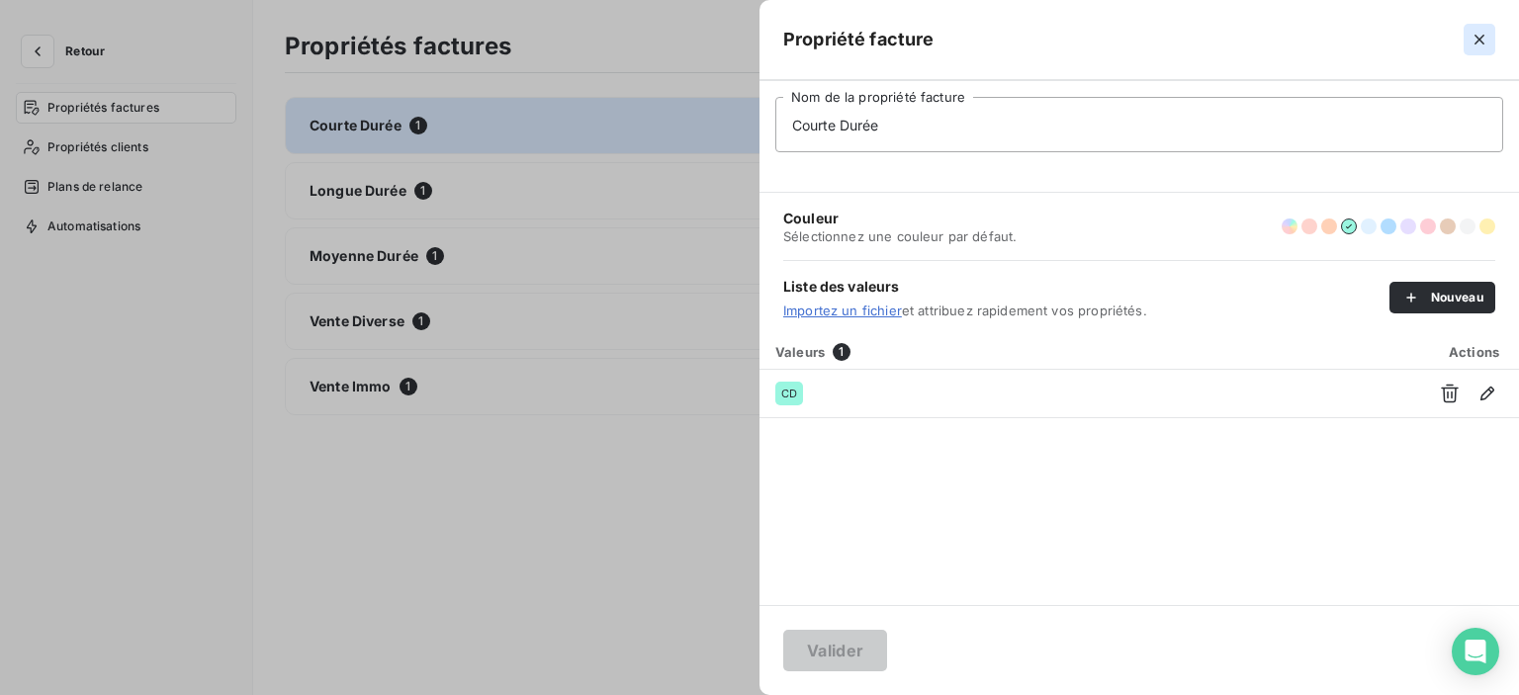
click at [1483, 31] on icon "button" at bounding box center [1480, 40] width 20 height 20
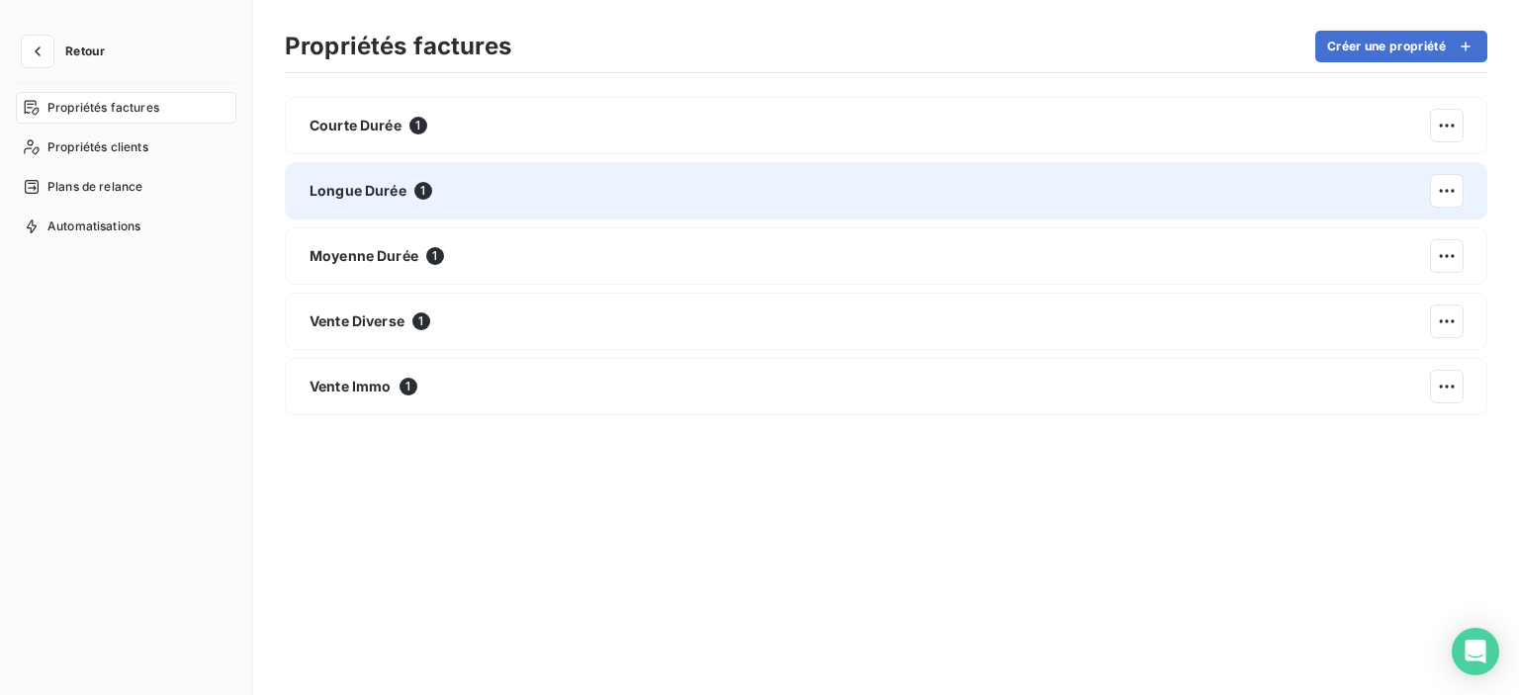
click at [549, 187] on div "Longue Durée 1" at bounding box center [886, 190] width 1203 height 57
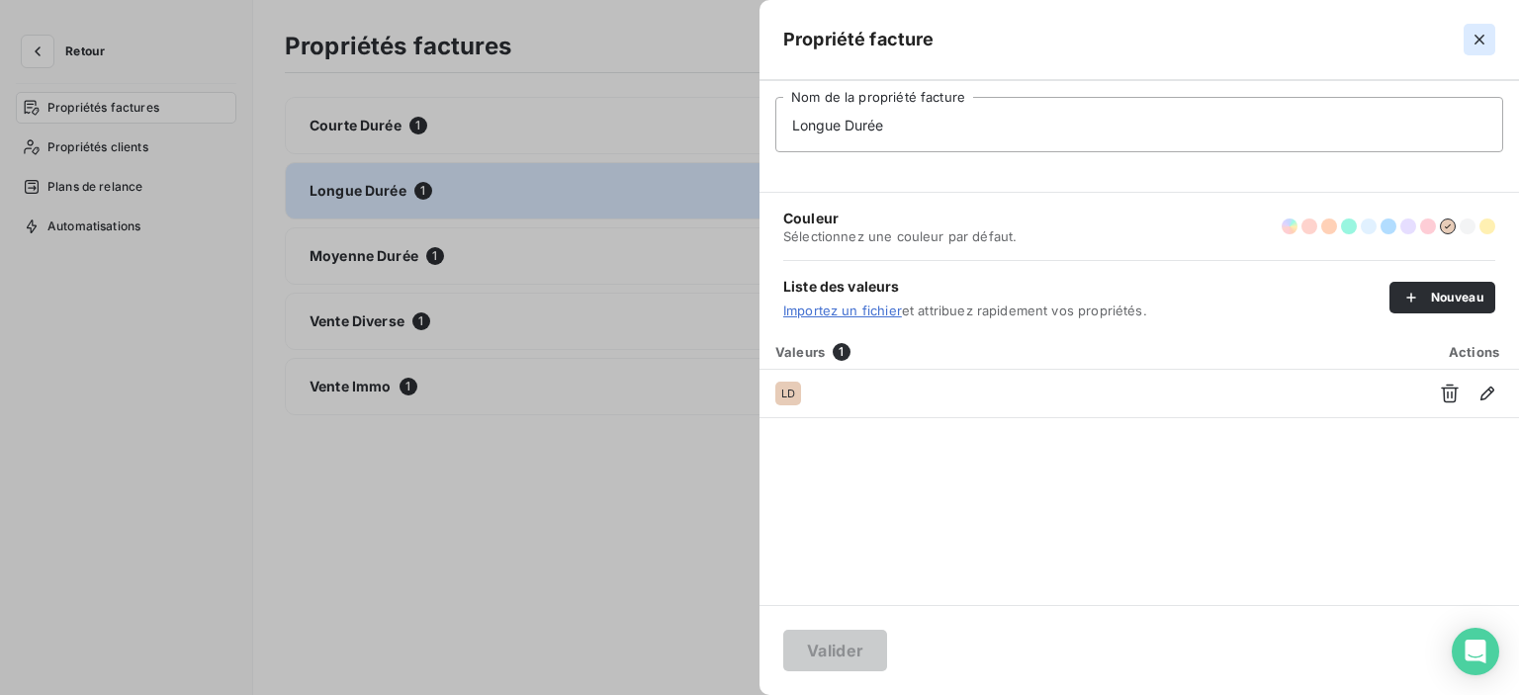
click at [1488, 45] on icon "button" at bounding box center [1480, 40] width 20 height 20
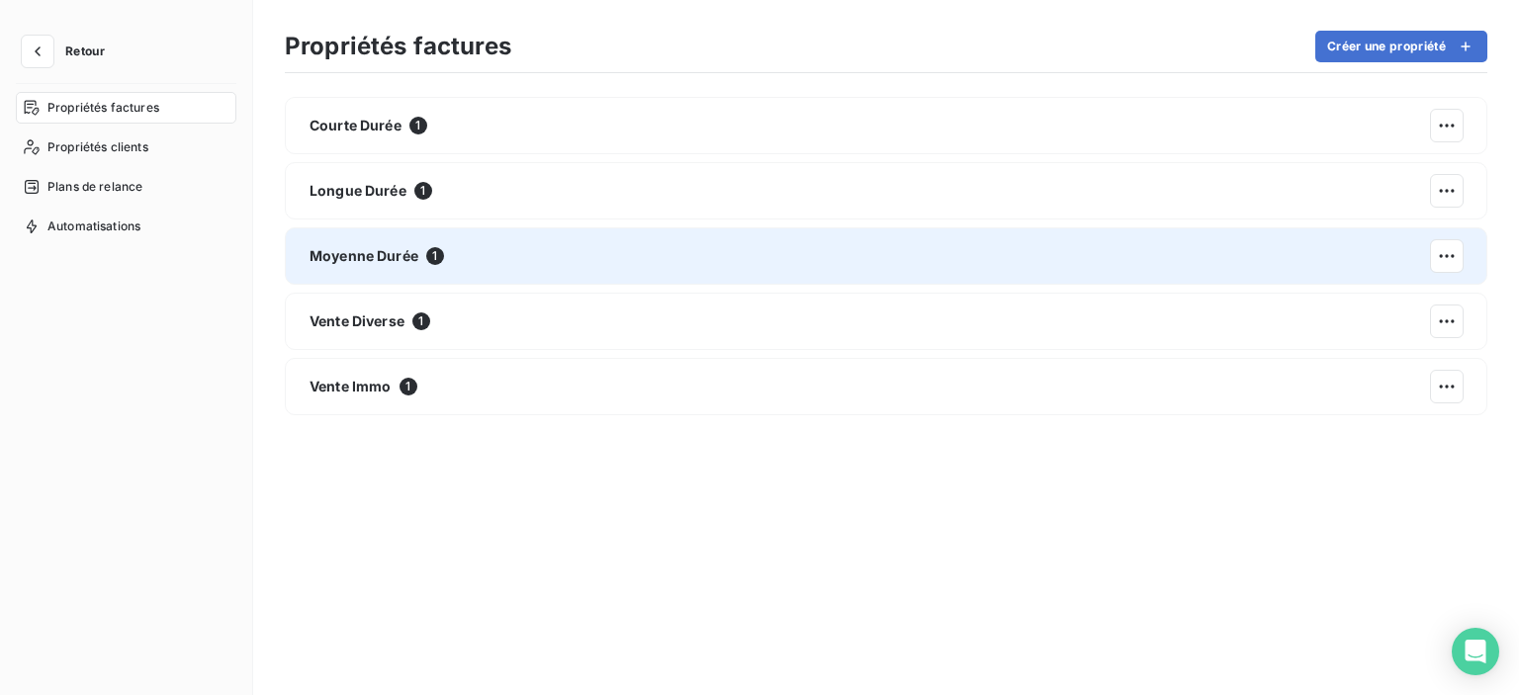
click at [657, 248] on div "Moyenne Durée 1" at bounding box center [886, 255] width 1203 height 57
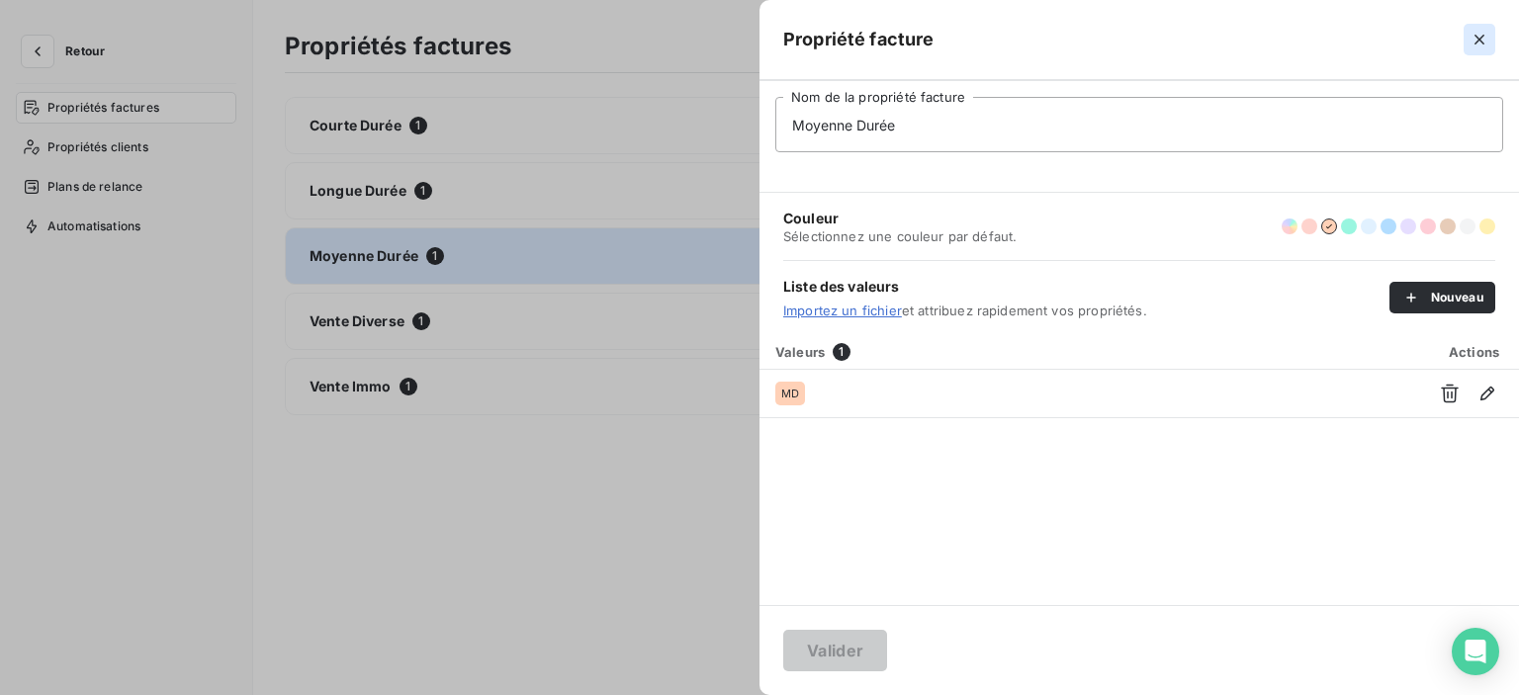
click at [1476, 43] on icon "button" at bounding box center [1480, 40] width 10 height 10
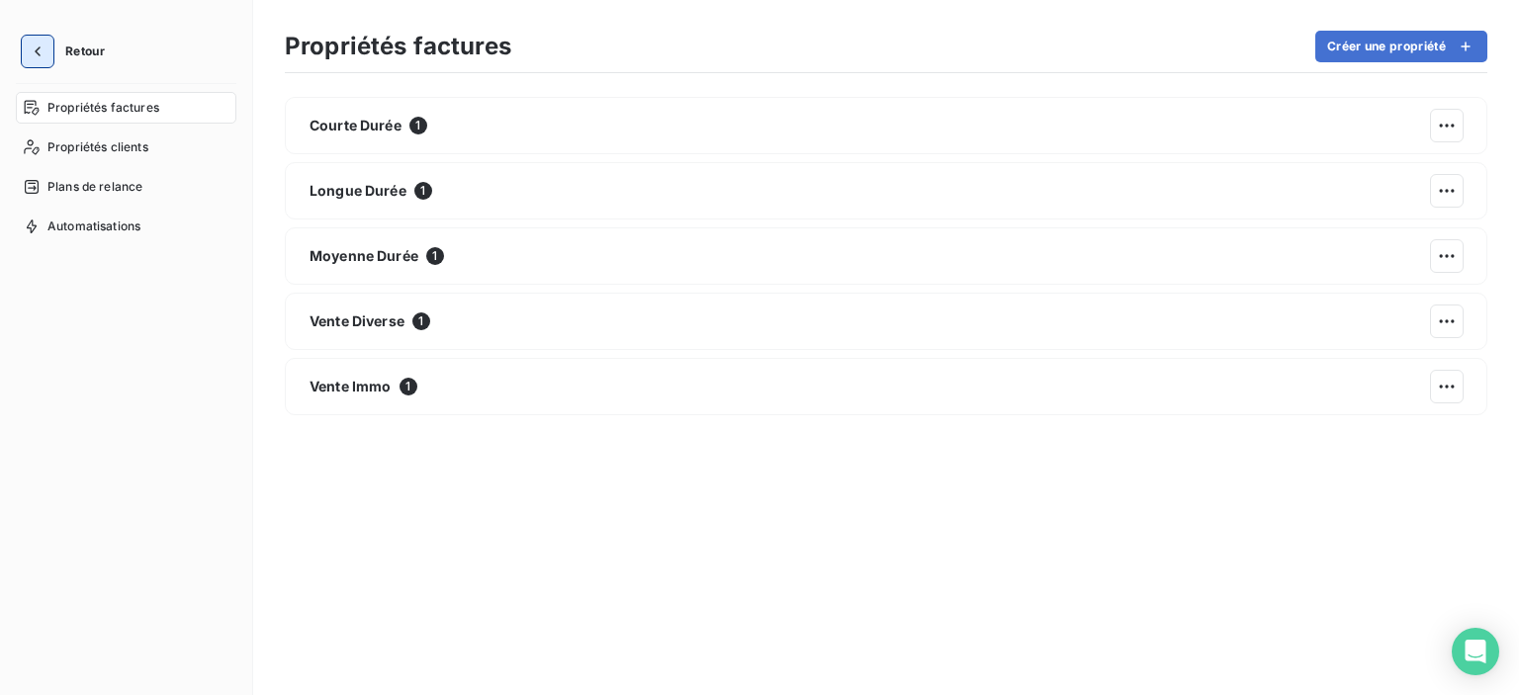
click at [36, 47] on icon "button" at bounding box center [38, 52] width 20 height 20
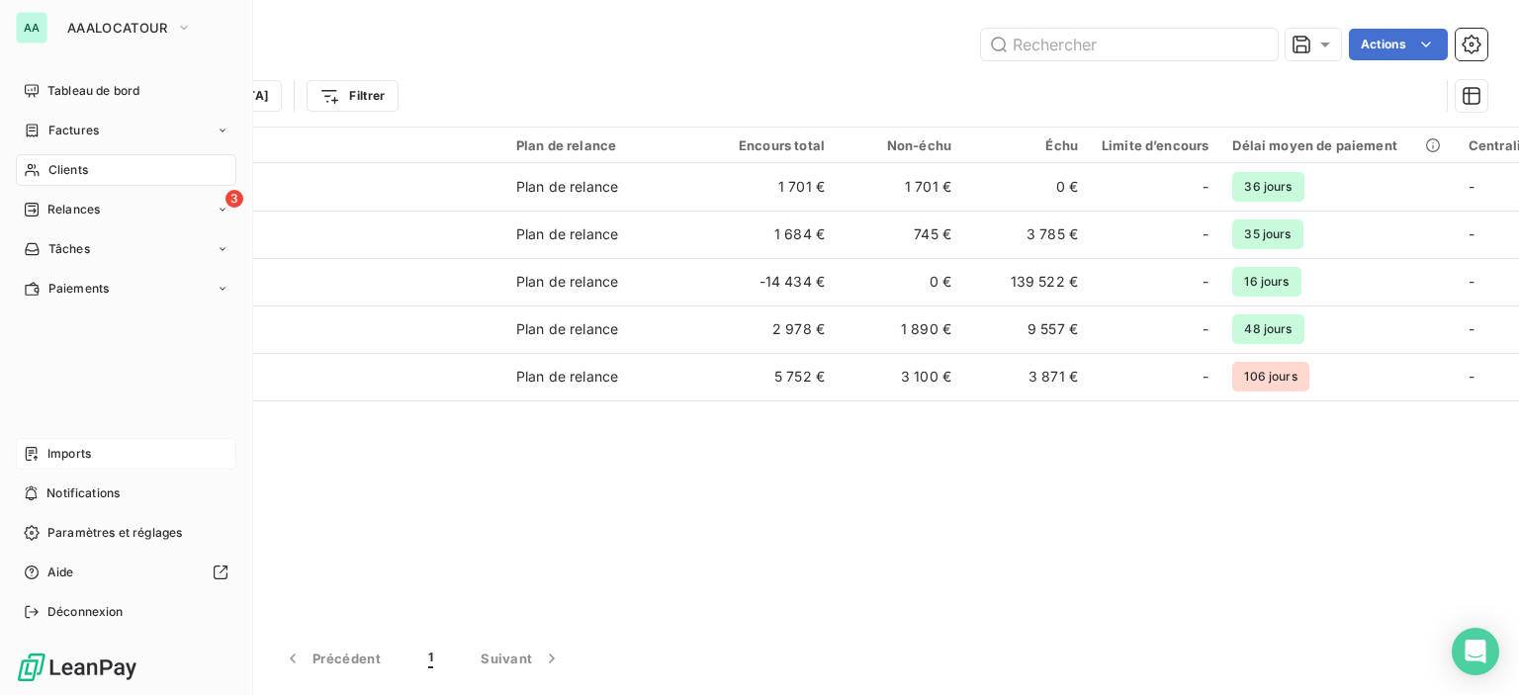
click at [56, 452] on span "Imports" at bounding box center [69, 454] width 44 height 18
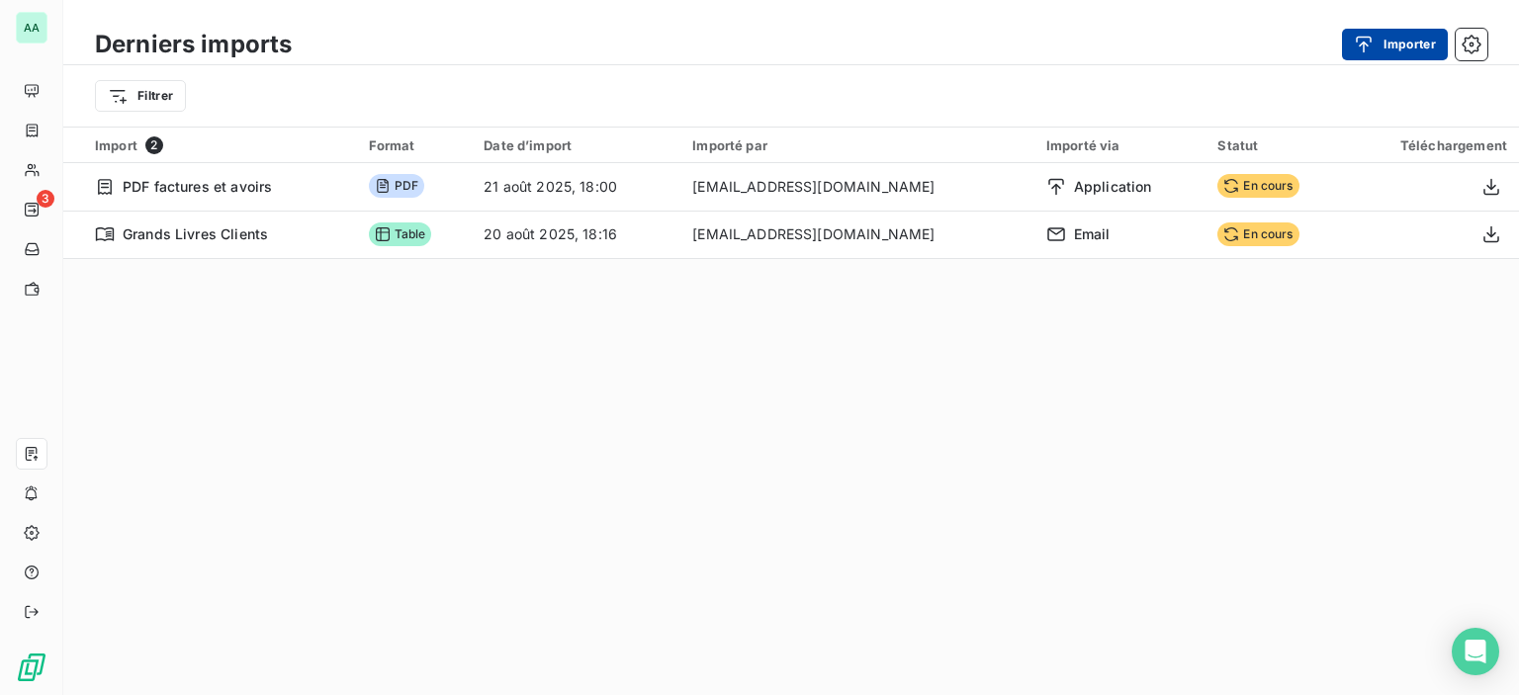
click at [1373, 31] on button "Importer" at bounding box center [1395, 45] width 106 height 32
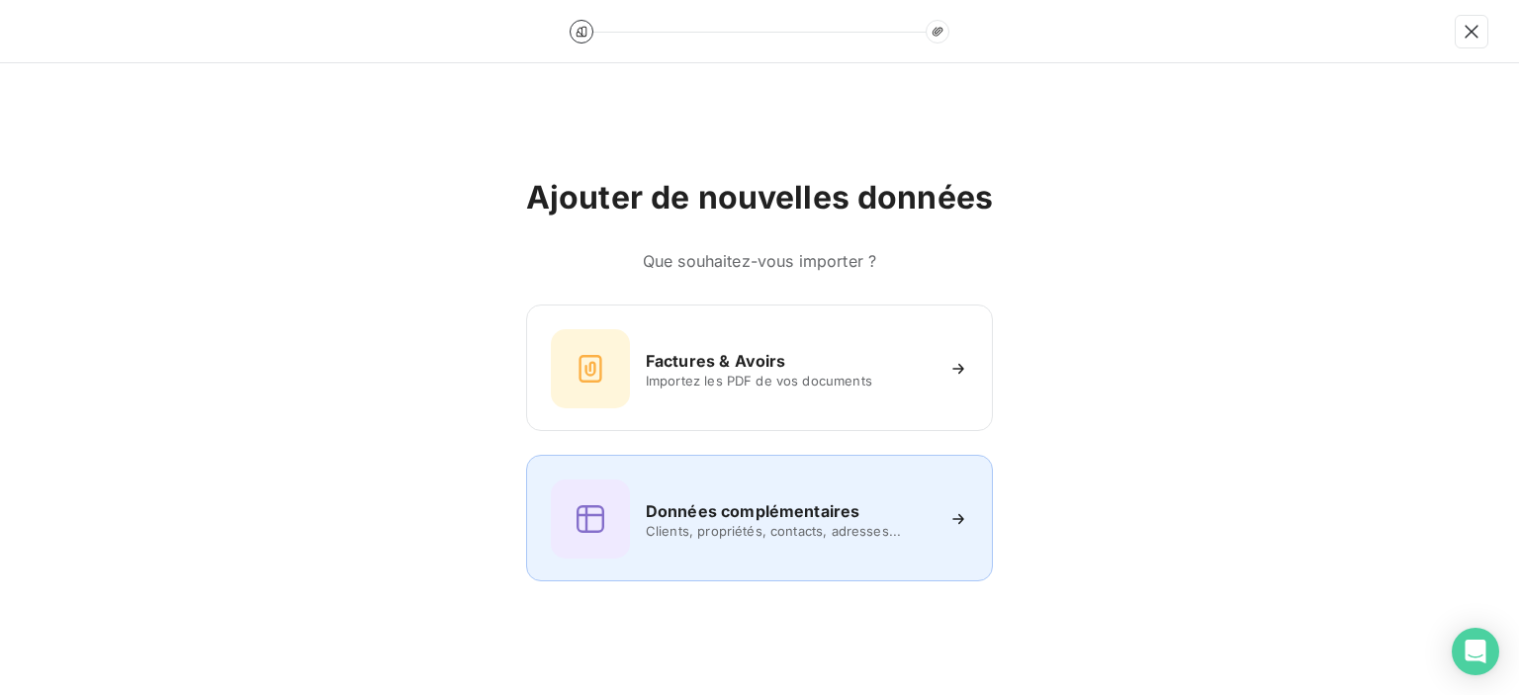
click at [737, 529] on span "Clients, propriétés, contacts, adresses..." at bounding box center [789, 531] width 287 height 16
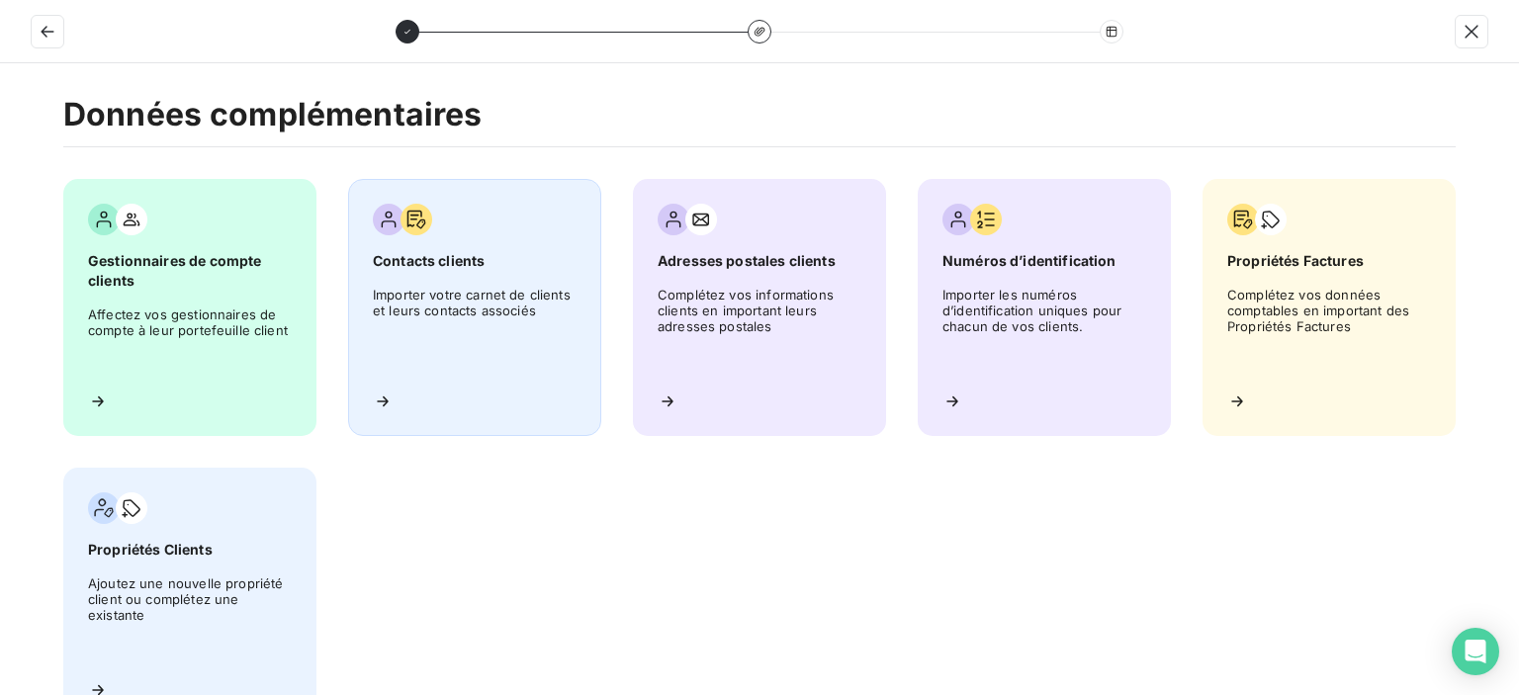
click at [442, 342] on span "Importer votre carnet de clients et leurs contacts associés" at bounding box center [475, 331] width 204 height 89
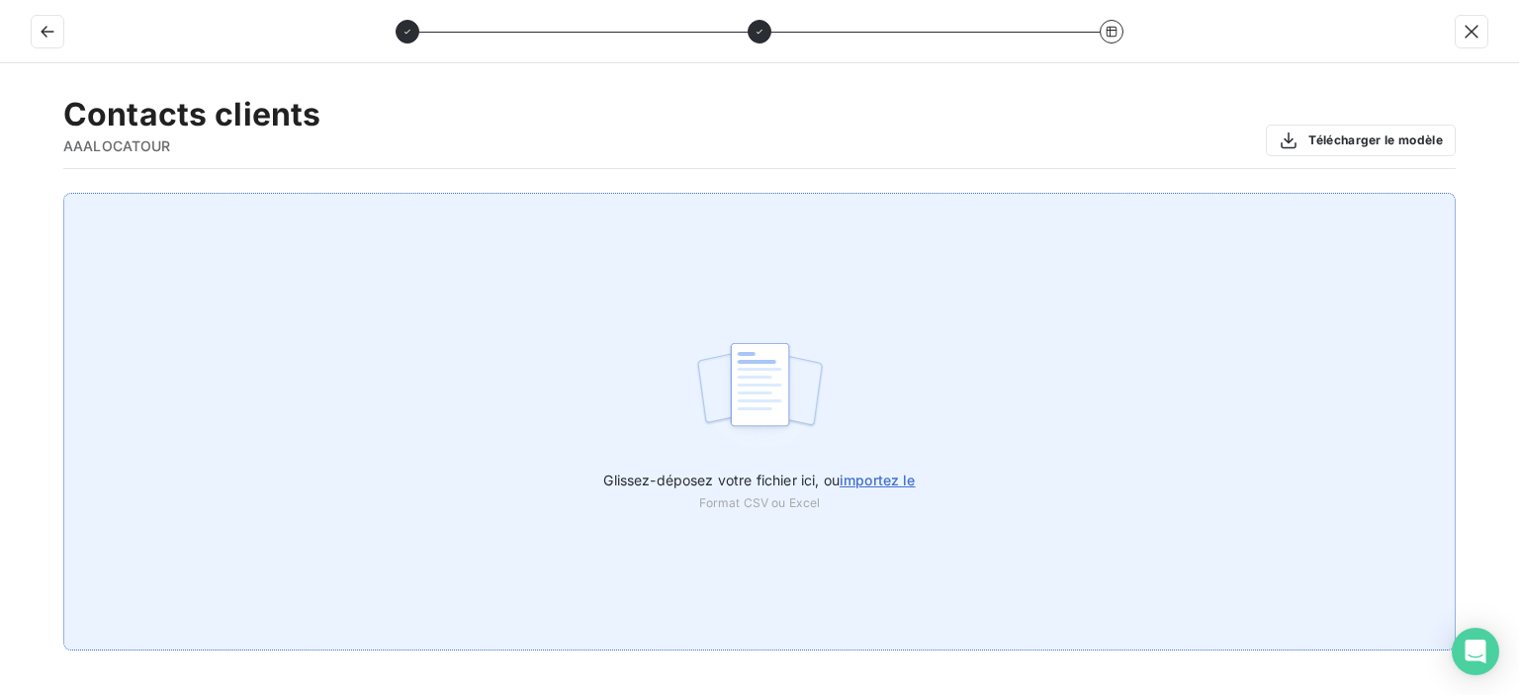
click at [847, 470] on label "Glissez-déposez votre fichier ici, ou importez le" at bounding box center [759, 476] width 312 height 37
click at [1, 194] on input "Glissez-déposez votre fichier ici, ou importez le" at bounding box center [0, 193] width 1 height 1
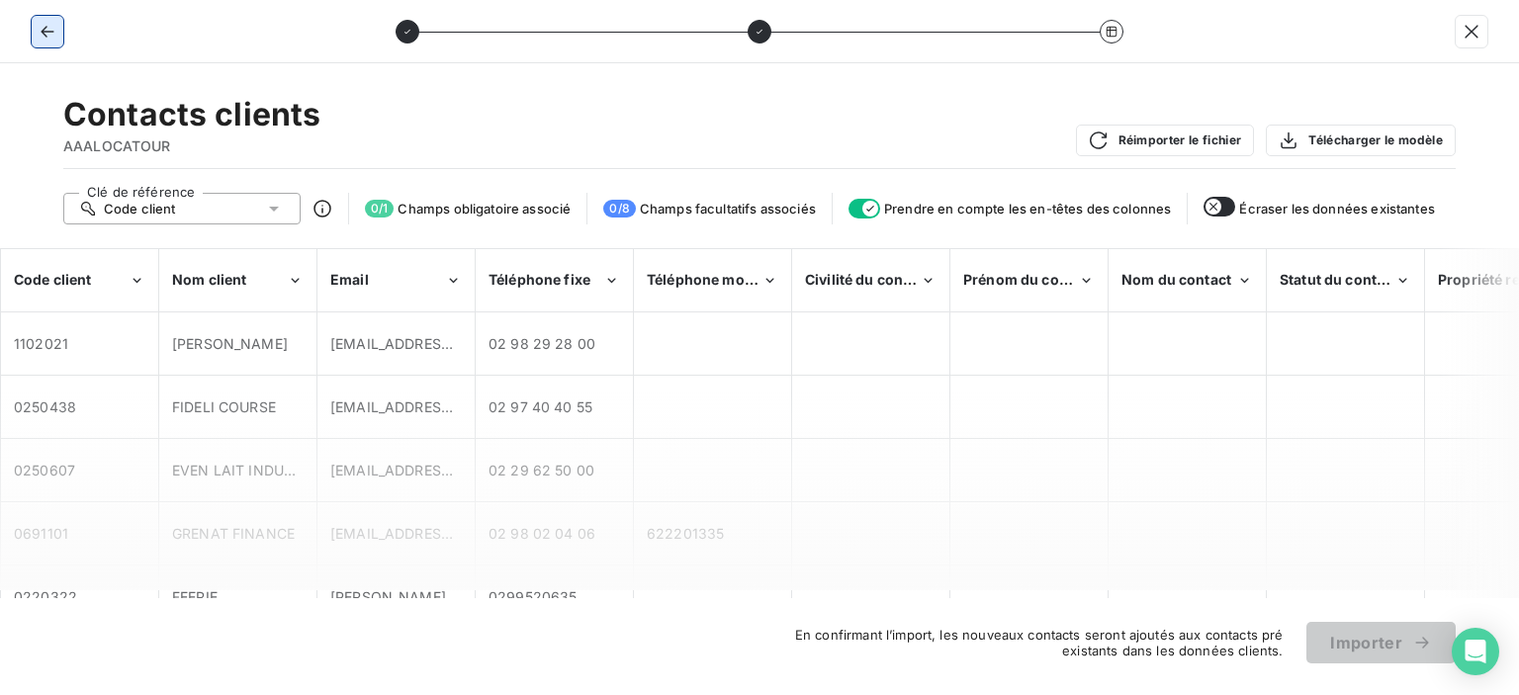
click at [46, 25] on icon "button" at bounding box center [48, 32] width 20 height 20
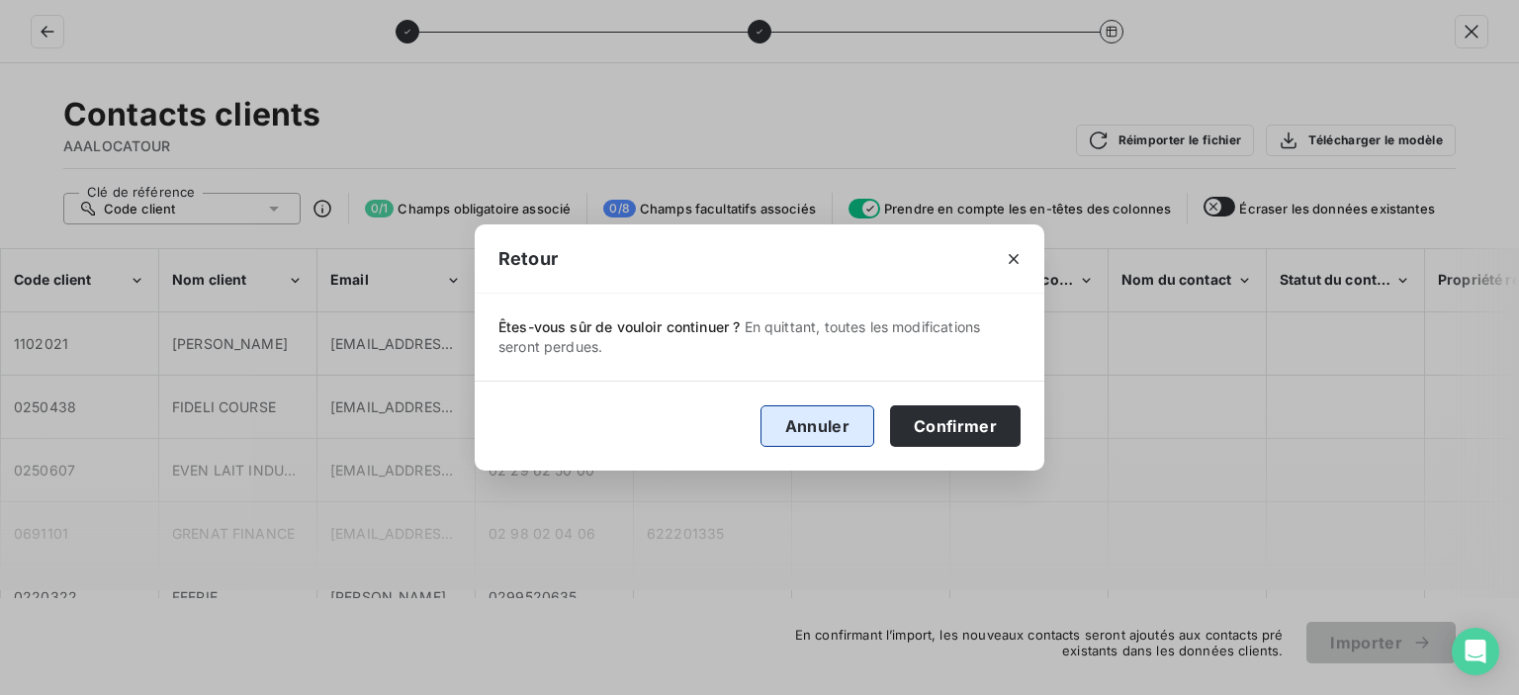
click at [846, 438] on button "Annuler" at bounding box center [818, 427] width 114 height 42
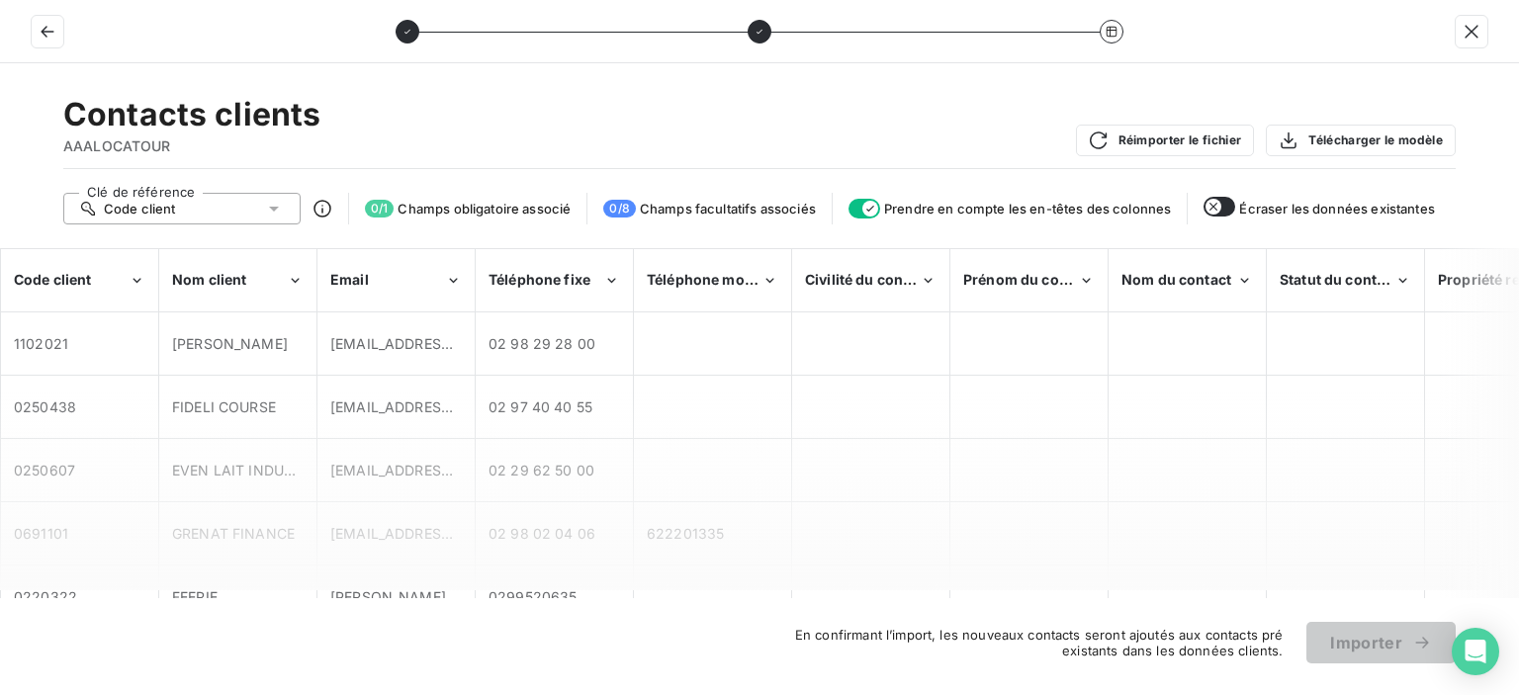
click at [644, 379] on div at bounding box center [712, 407] width 155 height 60
click at [265, 206] on icon at bounding box center [274, 209] width 20 height 20
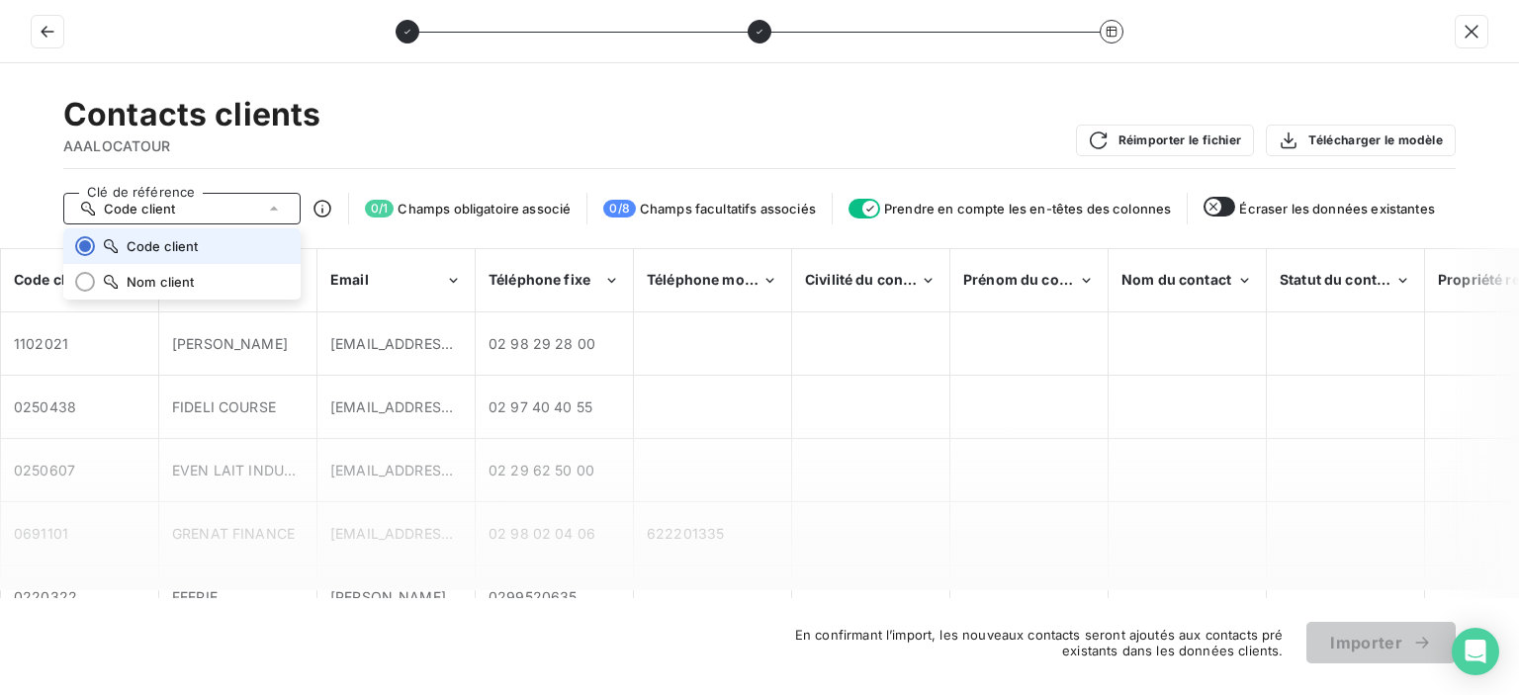
click at [273, 206] on icon at bounding box center [274, 209] width 20 height 20
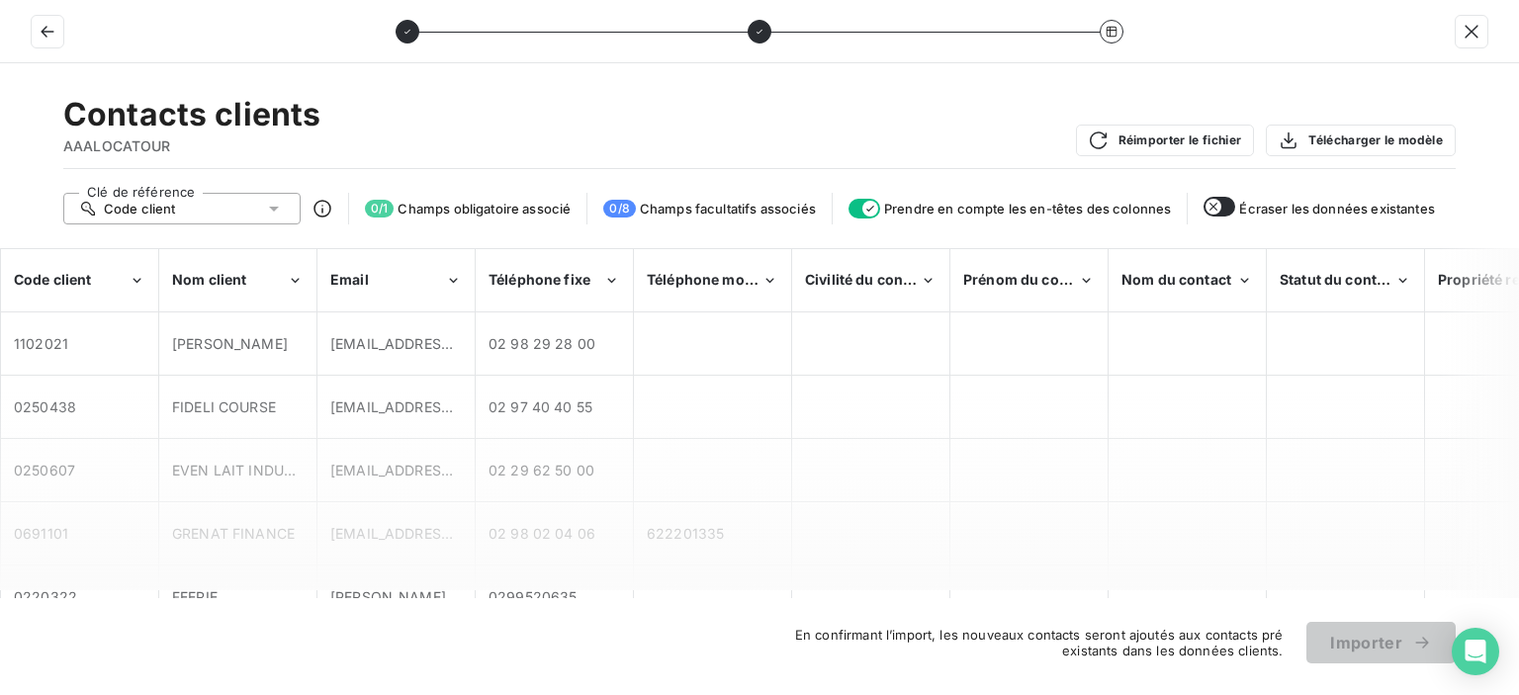
click at [643, 421] on div at bounding box center [712, 407] width 155 height 60
click at [1109, 26] on icon at bounding box center [1112, 32] width 12 height 12
click at [44, 31] on icon "button" at bounding box center [47, 32] width 13 height 12
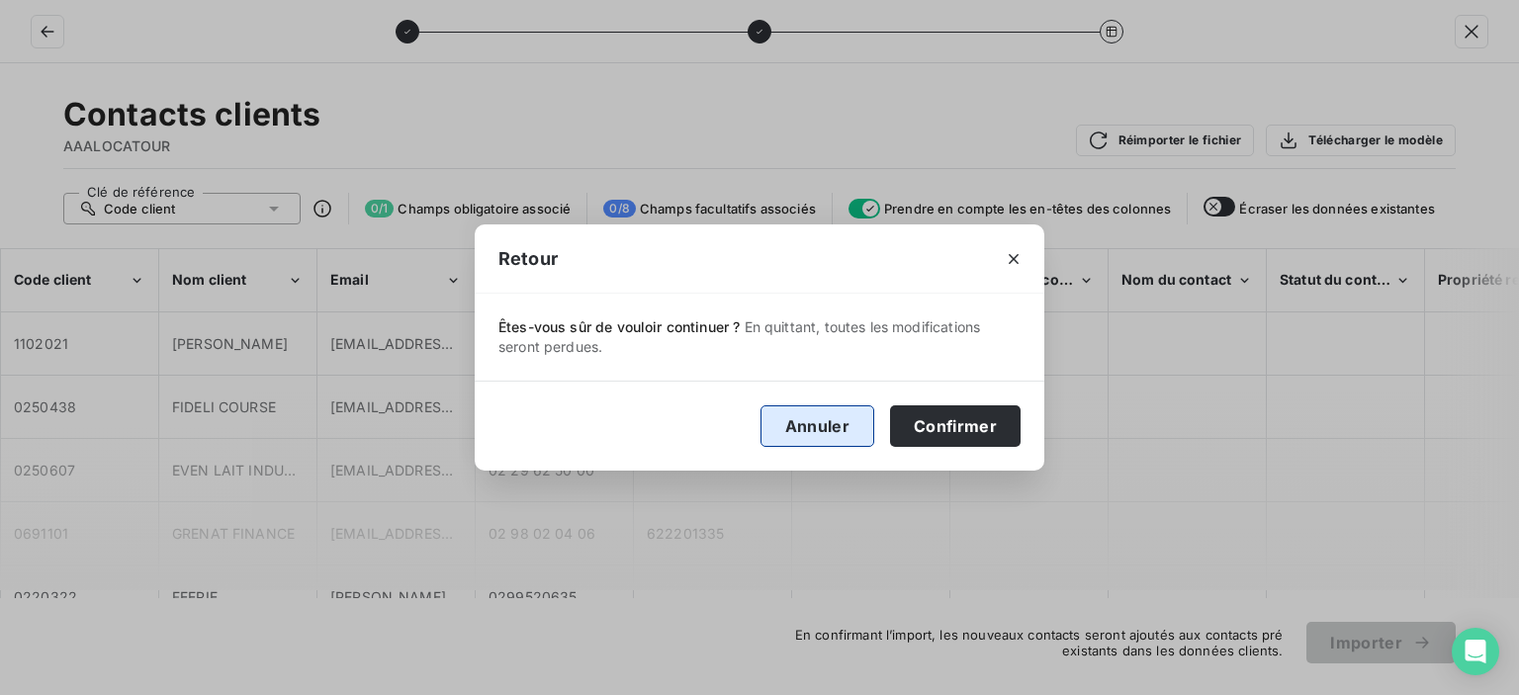
click at [824, 422] on button "Annuler" at bounding box center [818, 427] width 114 height 42
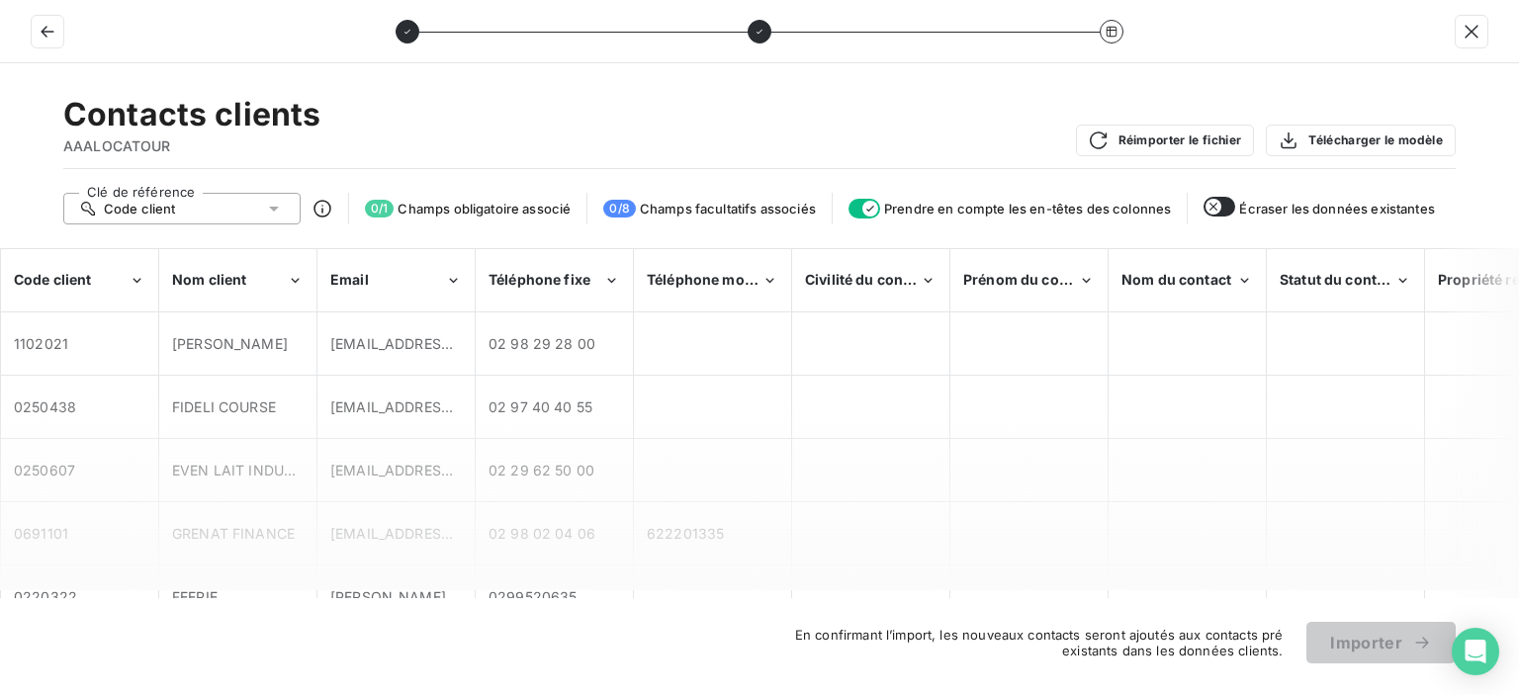
click at [756, 410] on div at bounding box center [712, 407] width 155 height 60
click at [36, 30] on button "button" at bounding box center [48, 32] width 32 height 32
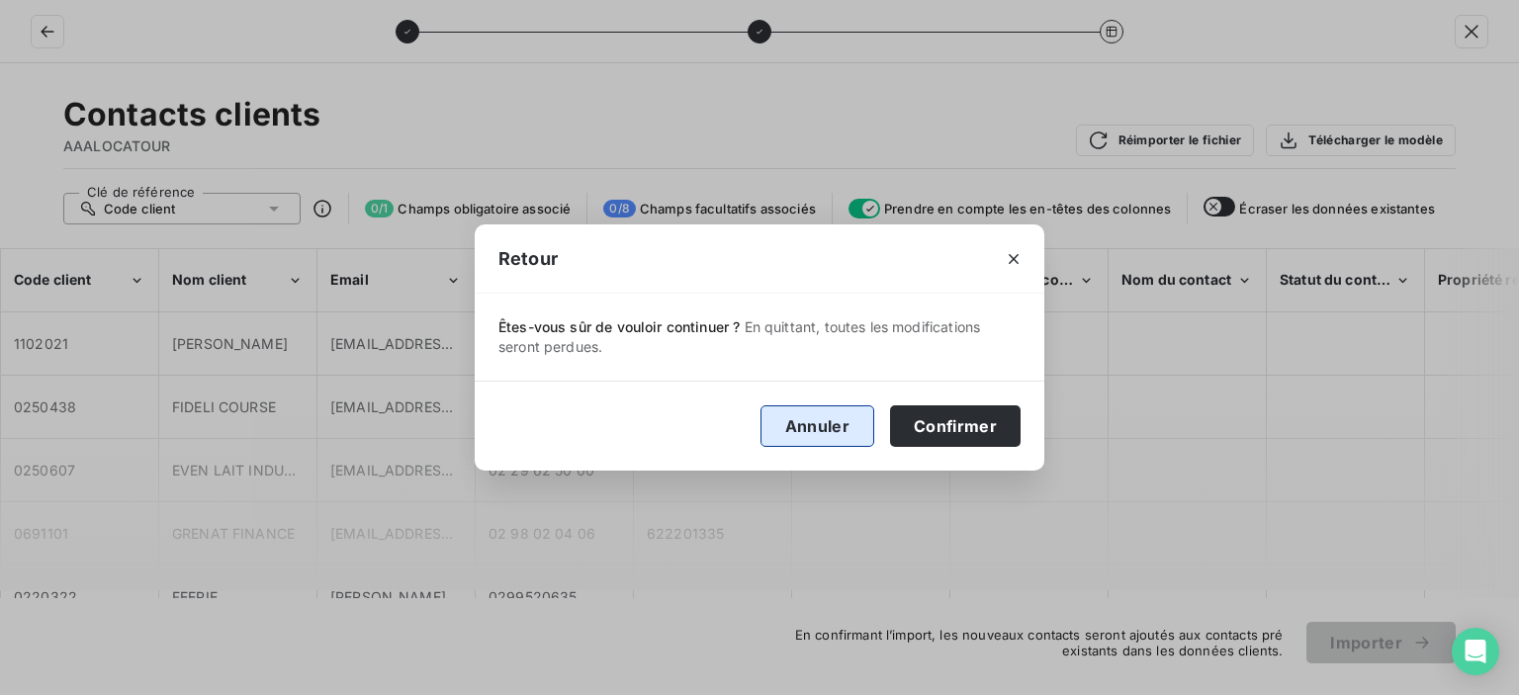
click at [859, 429] on button "Annuler" at bounding box center [818, 427] width 114 height 42
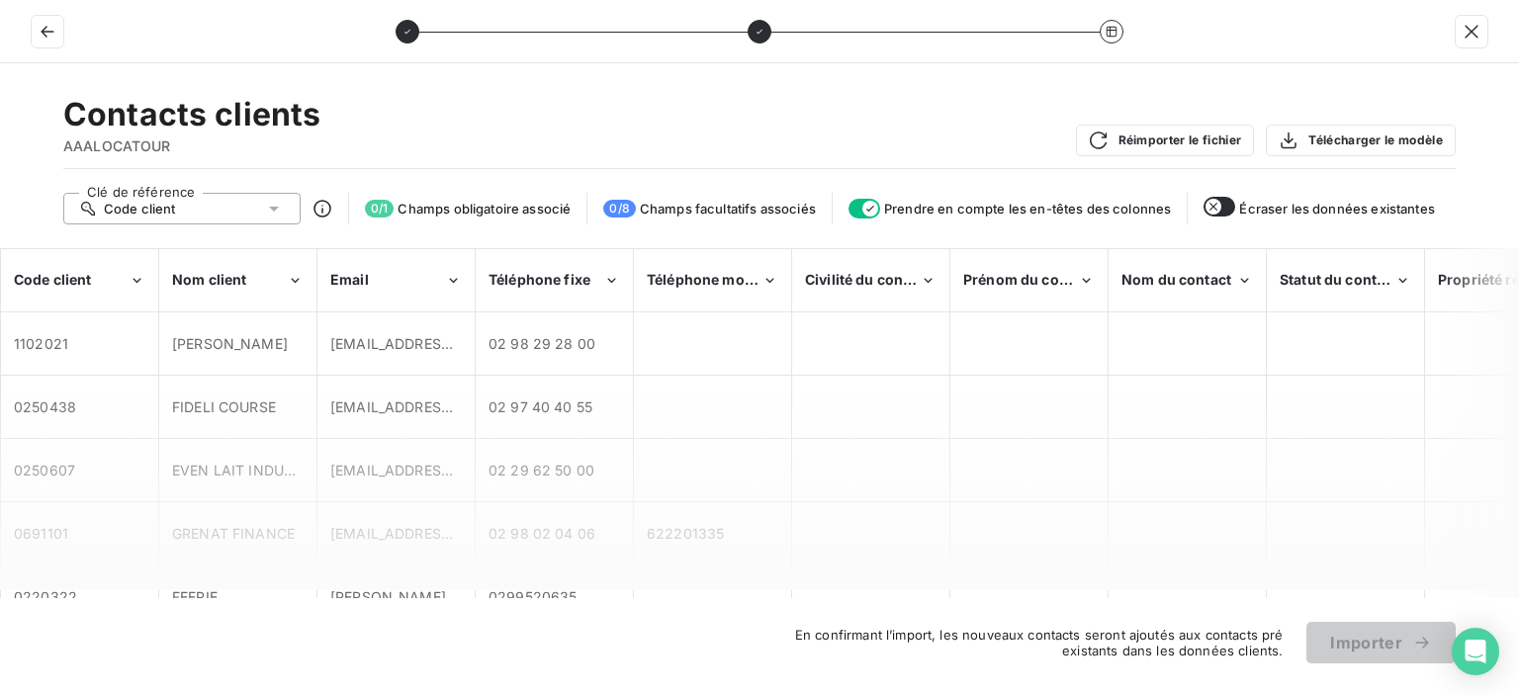
click at [66, 39] on div at bounding box center [759, 31] width 1519 height 63
click at [47, 43] on button "button" at bounding box center [48, 32] width 32 height 32
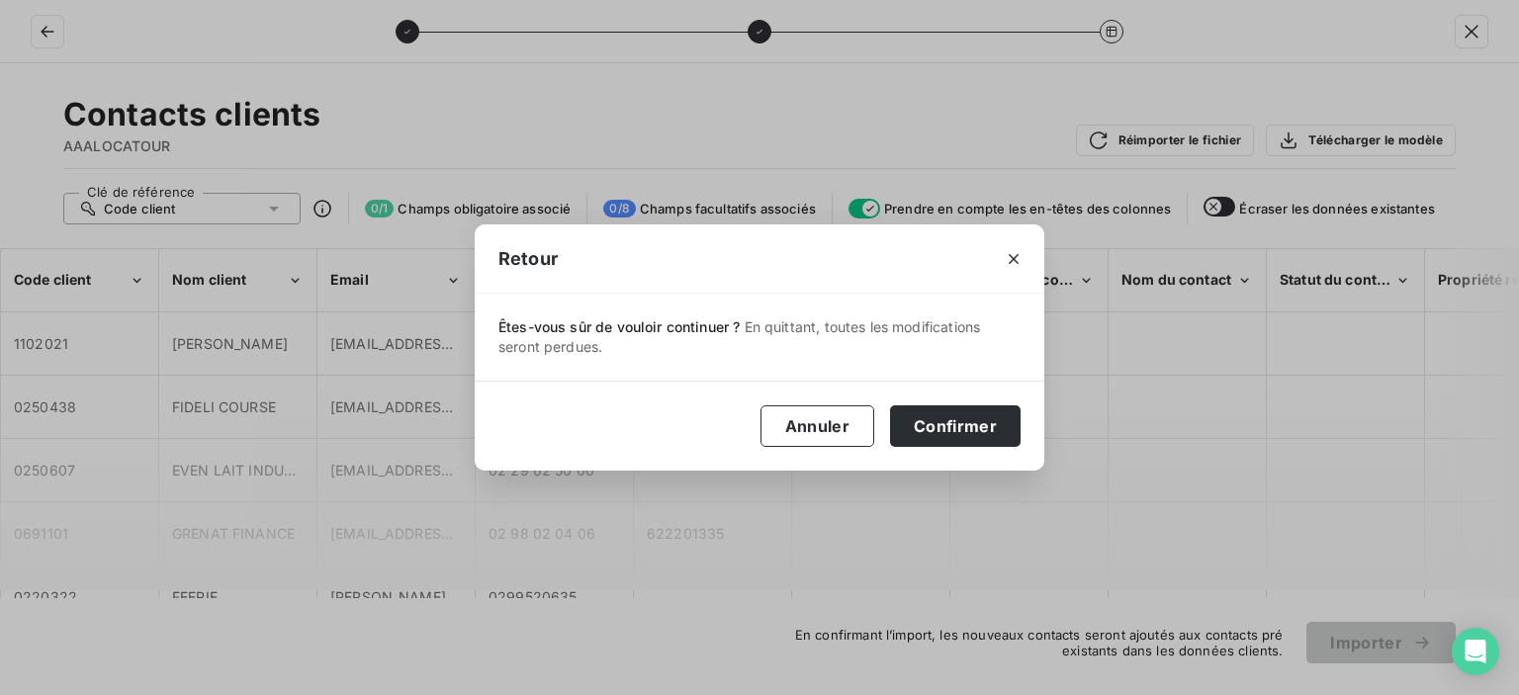
click at [934, 398] on div "Annuler Confirmer" at bounding box center [760, 426] width 570 height 90
click at [934, 410] on button "Confirmer" at bounding box center [955, 427] width 131 height 42
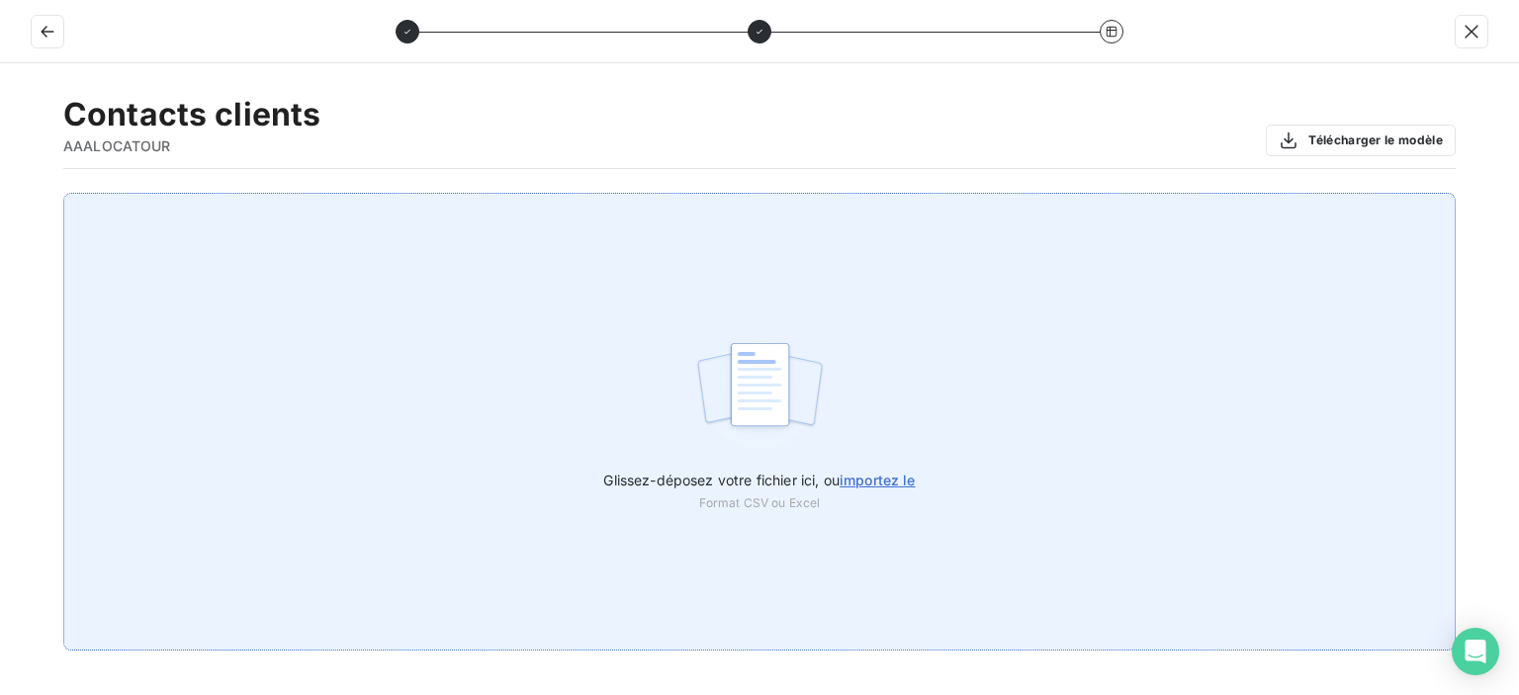
click at [859, 480] on span "importez le" at bounding box center [878, 480] width 76 height 17
click at [1, 194] on input "Glissez-déposez votre fichier ici, ou importez le" at bounding box center [0, 193] width 1 height 1
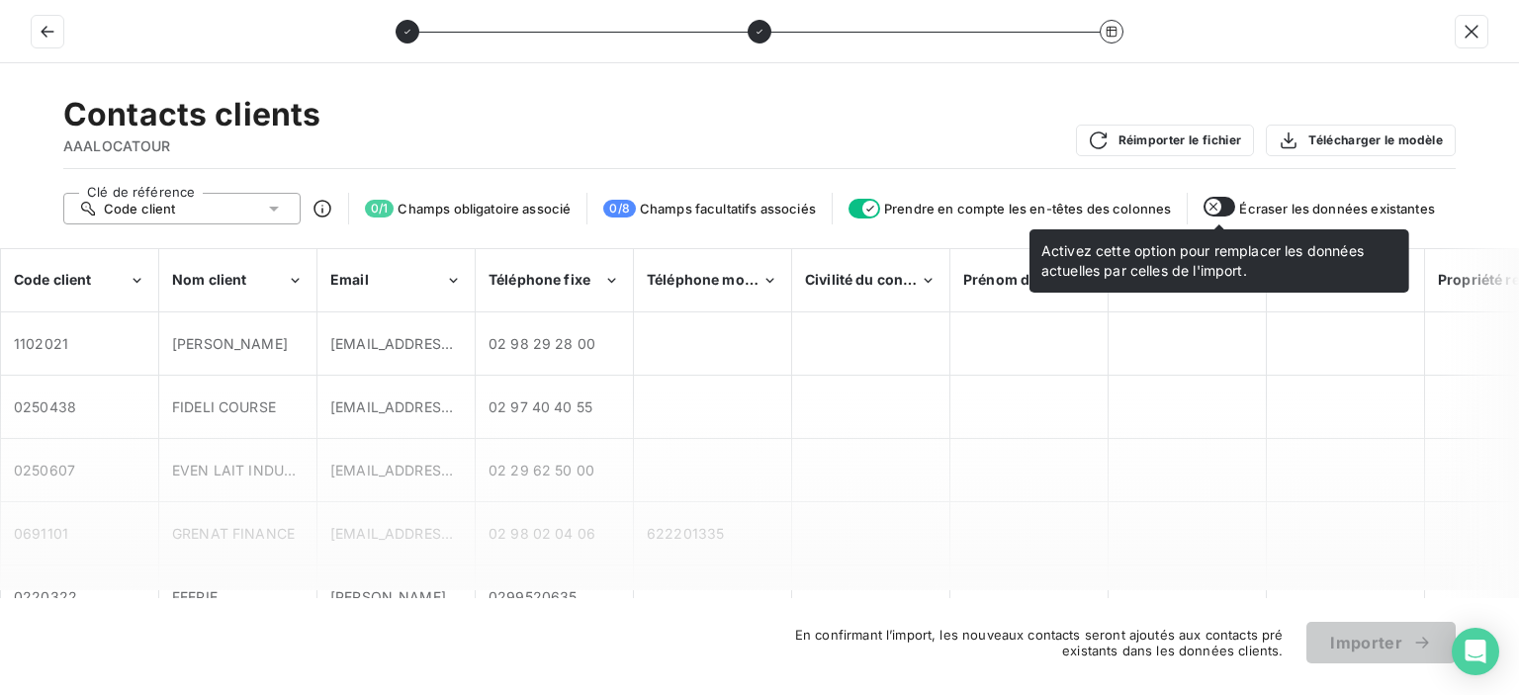
click at [1222, 208] on button "button" at bounding box center [1220, 207] width 32 height 20
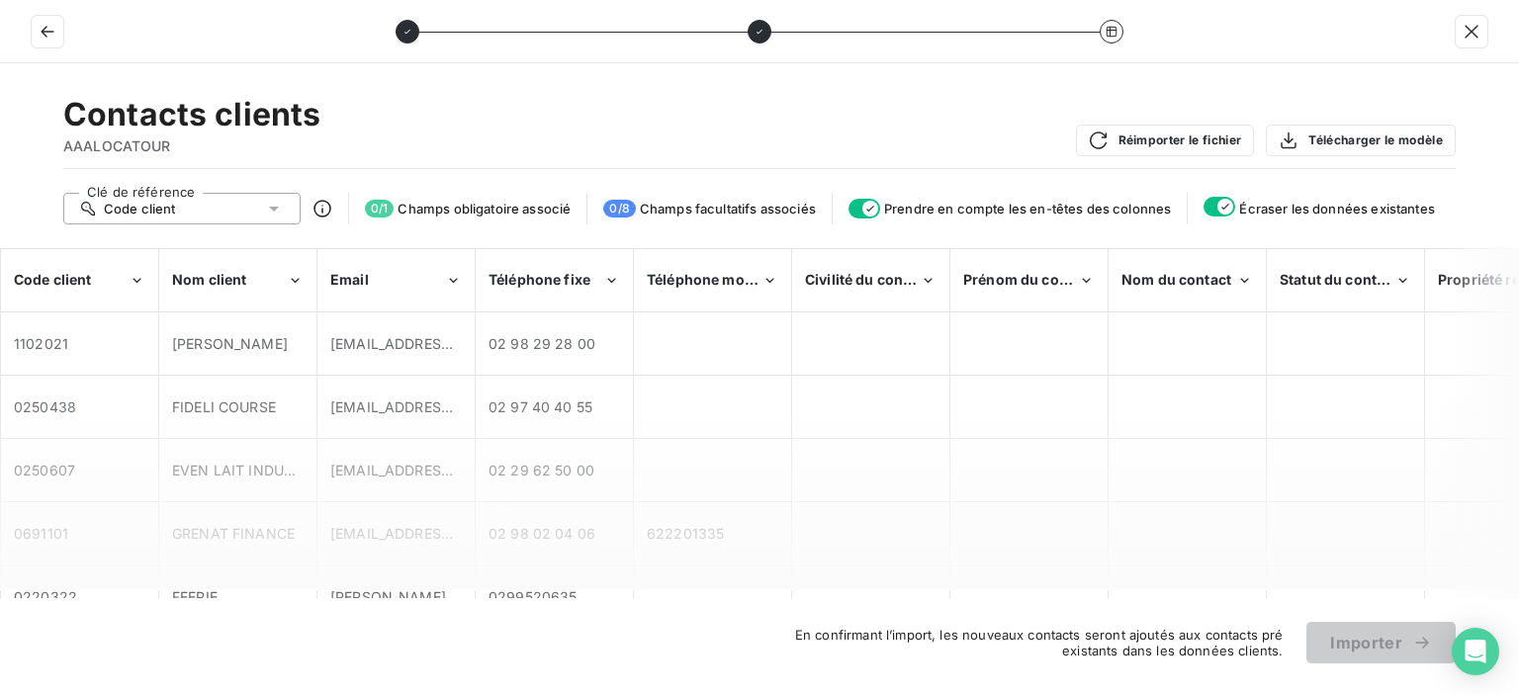
click at [865, 205] on icon "button" at bounding box center [870, 209] width 16 height 16
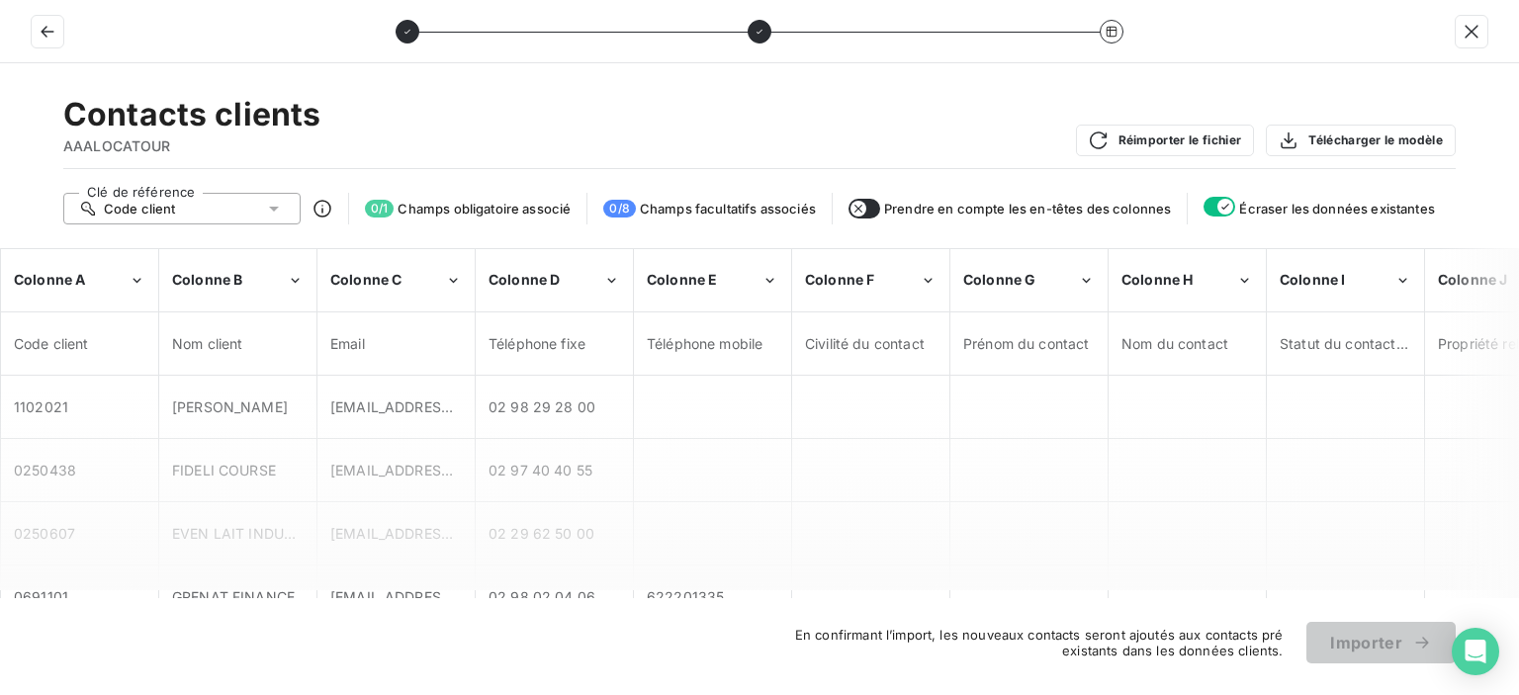
click at [865, 205] on icon "button" at bounding box center [859, 209] width 16 height 16
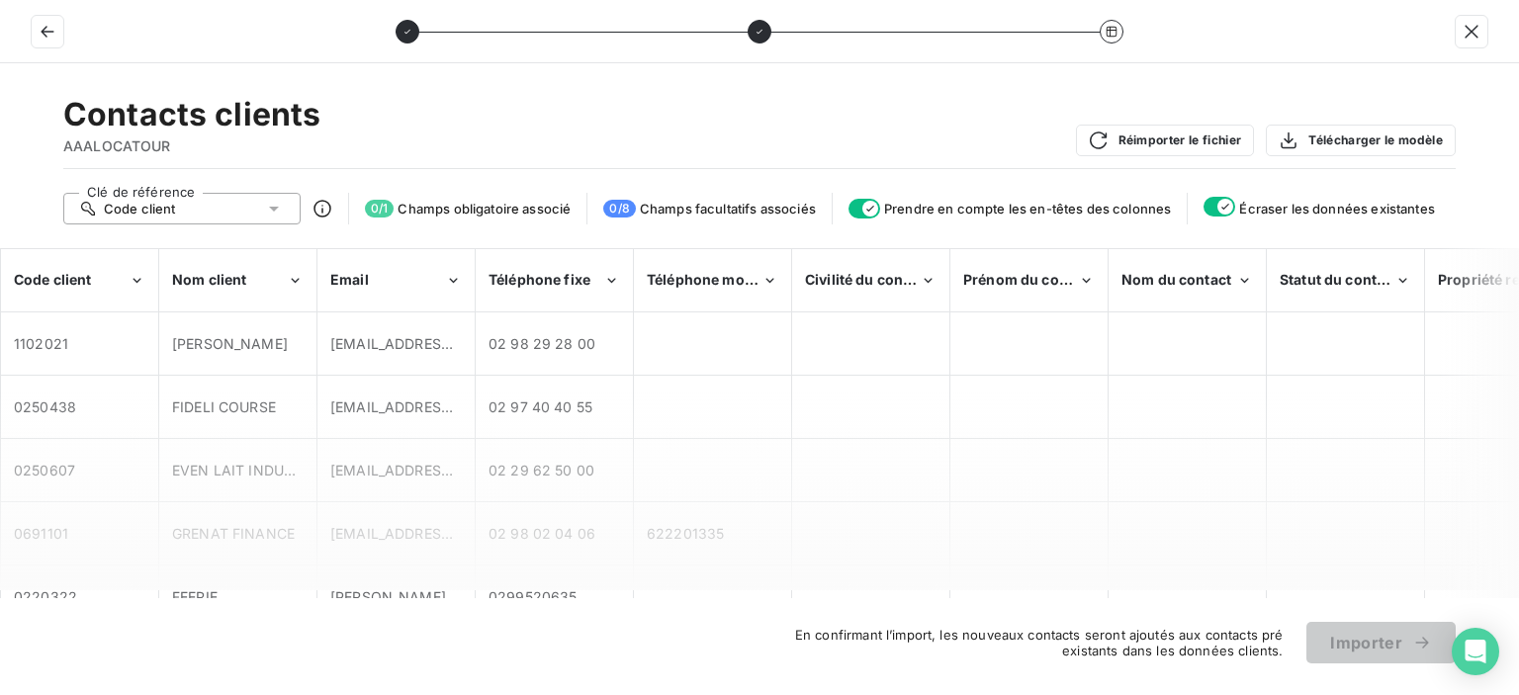
click at [865, 205] on icon "button" at bounding box center [870, 209] width 16 height 16
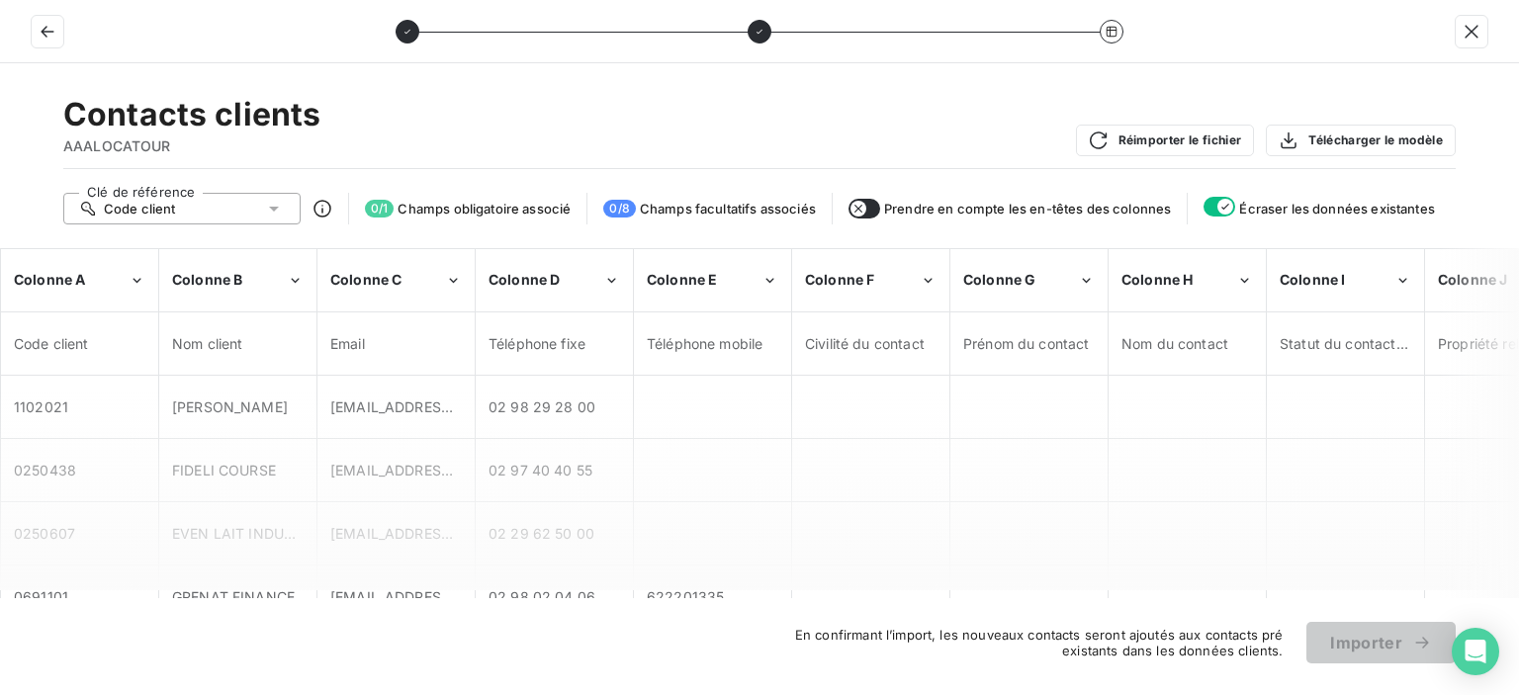
click at [865, 205] on icon "button" at bounding box center [859, 209] width 16 height 16
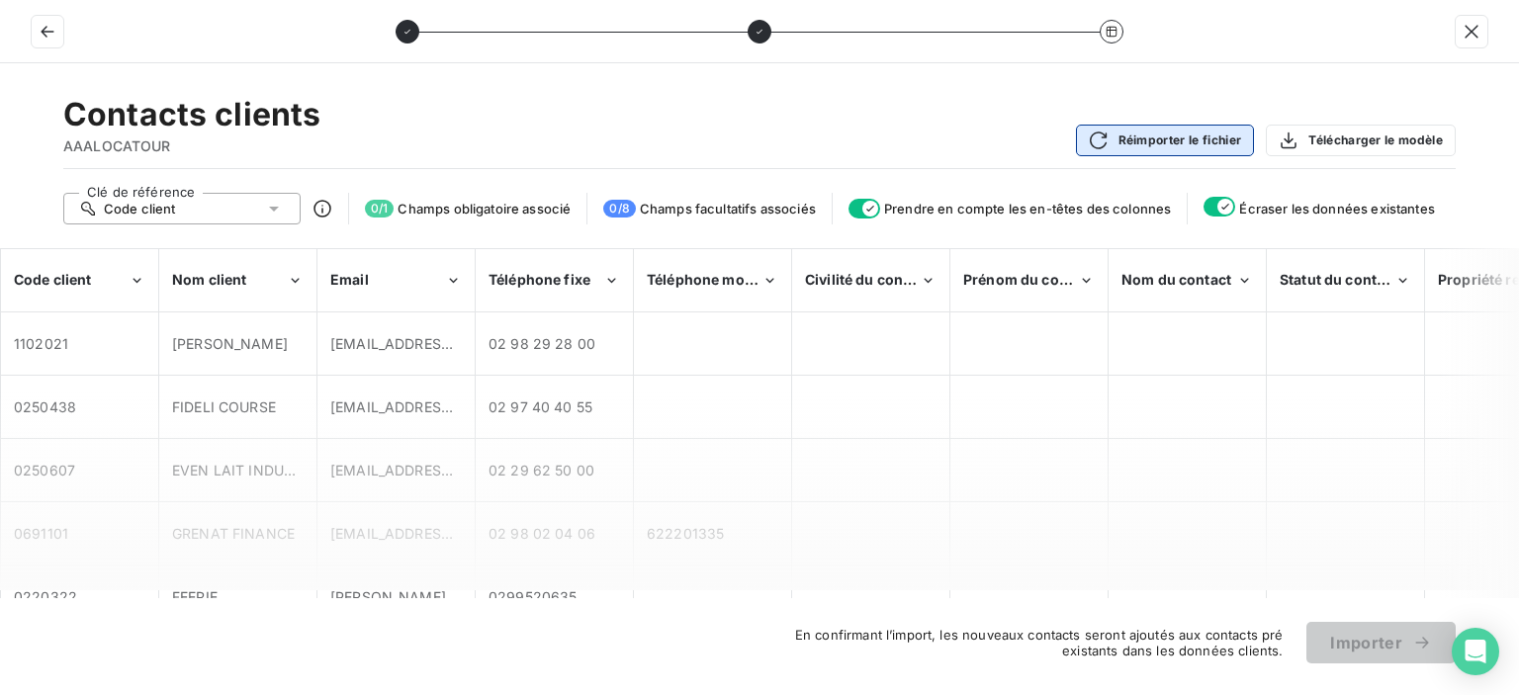
click at [1179, 145] on button "Réimporter le fichier" at bounding box center [1165, 141] width 179 height 32
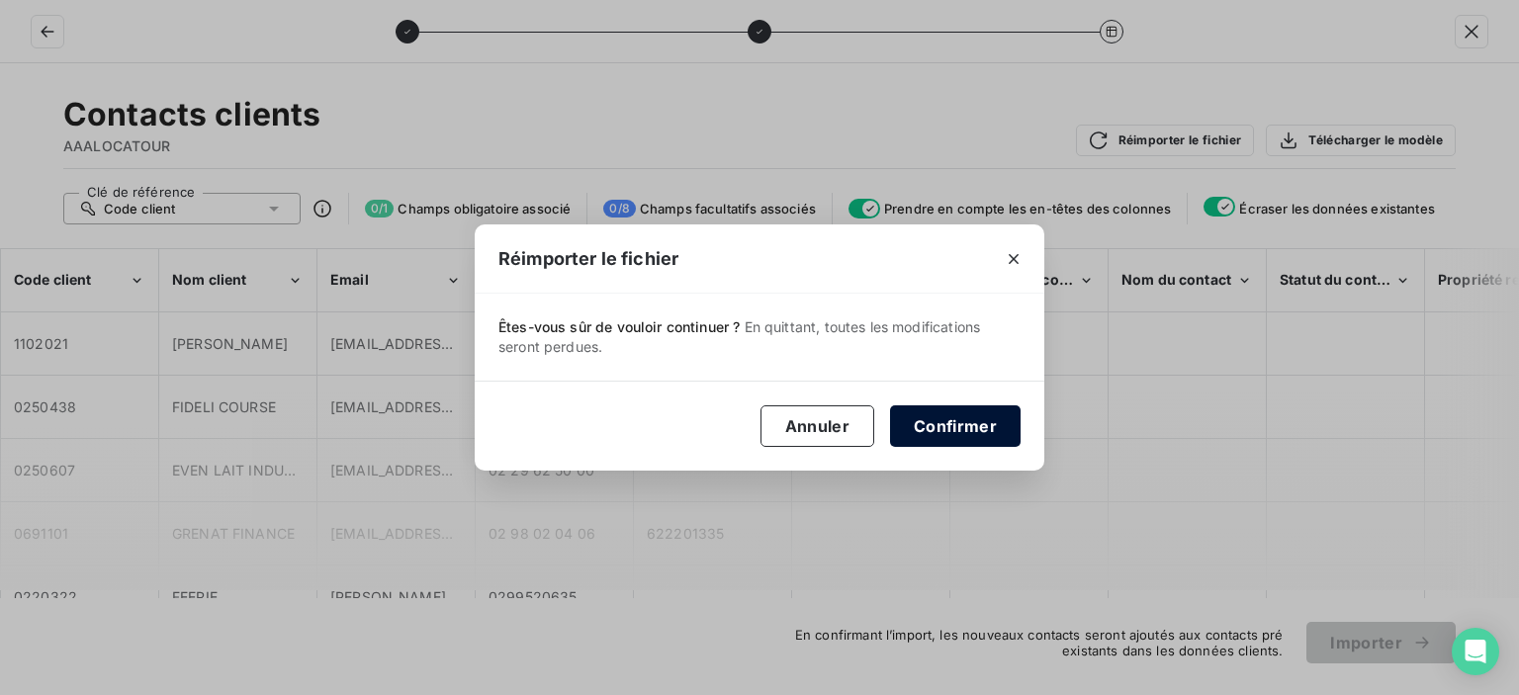
click at [951, 427] on button "Confirmer" at bounding box center [955, 427] width 131 height 42
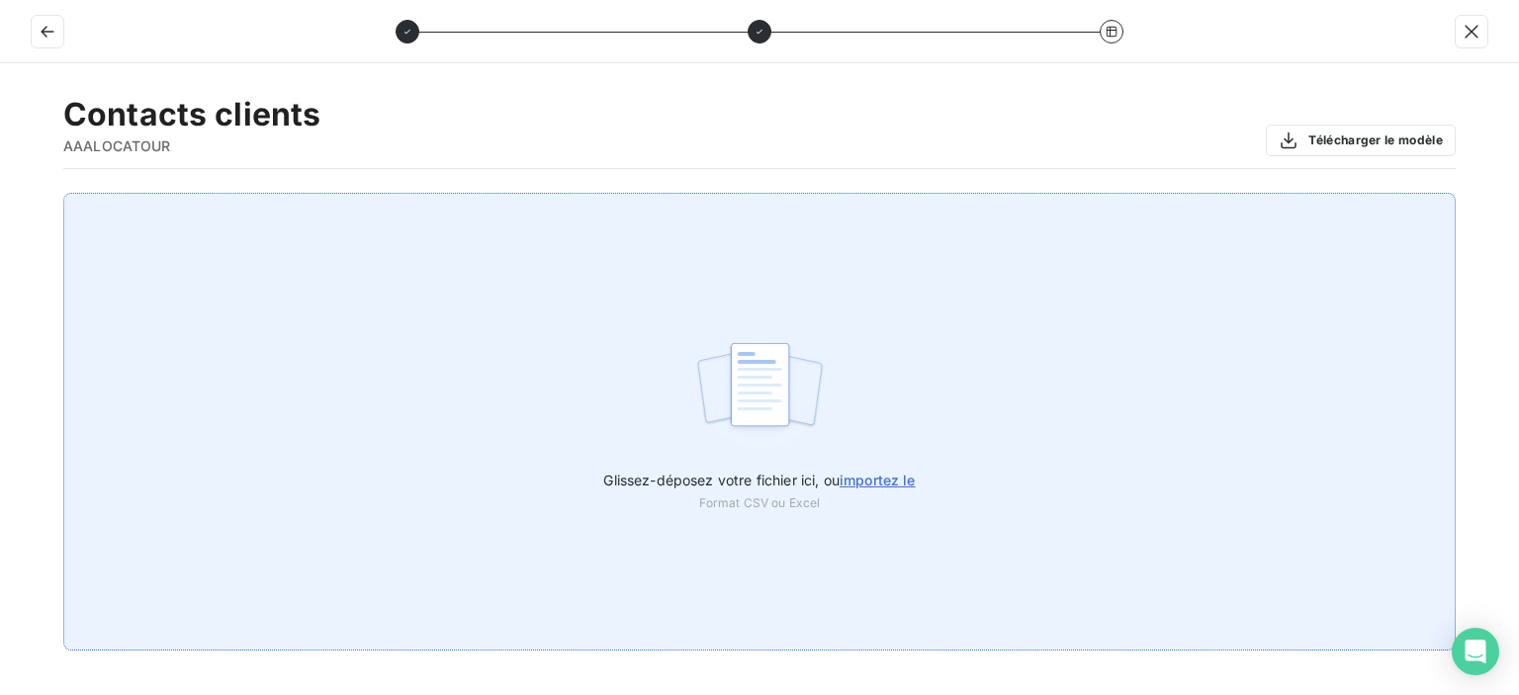
click at [915, 469] on label "Glissez-déposez votre fichier ici, ou importez le" at bounding box center [759, 476] width 312 height 37
click at [1, 194] on input "Glissez-déposez votre fichier ici, ou importez le" at bounding box center [0, 193] width 1 height 1
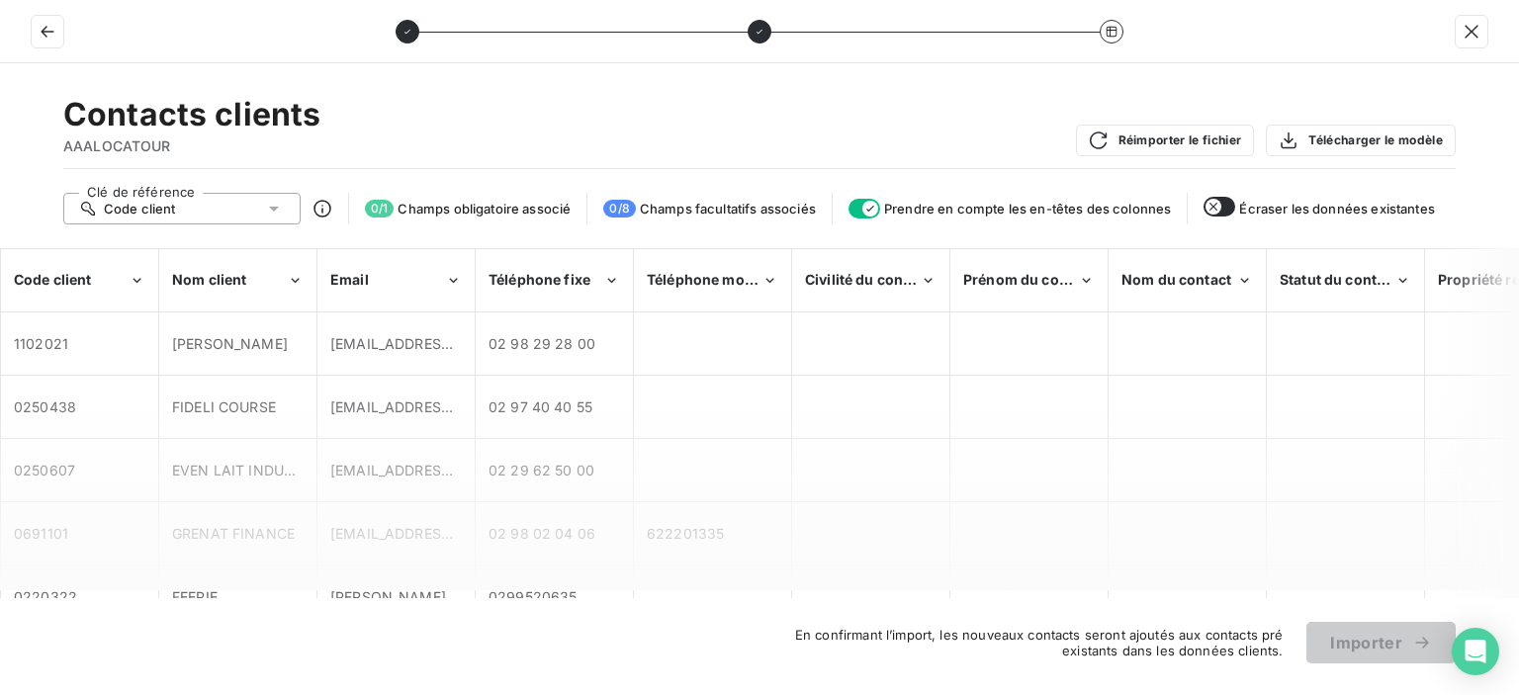
click at [1104, 37] on div at bounding box center [1112, 32] width 24 height 24
click at [67, 23] on div at bounding box center [759, 31] width 1519 height 63
click at [54, 30] on icon "button" at bounding box center [48, 32] width 20 height 20
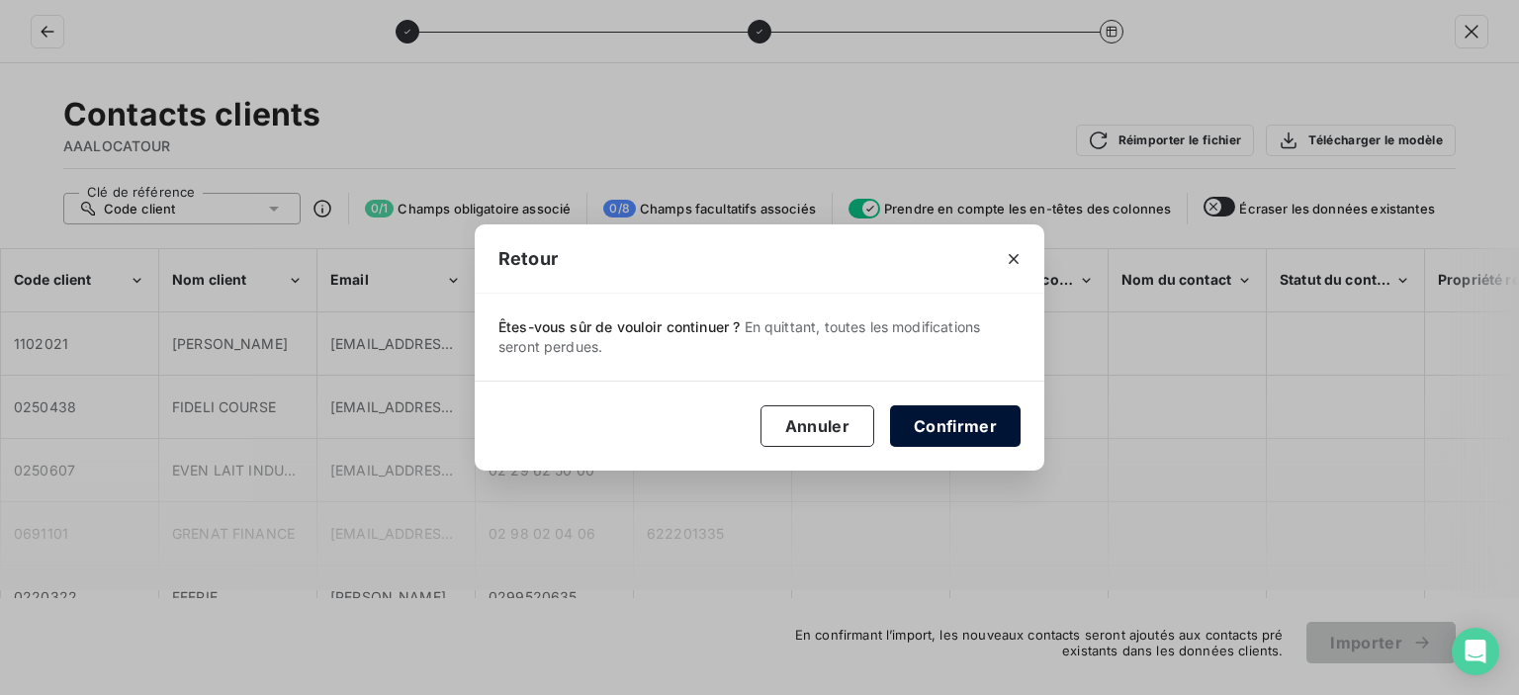
click at [974, 418] on button "Confirmer" at bounding box center [955, 427] width 131 height 42
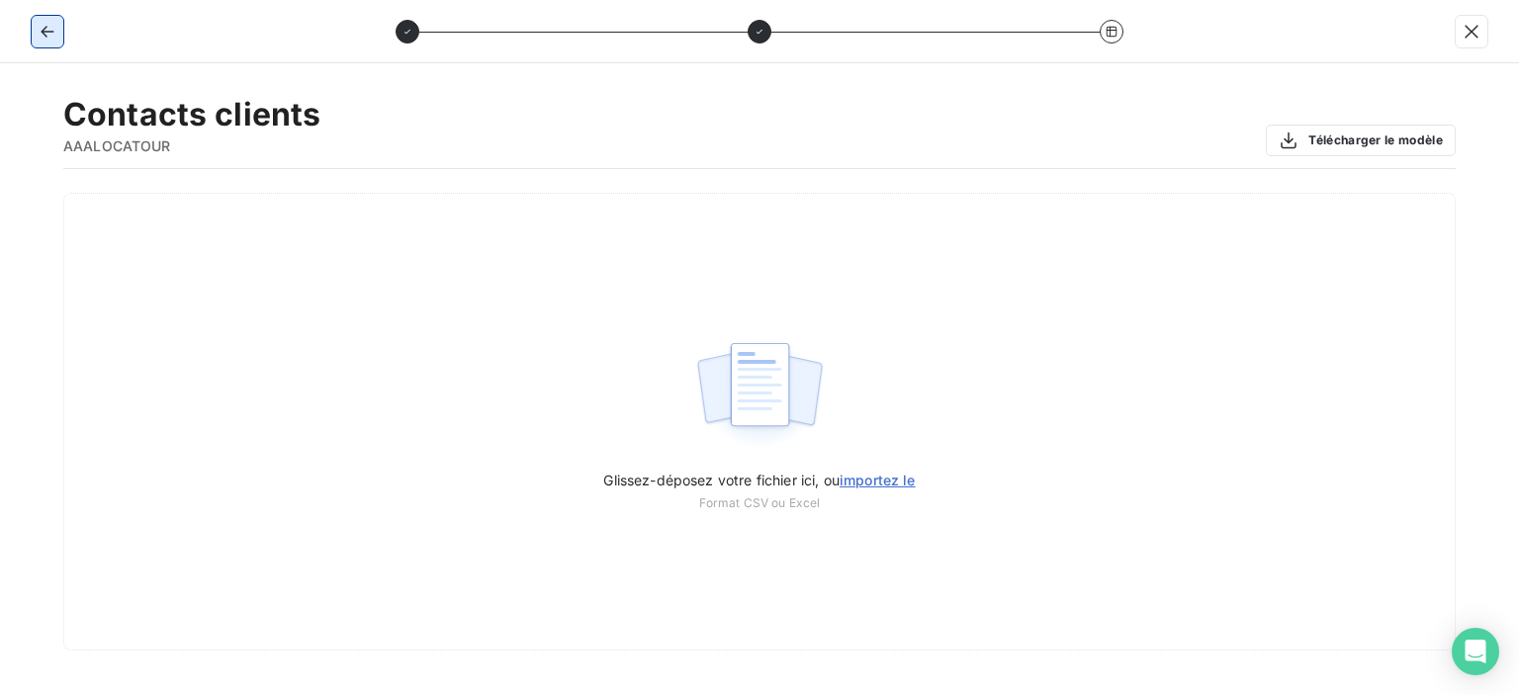
click at [49, 44] on button "button" at bounding box center [48, 32] width 32 height 32
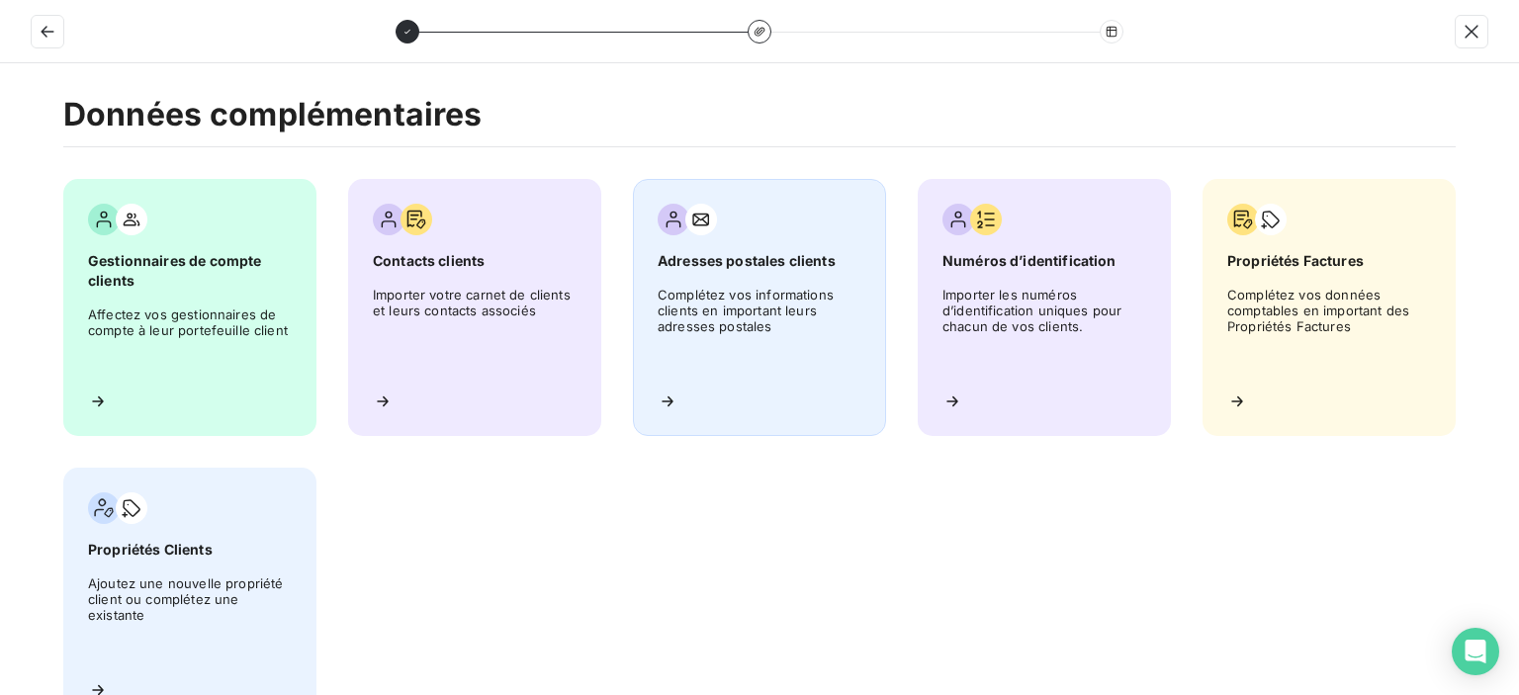
click at [673, 291] on span "Complétez vos informations clients en important leurs adresses postales" at bounding box center [760, 331] width 204 height 89
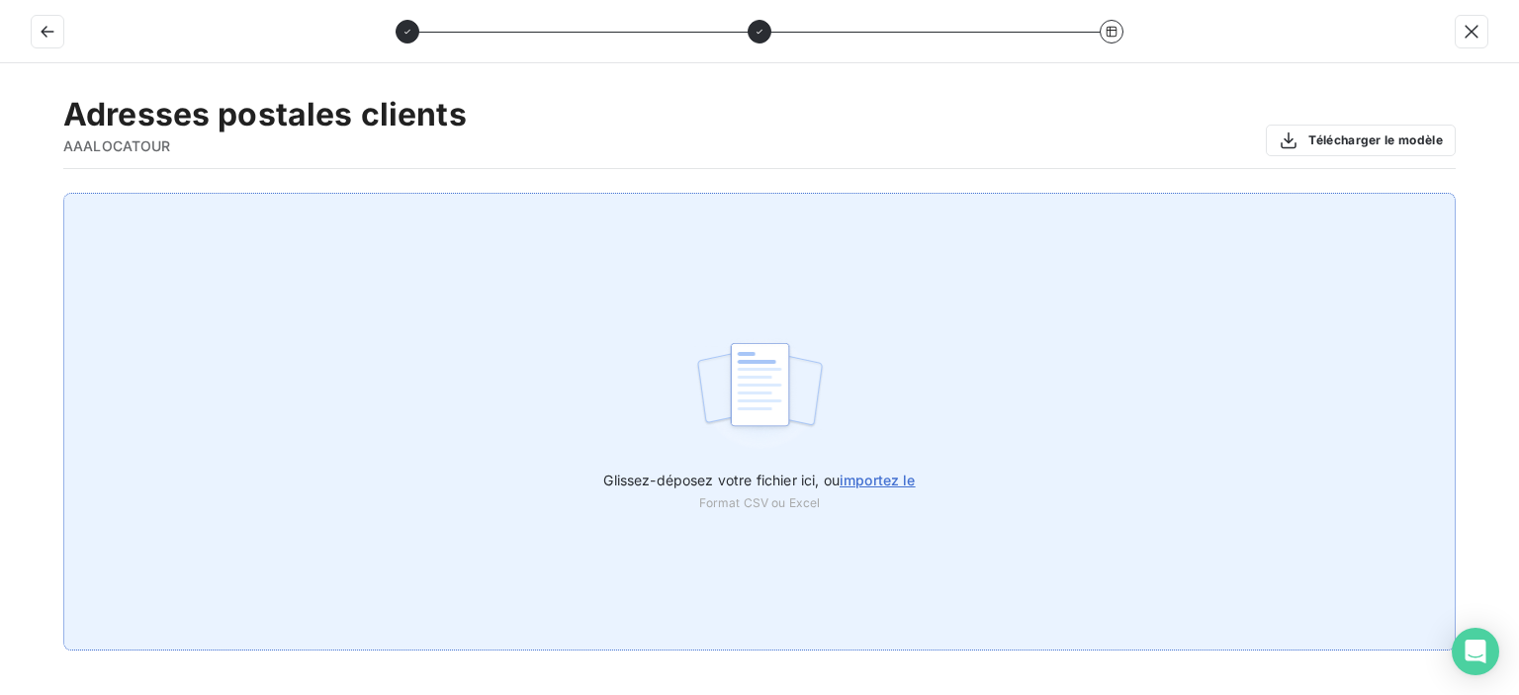
click at [873, 486] on span "importez le" at bounding box center [878, 480] width 76 height 17
click at [1, 194] on input "Glissez-déposez votre fichier ici, ou importez le" at bounding box center [0, 193] width 1 height 1
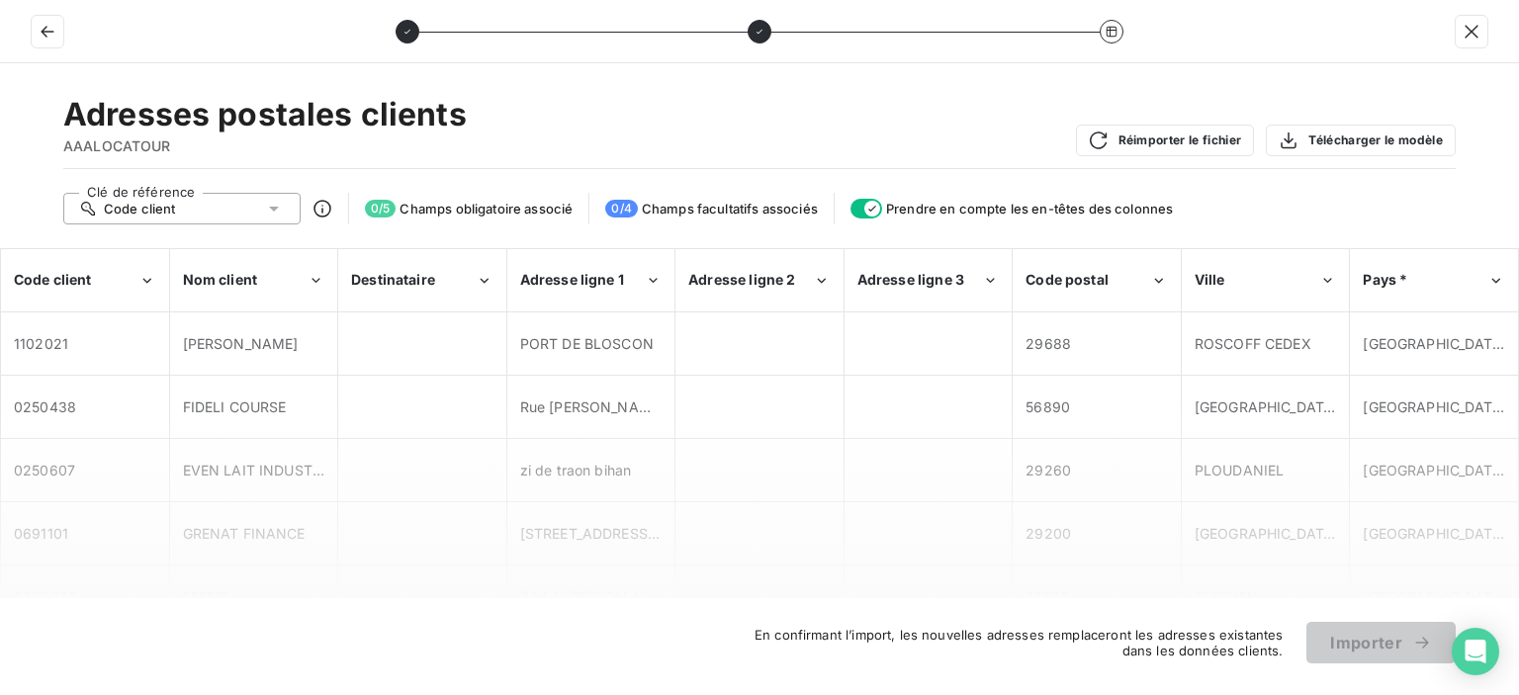
click at [1171, 648] on span "En confirmant l’import, les nouvelles adresses remplaceront les adresses exista…" at bounding box center [1011, 643] width 544 height 32
click at [45, 27] on icon "button" at bounding box center [47, 32] width 13 height 12
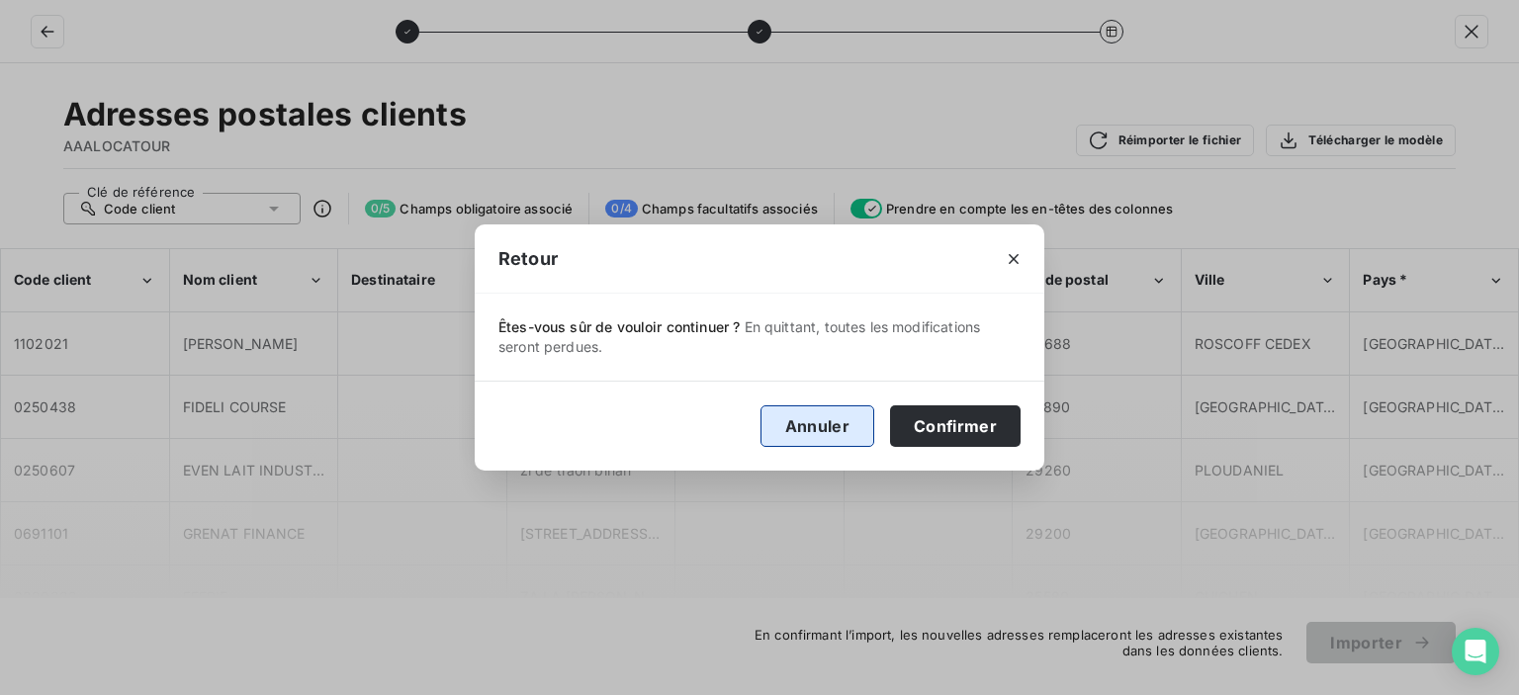
click at [859, 428] on button "Annuler" at bounding box center [818, 427] width 114 height 42
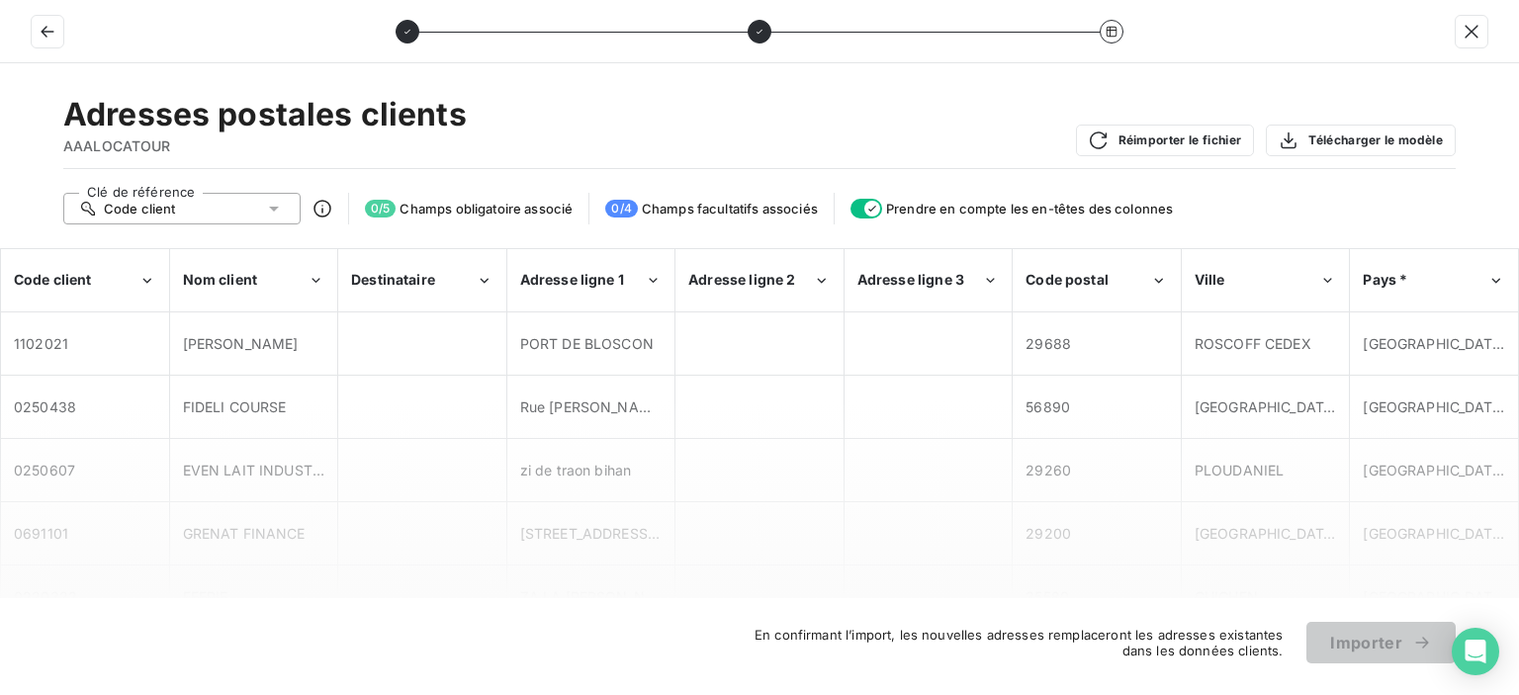
click at [1359, 671] on div "Adresses postales clients AAALOCATOUR Réimporter le fichier Télécharger le modè…" at bounding box center [759, 379] width 1519 height 632
click at [1357, 668] on div "Adresses postales clients AAALOCATOUR Réimporter le fichier Télécharger le modè…" at bounding box center [759, 379] width 1519 height 632
click at [1334, 521] on div "BREST" at bounding box center [1266, 533] width 166 height 60
click at [1485, 271] on div "Pays *" at bounding box center [1425, 280] width 125 height 20
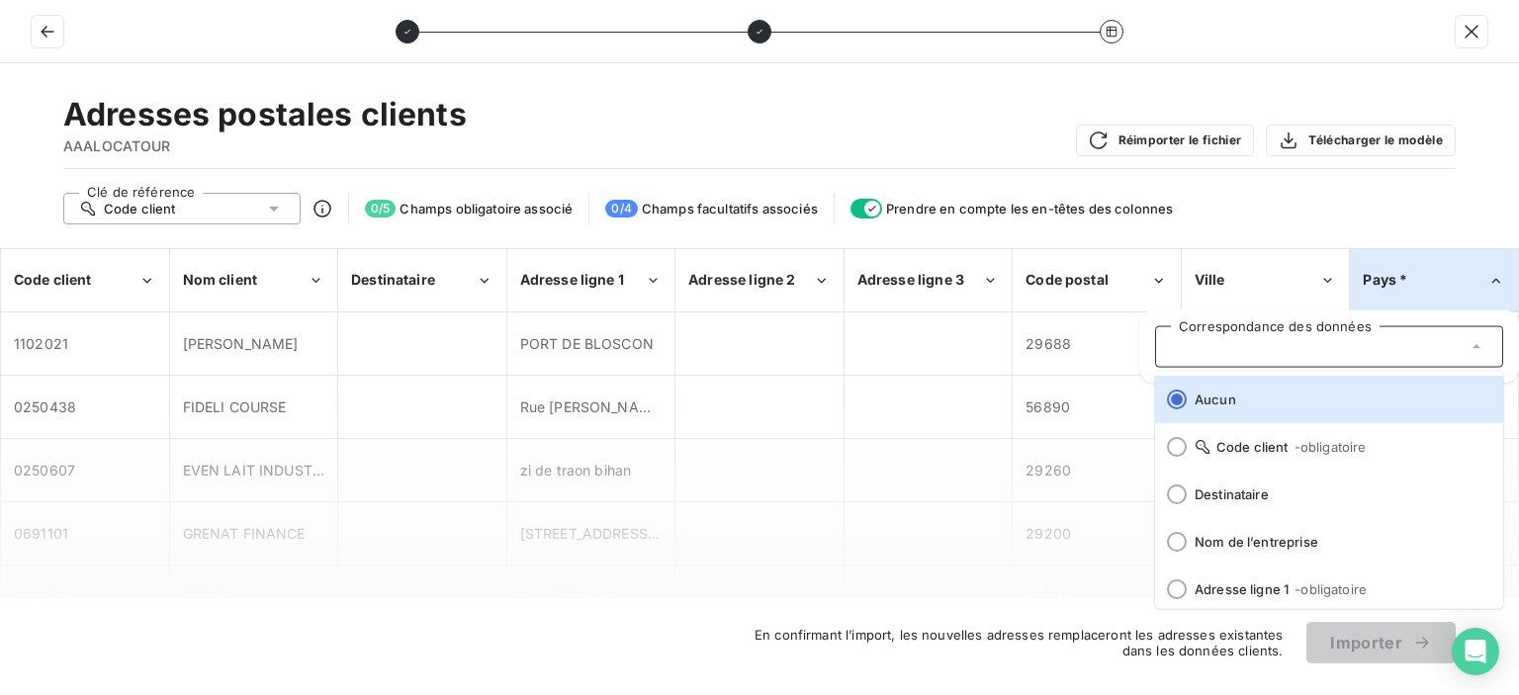
click at [1484, 272] on div "Pays *" at bounding box center [1425, 280] width 125 height 20
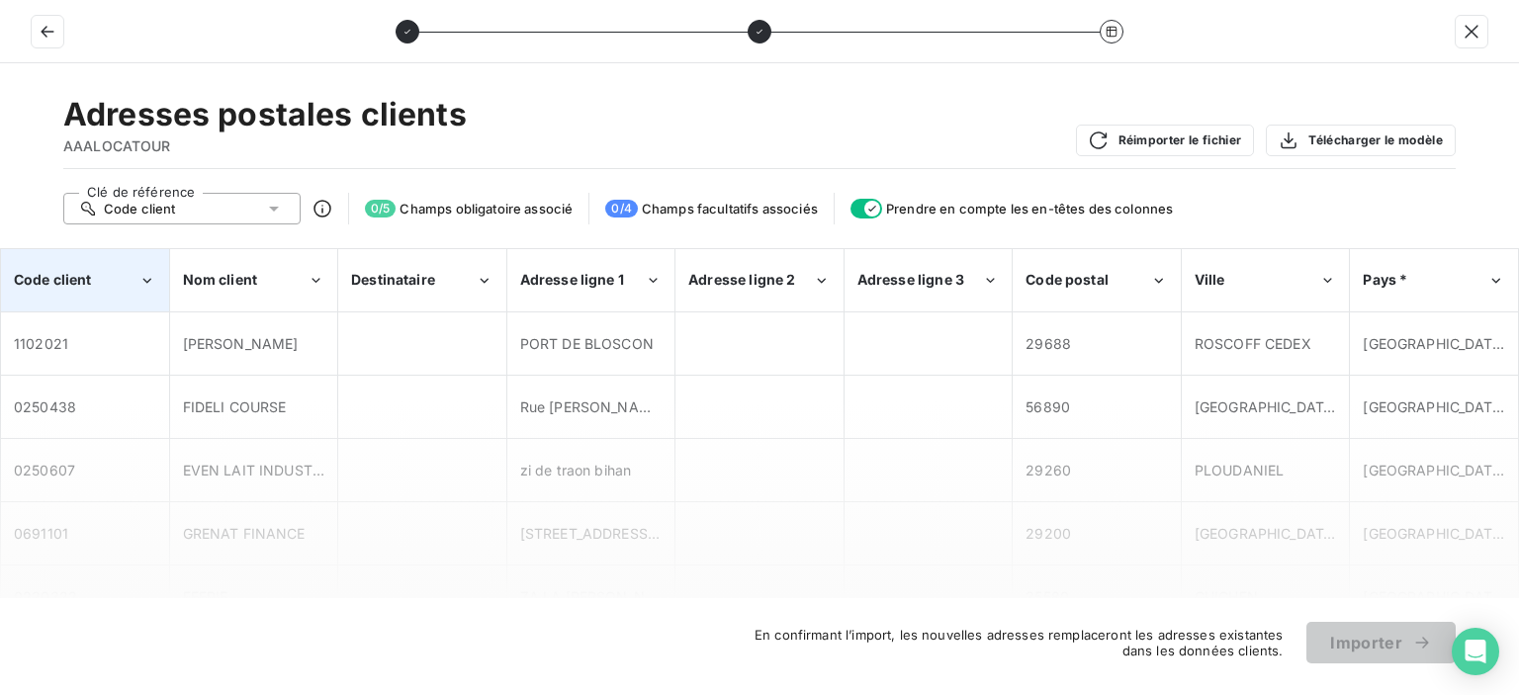
click at [99, 291] on div "Code client" at bounding box center [85, 280] width 166 height 60
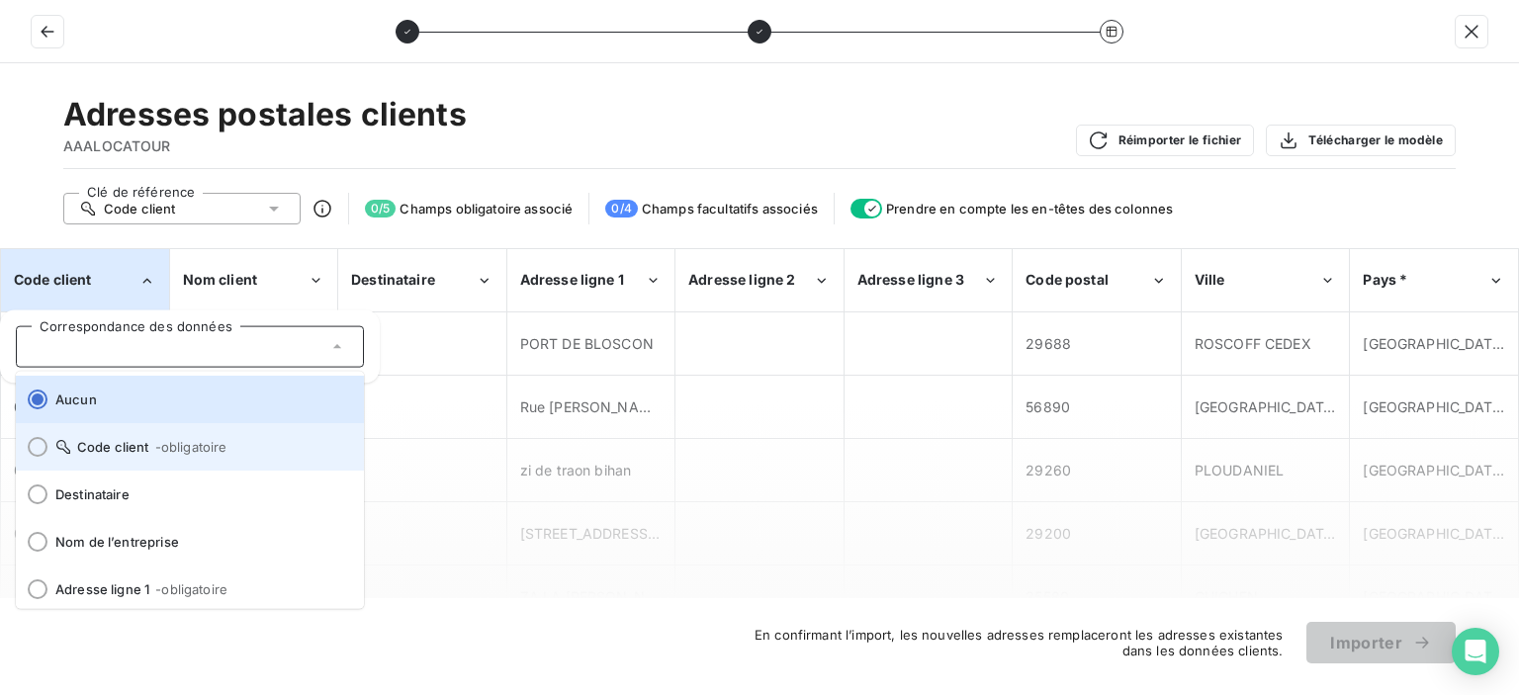
click at [31, 446] on div at bounding box center [38, 447] width 20 height 20
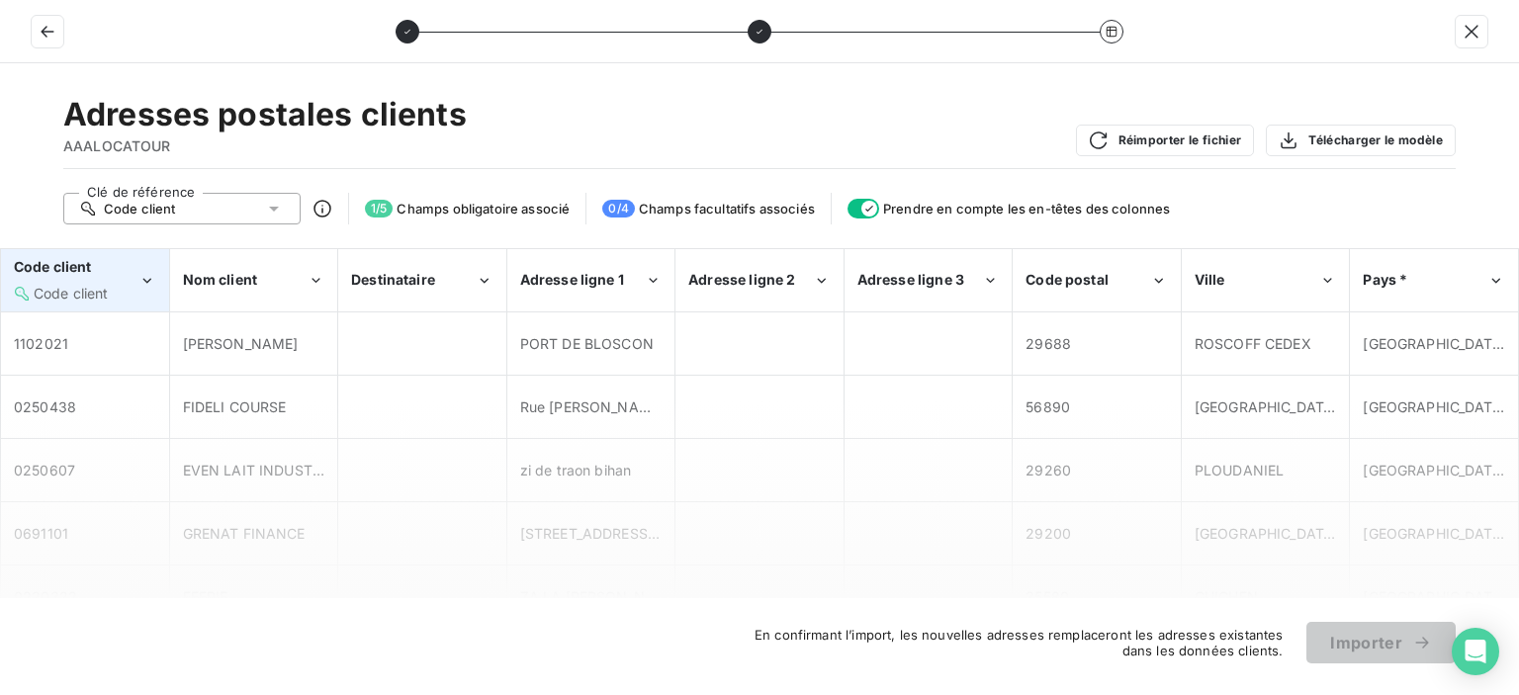
click at [83, 281] on div "Code client Code client" at bounding box center [76, 279] width 125 height 45
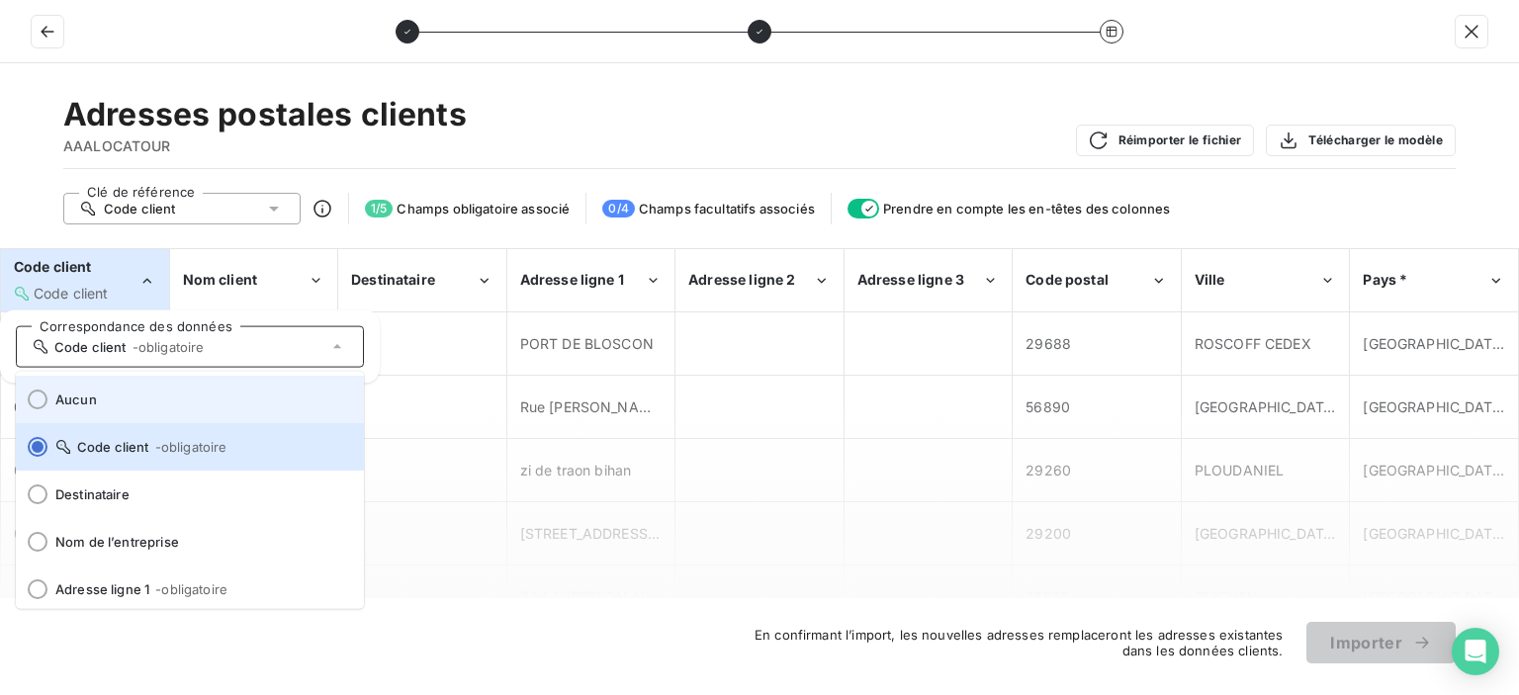
click at [52, 388] on li "Aucun" at bounding box center [190, 399] width 348 height 47
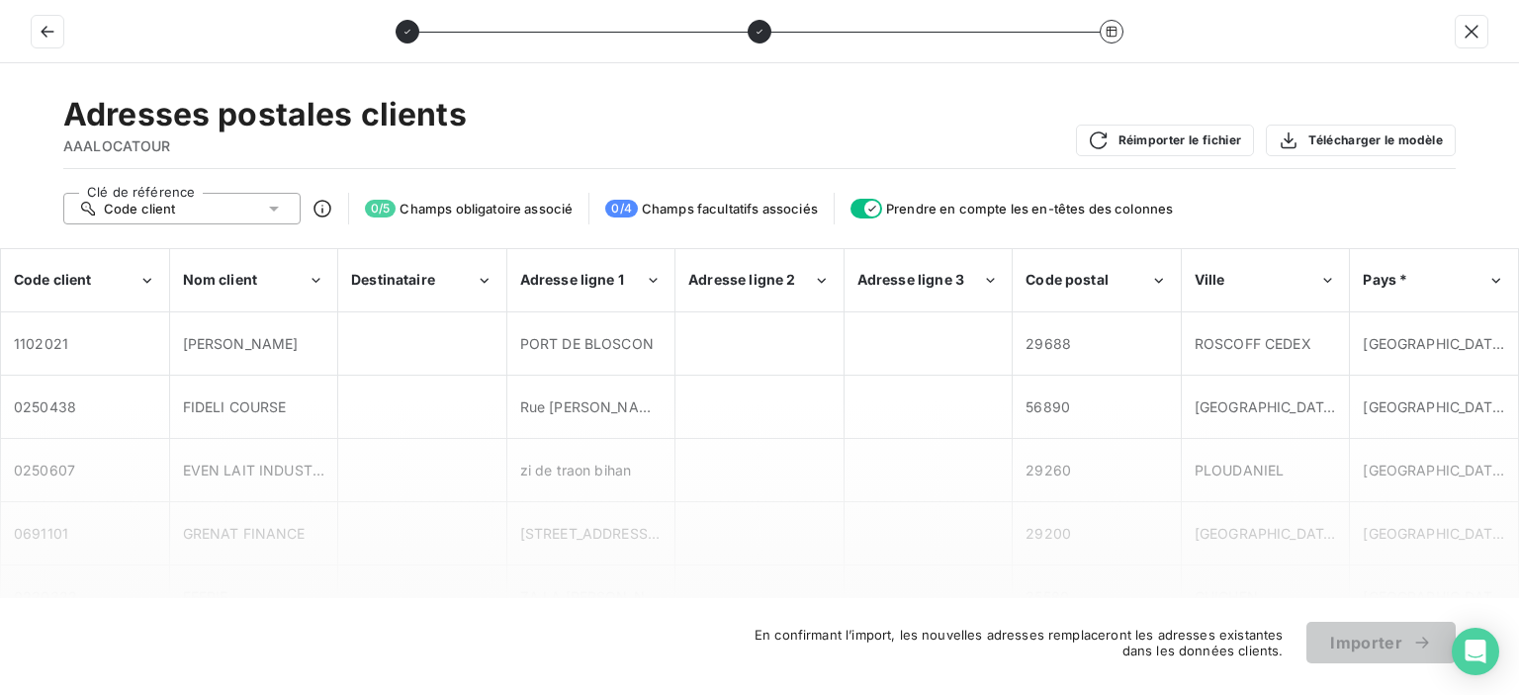
click at [498, 215] on span "Champs obligatoire associé" at bounding box center [486, 209] width 173 height 16
click at [328, 216] on icon at bounding box center [323, 209] width 20 height 20
click at [322, 209] on icon at bounding box center [323, 209] width 20 height 20
click at [322, 209] on icon at bounding box center [323, 209] width 18 height 18
click at [59, 23] on button "button" at bounding box center [48, 32] width 32 height 32
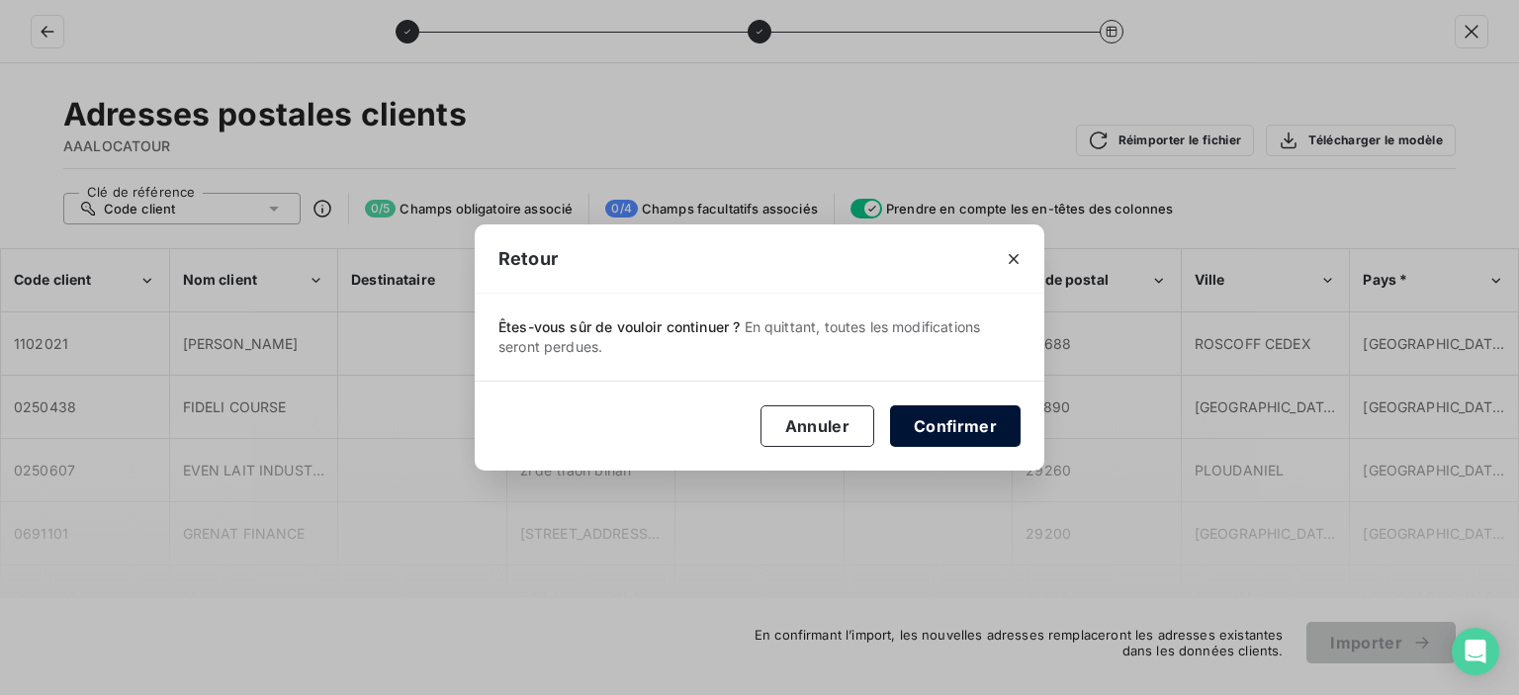
click at [964, 424] on button "Confirmer" at bounding box center [955, 427] width 131 height 42
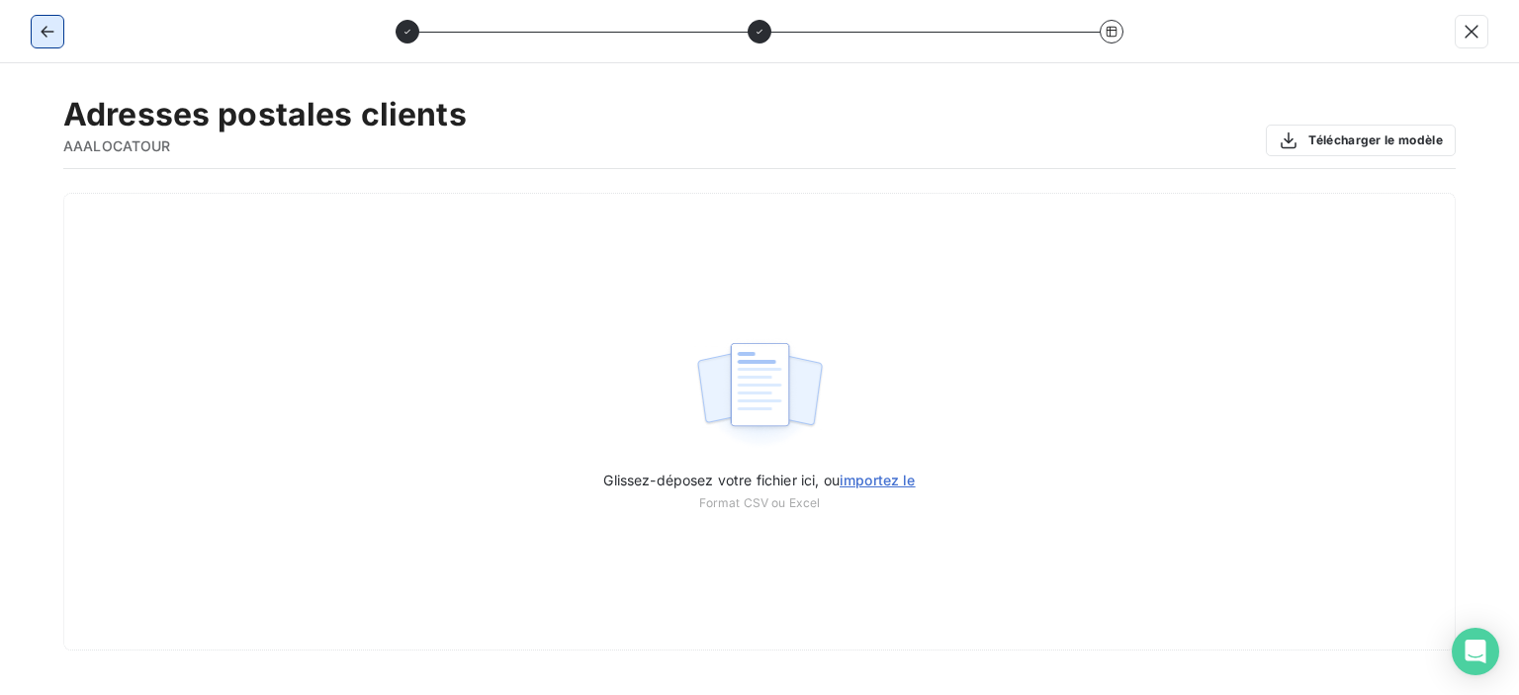
click at [56, 23] on button "button" at bounding box center [48, 32] width 32 height 32
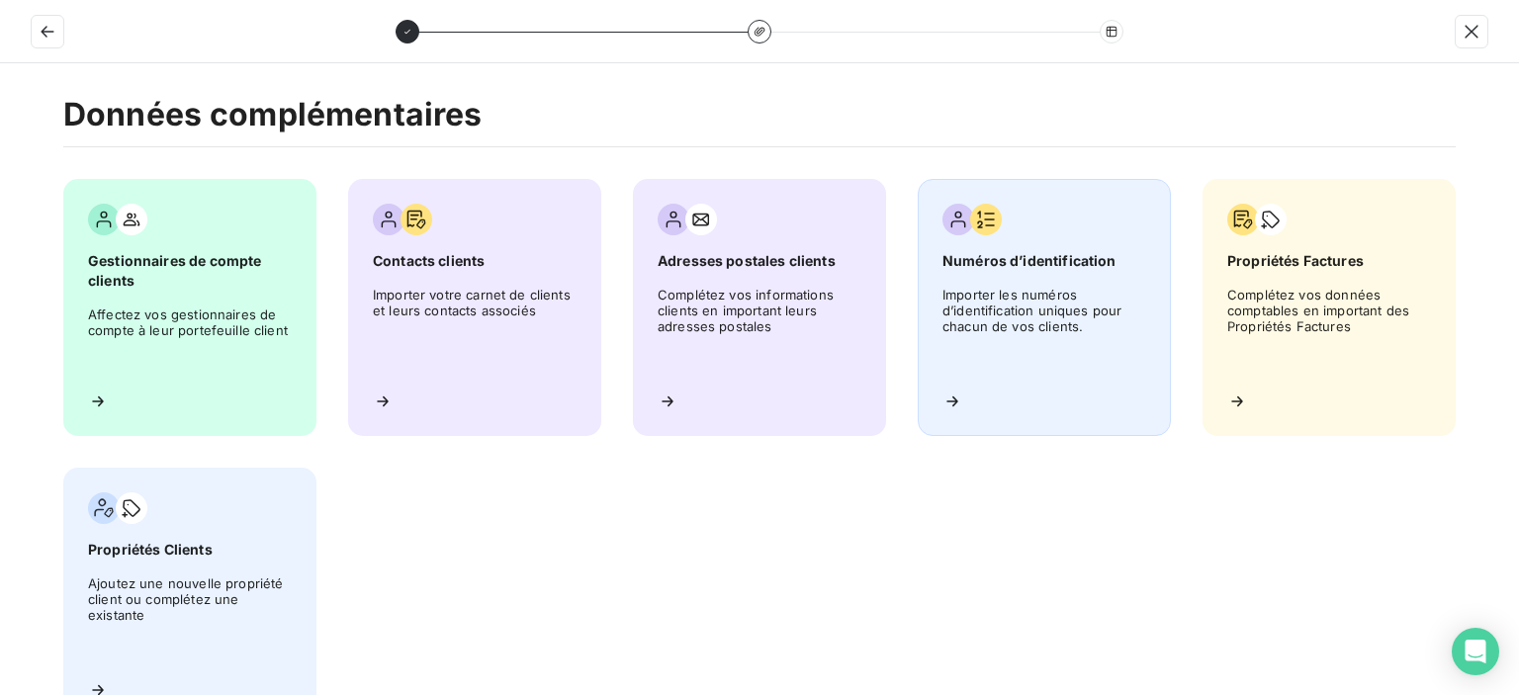
click at [1044, 317] on span "Importer les numéros d’identification uniques pour chacun de vos clients." at bounding box center [1045, 331] width 204 height 89
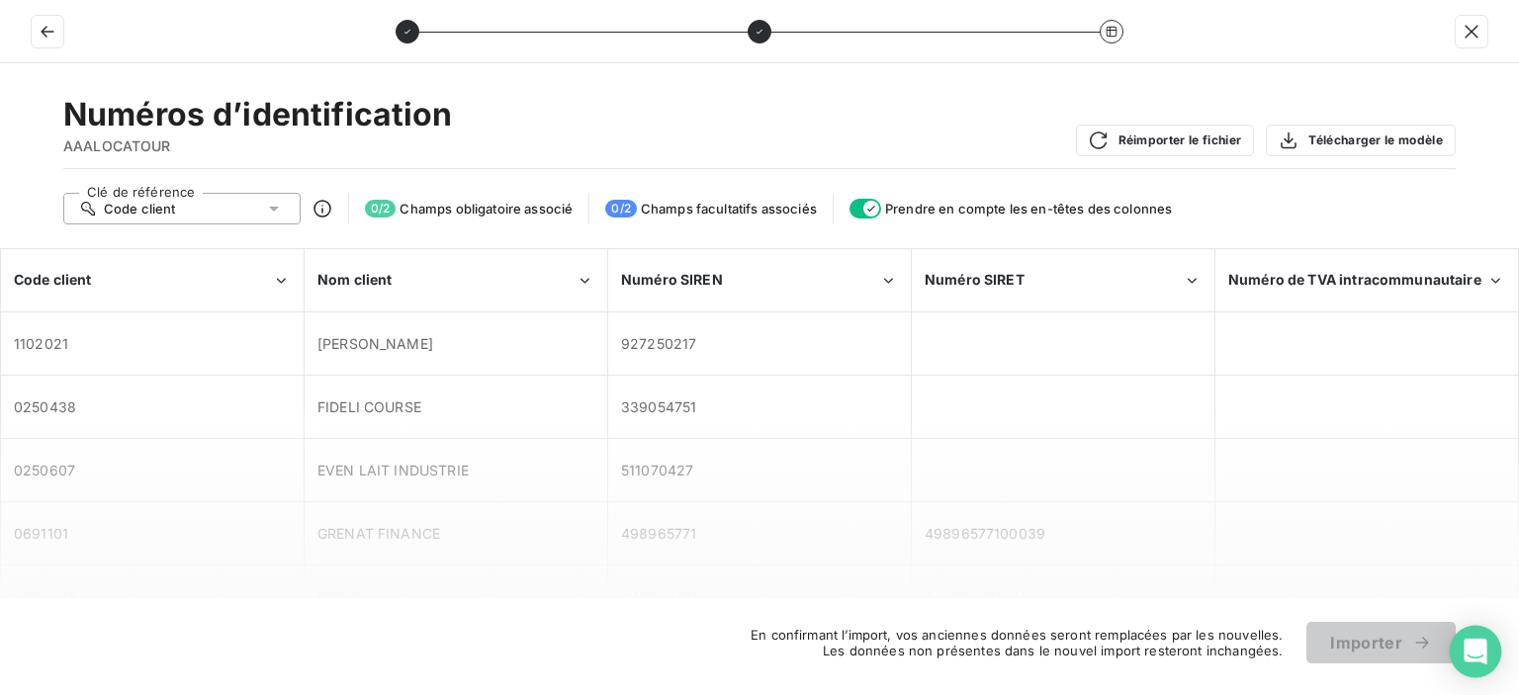
click at [1468, 655] on icon "Open Intercom Messenger" at bounding box center [1475, 652] width 23 height 26
click at [925, 498] on div at bounding box center [1063, 470] width 301 height 60
click at [54, 31] on icon "button" at bounding box center [48, 32] width 20 height 20
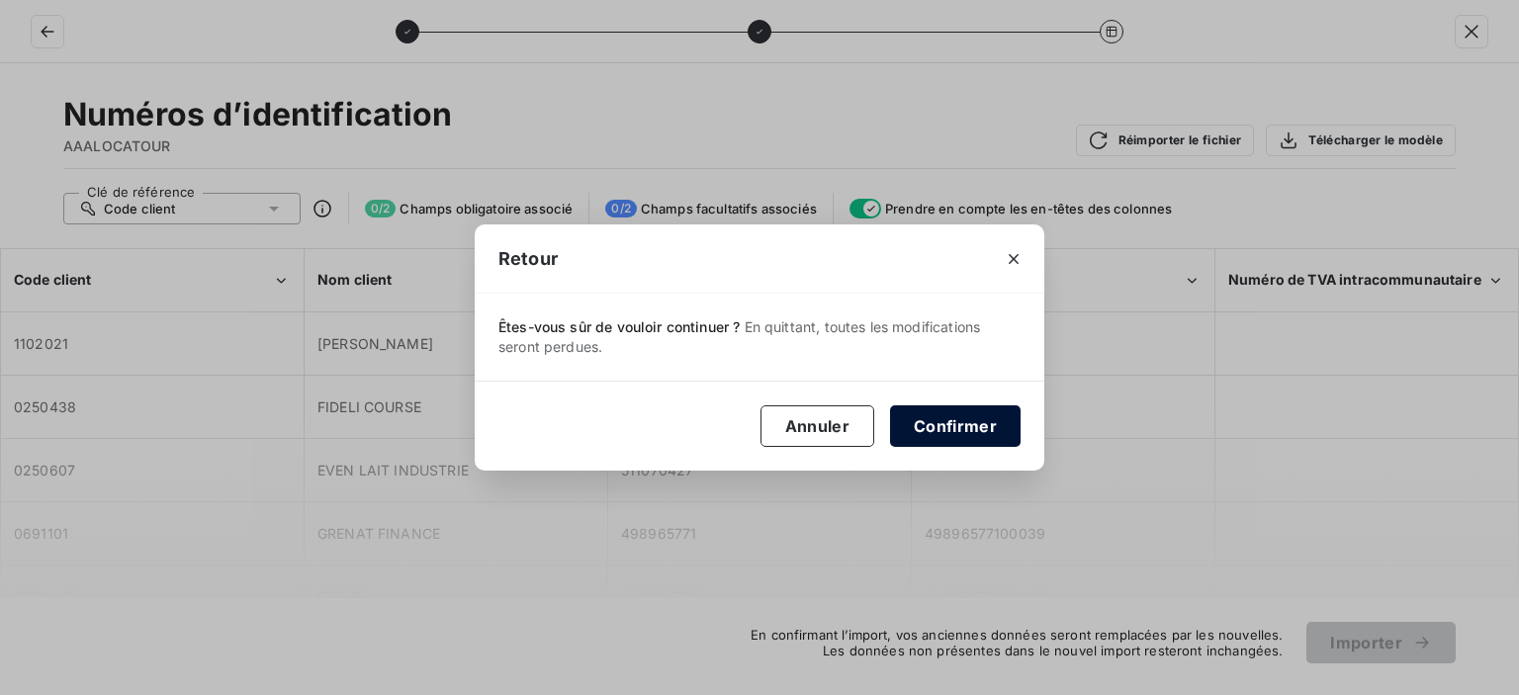
click at [989, 430] on button "Confirmer" at bounding box center [955, 427] width 131 height 42
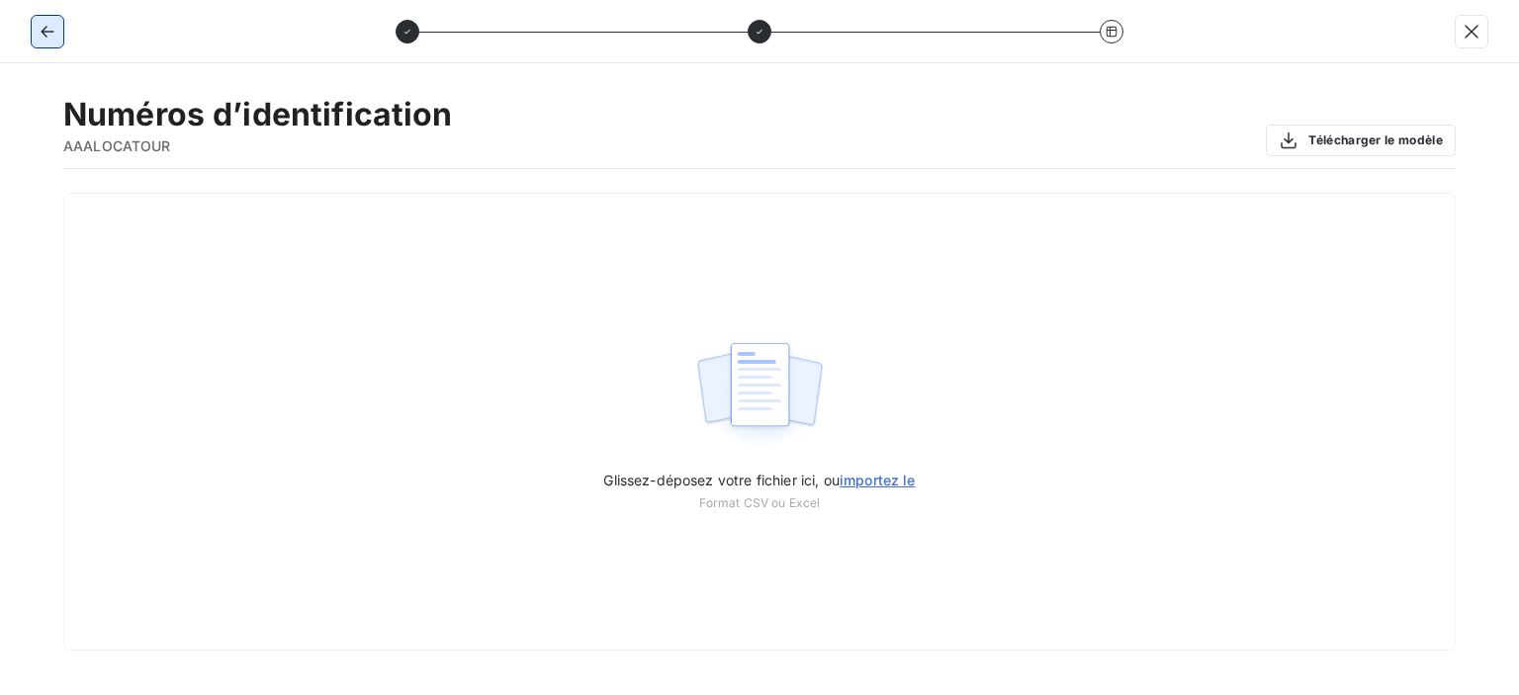
click at [57, 41] on button "button" at bounding box center [48, 32] width 32 height 32
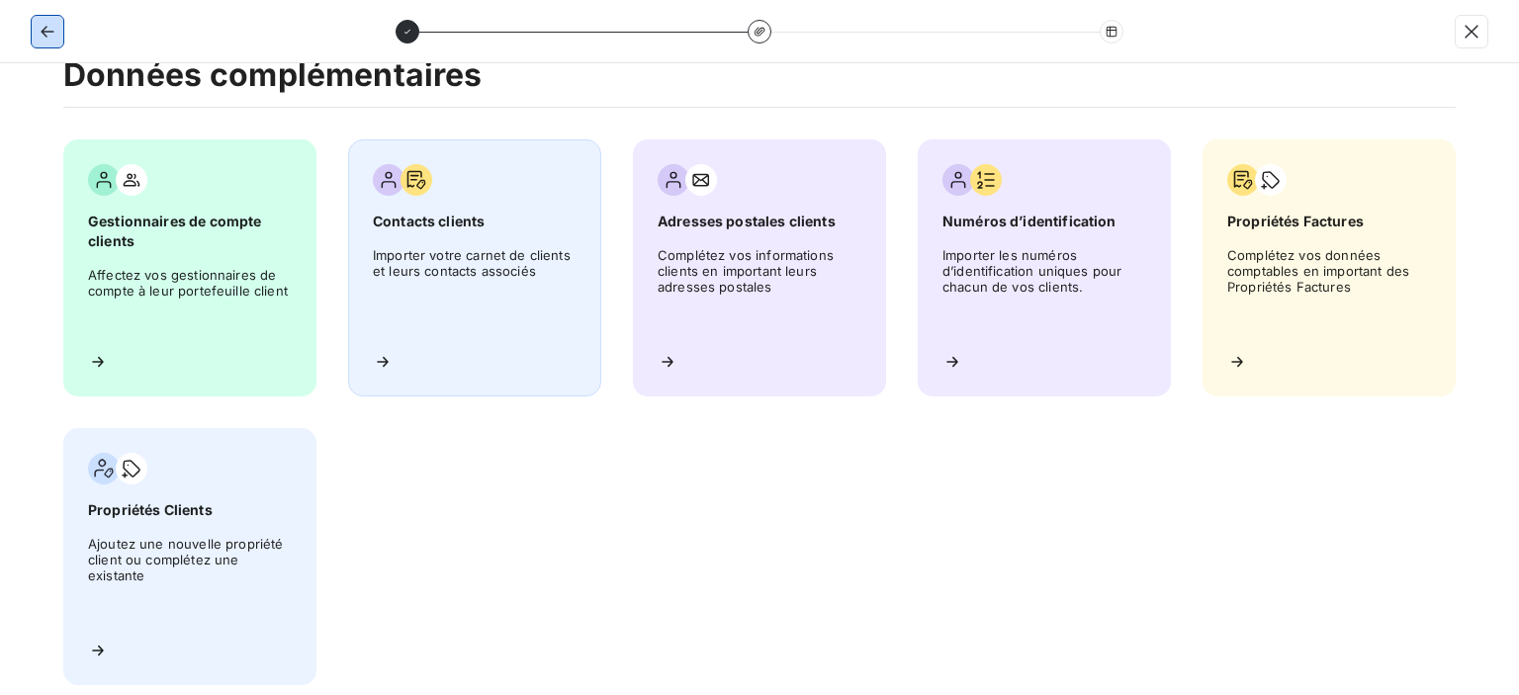
scroll to position [60, 0]
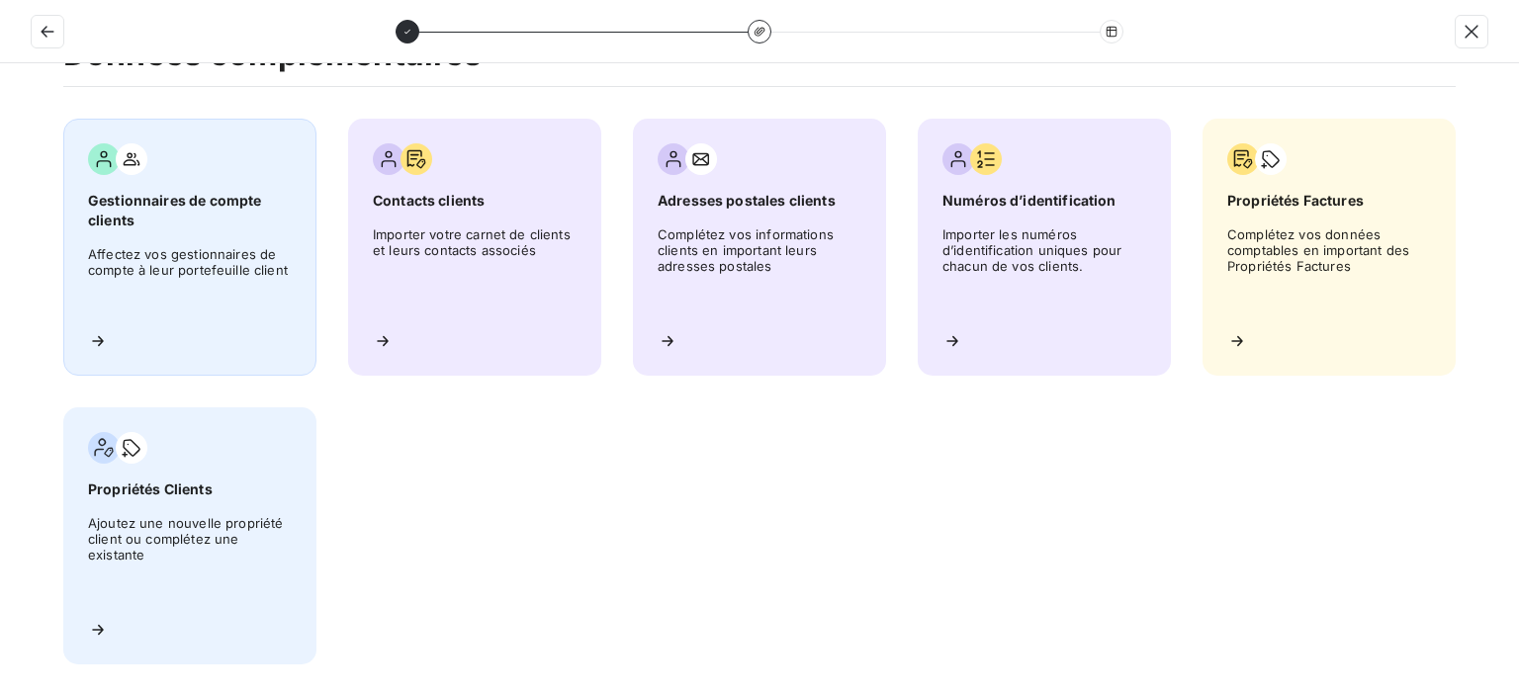
click at [234, 283] on span "Affectez vos gestionnaires de compte à leur portefeuille client" at bounding box center [190, 280] width 204 height 69
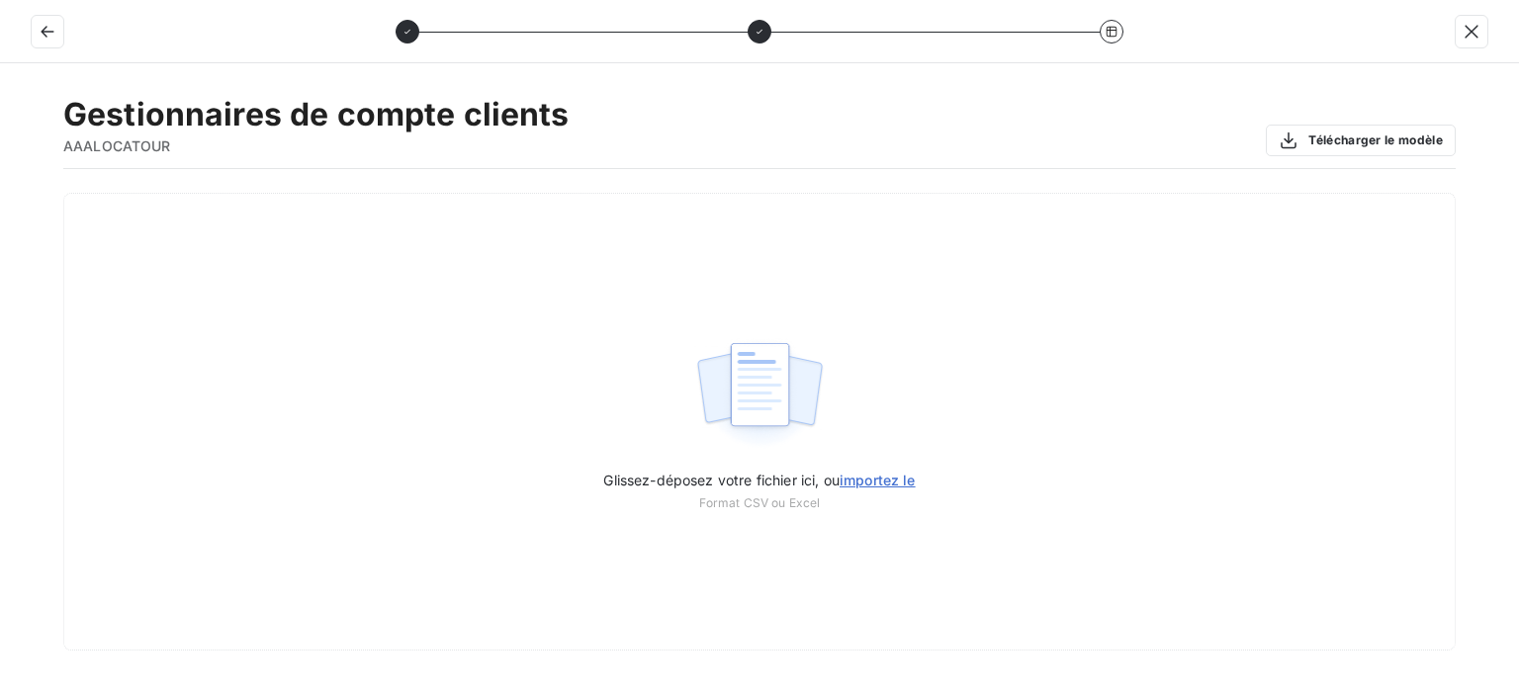
click at [28, 27] on div at bounding box center [759, 31] width 1519 height 63
click at [37, 27] on button "button" at bounding box center [48, 32] width 32 height 32
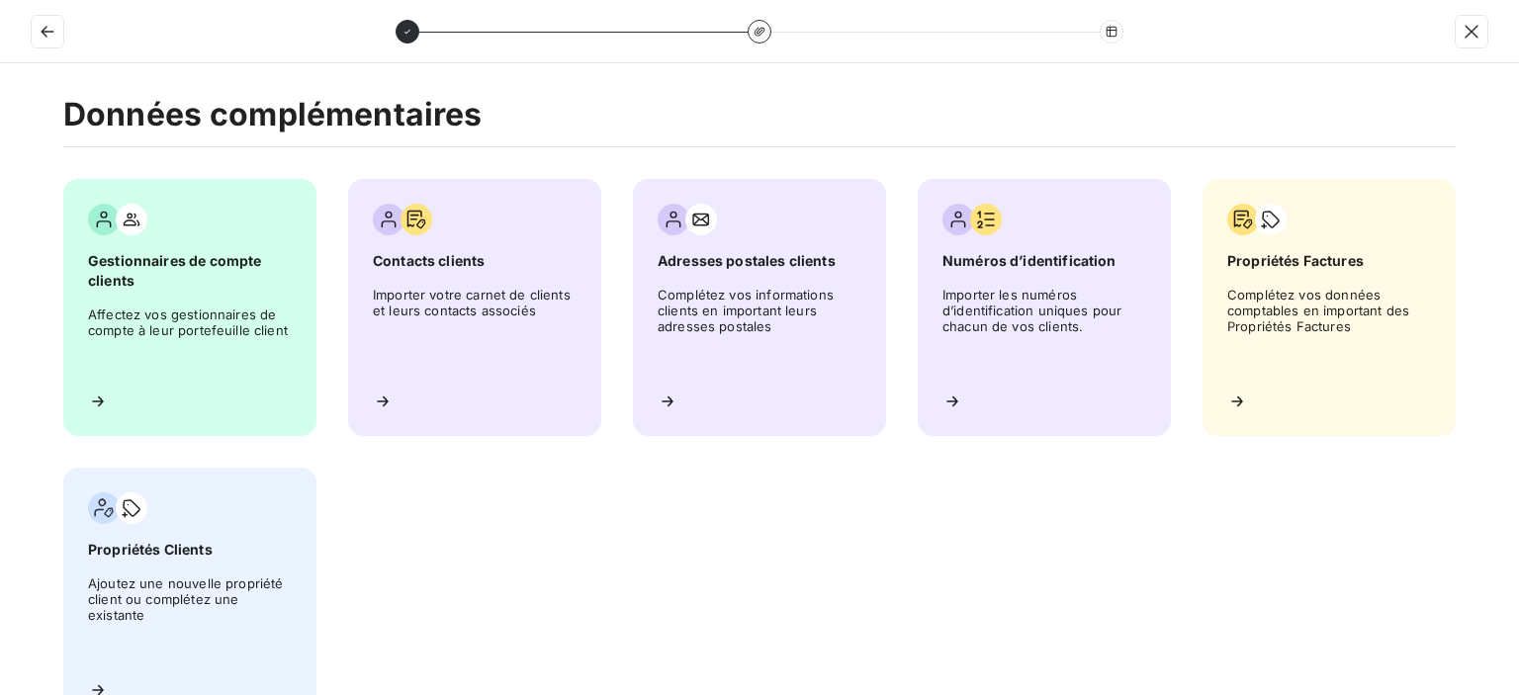
click at [1113, 35] on icon at bounding box center [1112, 32] width 12 height 12
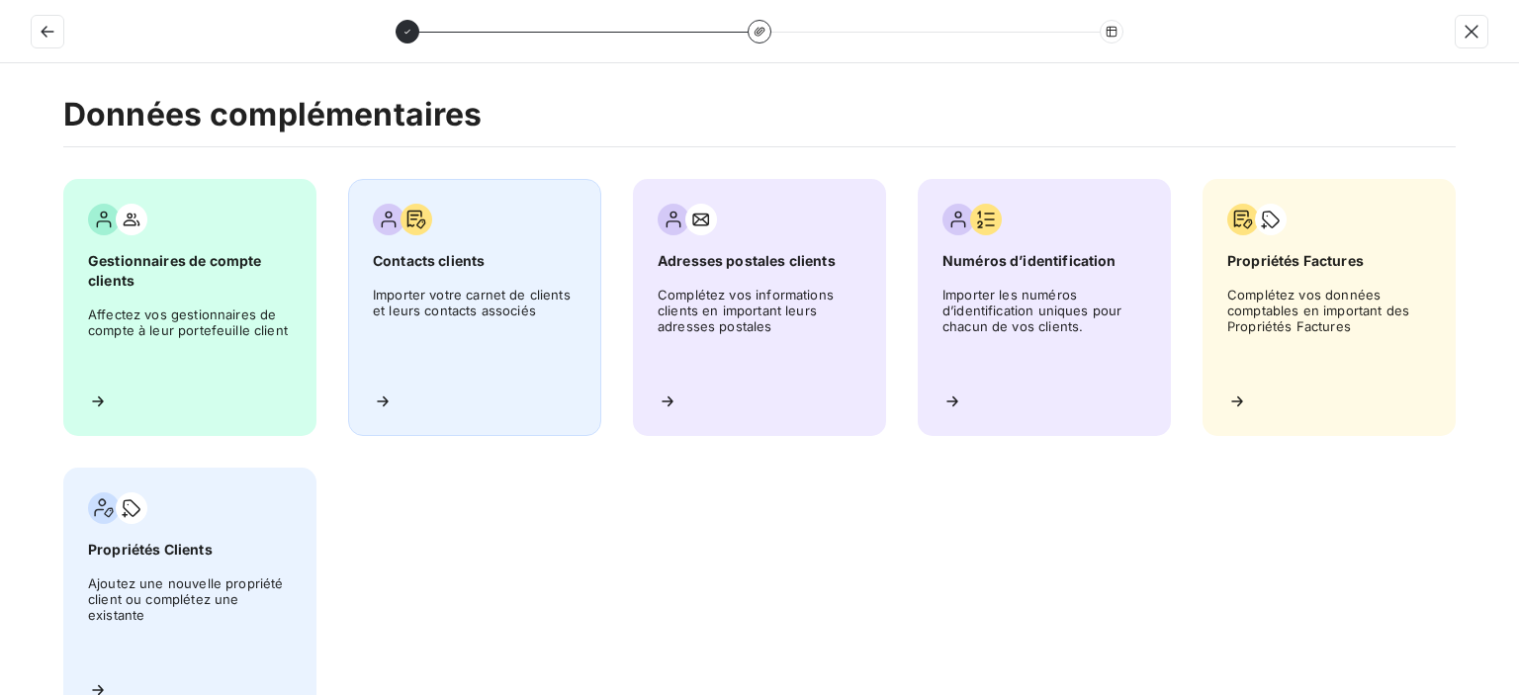
click at [491, 280] on div "Contacts clients Importer votre carnet de clients et leurs contacts associés" at bounding box center [474, 307] width 253 height 257
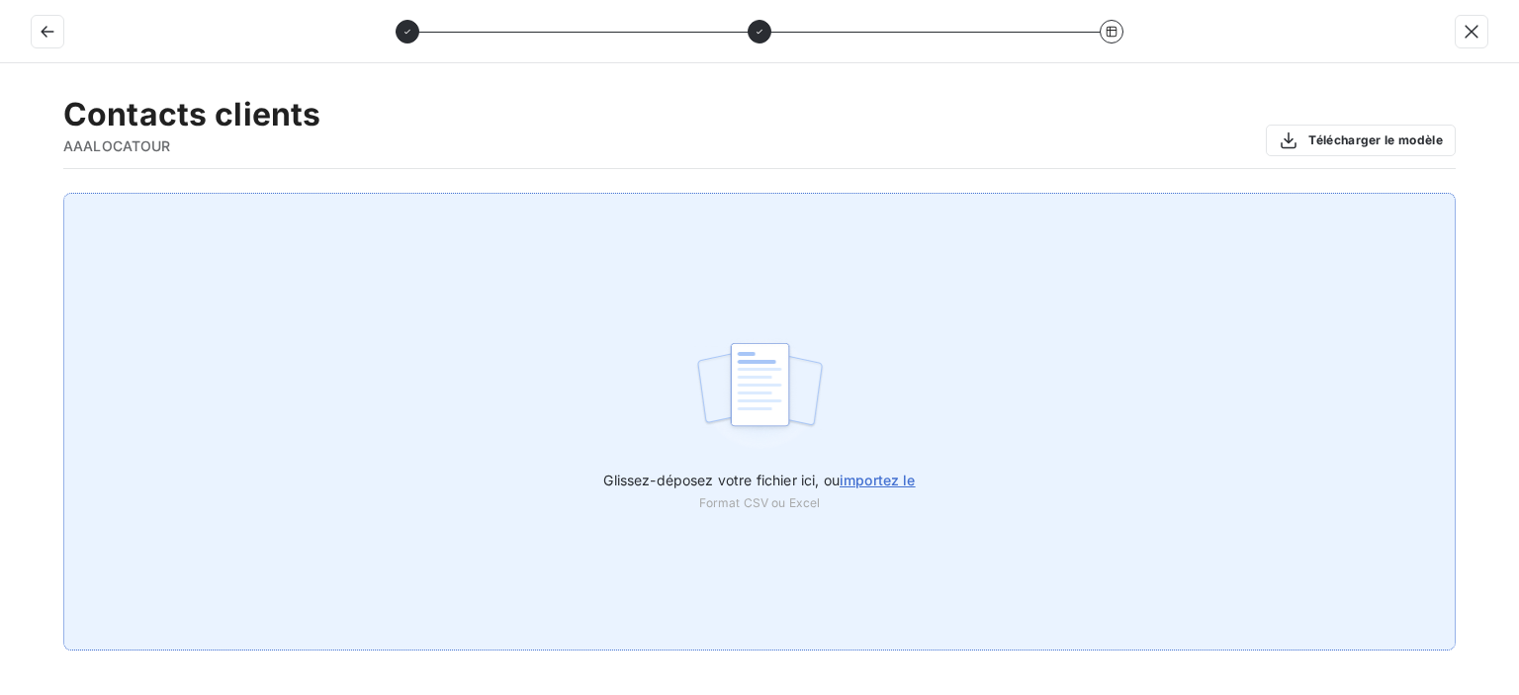
click at [747, 454] on img at bounding box center [760, 394] width 132 height 127
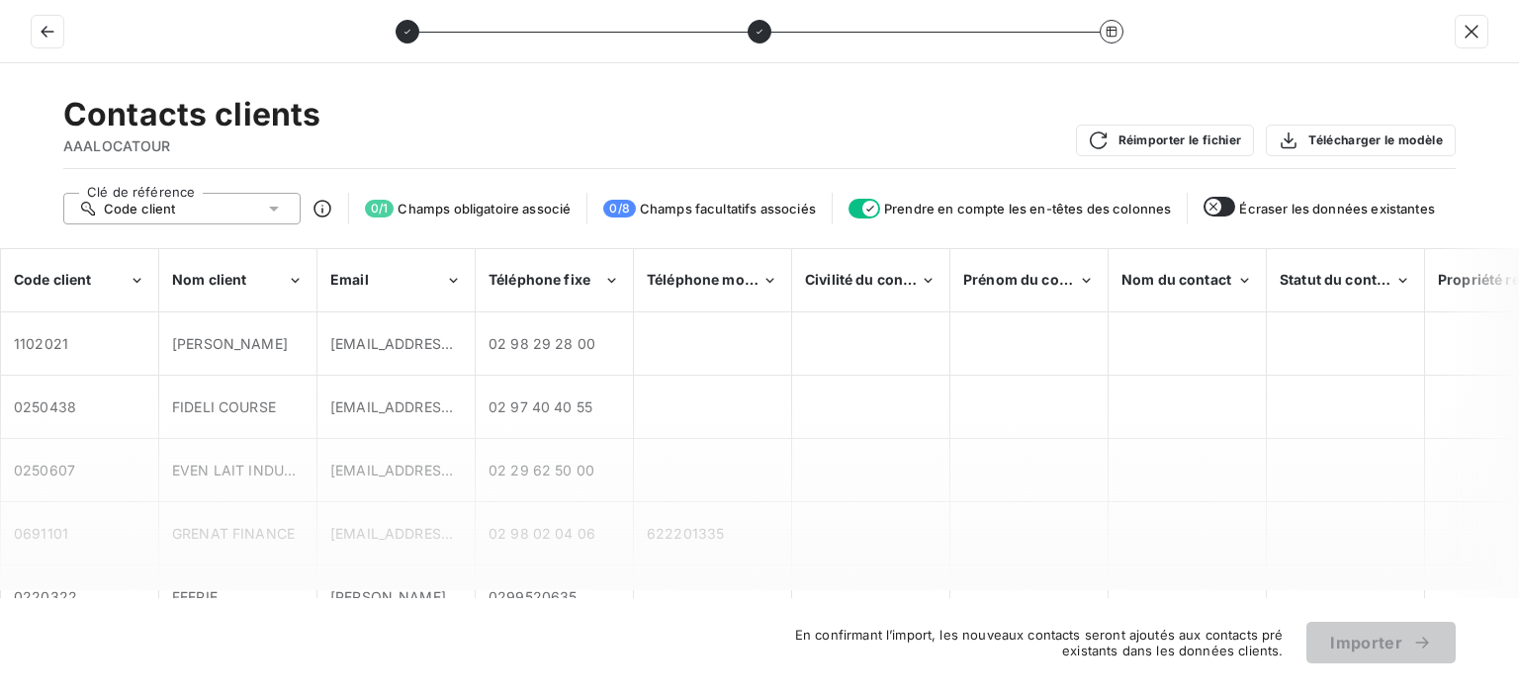
click at [879, 200] on div "Prendre en compte les en-têtes des colonnes" at bounding box center [1010, 209] width 322 height 20
click at [870, 200] on button "button" at bounding box center [865, 209] width 32 height 20
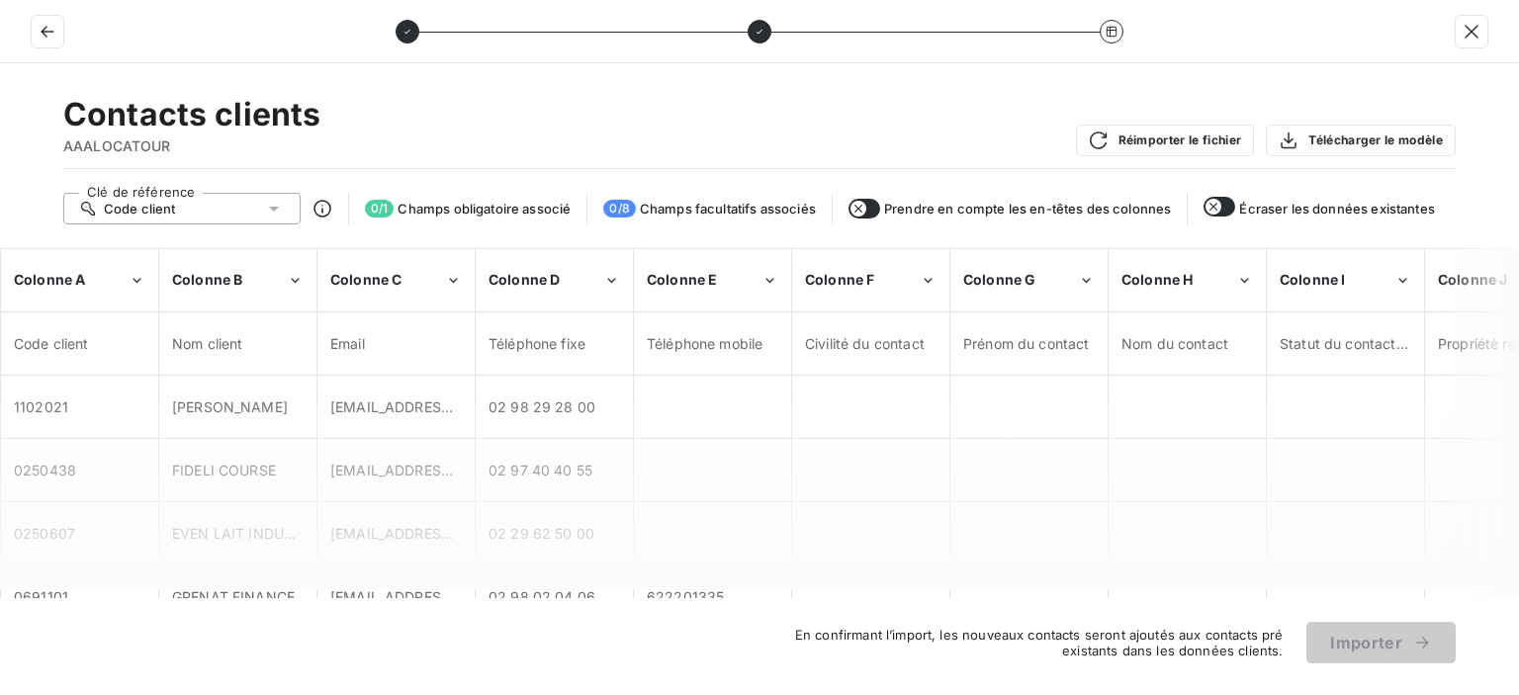
click at [870, 200] on button "button" at bounding box center [865, 209] width 32 height 20
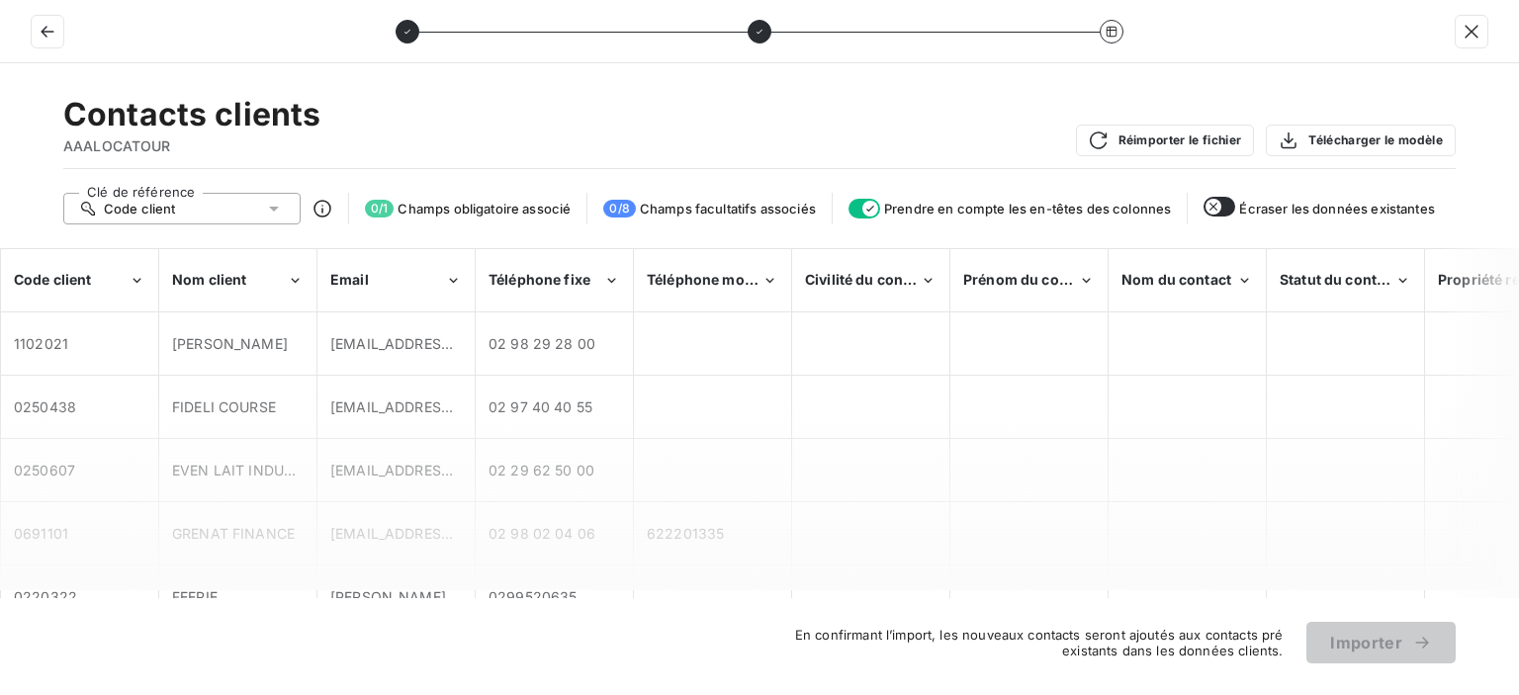
click at [323, 205] on icon at bounding box center [323, 209] width 20 height 20
click at [289, 209] on div "Code client" at bounding box center [181, 209] width 237 height 32
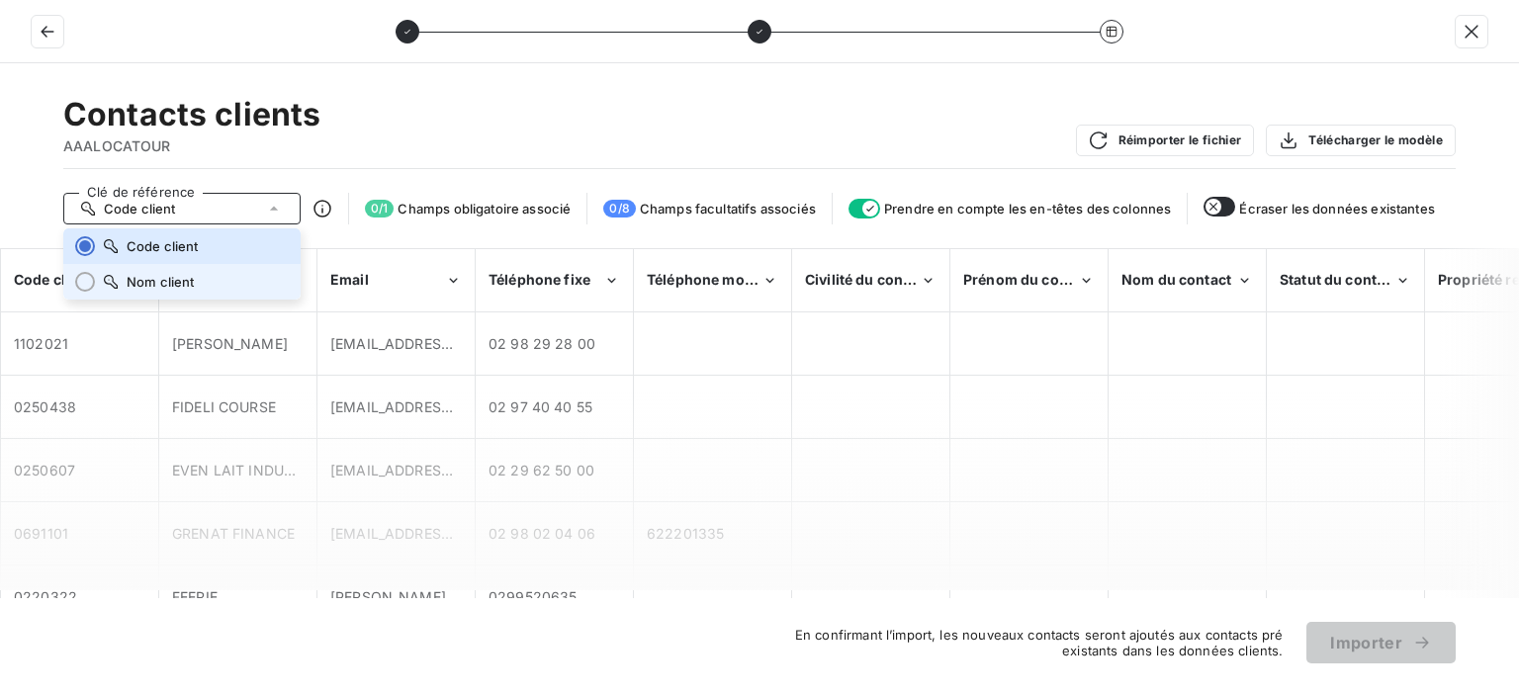
click at [176, 287] on span "Nom client" at bounding box center [161, 282] width 68 height 16
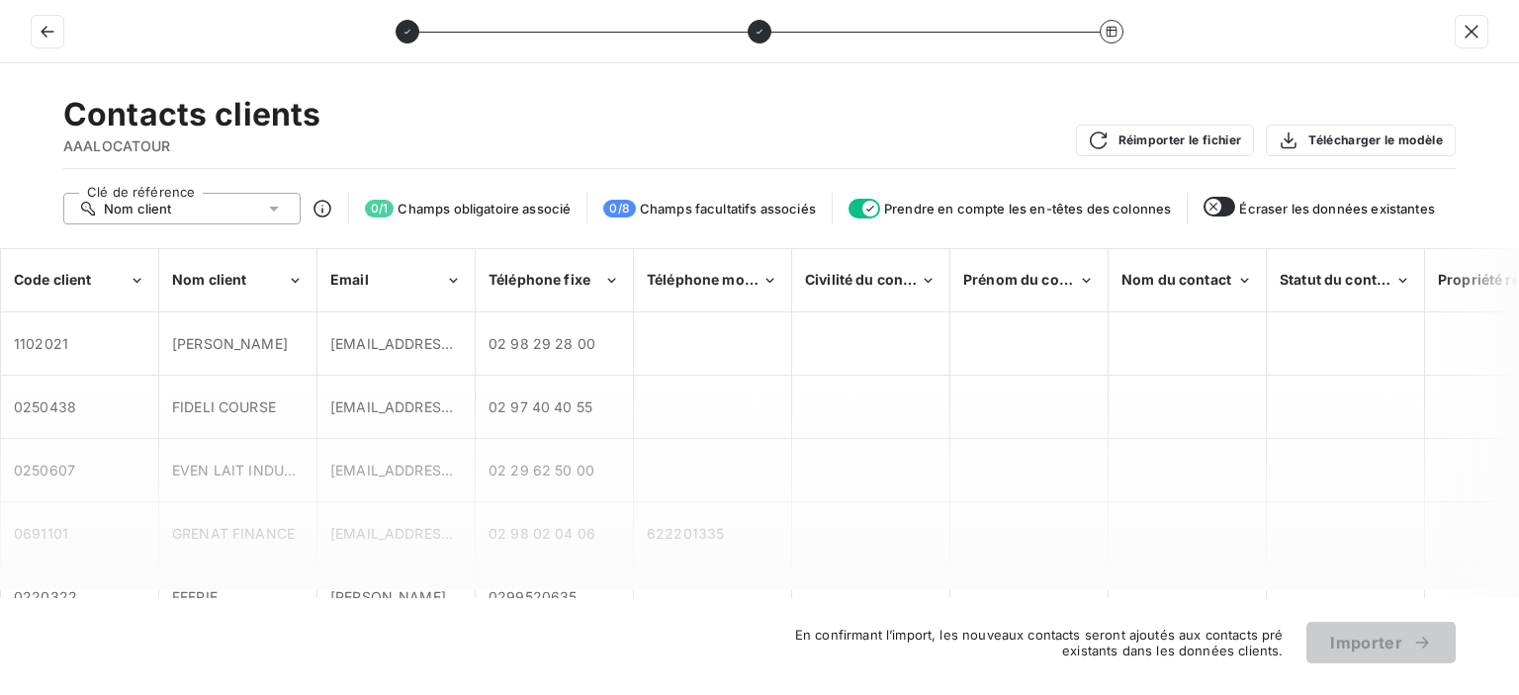
click at [287, 213] on div "Nom client" at bounding box center [181, 209] width 237 height 32
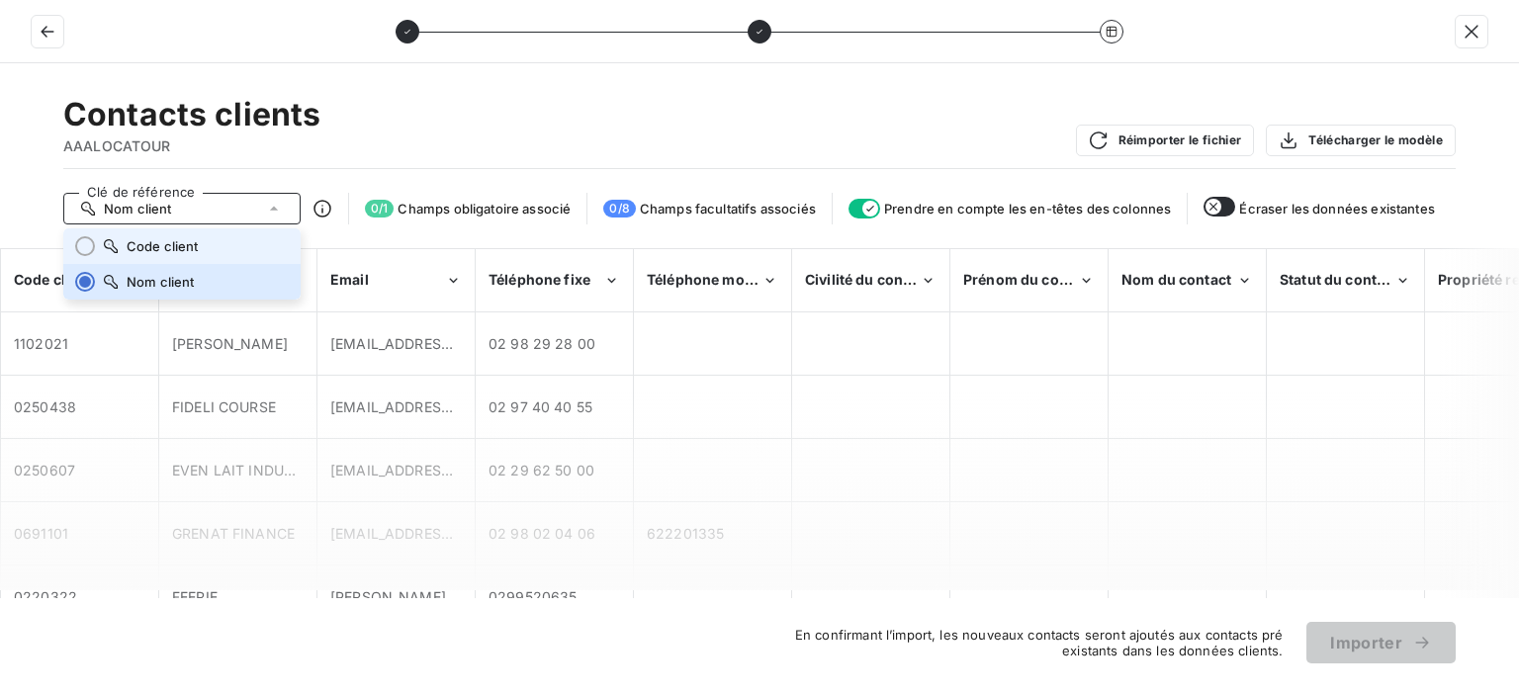
click at [174, 238] on li "Code client" at bounding box center [181, 246] width 237 height 36
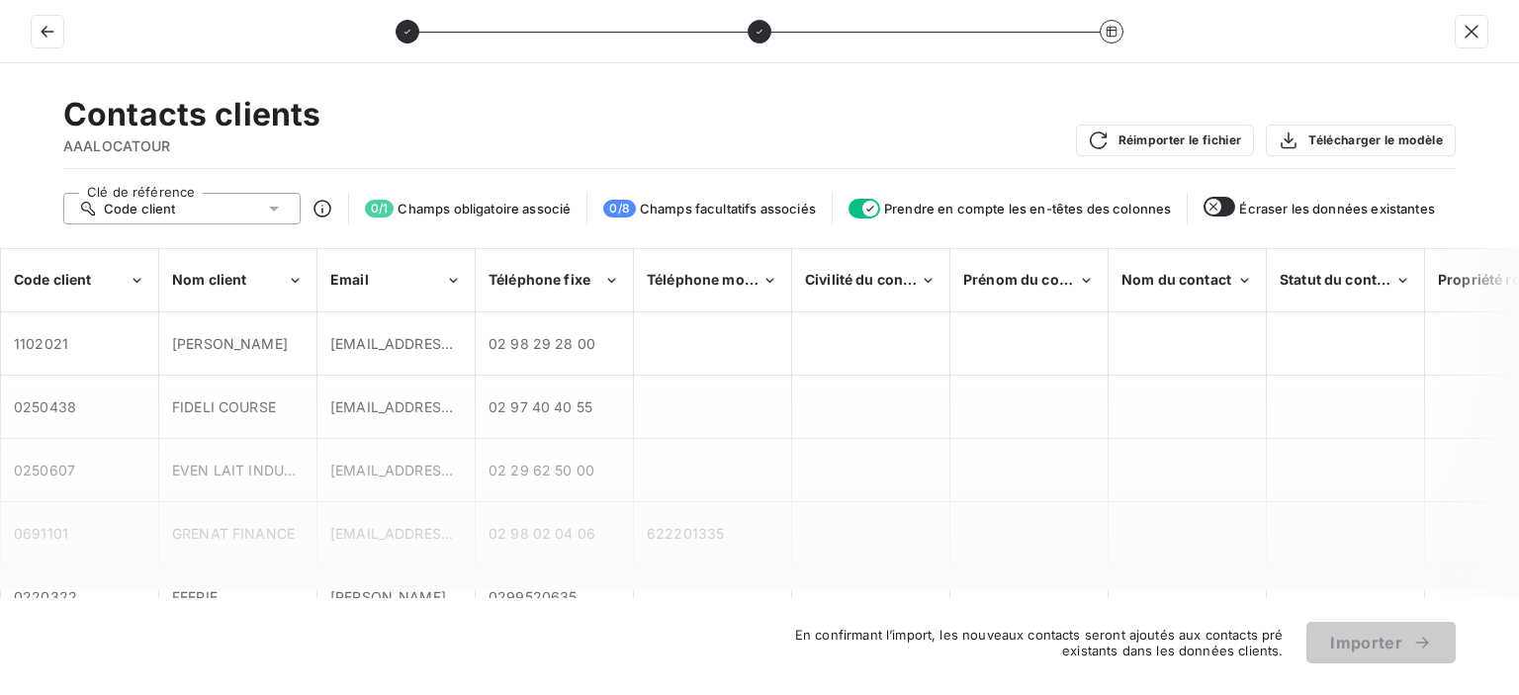
click at [1056, 654] on span "En confirmant l’import, les nouveaux contacts seront ajoutés aux contacts pré e…" at bounding box center [1011, 643] width 544 height 32
click at [44, 35] on icon "button" at bounding box center [47, 32] width 13 height 12
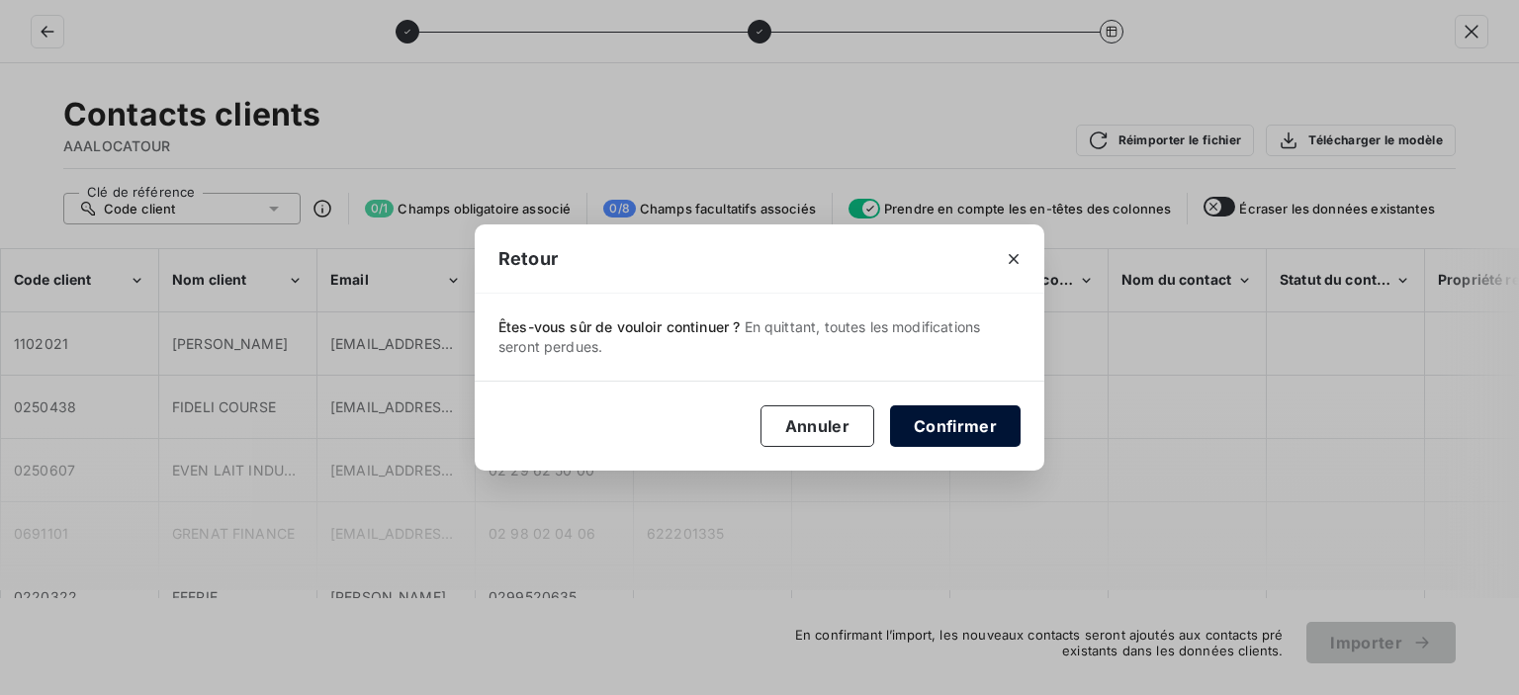
click at [911, 414] on button "Confirmer" at bounding box center [955, 427] width 131 height 42
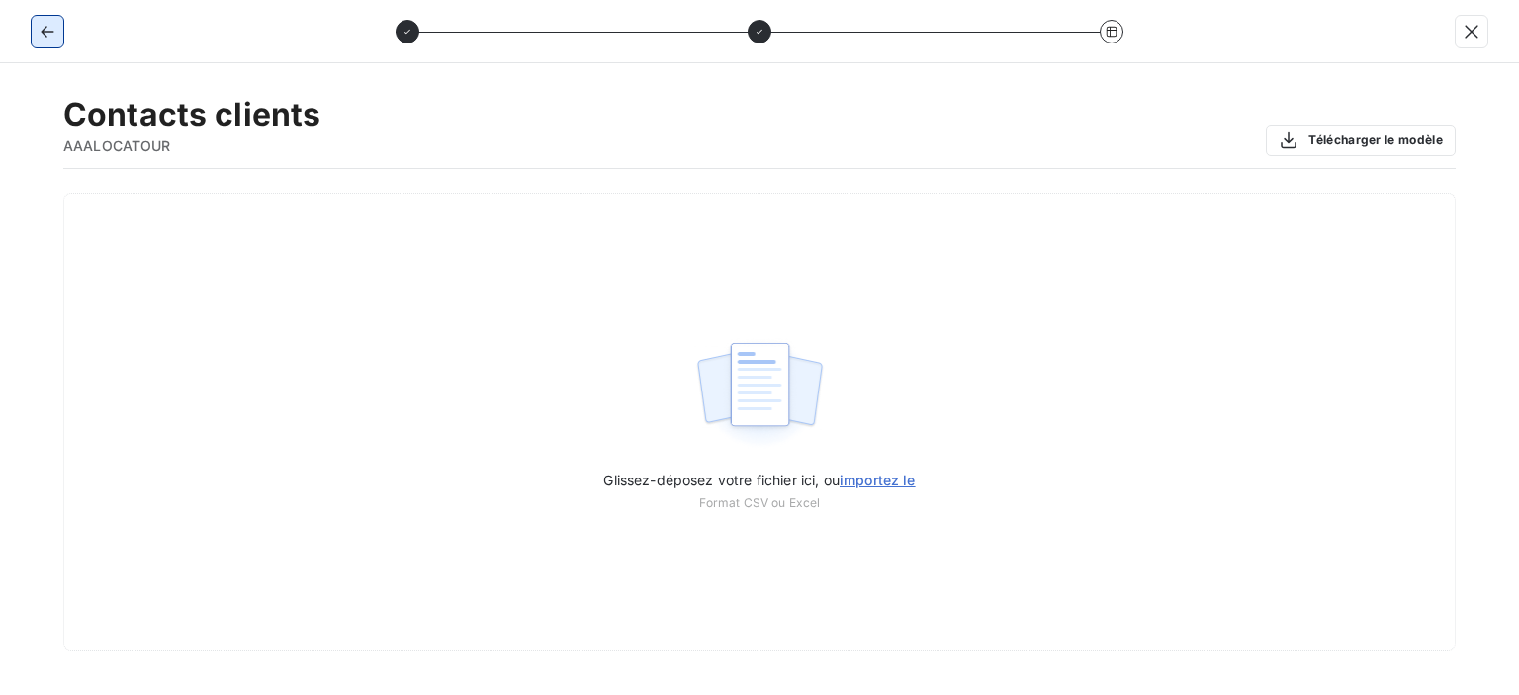
click at [58, 19] on button "button" at bounding box center [48, 32] width 32 height 32
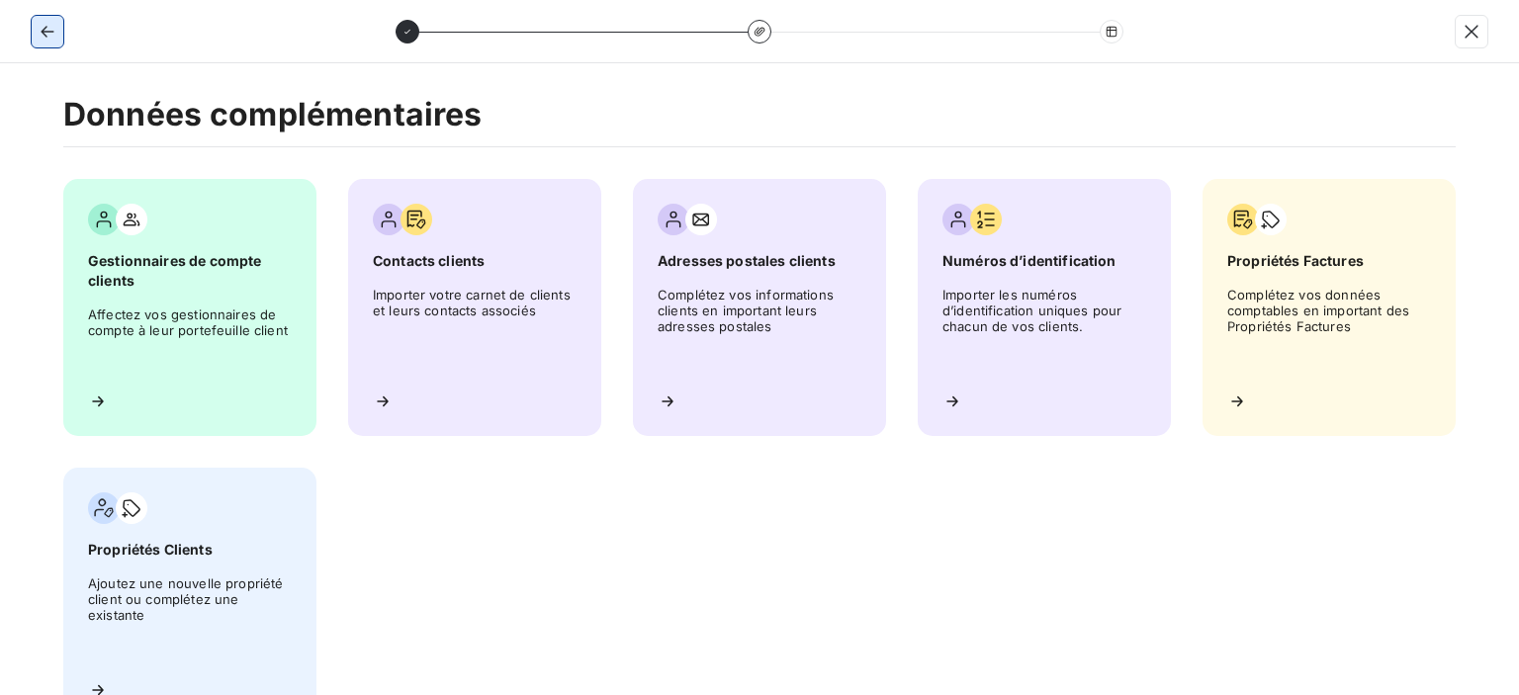
click at [45, 23] on icon "button" at bounding box center [48, 32] width 20 height 20
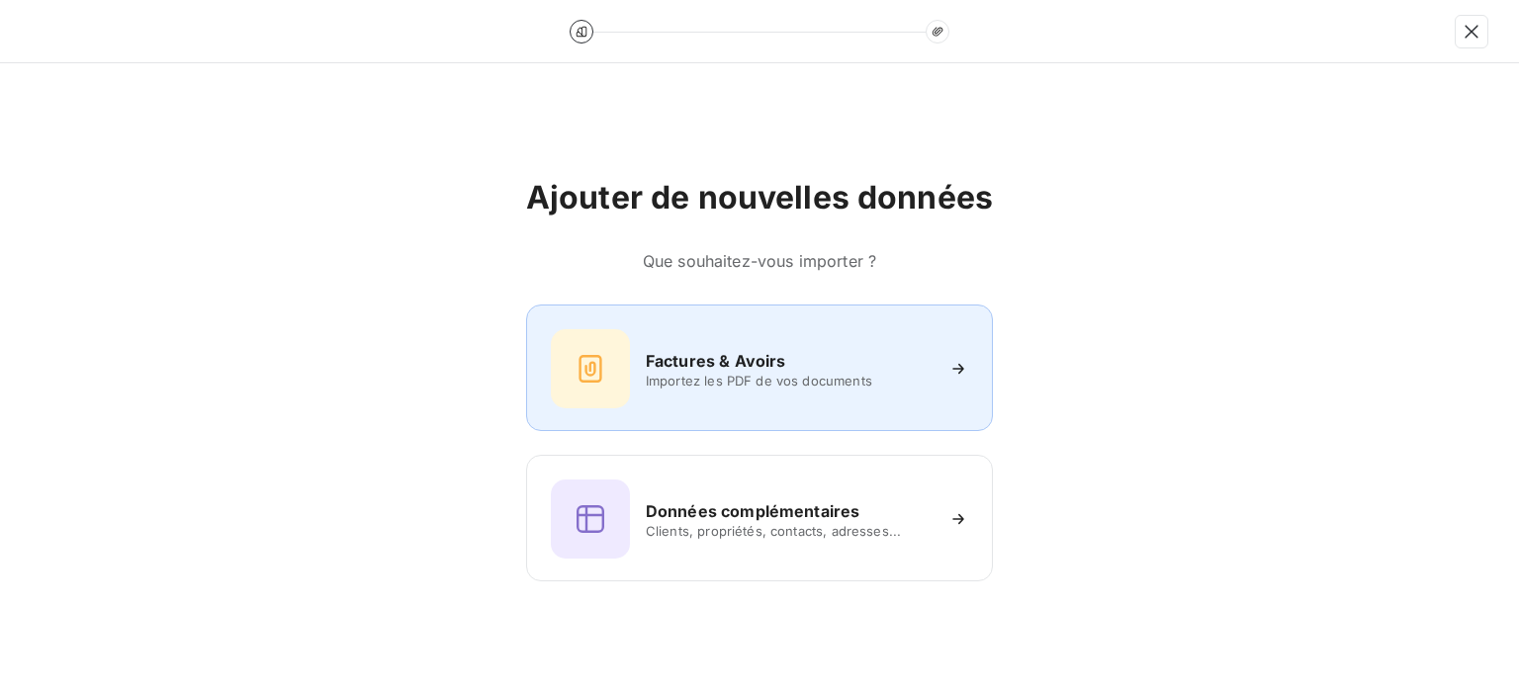
click at [847, 388] on div "Factures & Avoirs Importez les PDF de vos documents" at bounding box center [759, 368] width 417 height 79
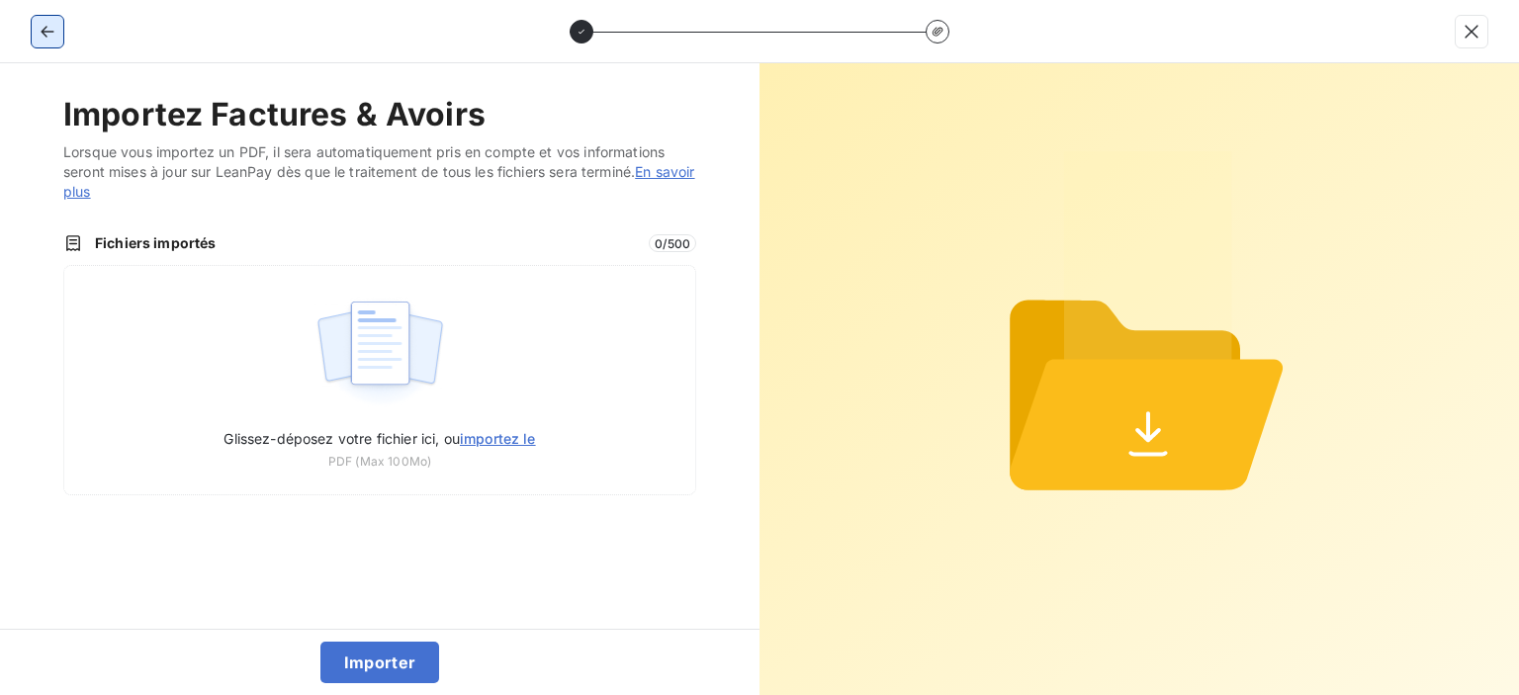
click at [44, 33] on icon "button" at bounding box center [47, 32] width 13 height 12
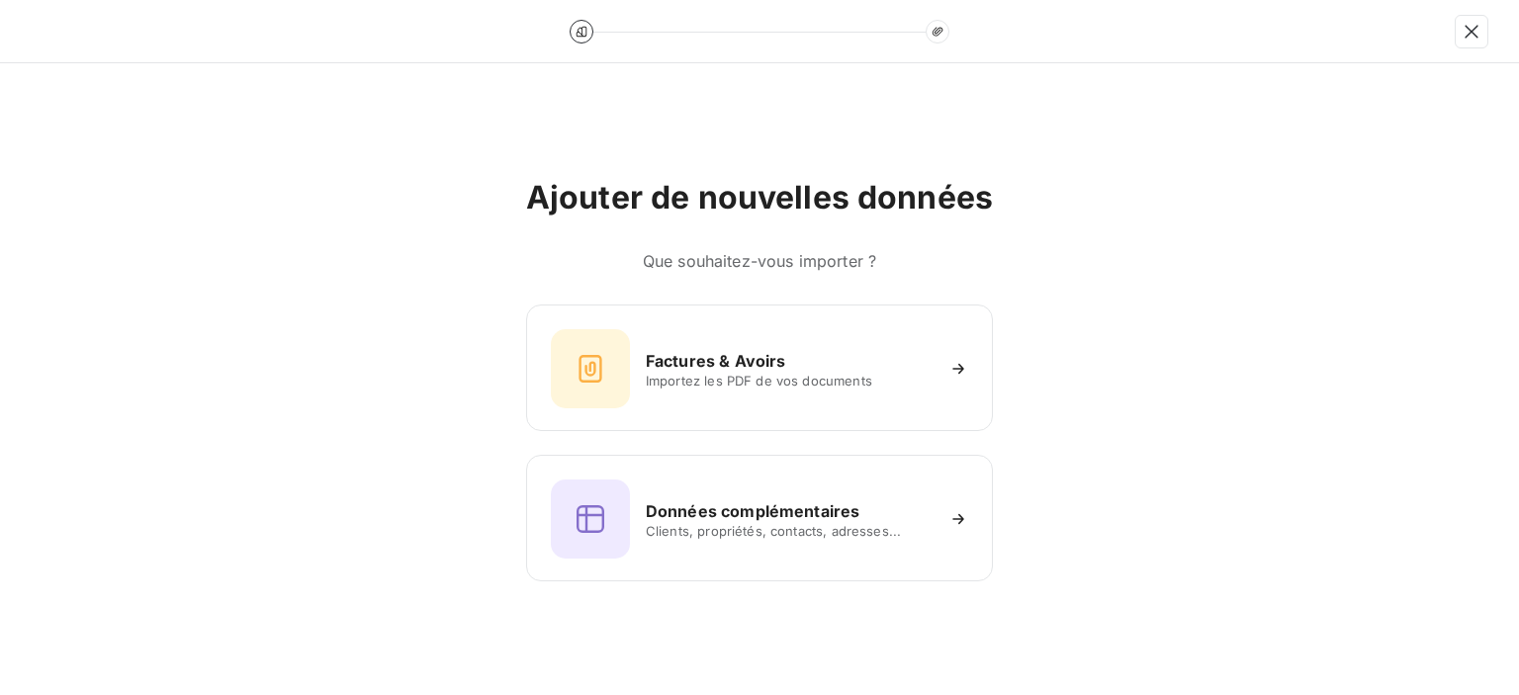
click at [105, 60] on div at bounding box center [759, 31] width 1519 height 63
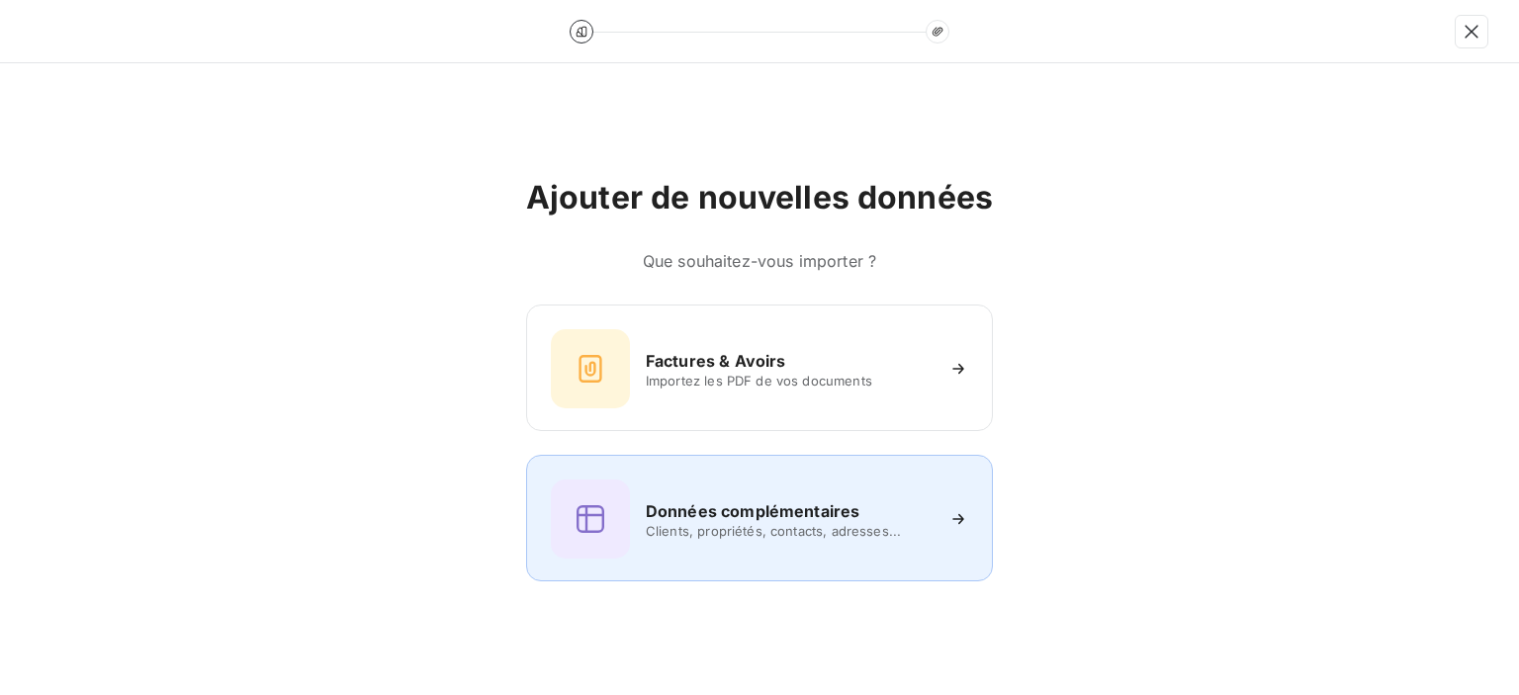
click at [752, 500] on h6 "Données complémentaires" at bounding box center [753, 511] width 214 height 24
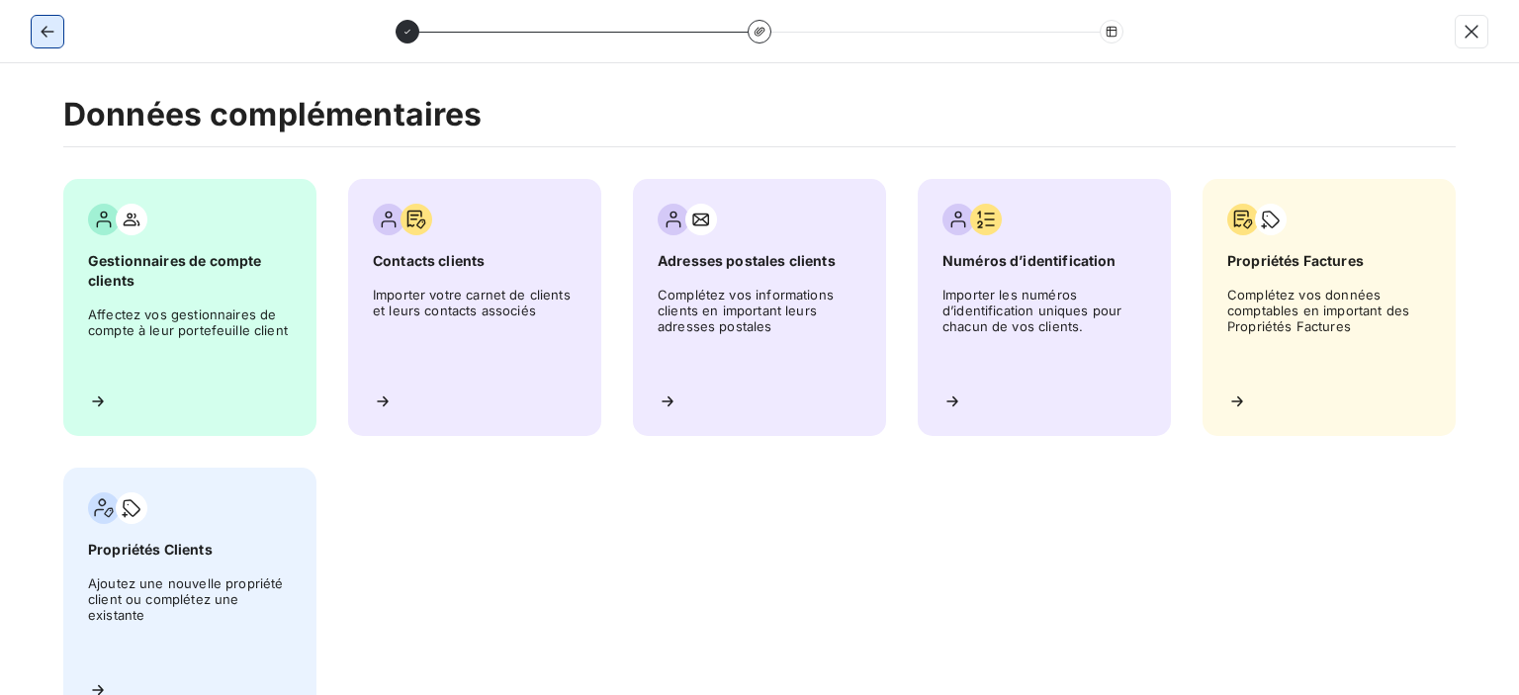
click at [51, 23] on icon "button" at bounding box center [48, 32] width 20 height 20
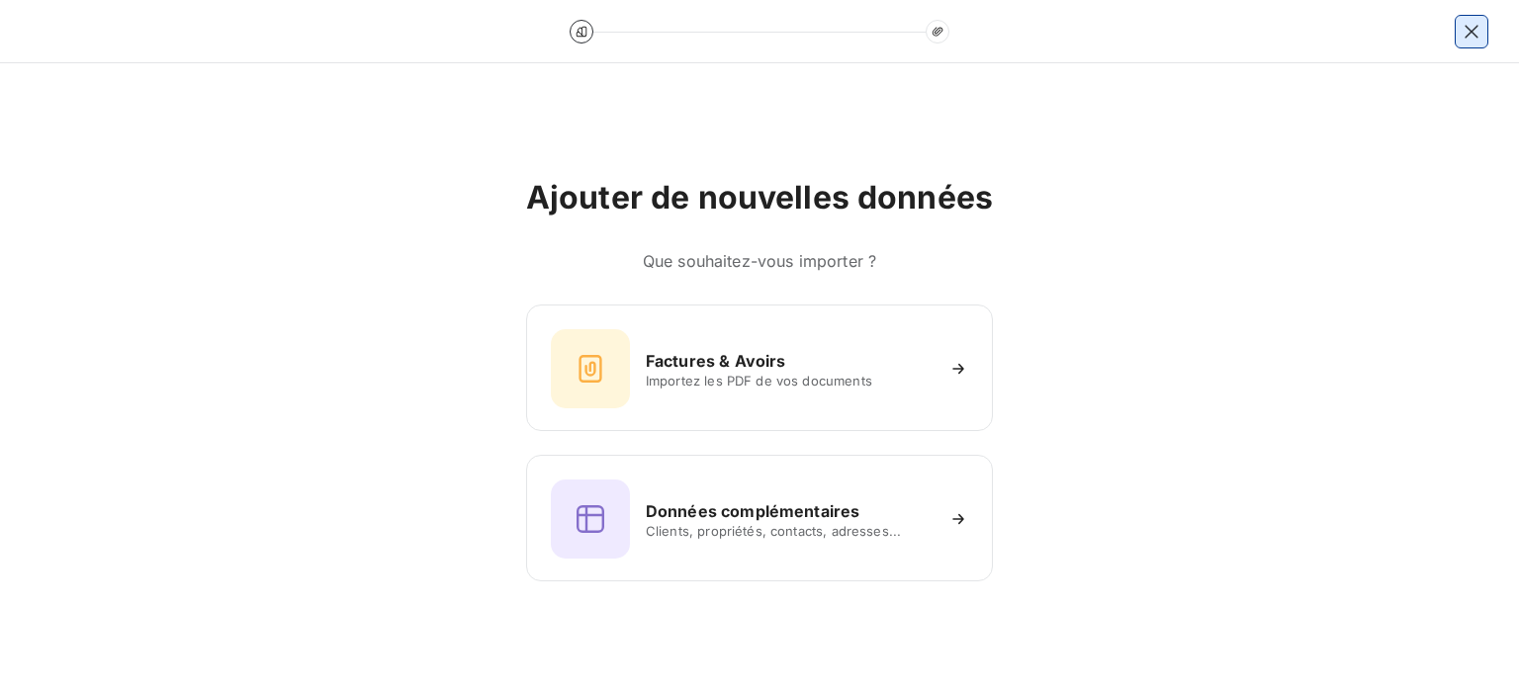
click at [1470, 33] on icon "button" at bounding box center [1471, 31] width 13 height 13
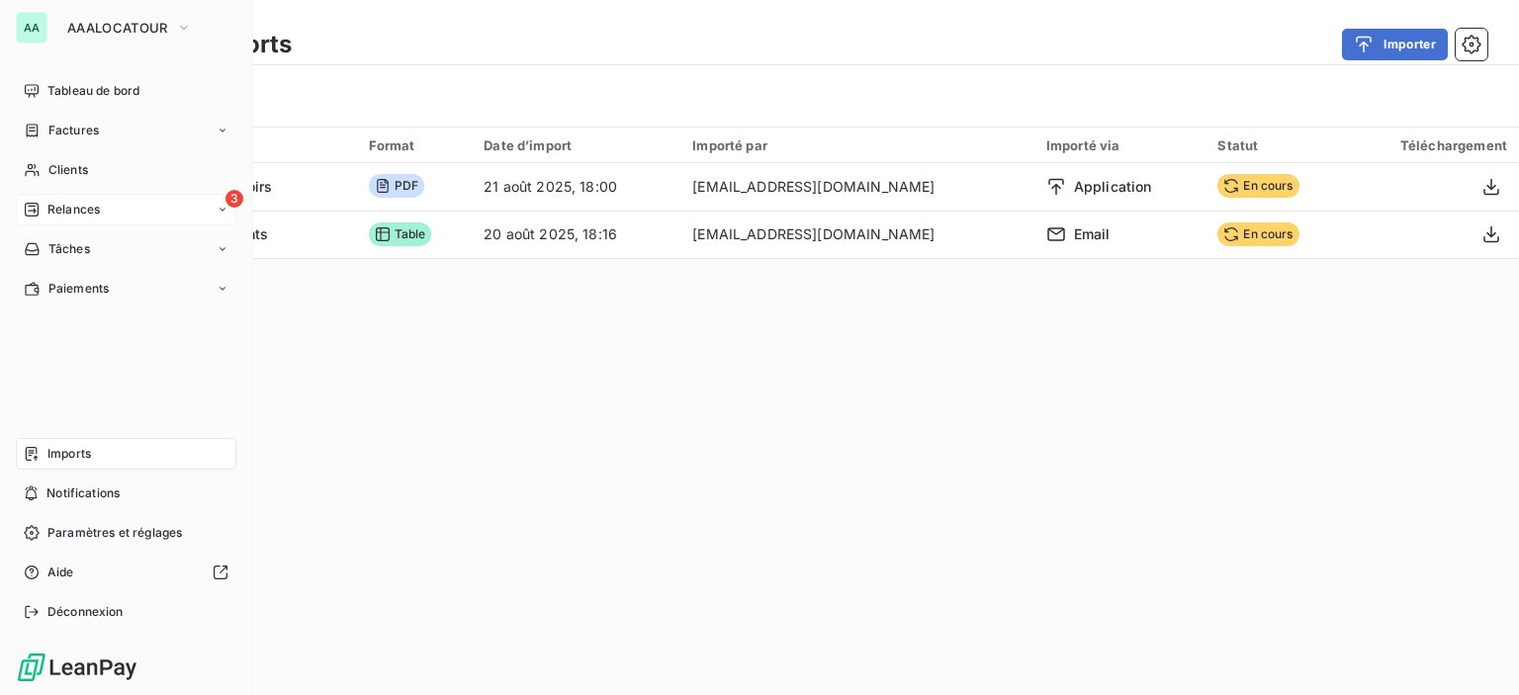
click at [78, 204] on span "Relances" at bounding box center [73, 210] width 52 height 18
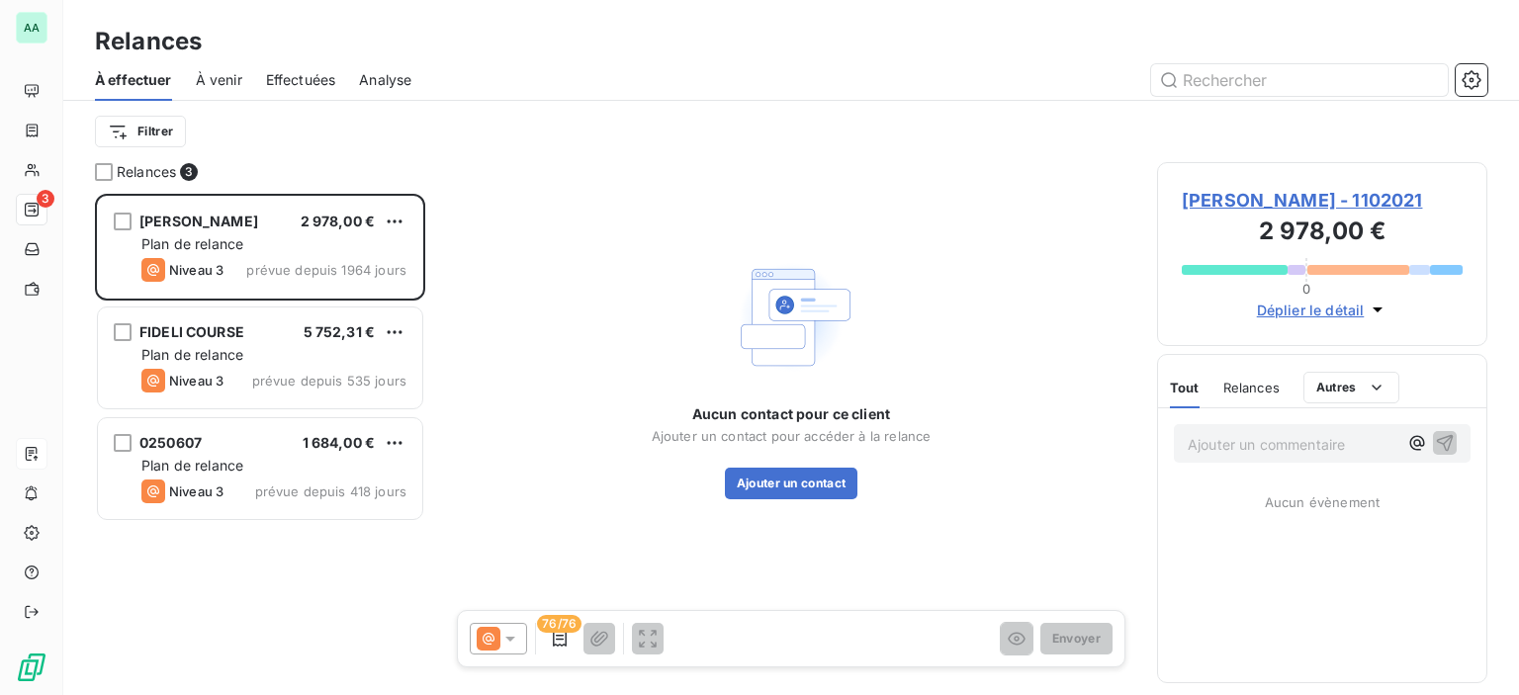
scroll to position [487, 315]
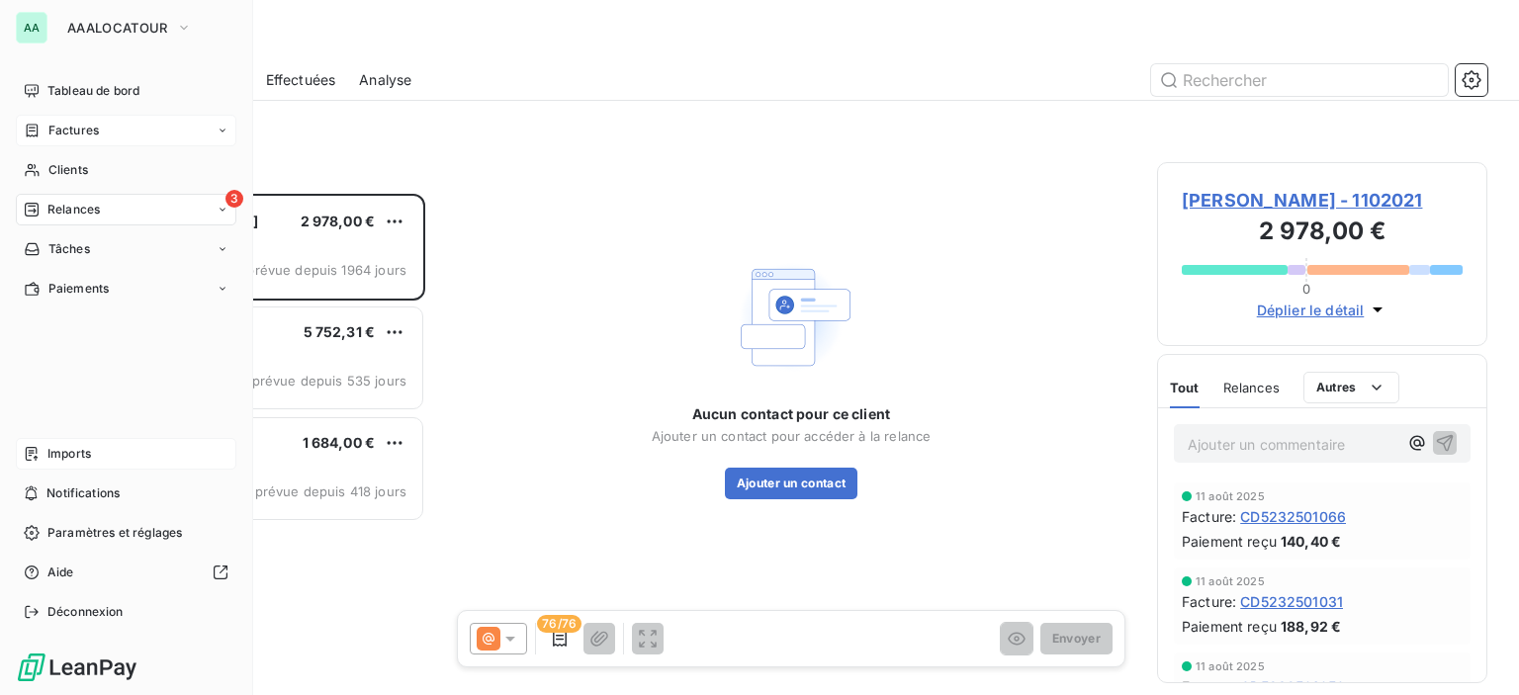
click at [61, 130] on span "Factures" at bounding box center [73, 131] width 50 height 18
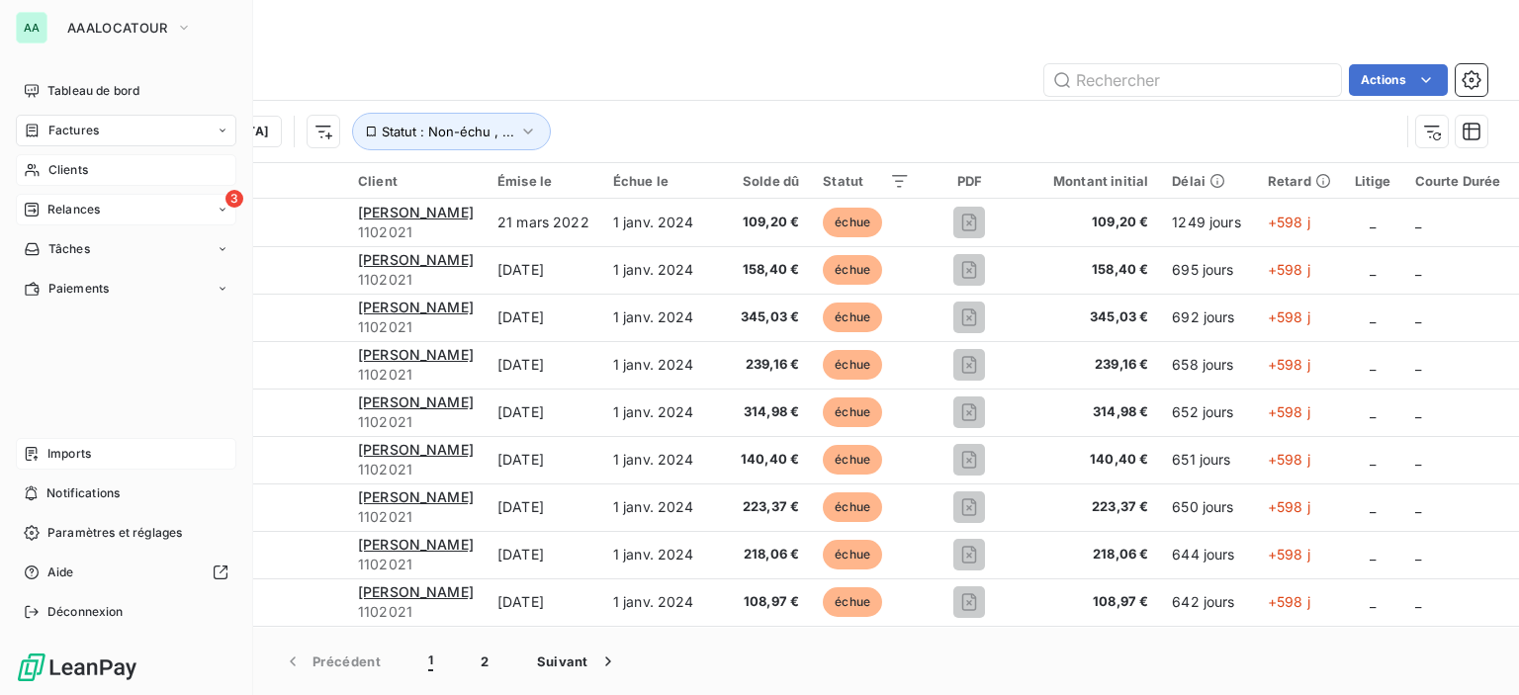
click at [57, 165] on span "Clients" at bounding box center [68, 170] width 40 height 18
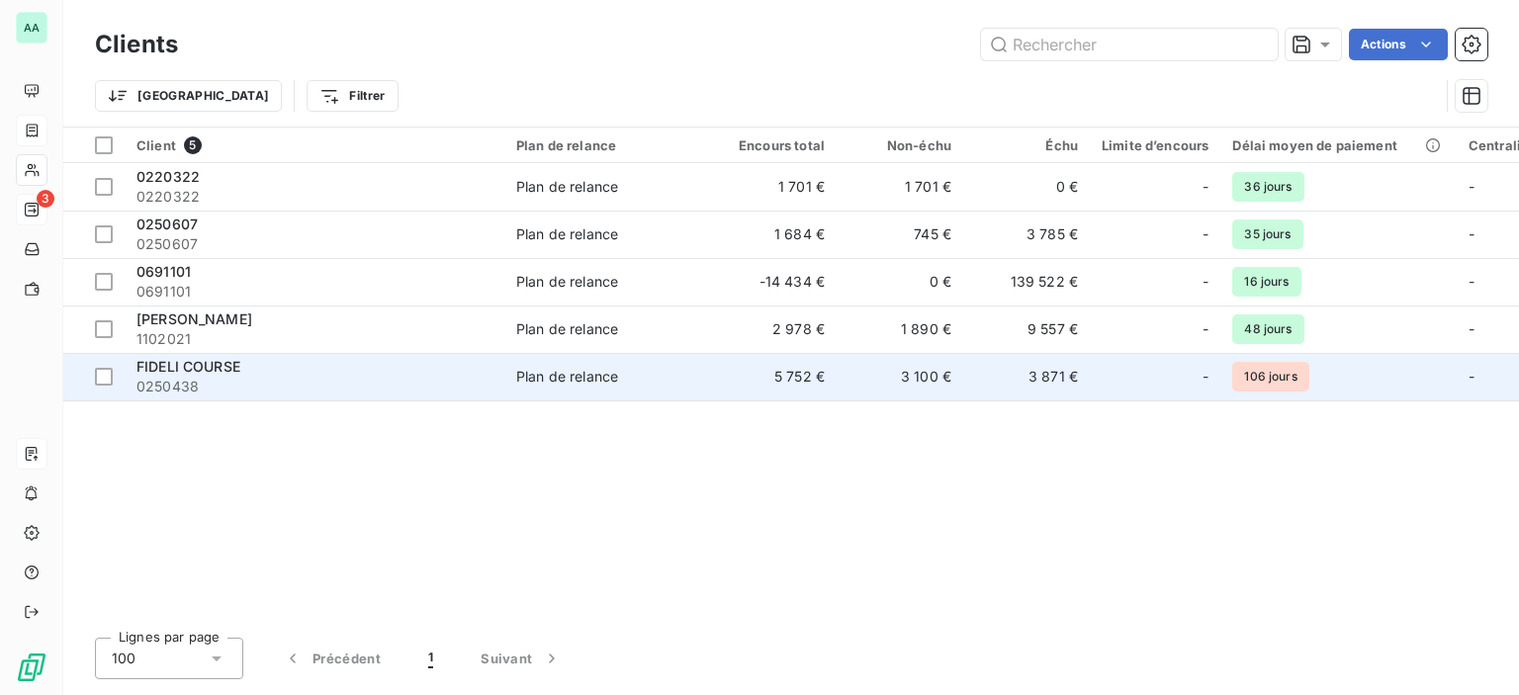
click at [788, 379] on td "5 752 €" at bounding box center [773, 376] width 127 height 47
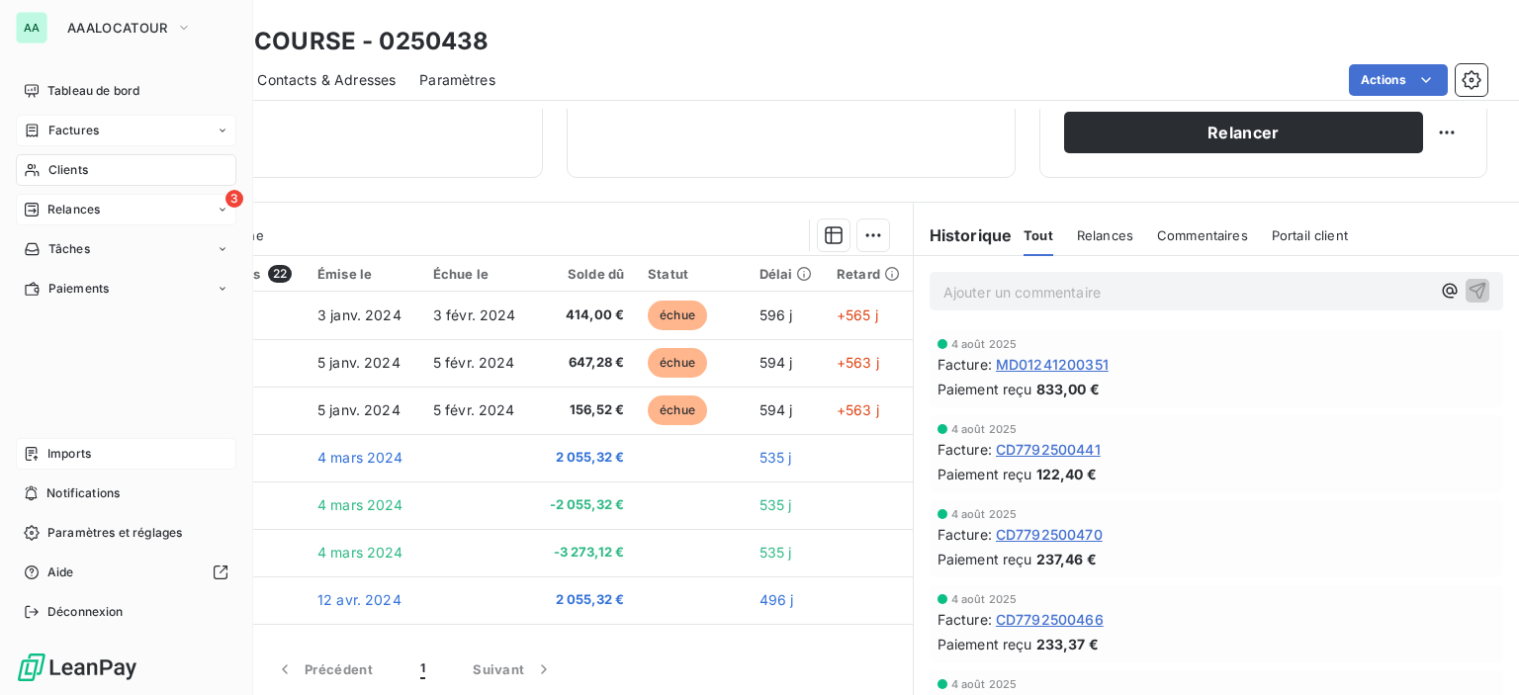
click at [66, 464] on div "Imports" at bounding box center [126, 454] width 221 height 32
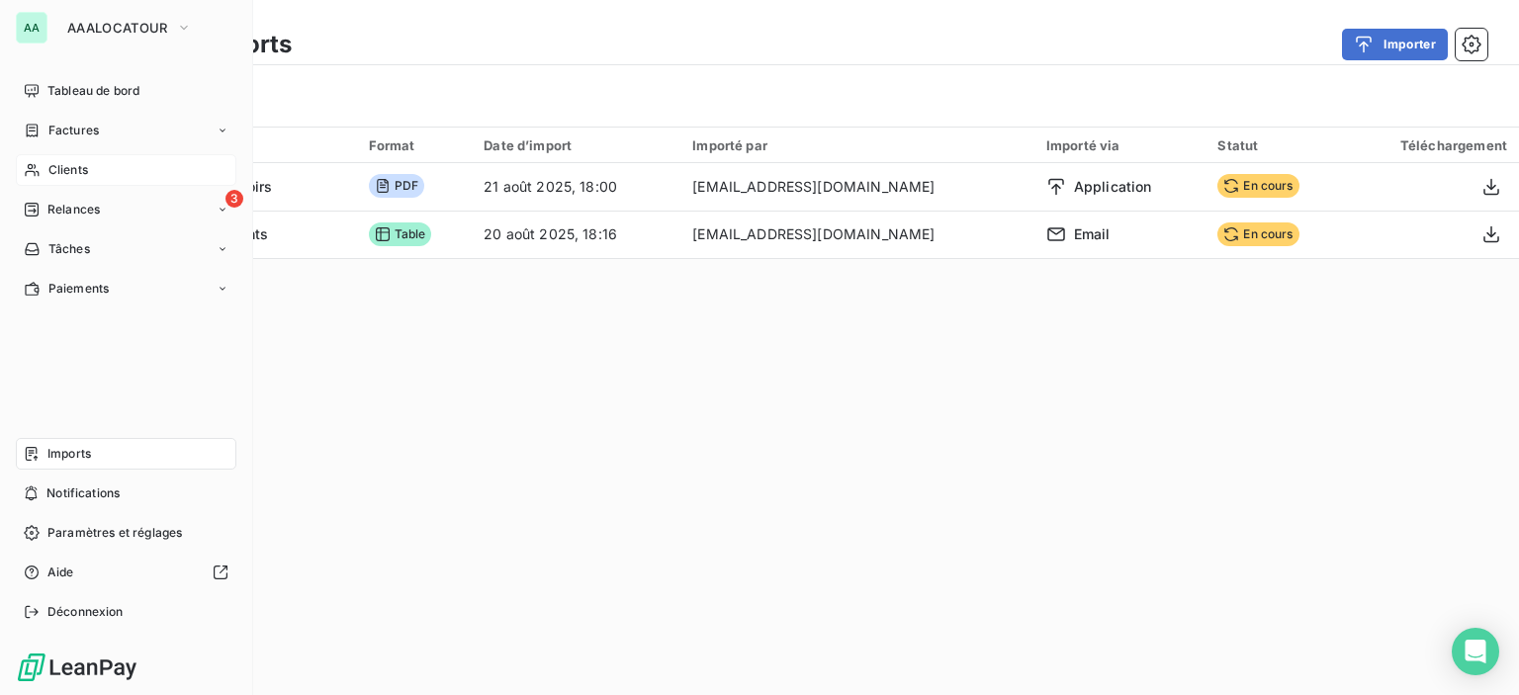
click at [82, 169] on span "Clients" at bounding box center [68, 170] width 40 height 18
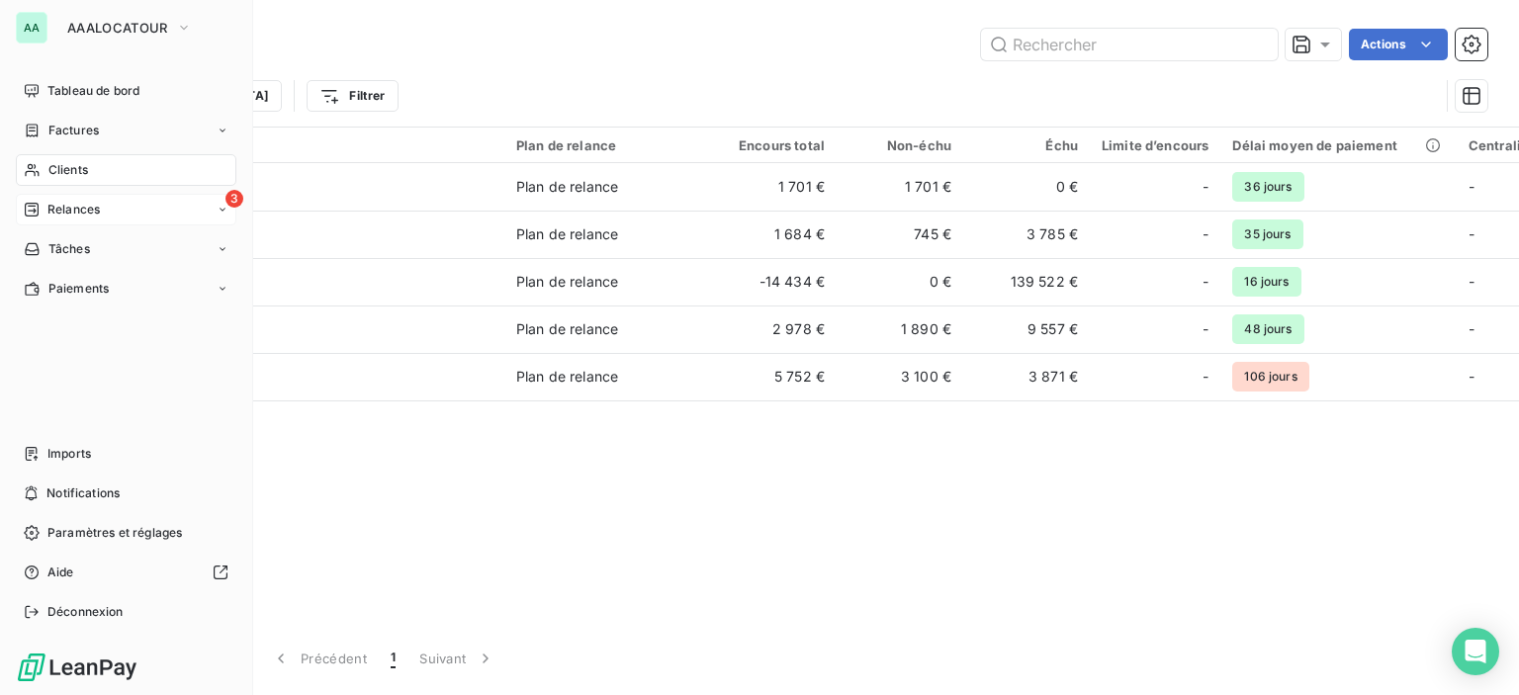
click at [42, 199] on div "3 Relances" at bounding box center [126, 210] width 221 height 32
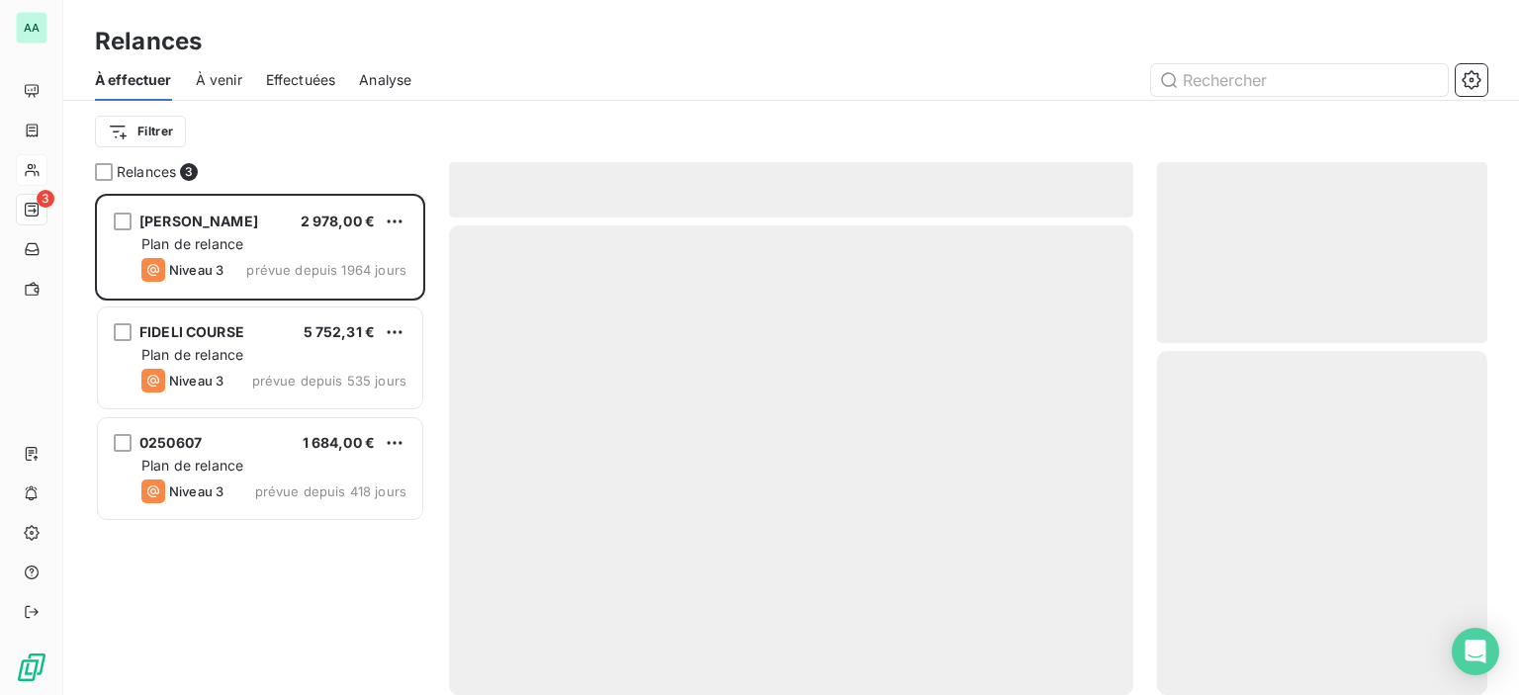
scroll to position [487, 315]
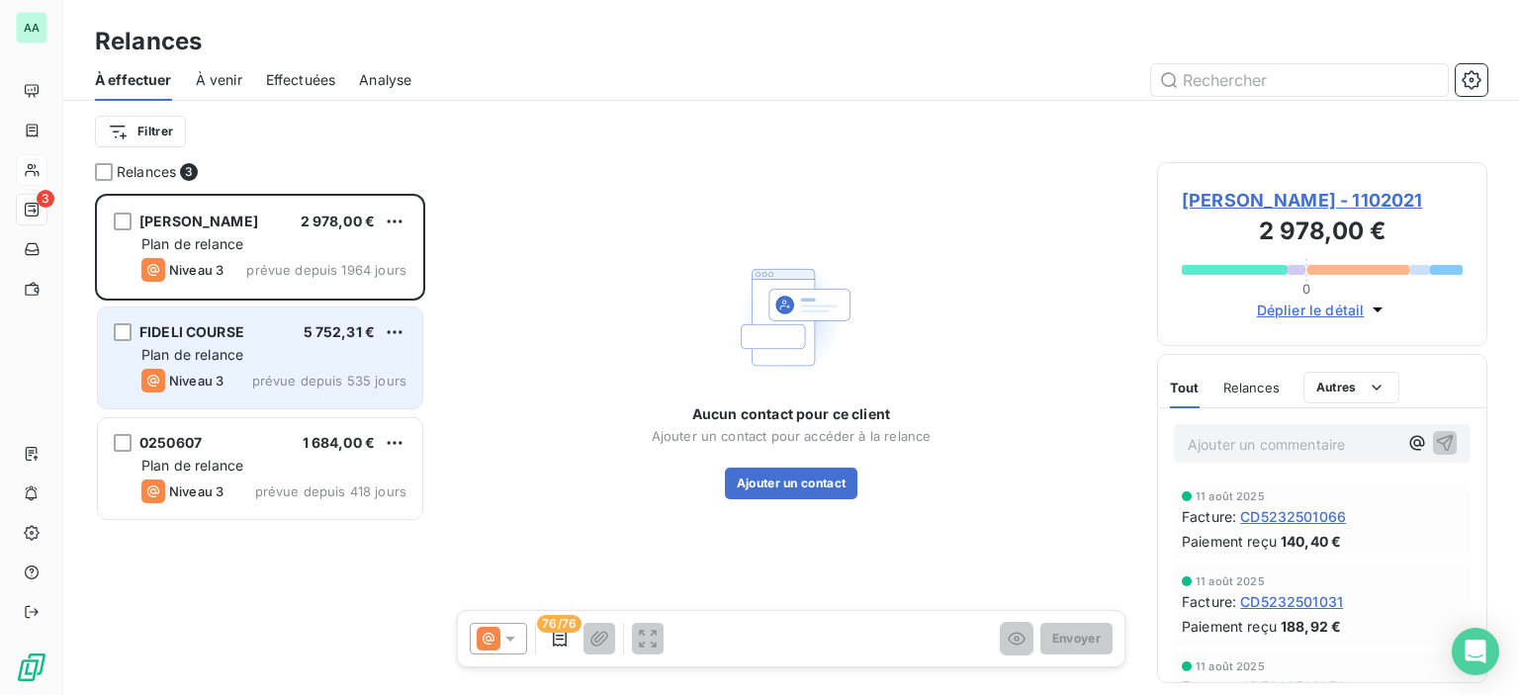
click at [239, 337] on span "FIDELI COURSE" at bounding box center [191, 331] width 105 height 17
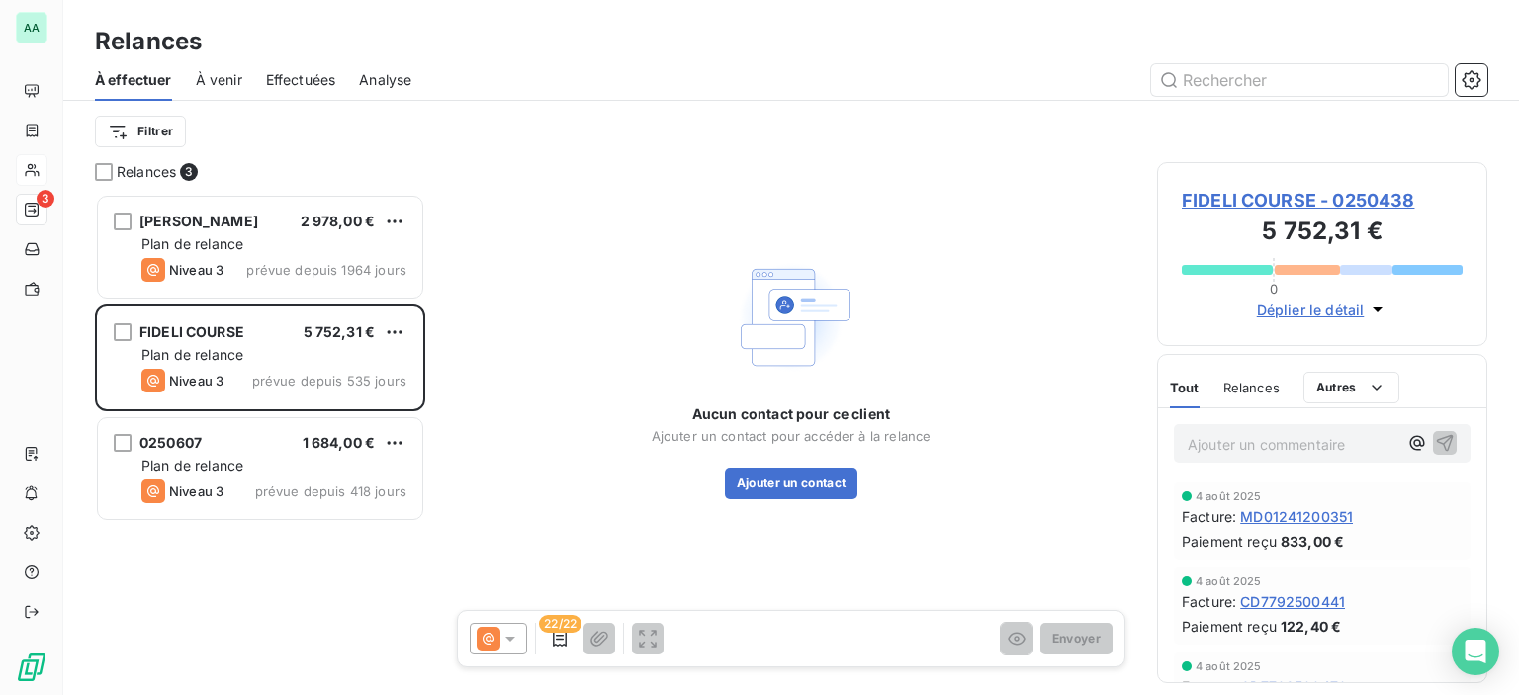
click at [1313, 513] on span "MD01241200351" at bounding box center [1296, 516] width 113 height 21
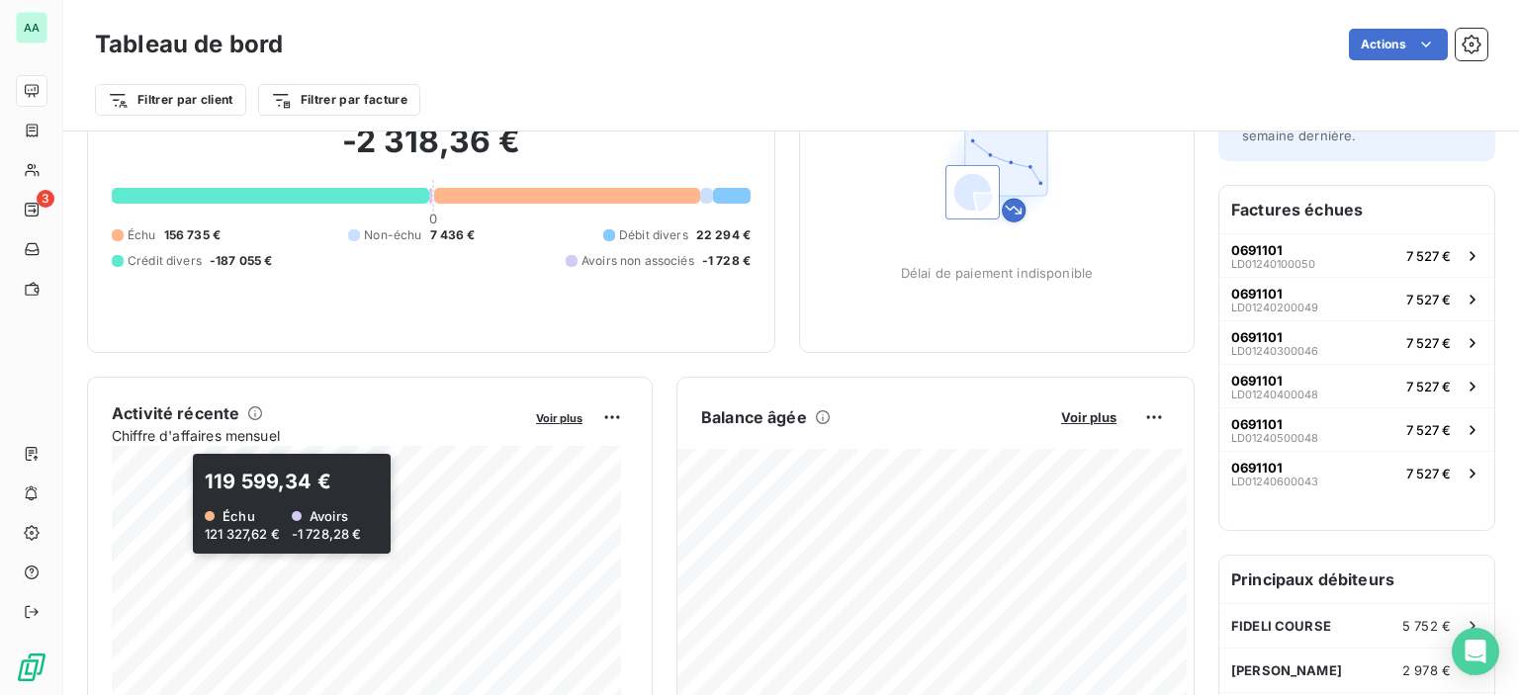
scroll to position [2, 0]
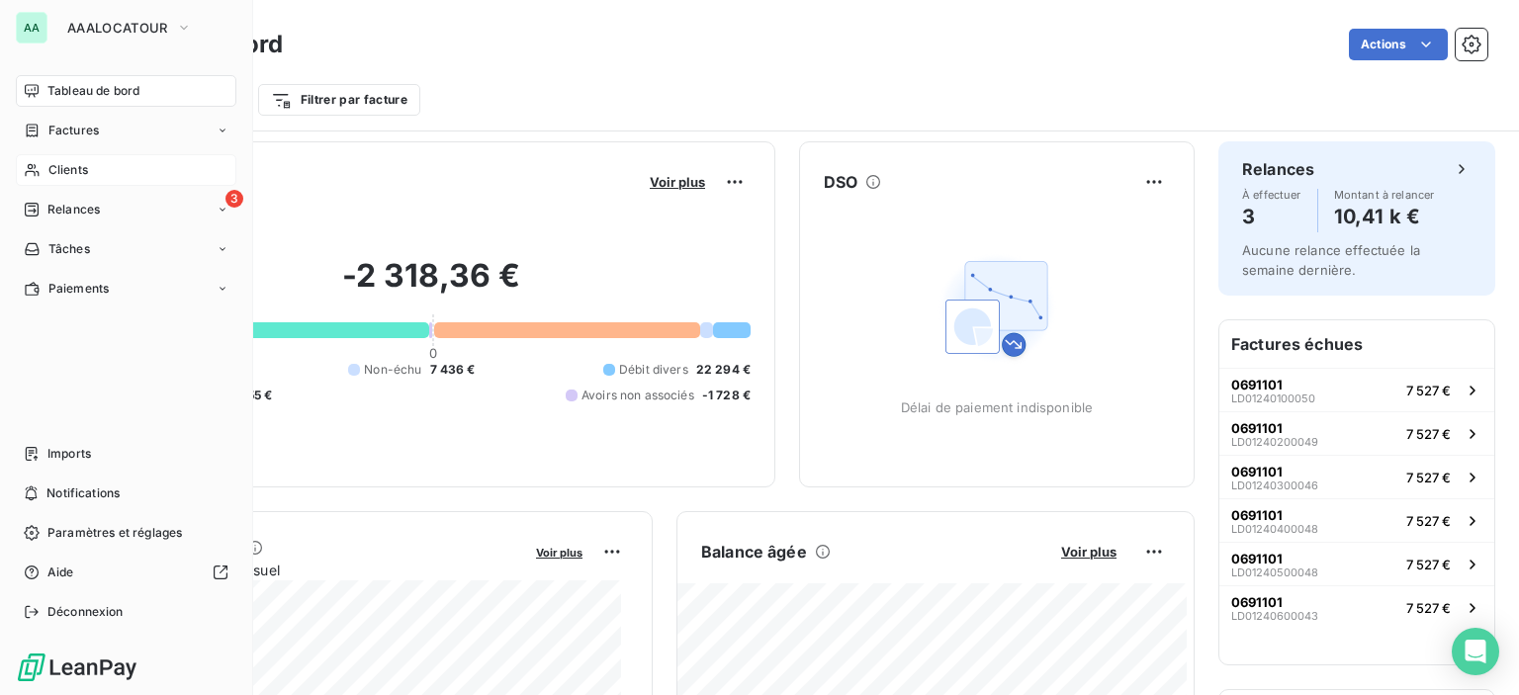
click at [63, 173] on span "Clients" at bounding box center [68, 170] width 40 height 18
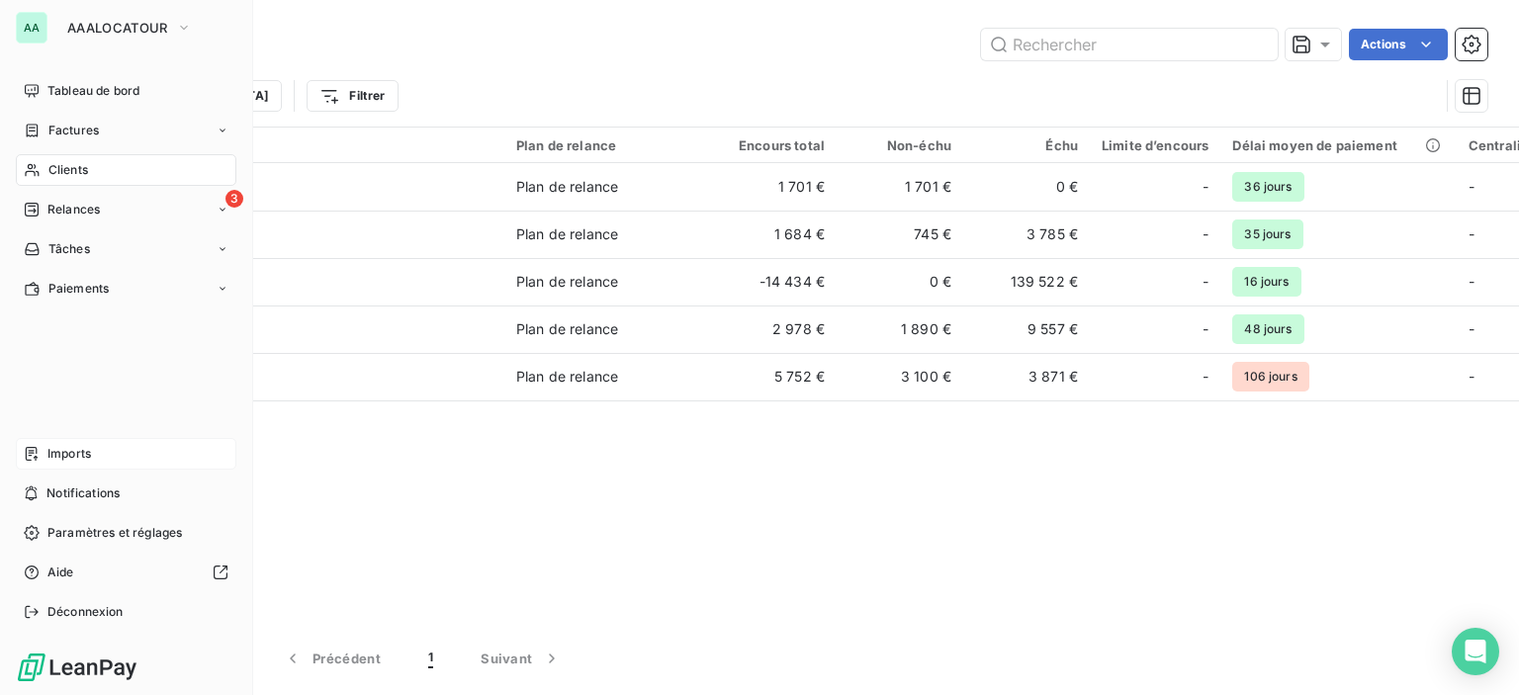
click at [78, 458] on span "Imports" at bounding box center [69, 454] width 44 height 18
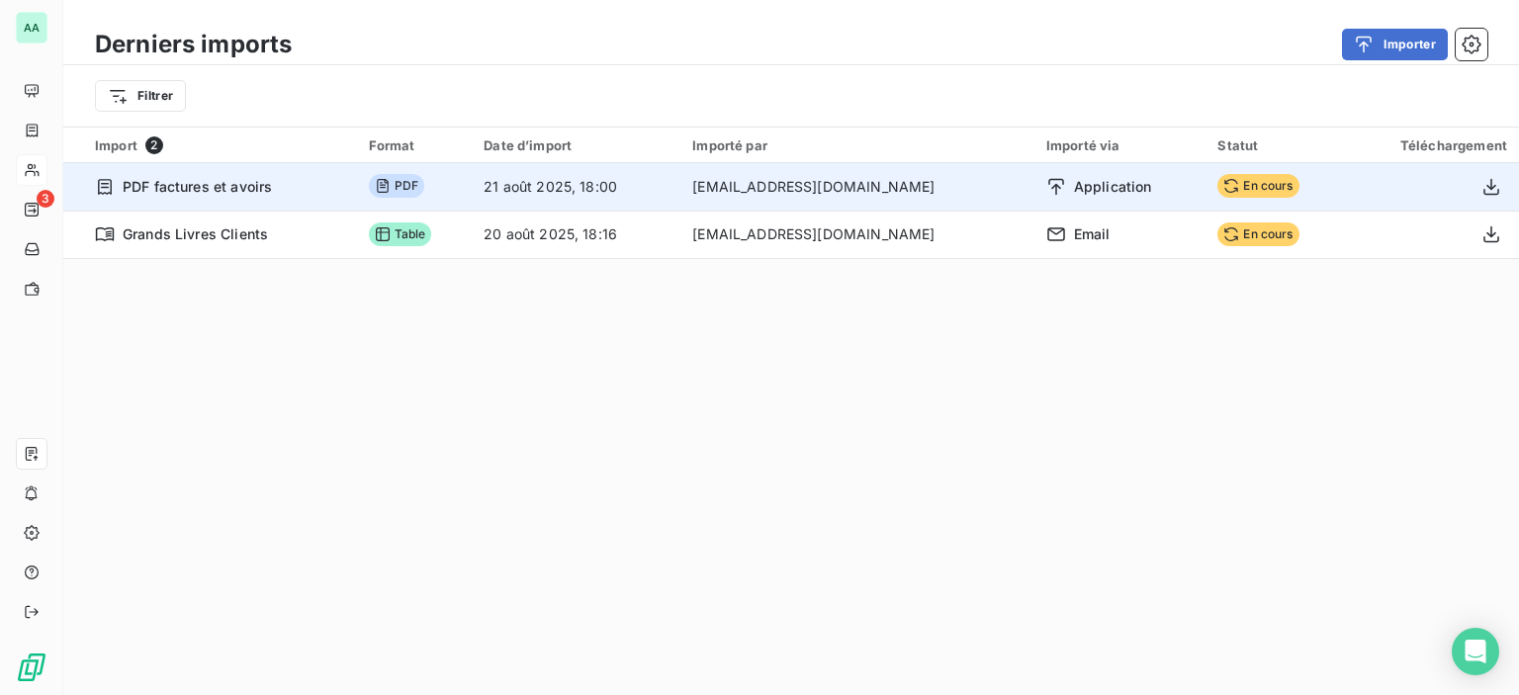
click at [1229, 186] on span "En cours" at bounding box center [1258, 186] width 81 height 24
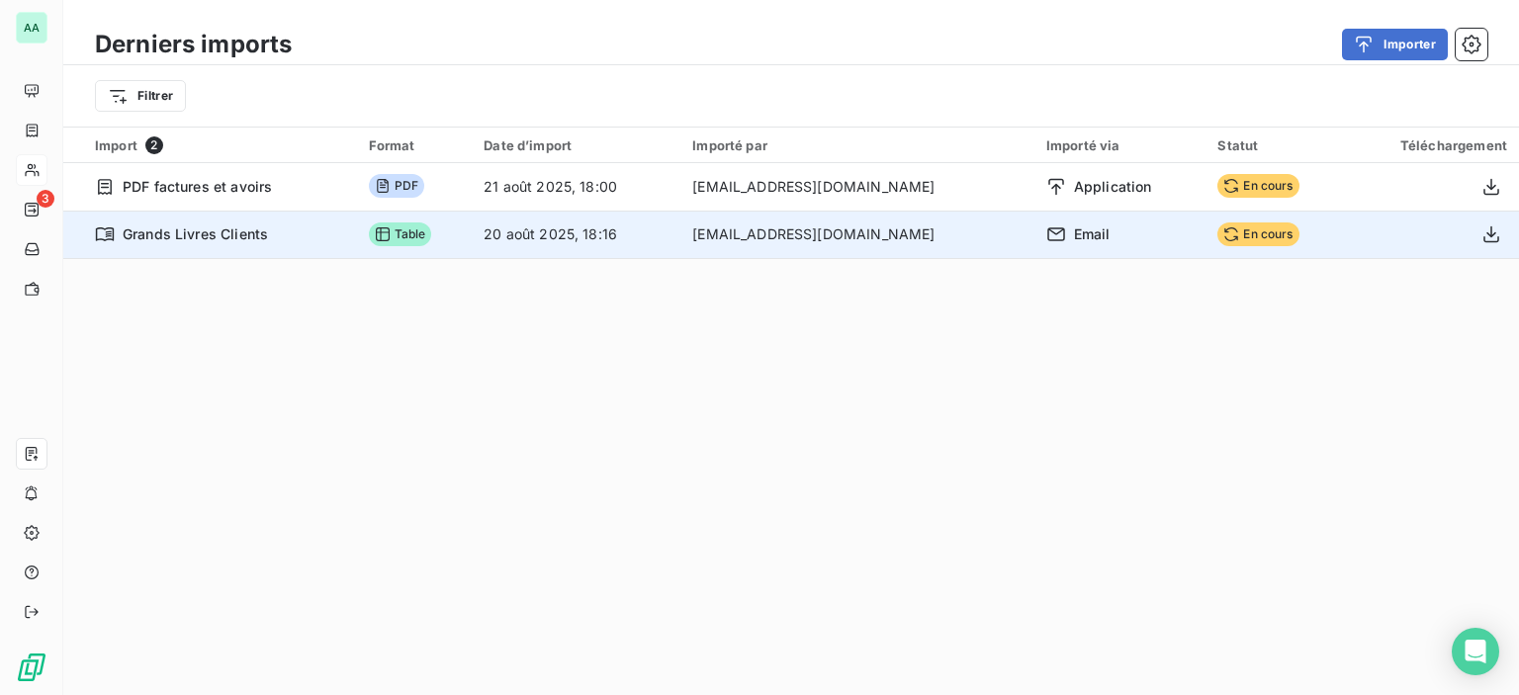
click at [1212, 221] on td "En cours" at bounding box center [1275, 234] width 139 height 47
